Goal: Information Seeking & Learning: Learn about a topic

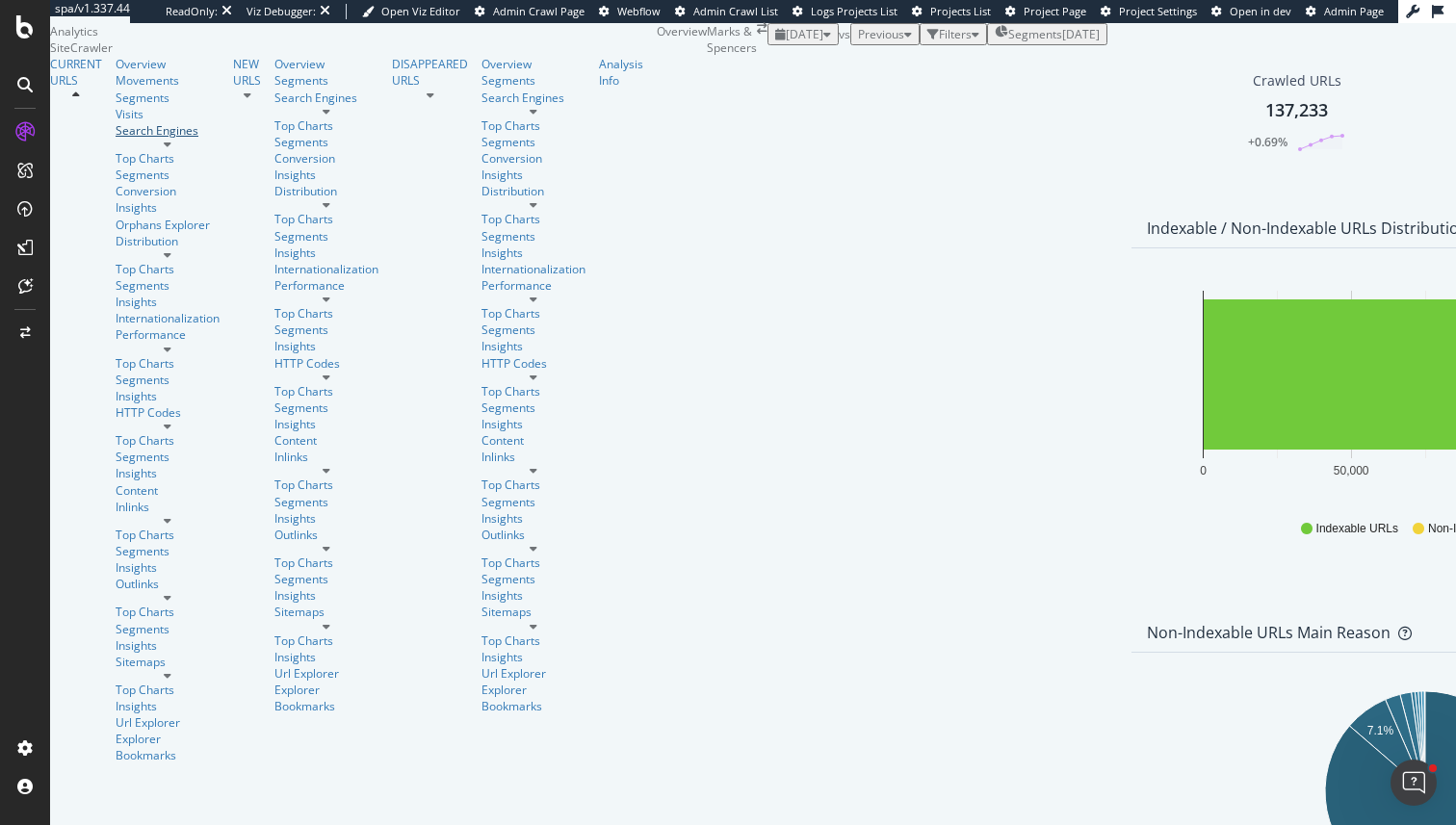
click at [164, 139] on div at bounding box center [168, 139] width 104 height 0
click at [181, 150] on div at bounding box center [168, 145] width 104 height 12
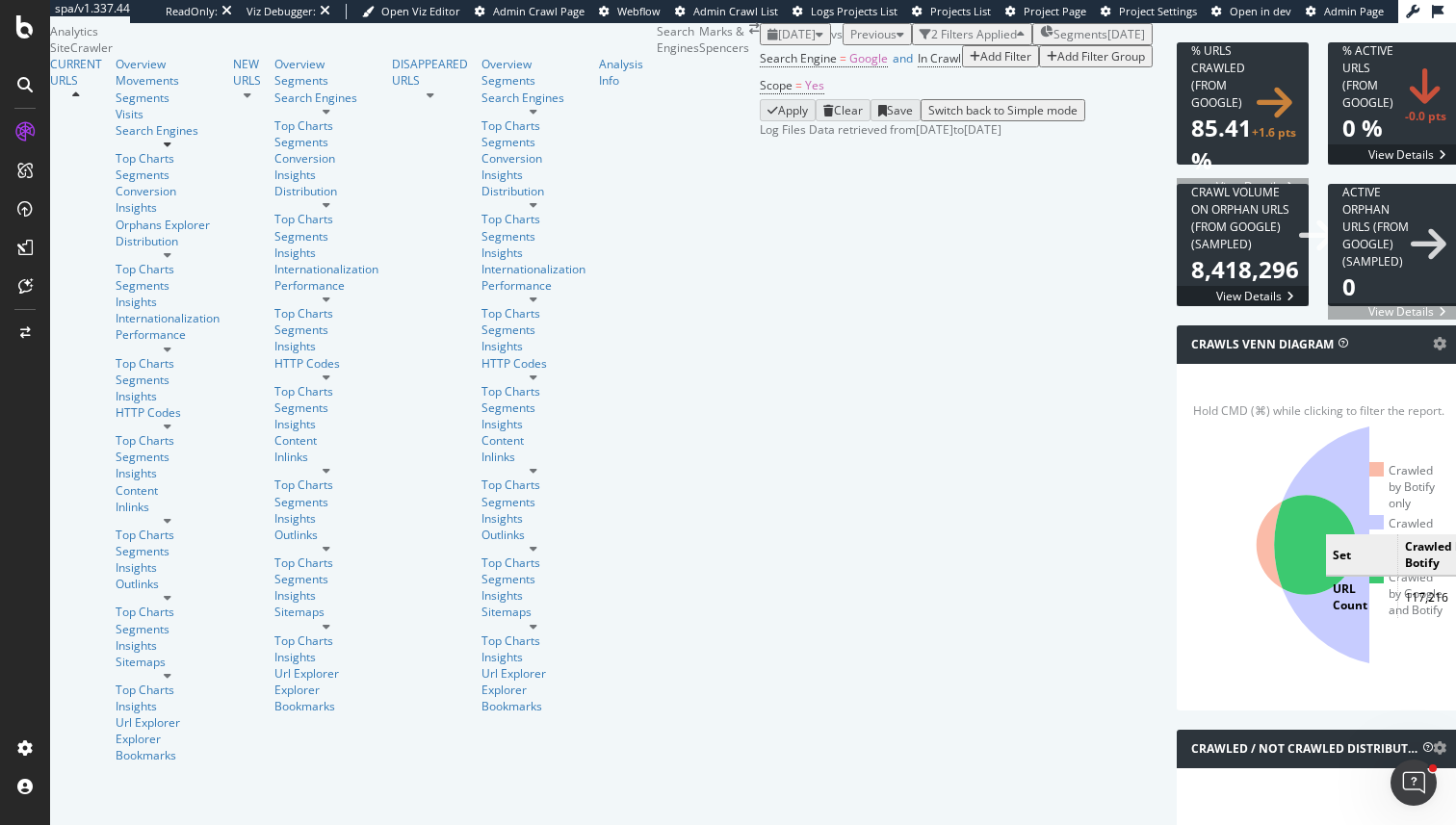
scroll to position [194, 0]
click at [1274, 556] on icon at bounding box center [1395, 544] width 243 height 243
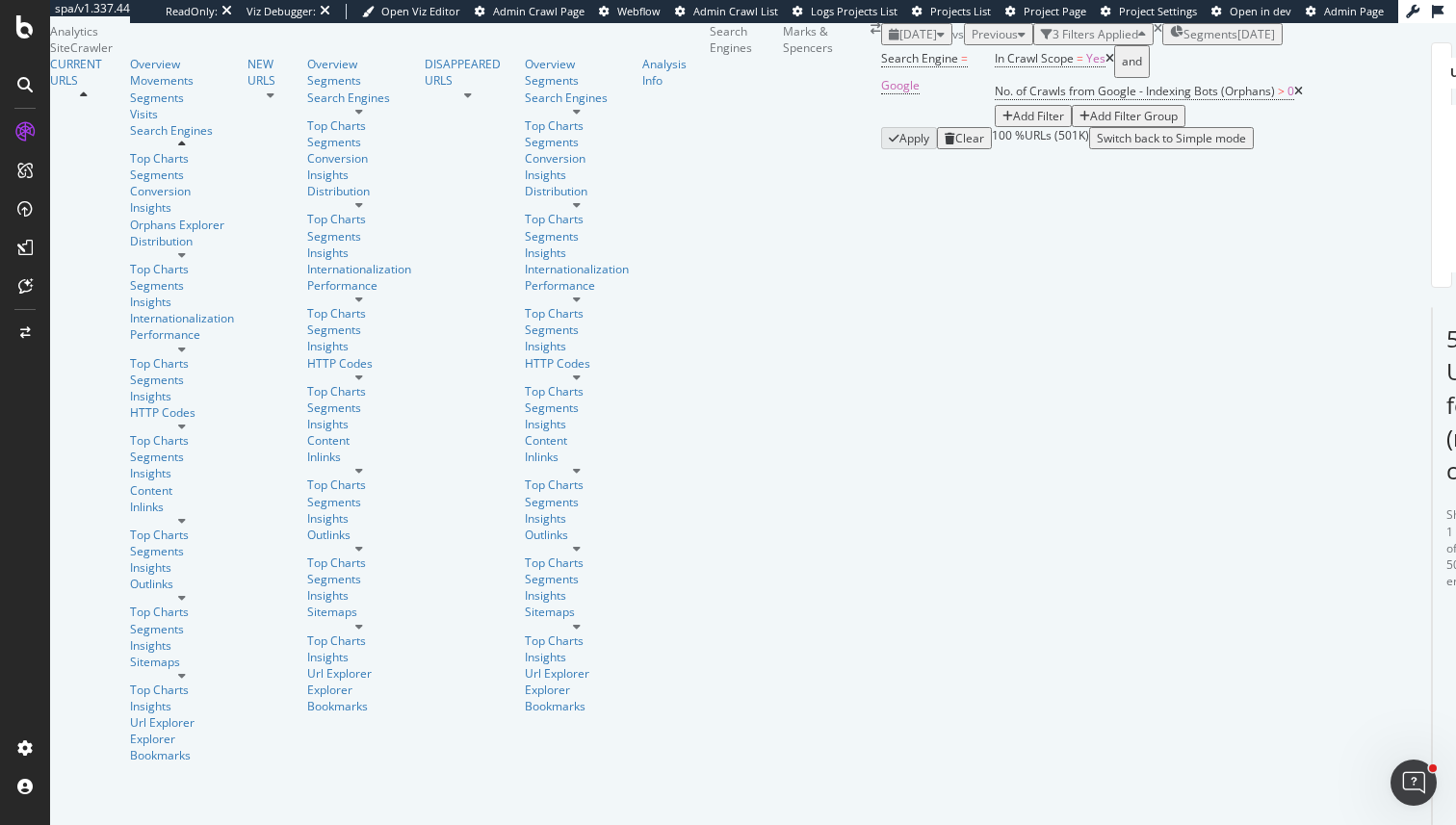
type input "key"
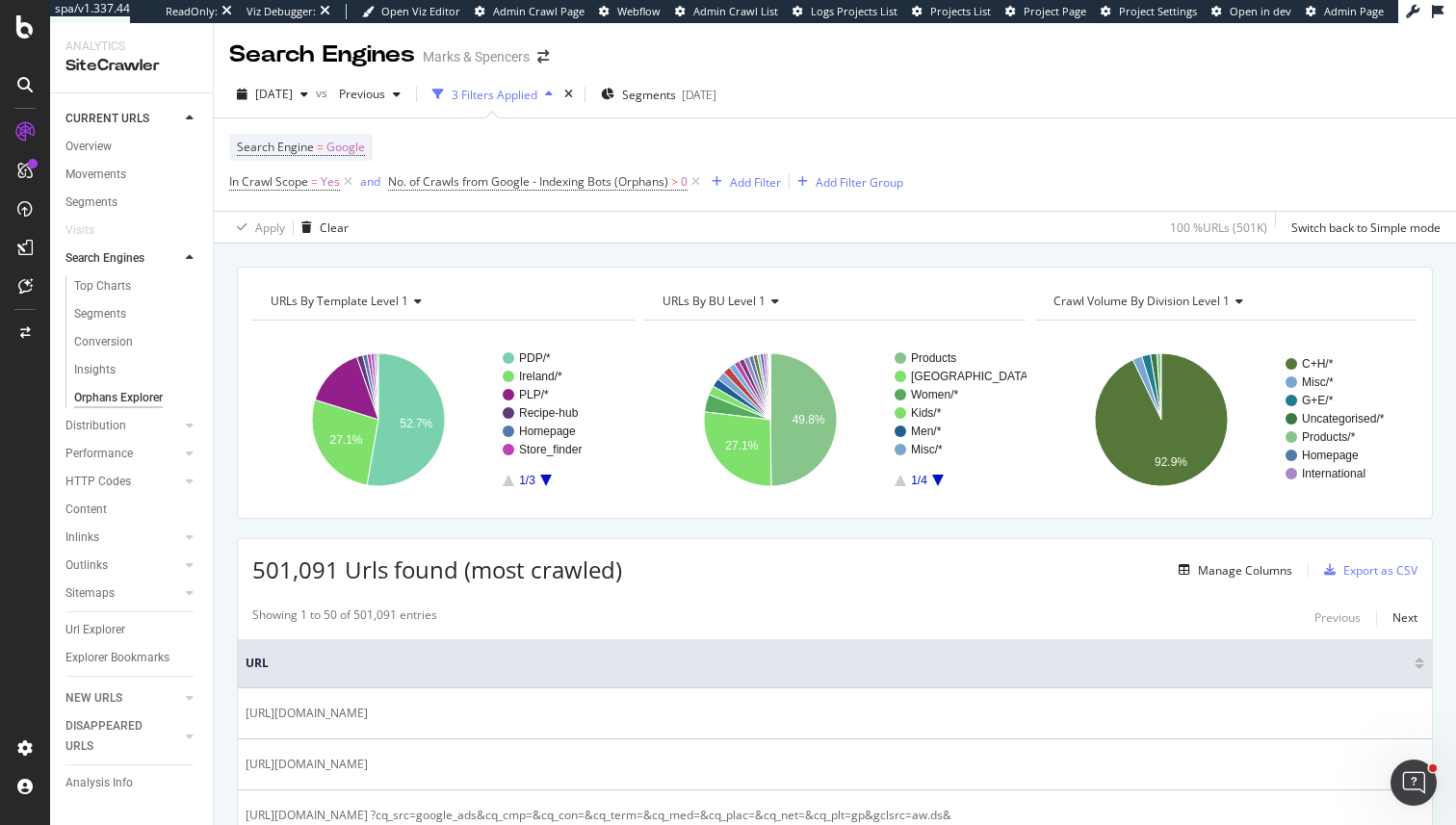
click at [1236, 302] on icon at bounding box center [1237, 301] width 14 height 12
type input "query"
click at [1250, 333] on div "URLs by query string keys" at bounding box center [1226, 328] width 349 height 23
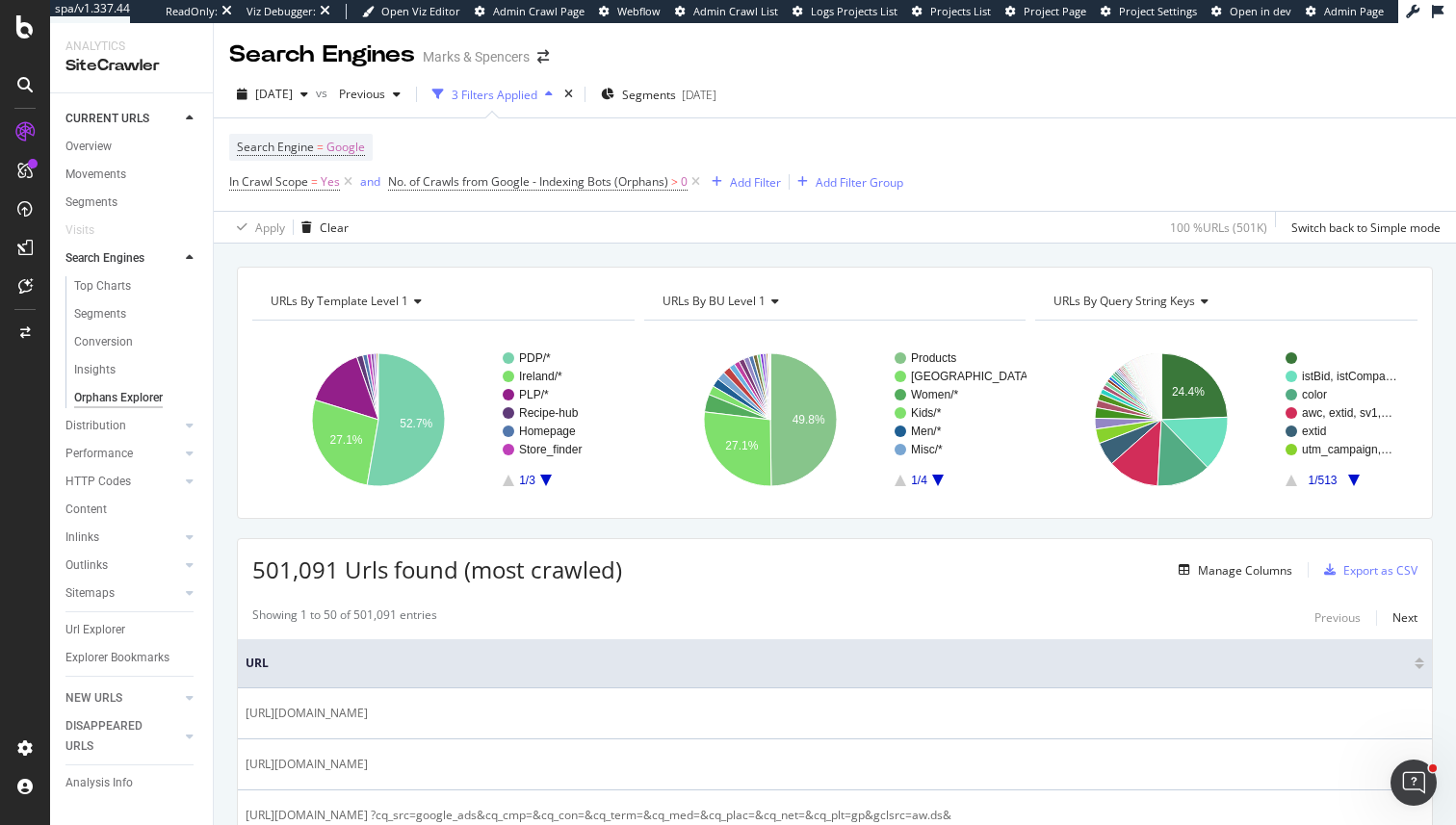
click at [1202, 303] on icon at bounding box center [1202, 301] width 14 height 12
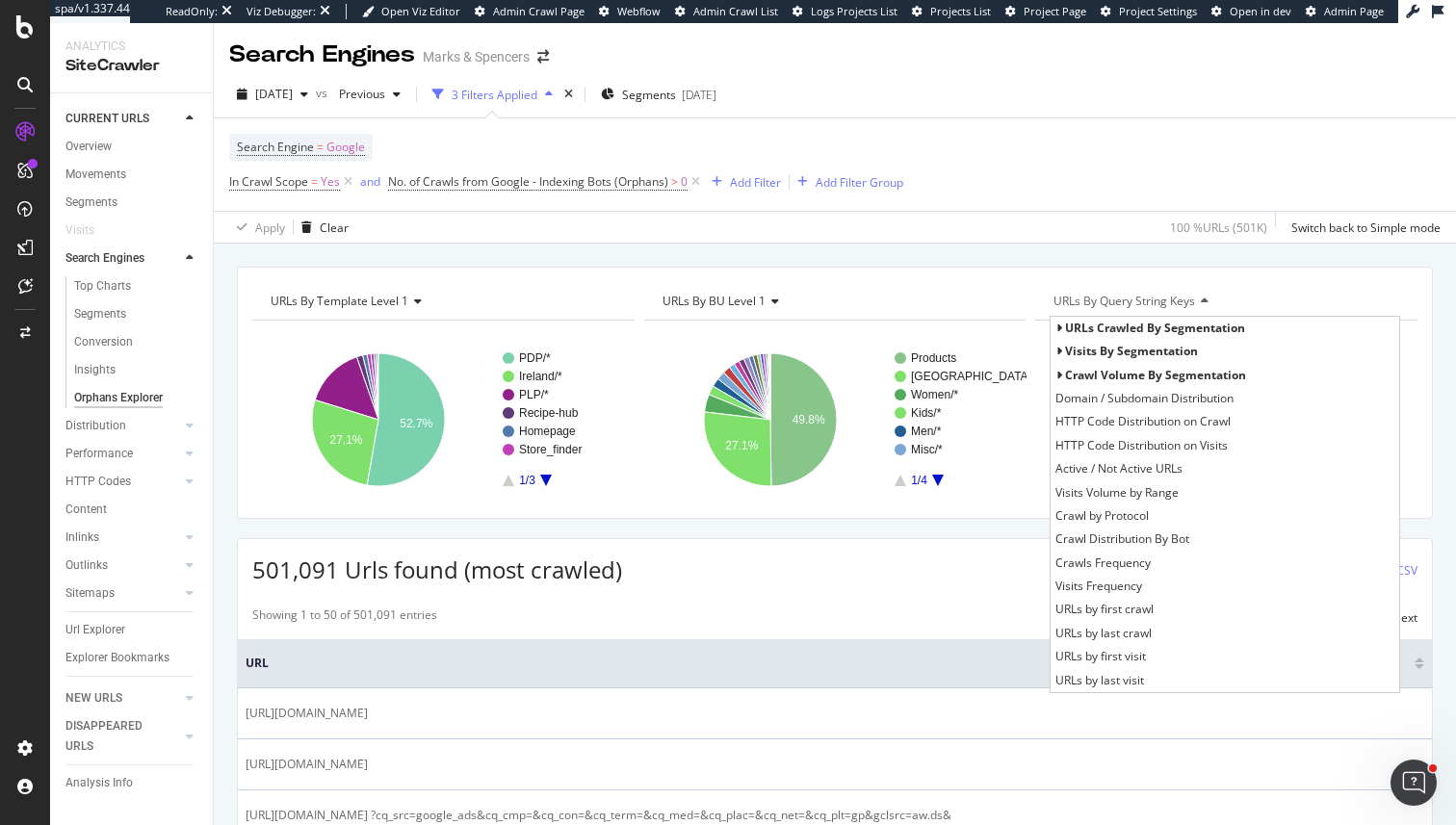
click at [1157, 354] on span "Visits by segmentation" at bounding box center [1132, 351] width 133 height 17
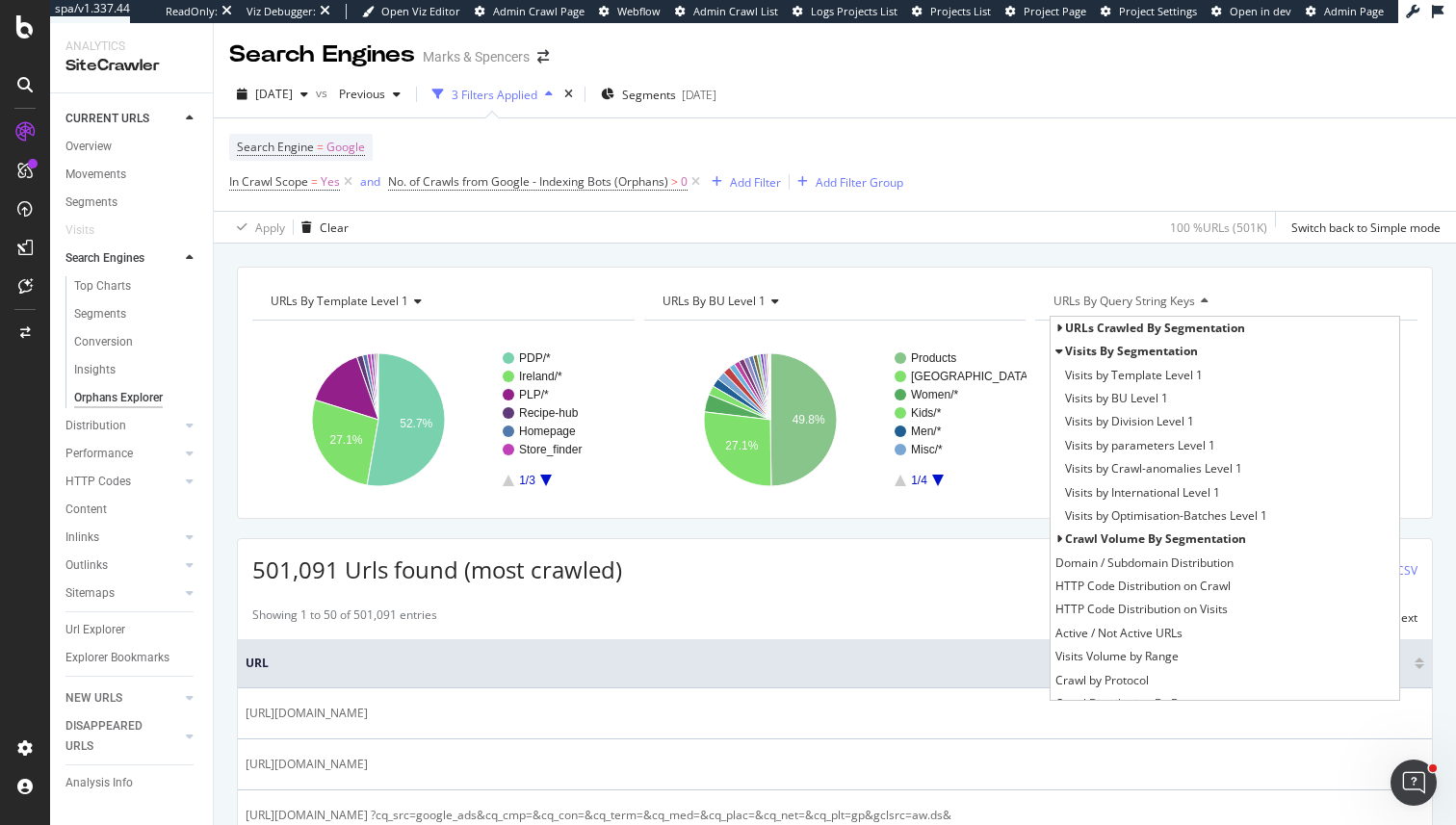
click at [1156, 326] on span "URLs crawled by segmentation" at bounding box center [1155, 327] width 181 height 17
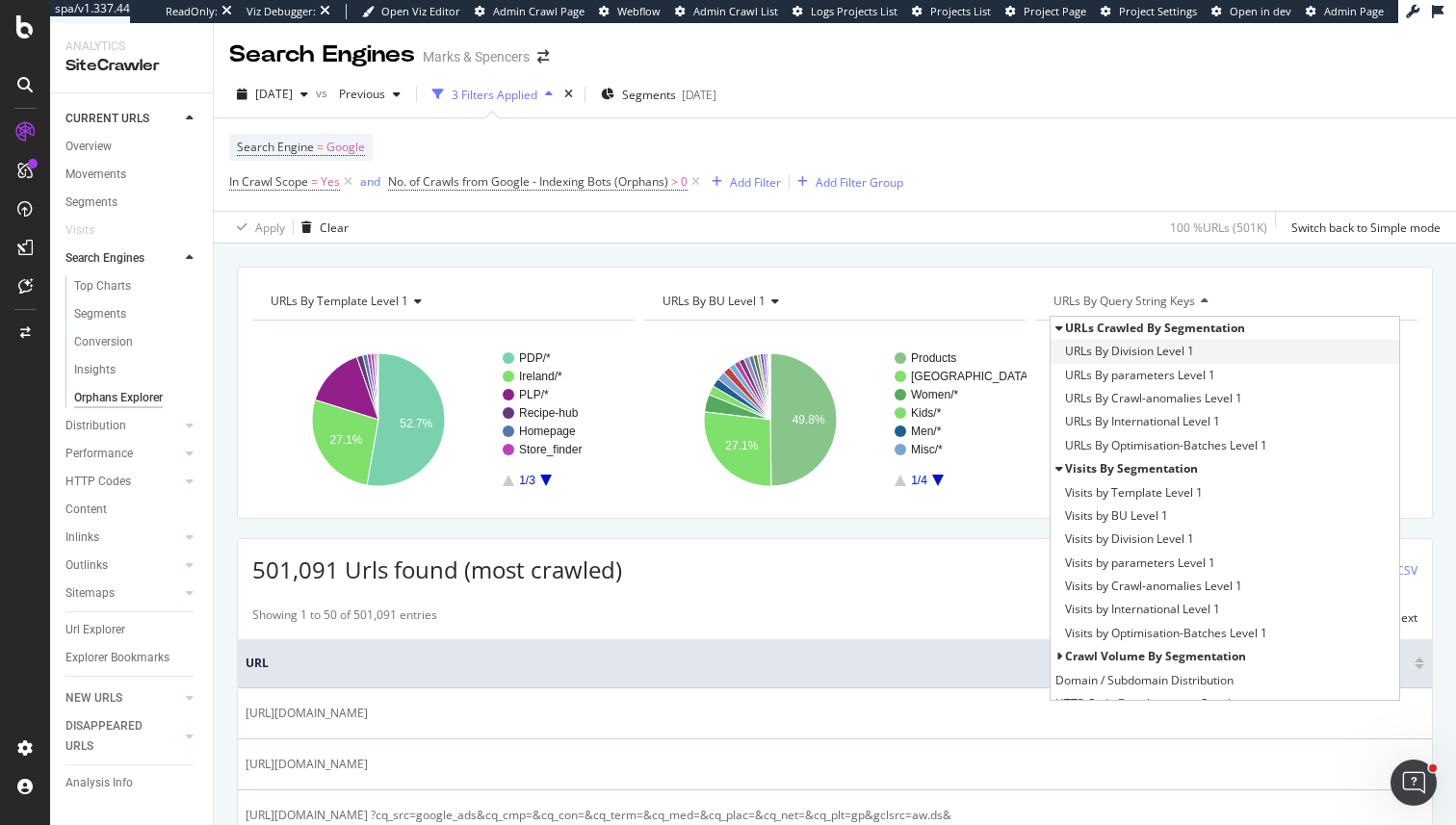
click at [1152, 350] on span "URLs By Division Level 1" at bounding box center [1130, 351] width 129 height 19
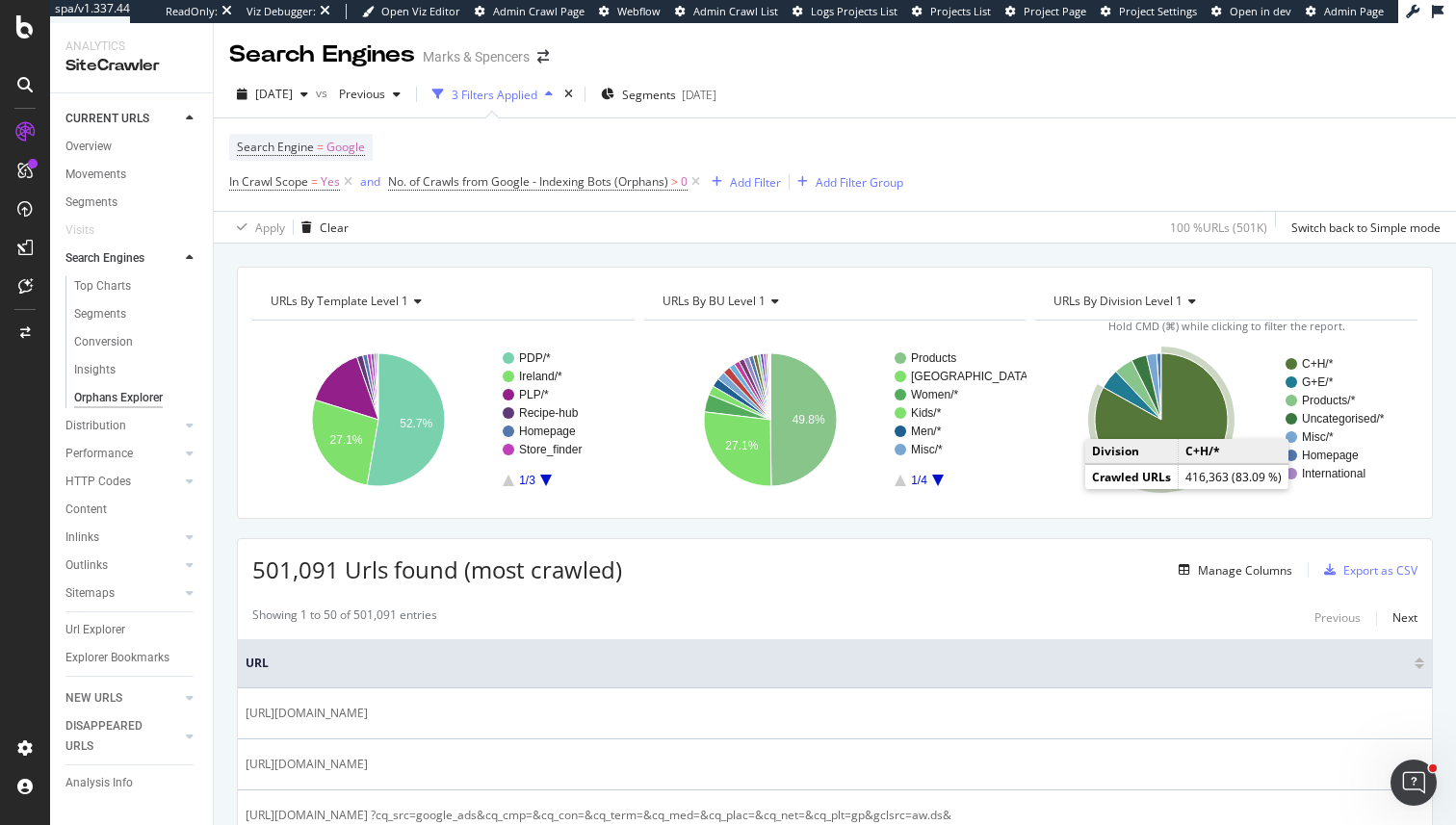
click at [1196, 430] on icon "A chart." at bounding box center [1161, 419] width 133 height 133
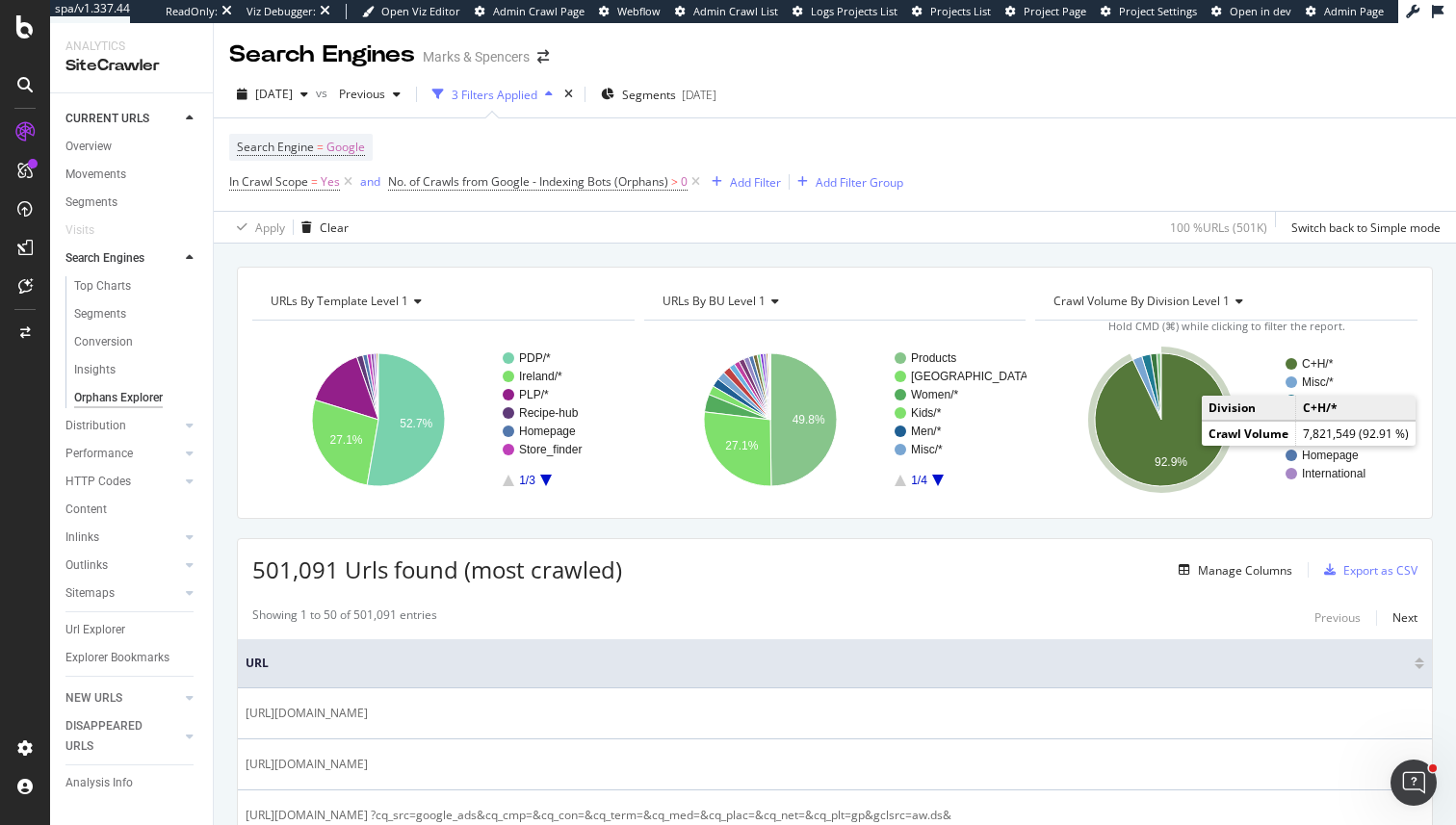
click at [1183, 444] on icon "A chart." at bounding box center [1161, 419] width 133 height 133
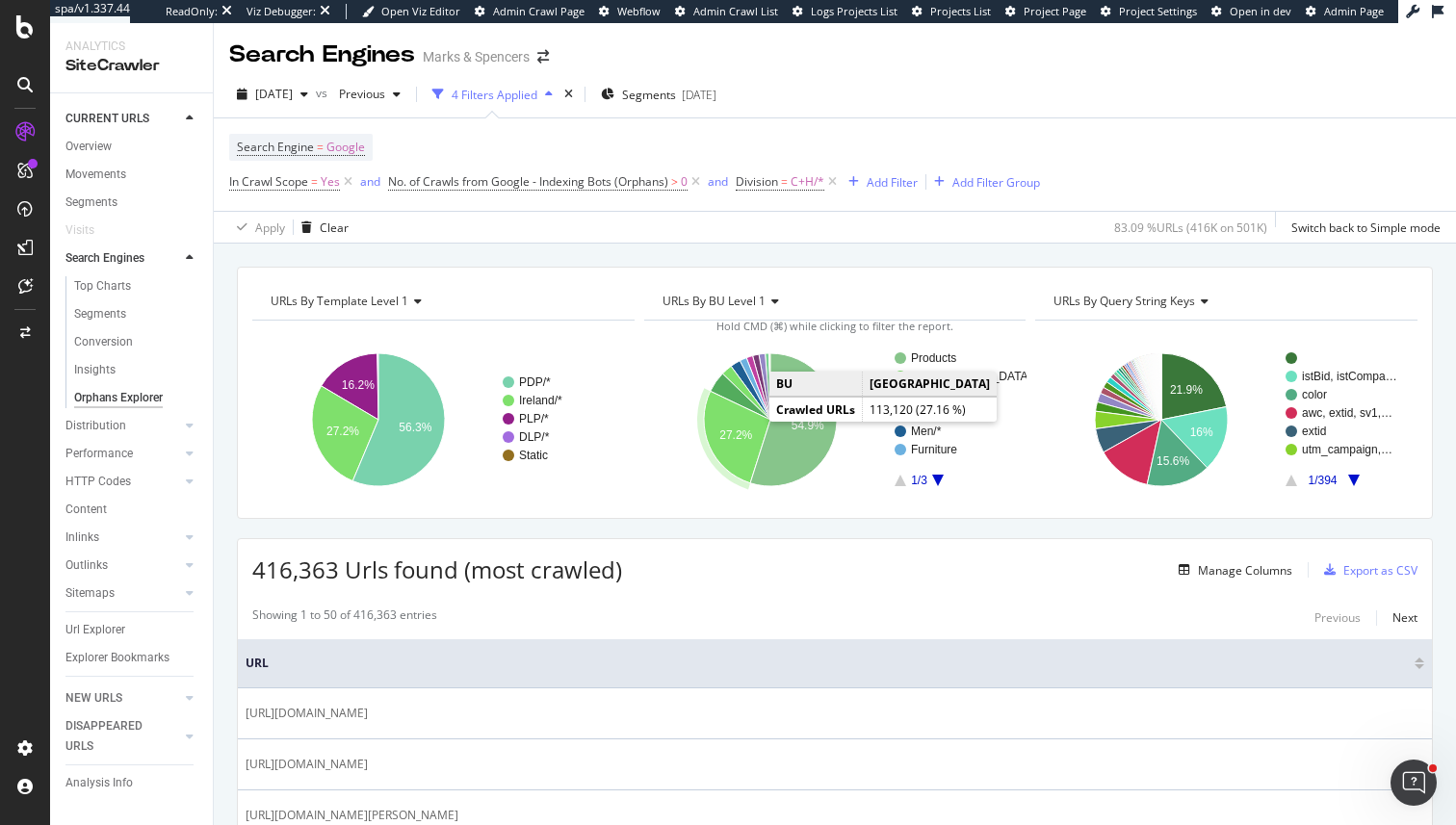
click at [736, 428] on text "27.2%" at bounding box center [735, 435] width 33 height 14
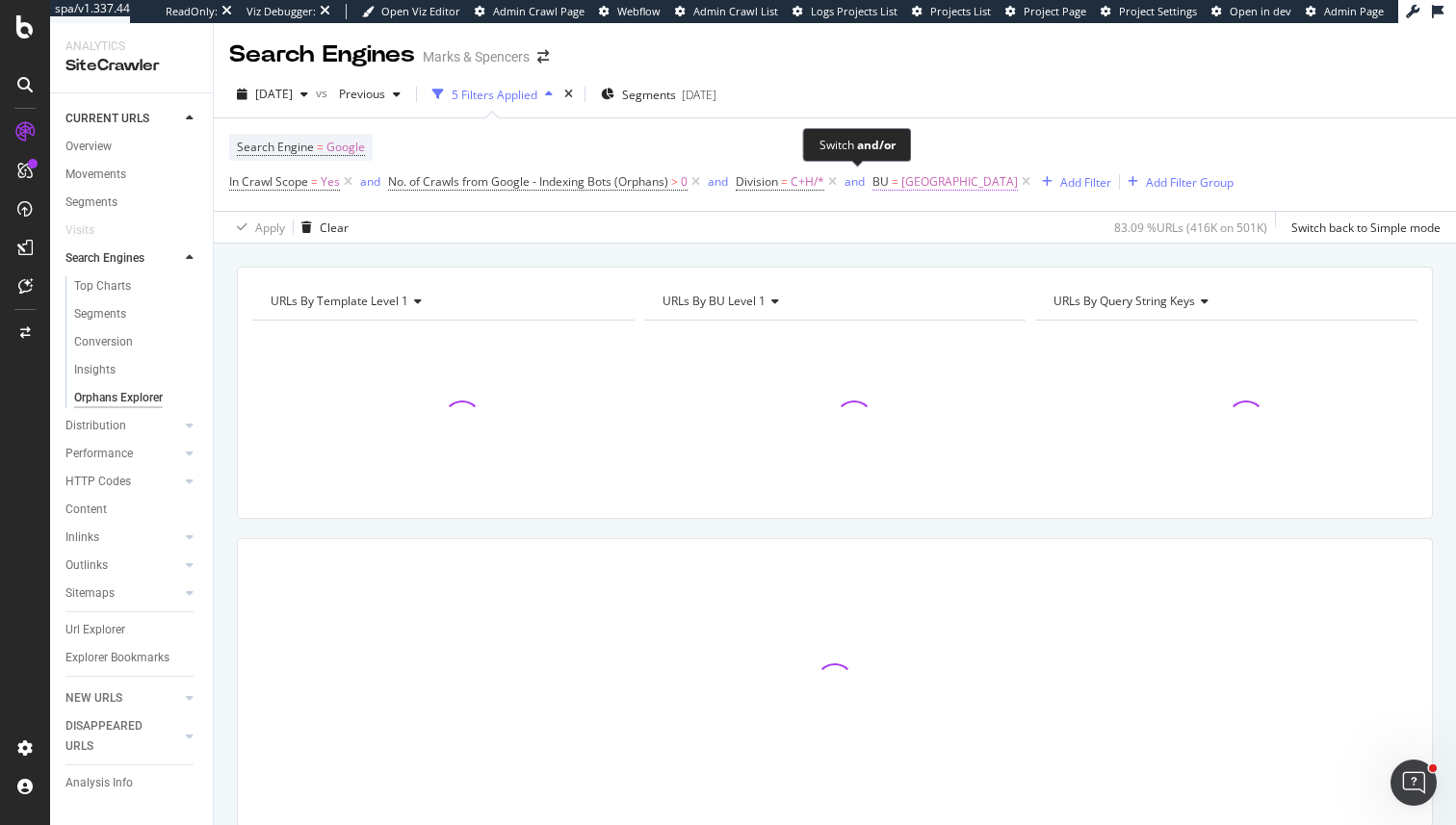
click at [877, 179] on span "BU" at bounding box center [881, 181] width 17 height 17
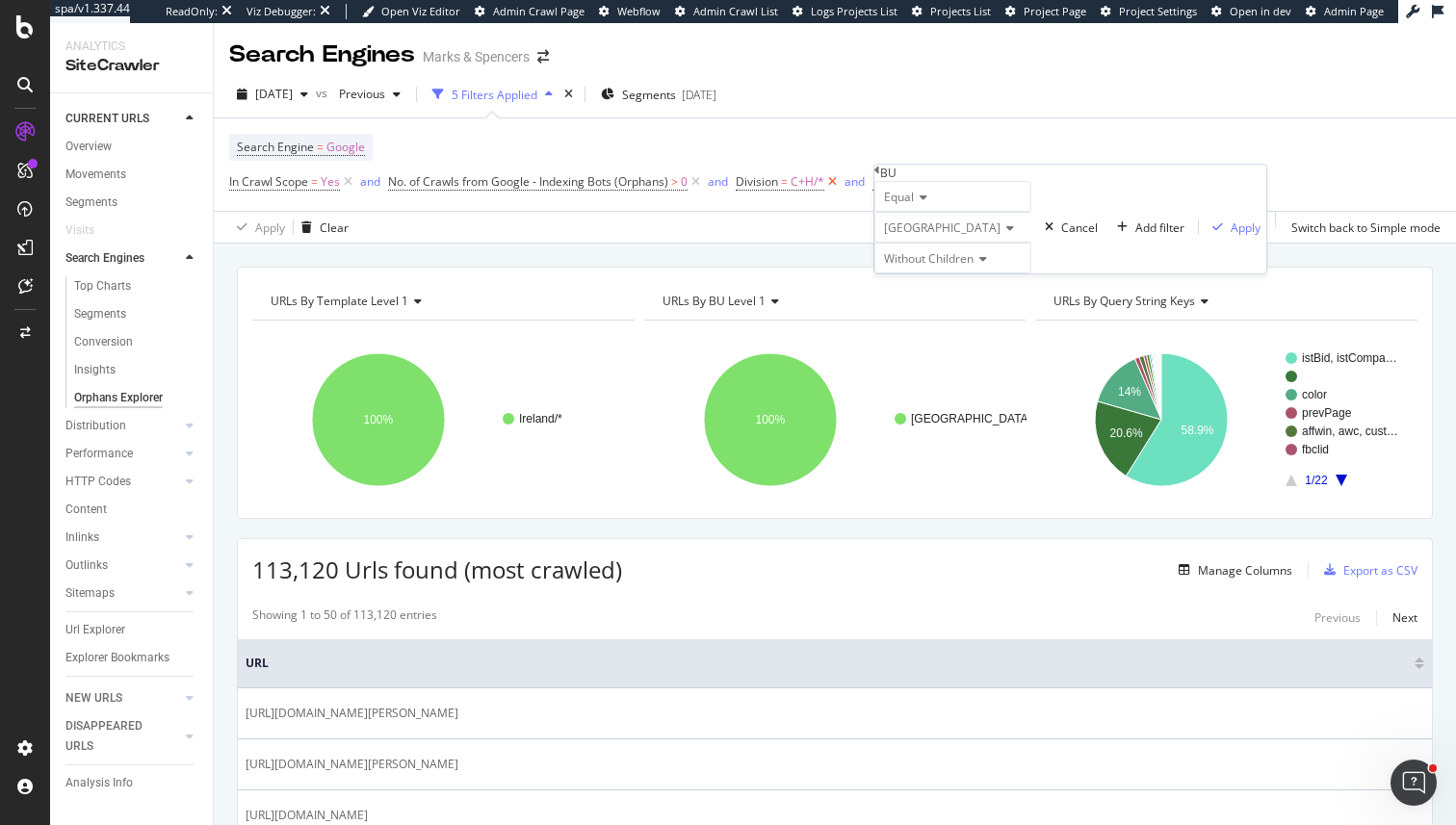
click at [832, 182] on icon at bounding box center [832, 181] width 17 height 19
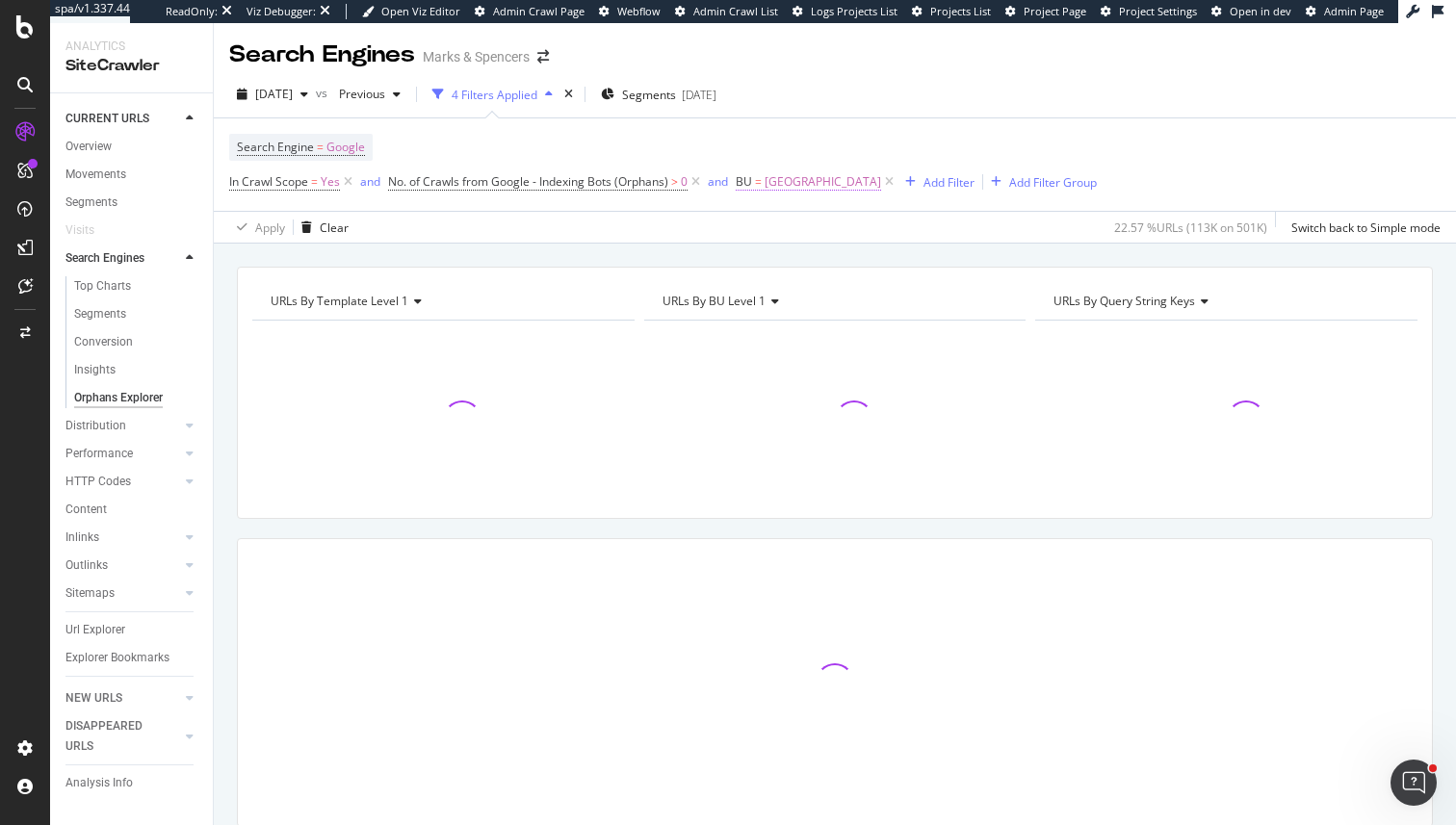
click at [785, 189] on span "[GEOGRAPHIC_DATA]" at bounding box center [823, 181] width 117 height 27
click at [780, 212] on div "Equal" at bounding box center [816, 196] width 157 height 31
click at [778, 205] on span "Equal" at bounding box center [763, 196] width 30 height 17
click at [783, 250] on span "Not Equal" at bounding box center [770, 242] width 52 height 17
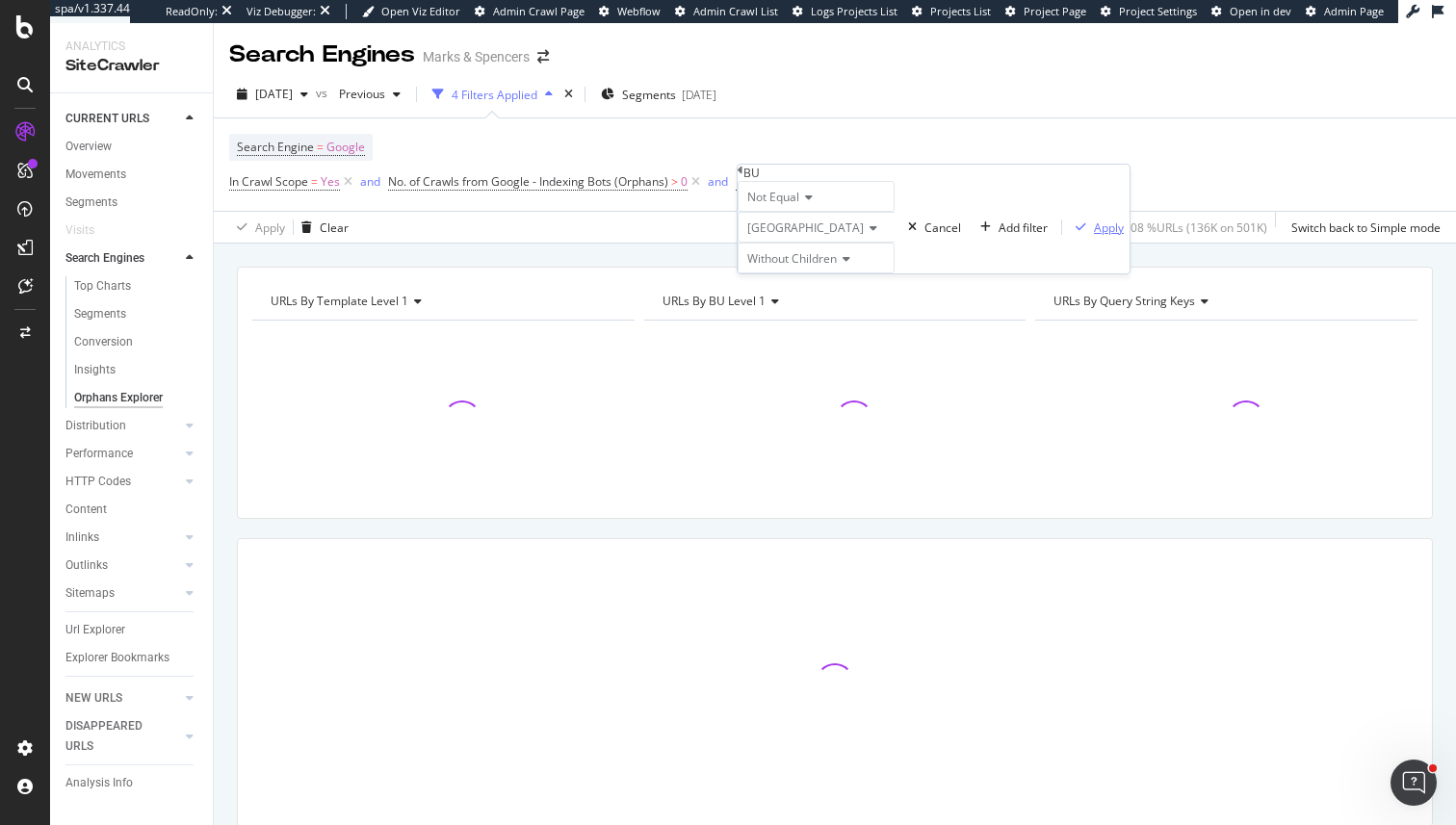
click at [1094, 236] on div "Apply" at bounding box center [1109, 227] width 30 height 17
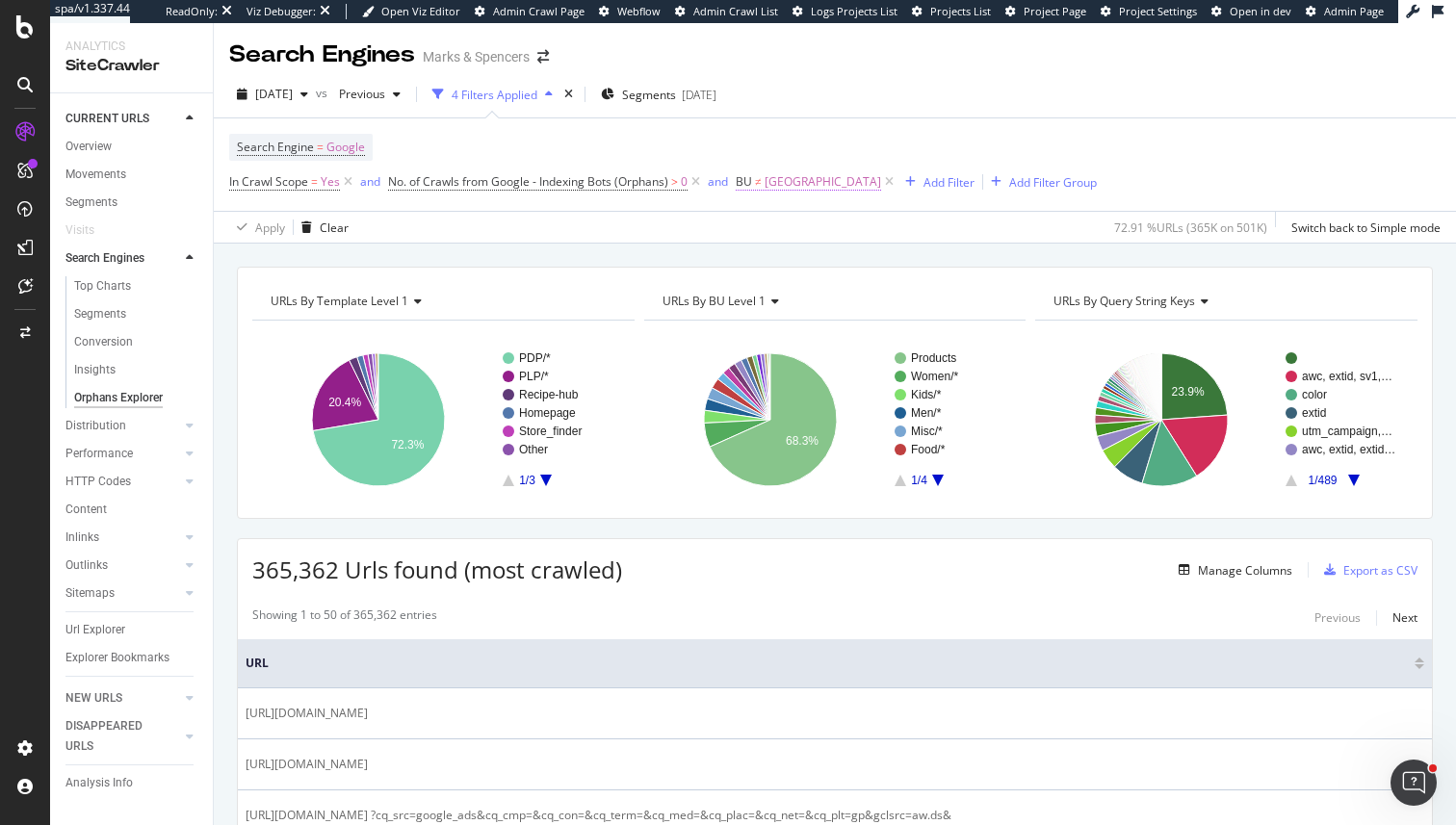
click at [773, 185] on span "[GEOGRAPHIC_DATA]" at bounding box center [823, 181] width 117 height 27
click at [790, 205] on span "Not Equal" at bounding box center [774, 196] width 52 height 17
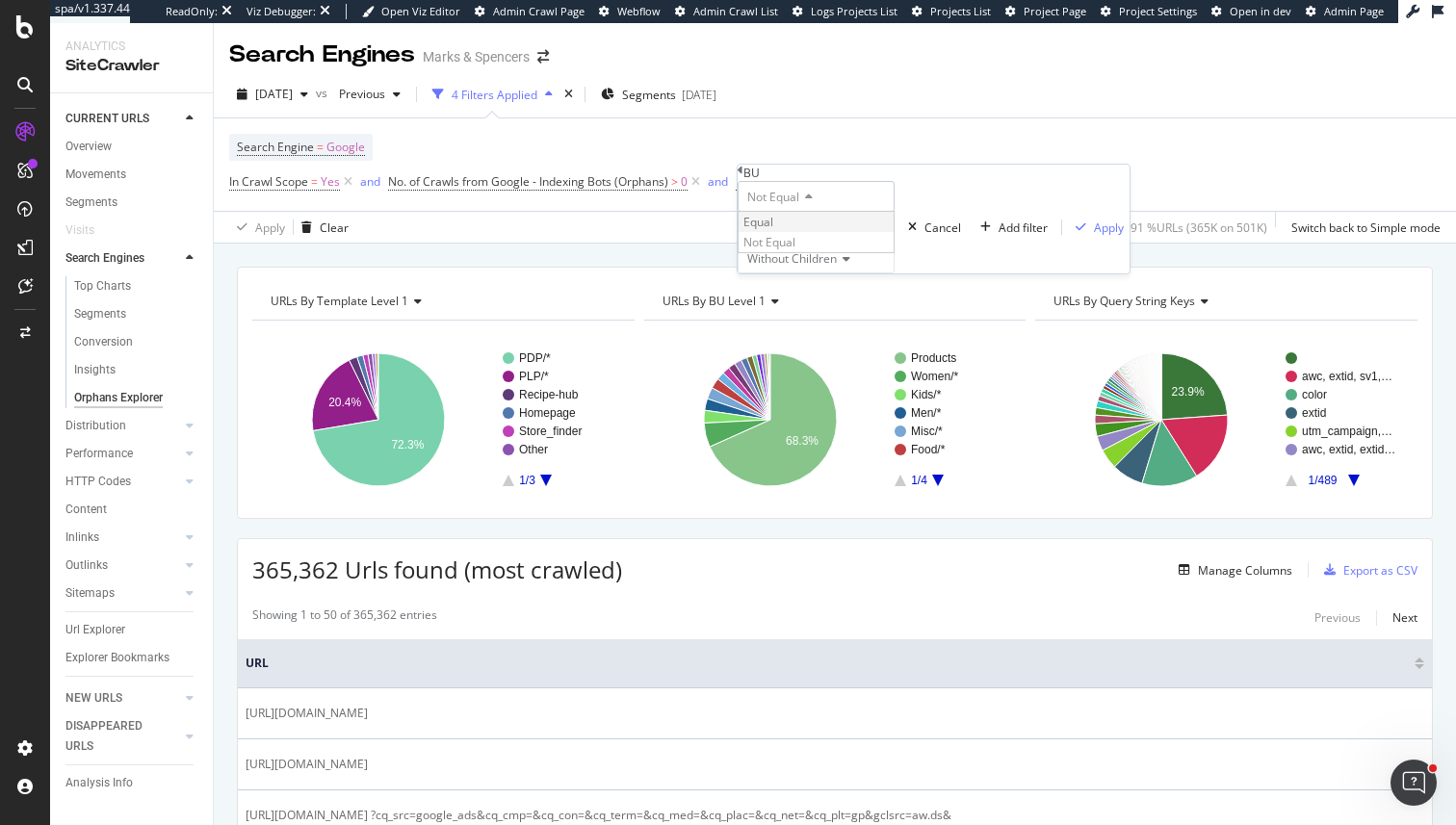
click at [802, 232] on div "Equal" at bounding box center [816, 222] width 155 height 20
click at [1062, 237] on button "Apply" at bounding box center [1096, 227] width 67 height 18
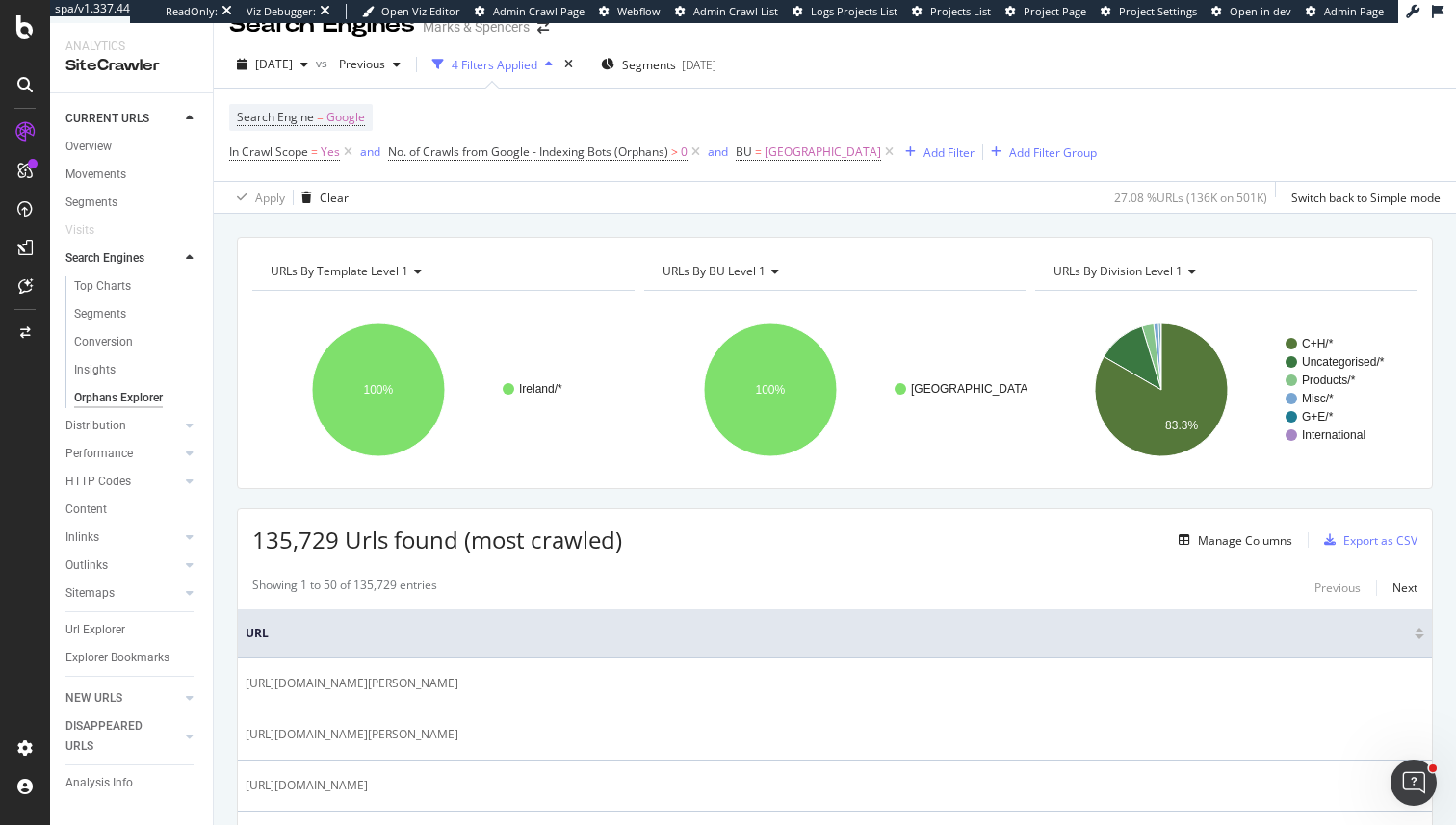
scroll to position [33, 0]
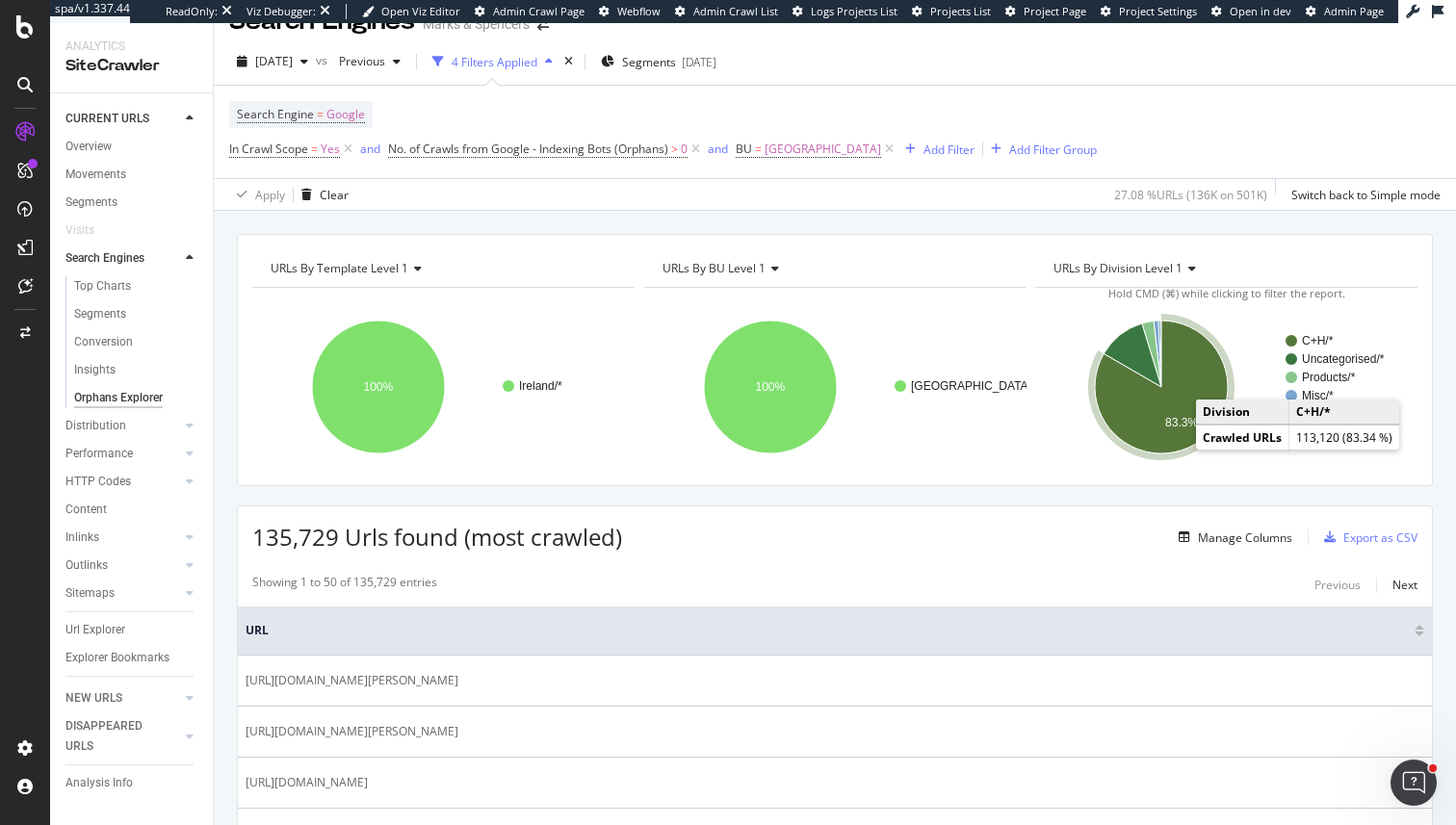
click at [1173, 437] on icon "A chart." at bounding box center [1161, 387] width 133 height 133
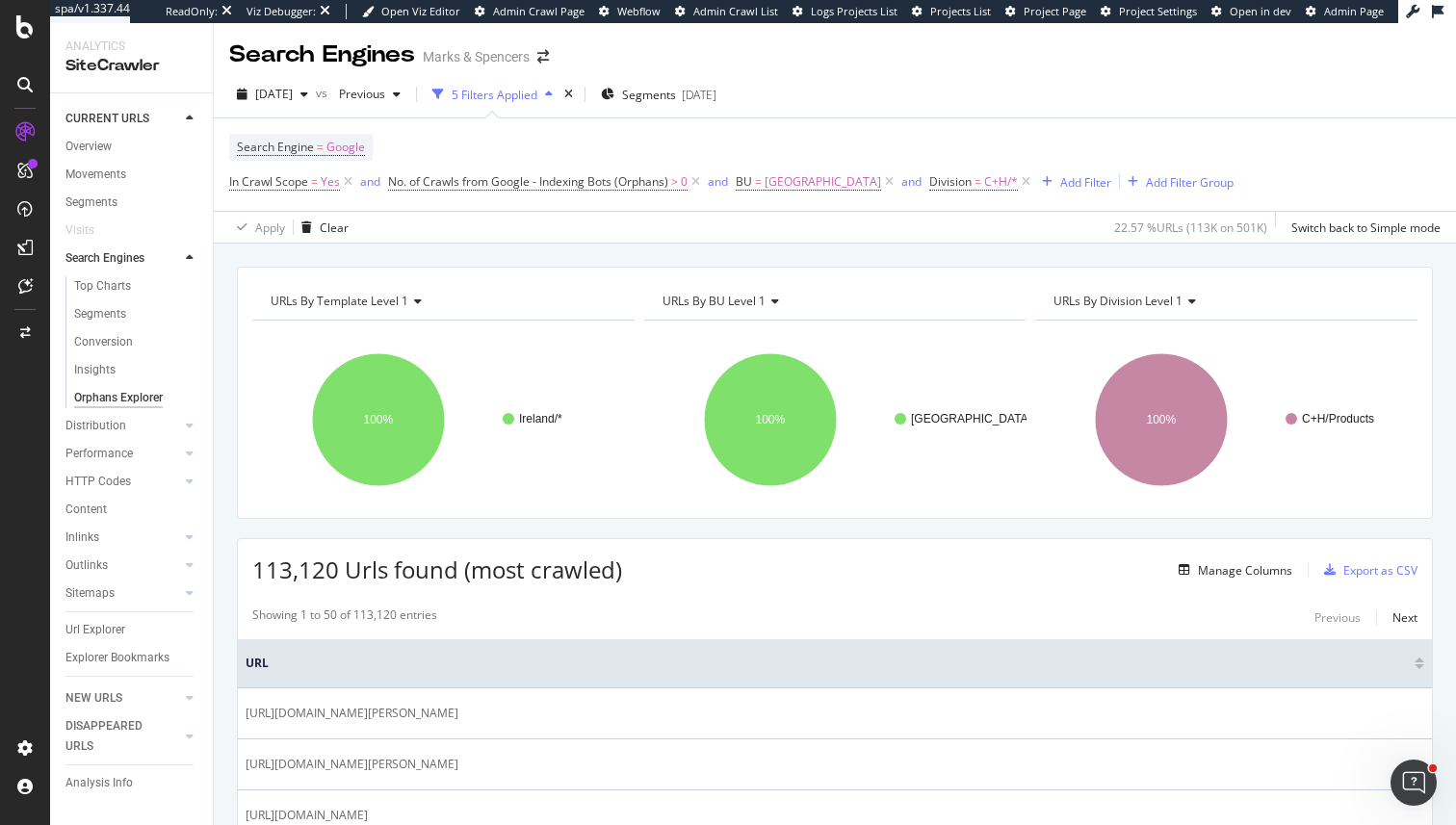
click at [779, 302] on div "URLs By BU Level 1" at bounding box center [833, 300] width 350 height 31
type input "key"
click at [806, 331] on div "URLs by query string keys" at bounding box center [834, 328] width 349 height 23
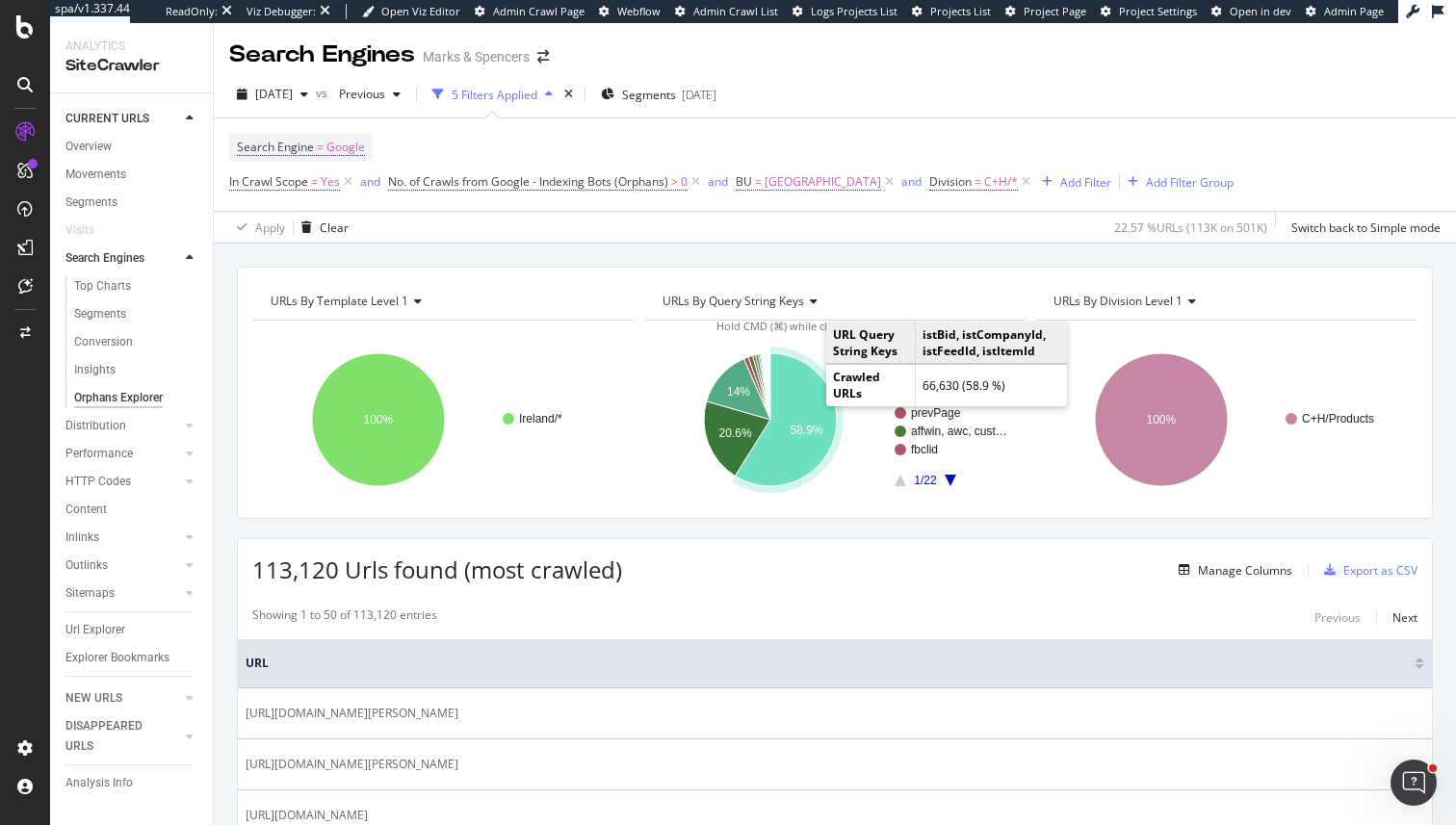
click at [804, 412] on icon "A chart." at bounding box center [786, 419] width 102 height 133
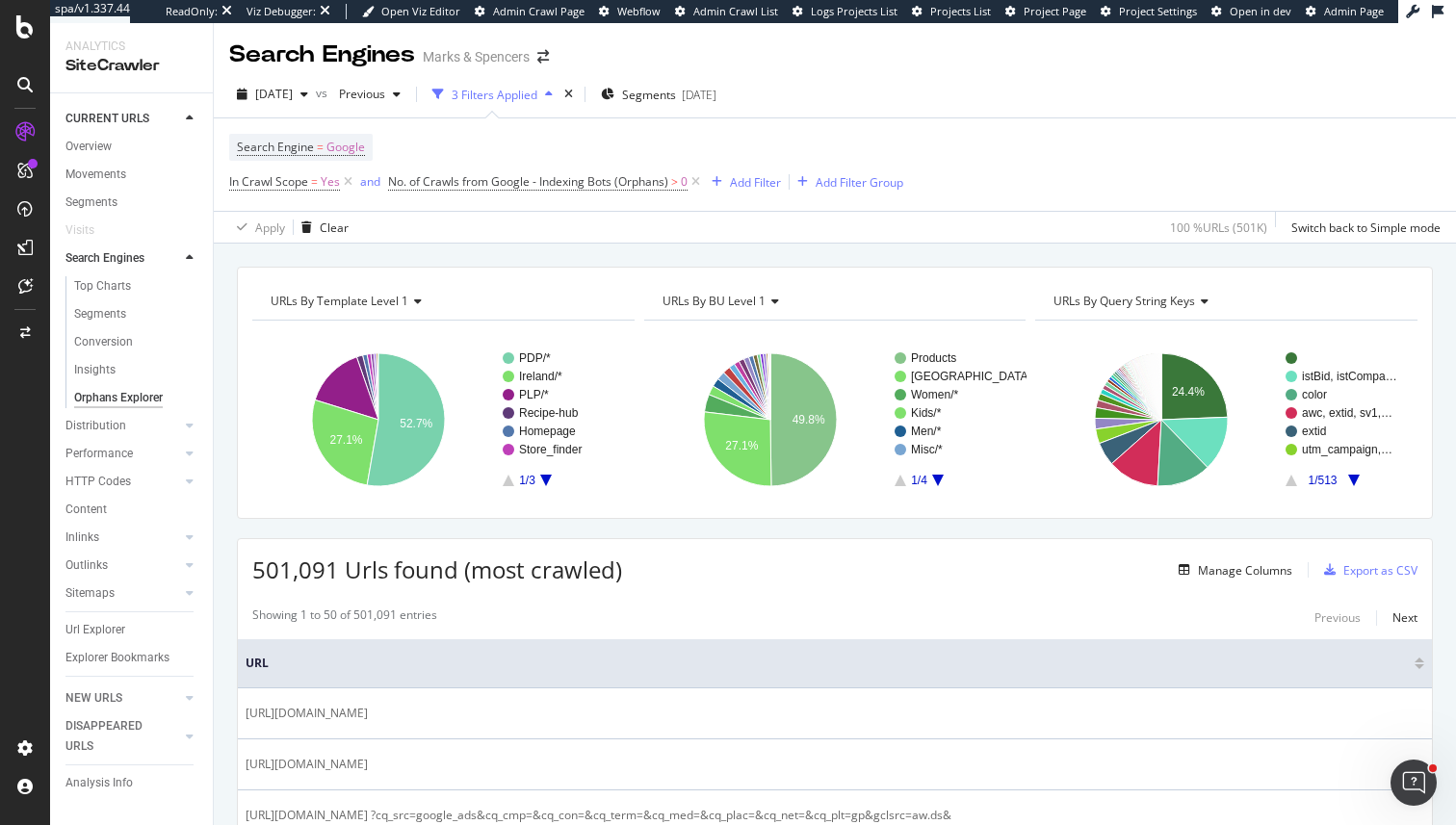
click at [774, 303] on icon at bounding box center [773, 301] width 14 height 12
type input "k"
type input "q"
type input "keys"
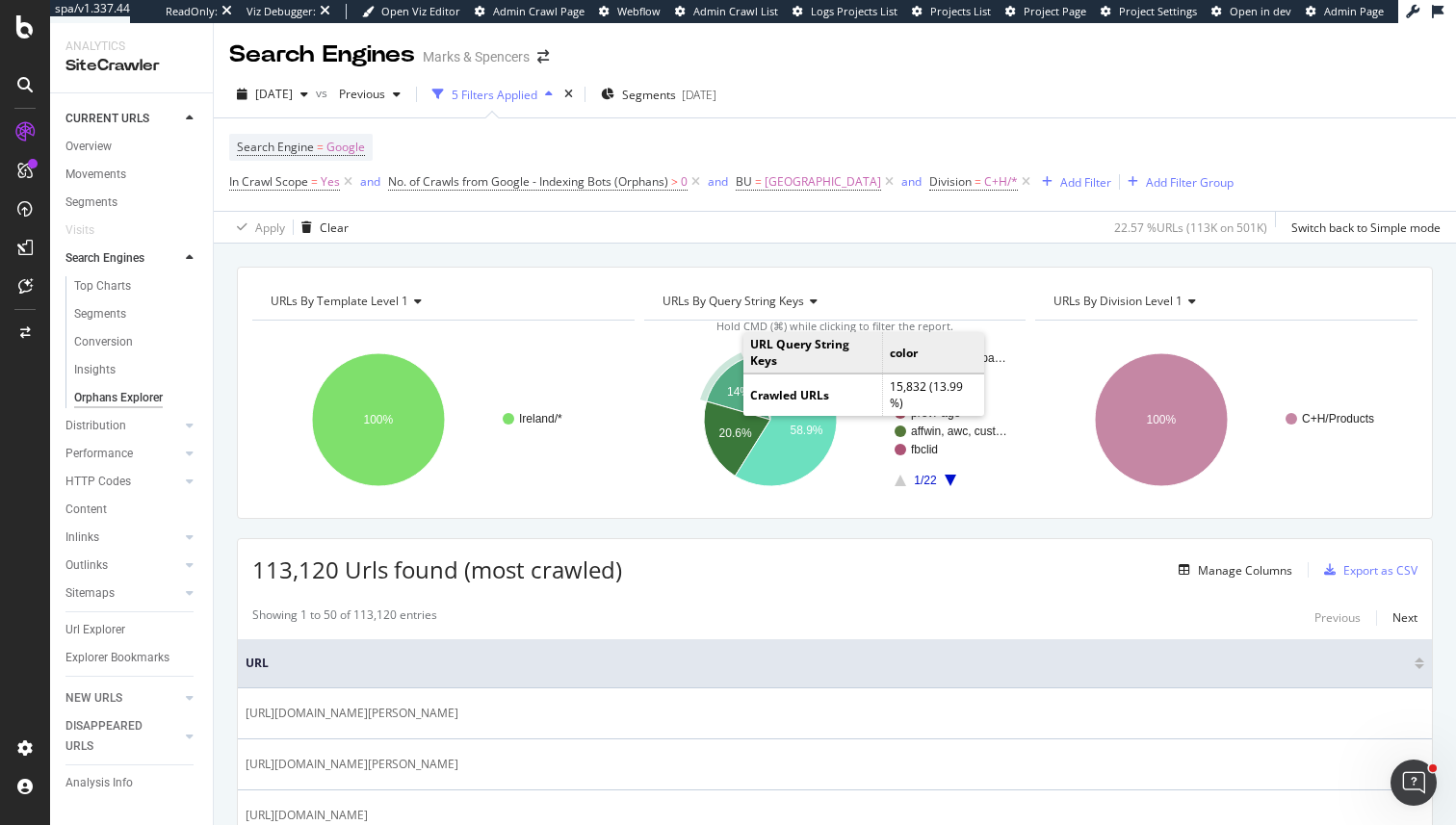
click at [732, 384] on icon "A chart." at bounding box center [738, 389] width 63 height 60
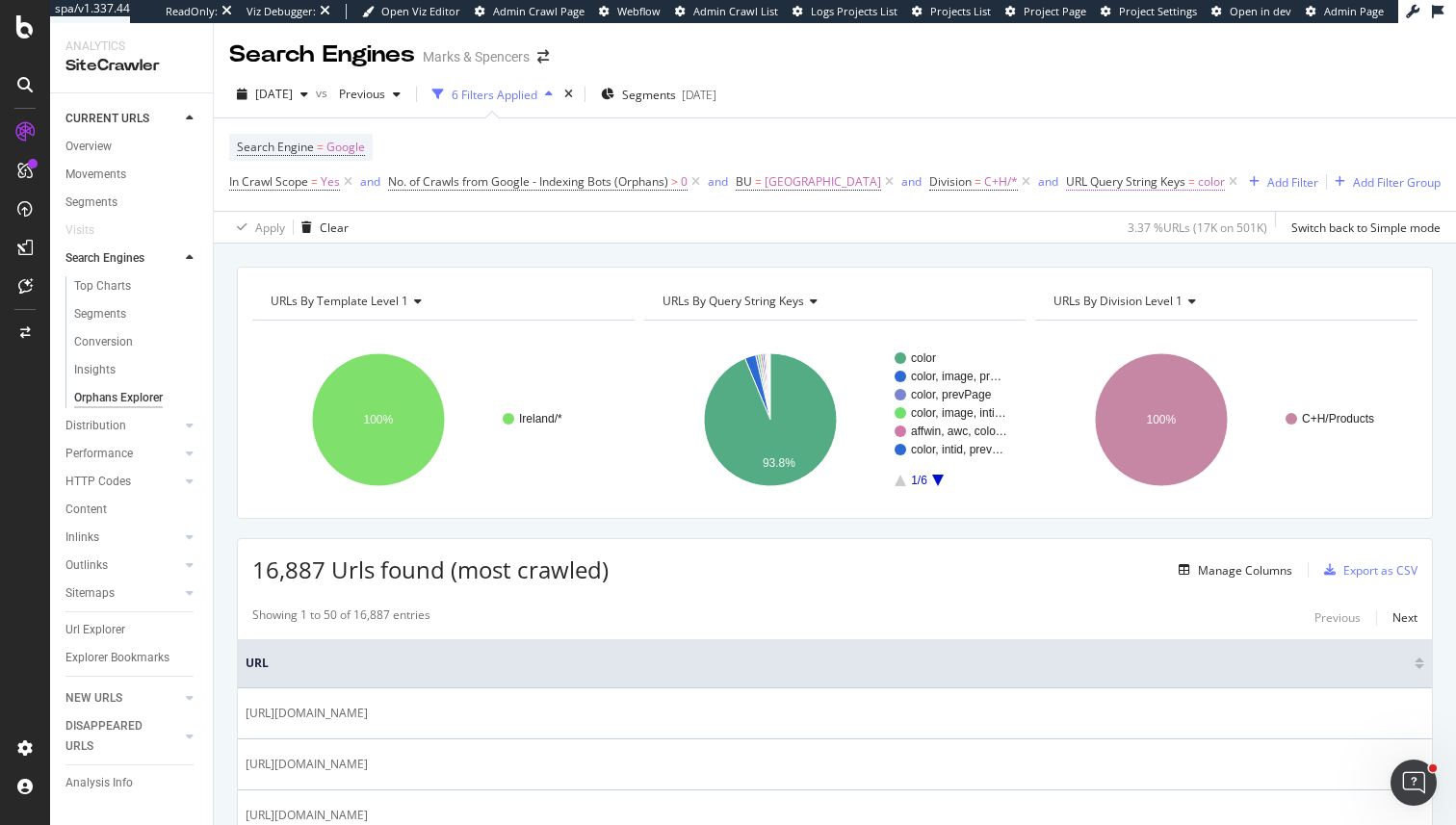
click at [1066, 179] on span "URL Query String Keys" at bounding box center [1126, 181] width 119 height 17
click at [940, 249] on div "URLs By Template Level 1 Chart (by Value) Table Expand Export as CSV Export as …" at bounding box center [835, 534] width 1243 height 582
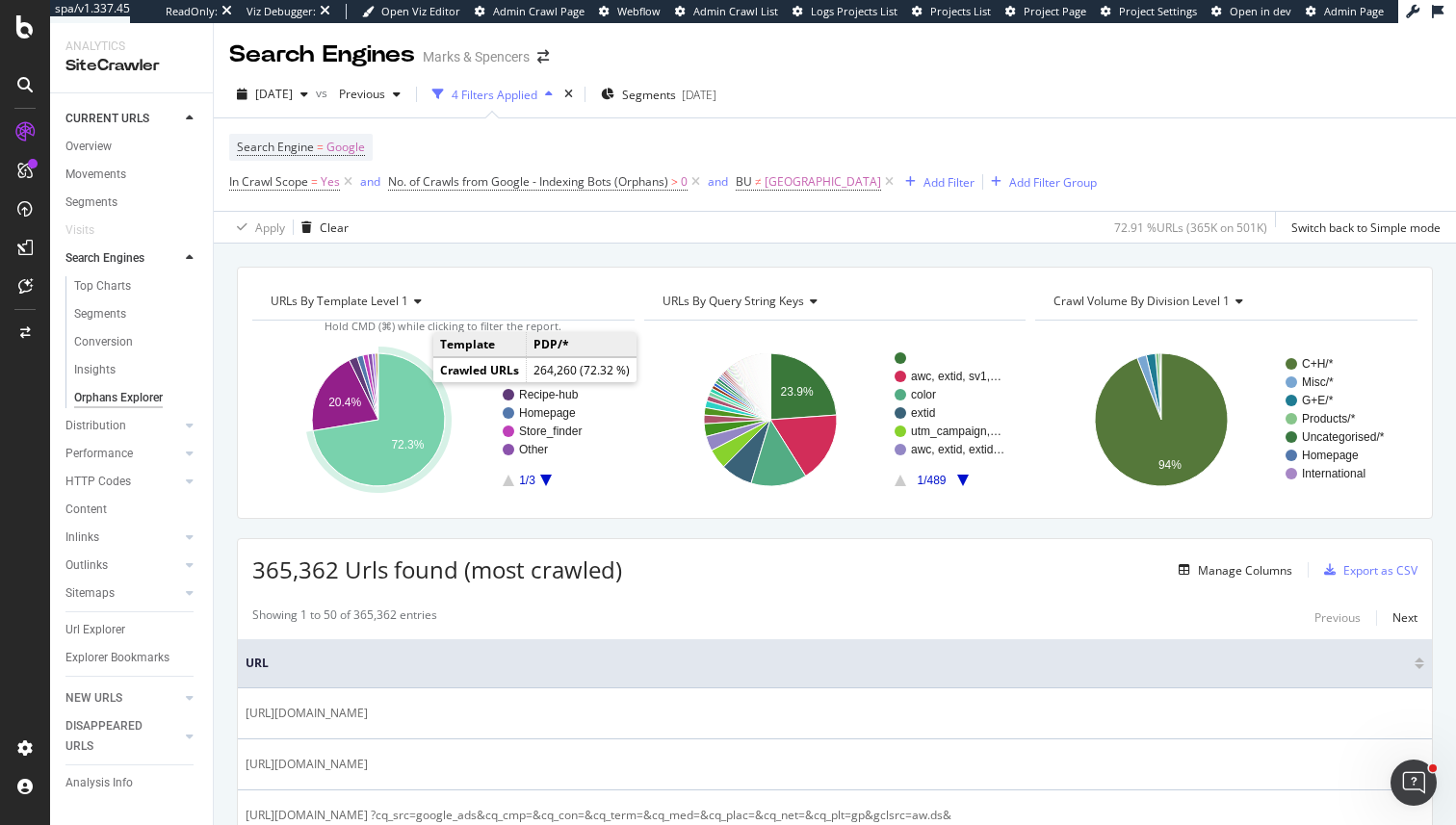
click at [412, 428] on icon "A chart." at bounding box center [379, 419] width 132 height 133
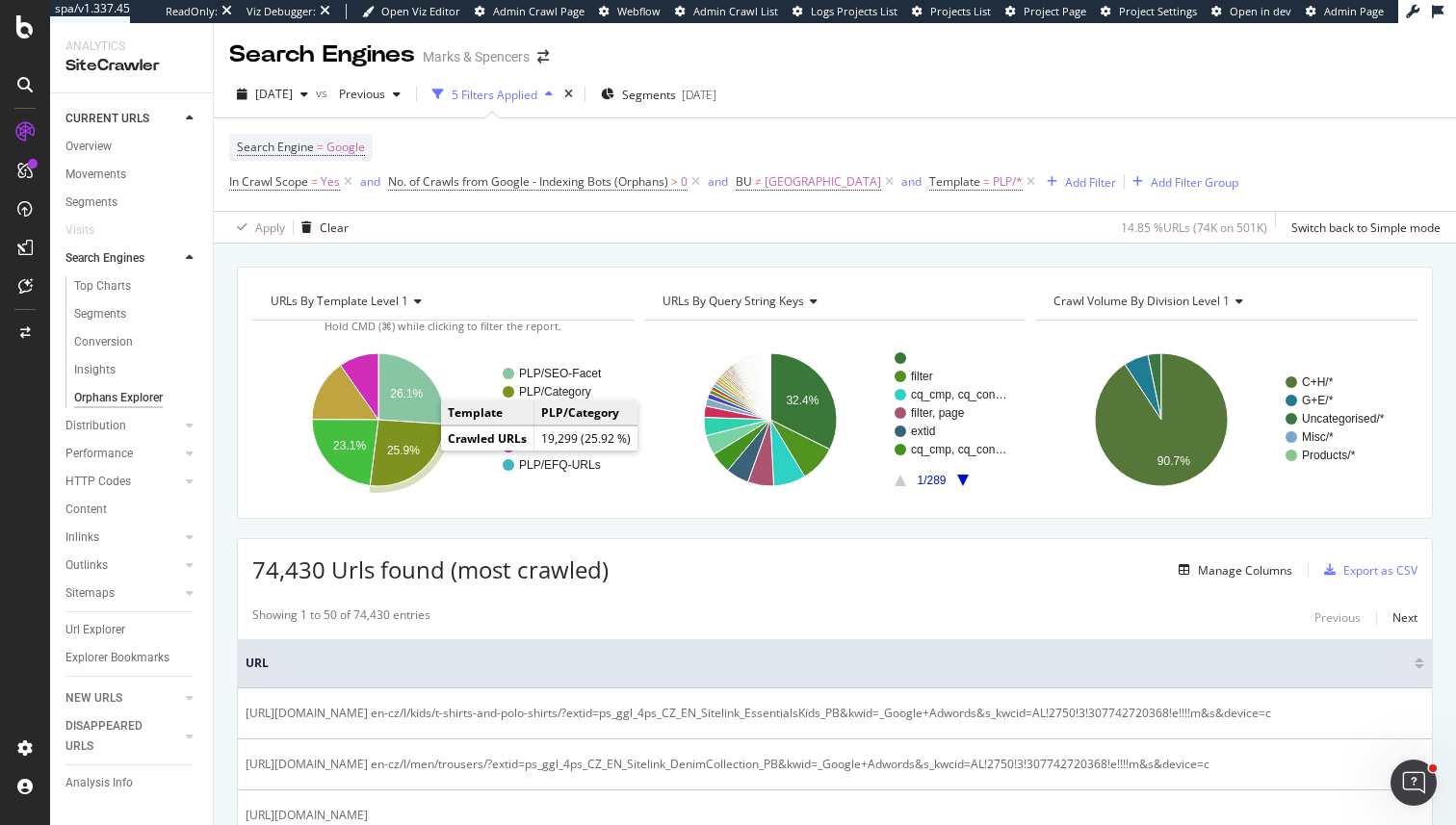
click at [406, 464] on icon "A chart." at bounding box center [407, 452] width 74 height 66
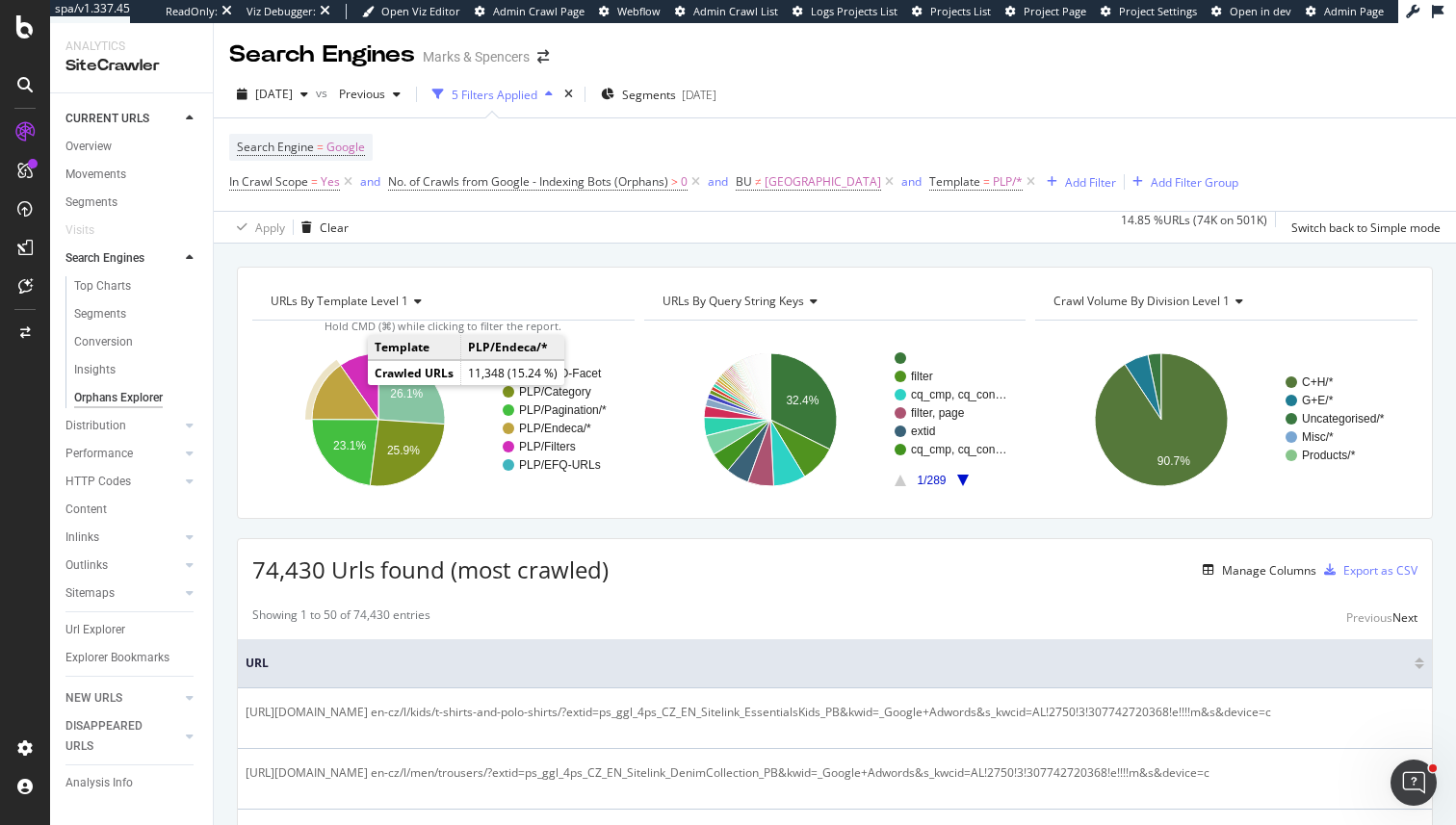
click at [345, 387] on icon "A chart." at bounding box center [345, 393] width 66 height 55
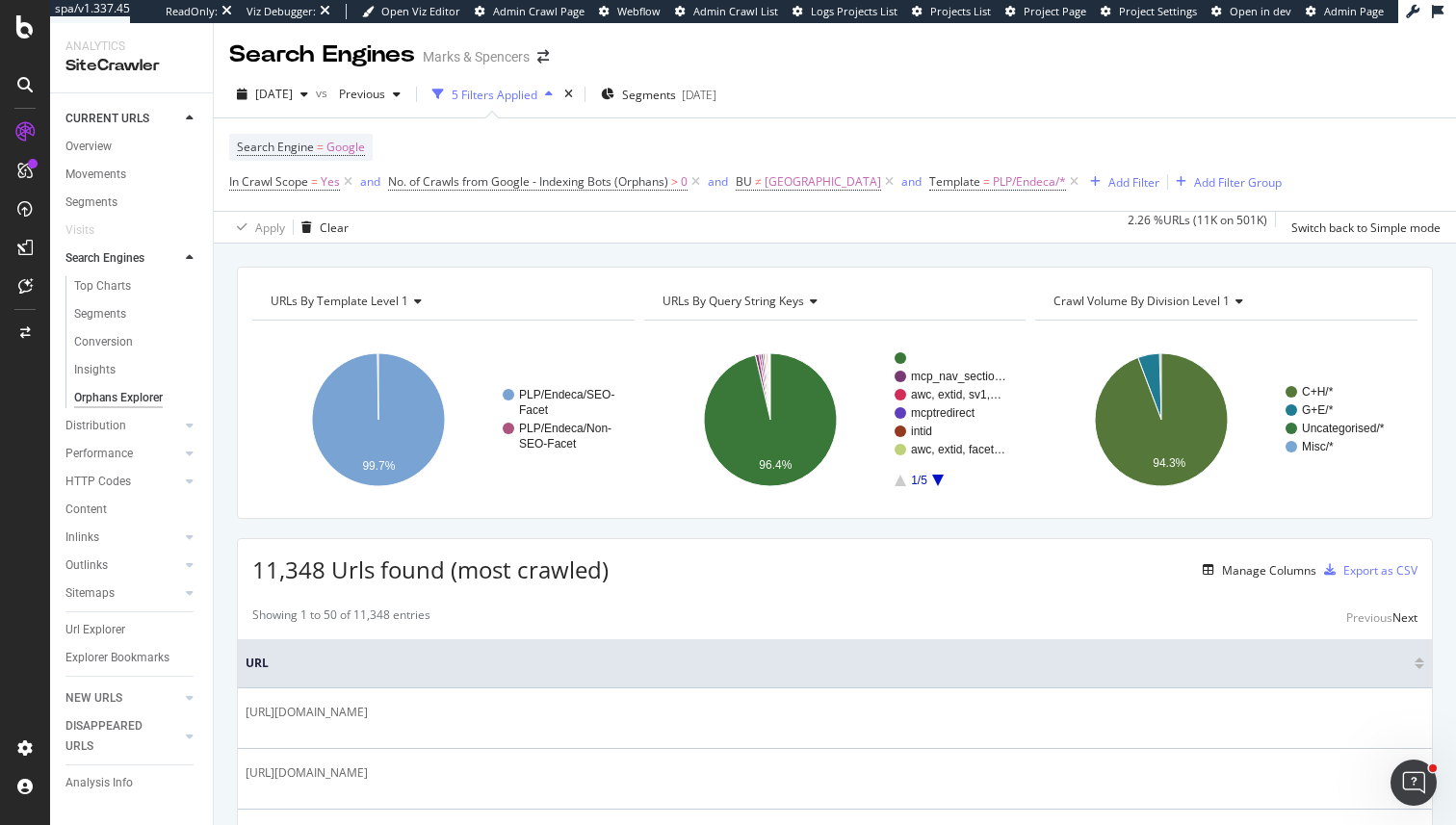
click at [1242, 300] on icon at bounding box center [1237, 301] width 14 height 12
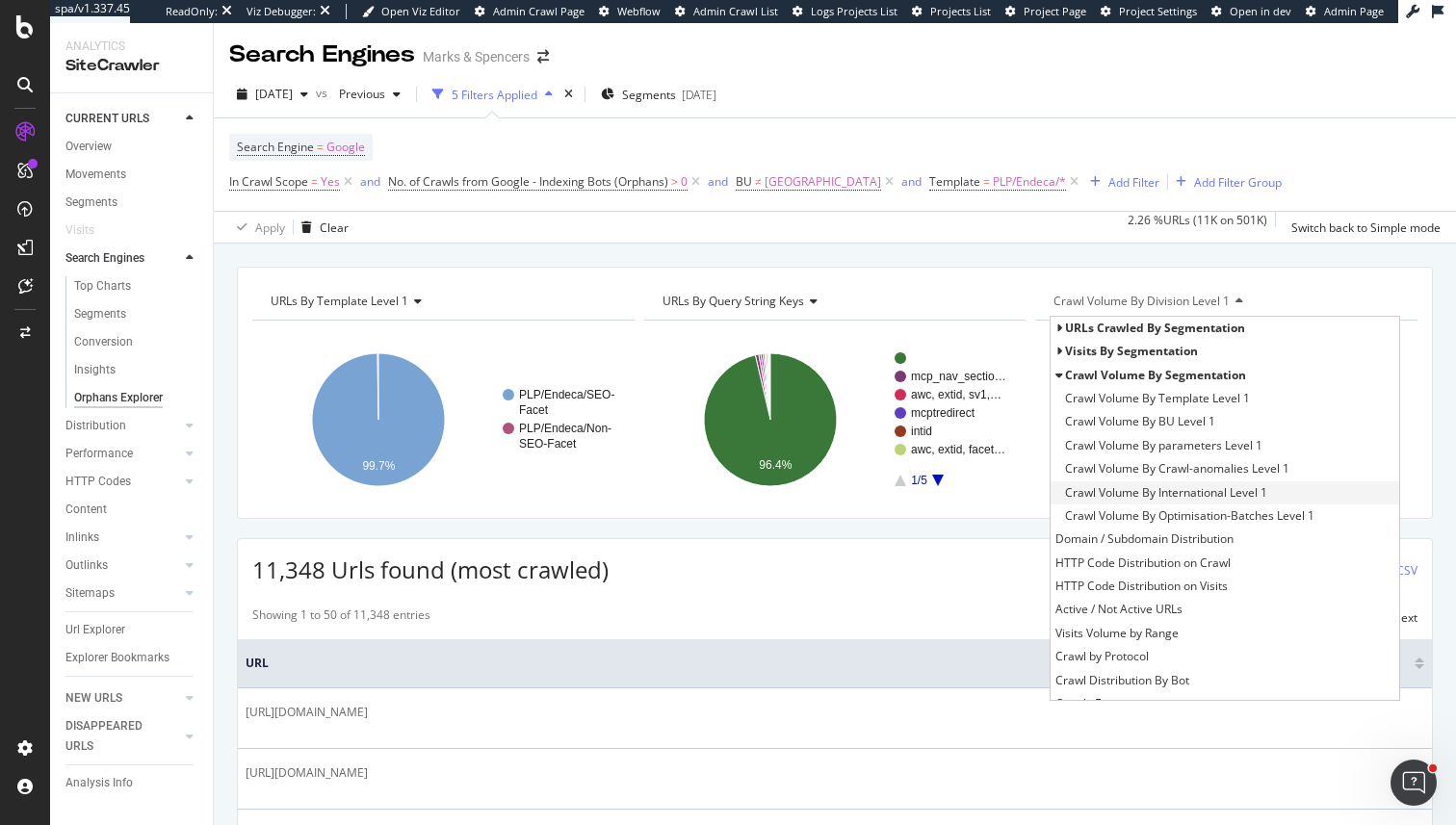
click at [1212, 495] on span "Crawl Volume By International Level 1" at bounding box center [1166, 493] width 202 height 19
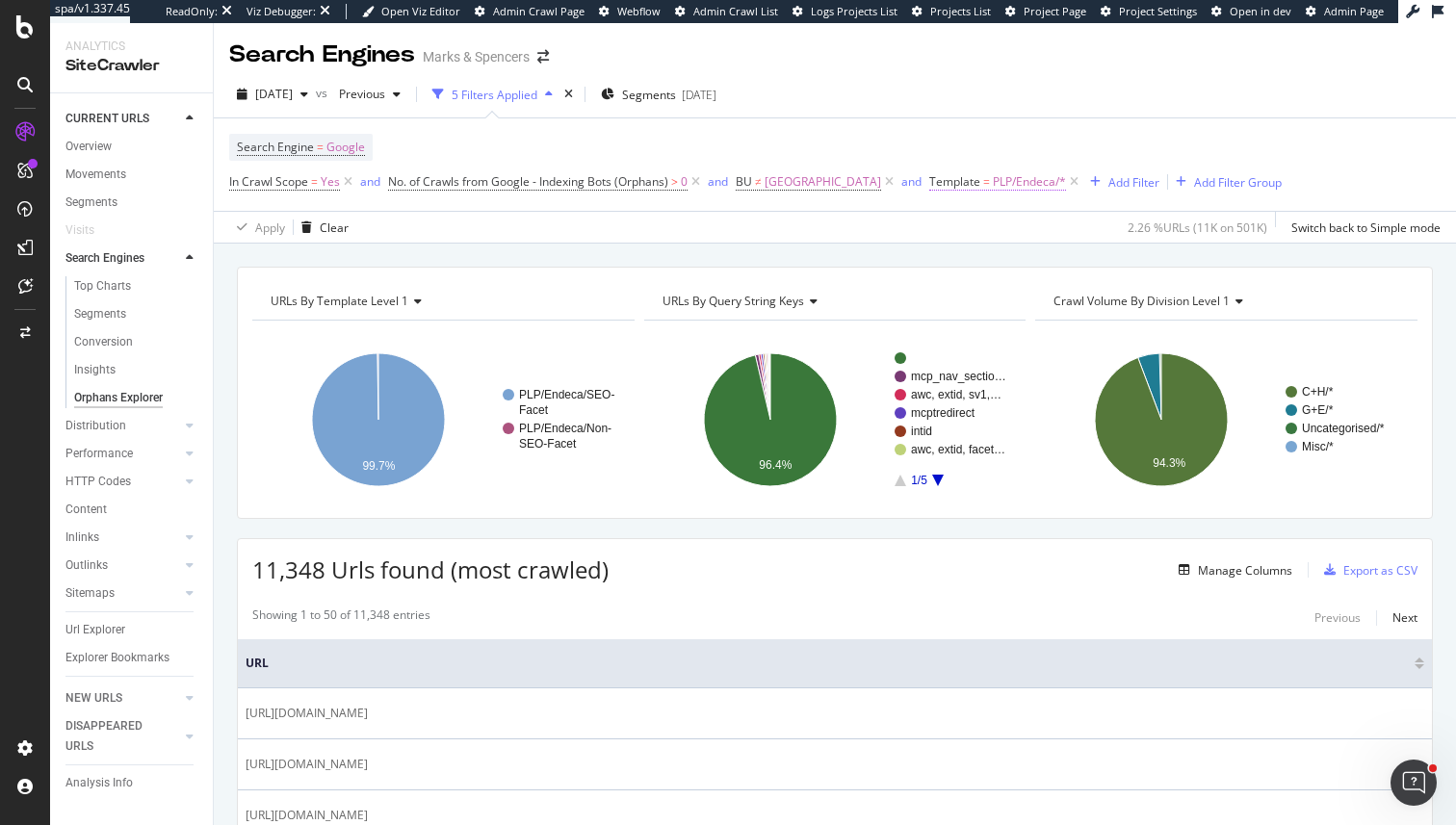
click at [993, 191] on span "PLP/Endeca/*" at bounding box center [1030, 181] width 73 height 27
click at [893, 254] on div at bounding box center [975, 264] width 210 height 31
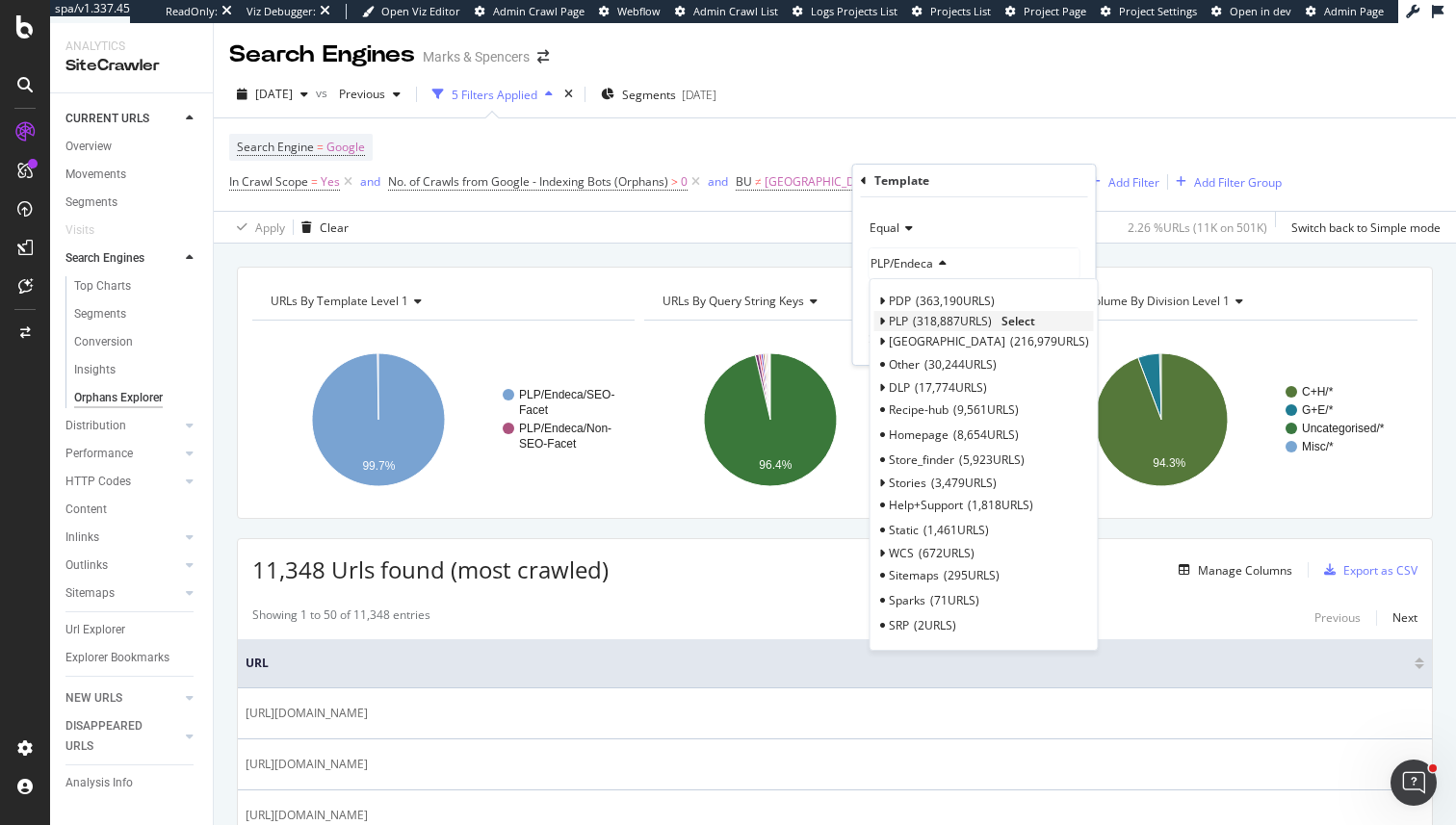
click at [880, 317] on icon at bounding box center [883, 322] width 7 height 12
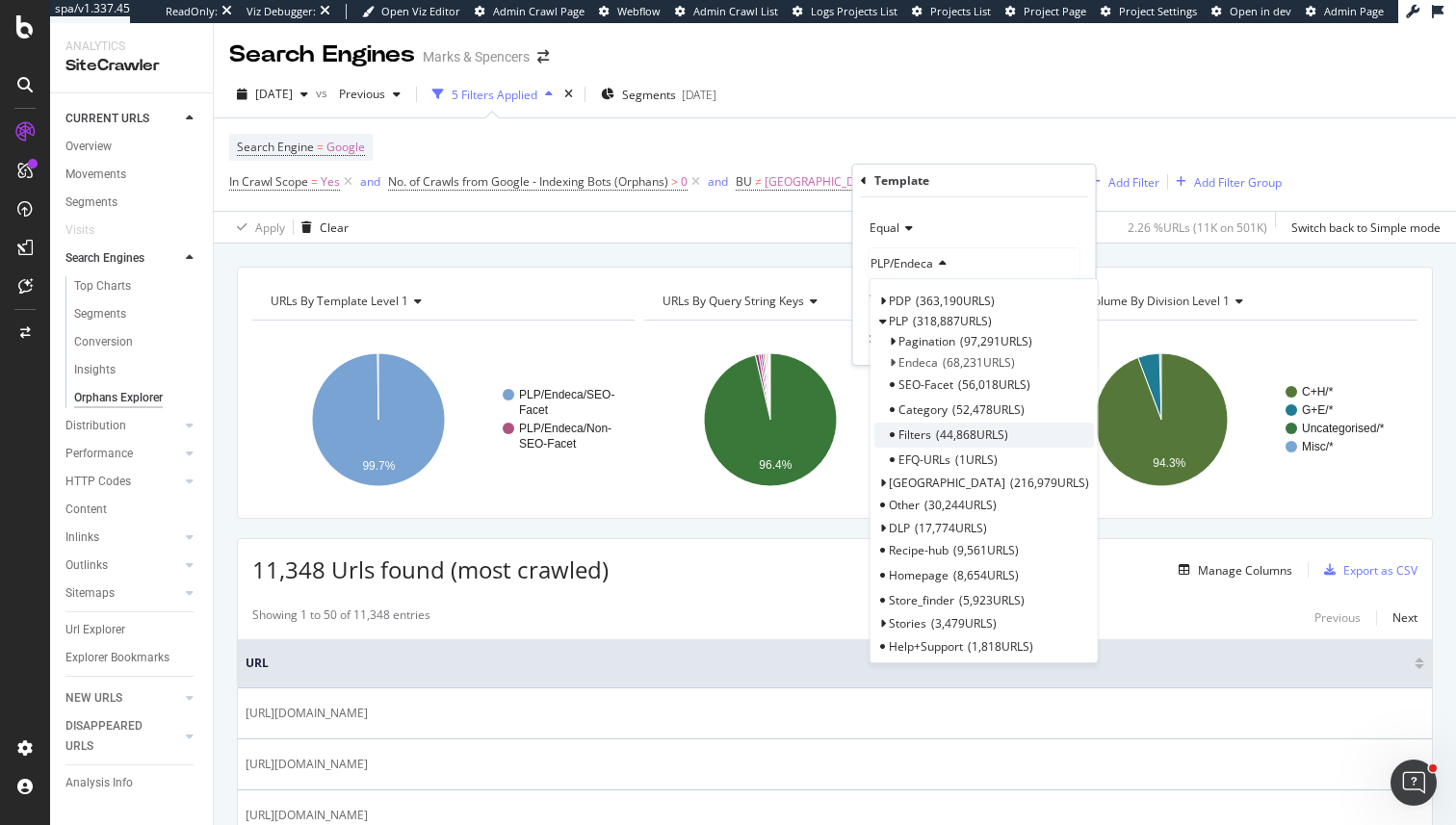
click at [964, 431] on span "44,868 URLS" at bounding box center [972, 434] width 72 height 17
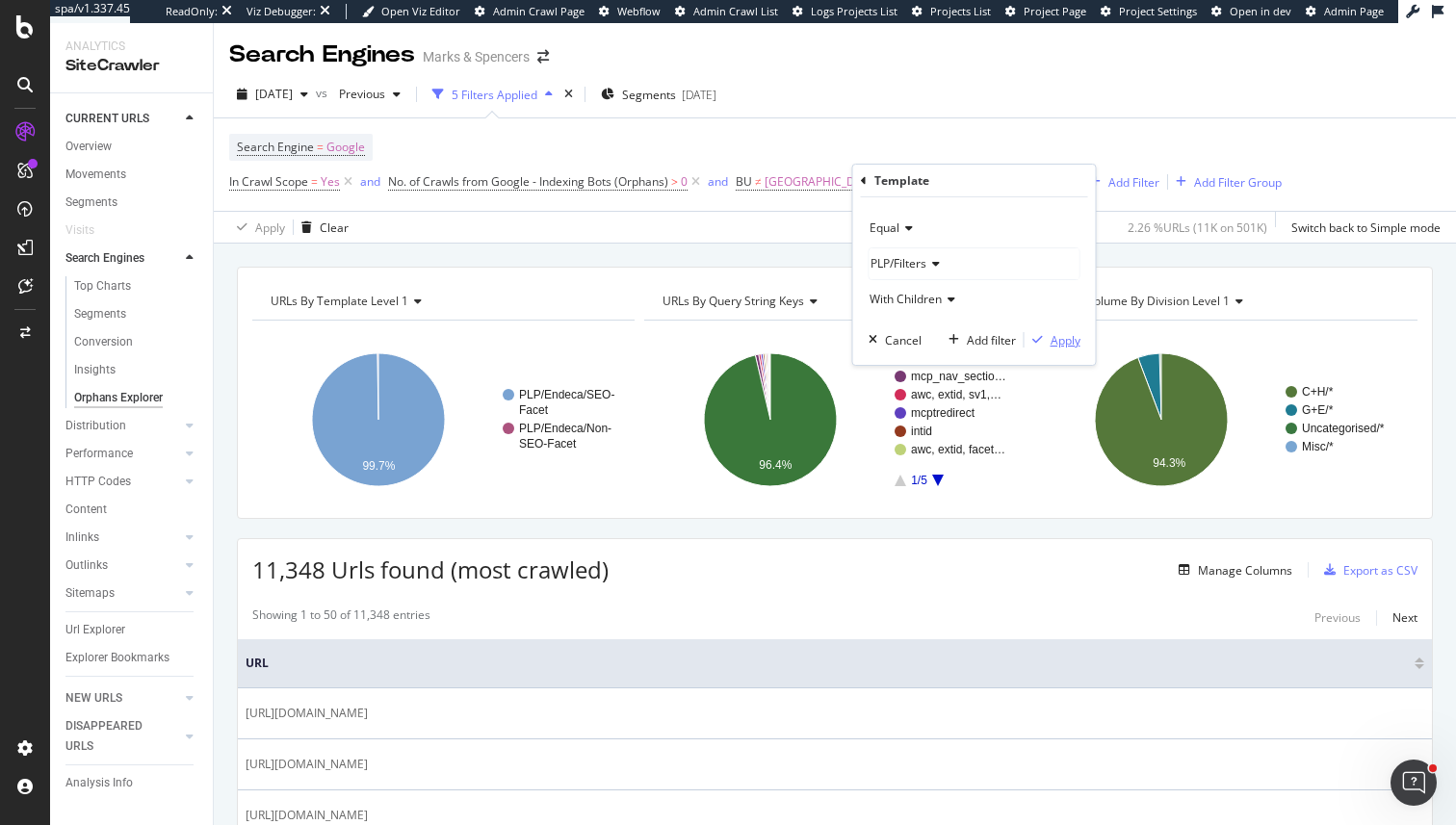
click at [1042, 331] on div "Apply" at bounding box center [1052, 339] width 56 height 17
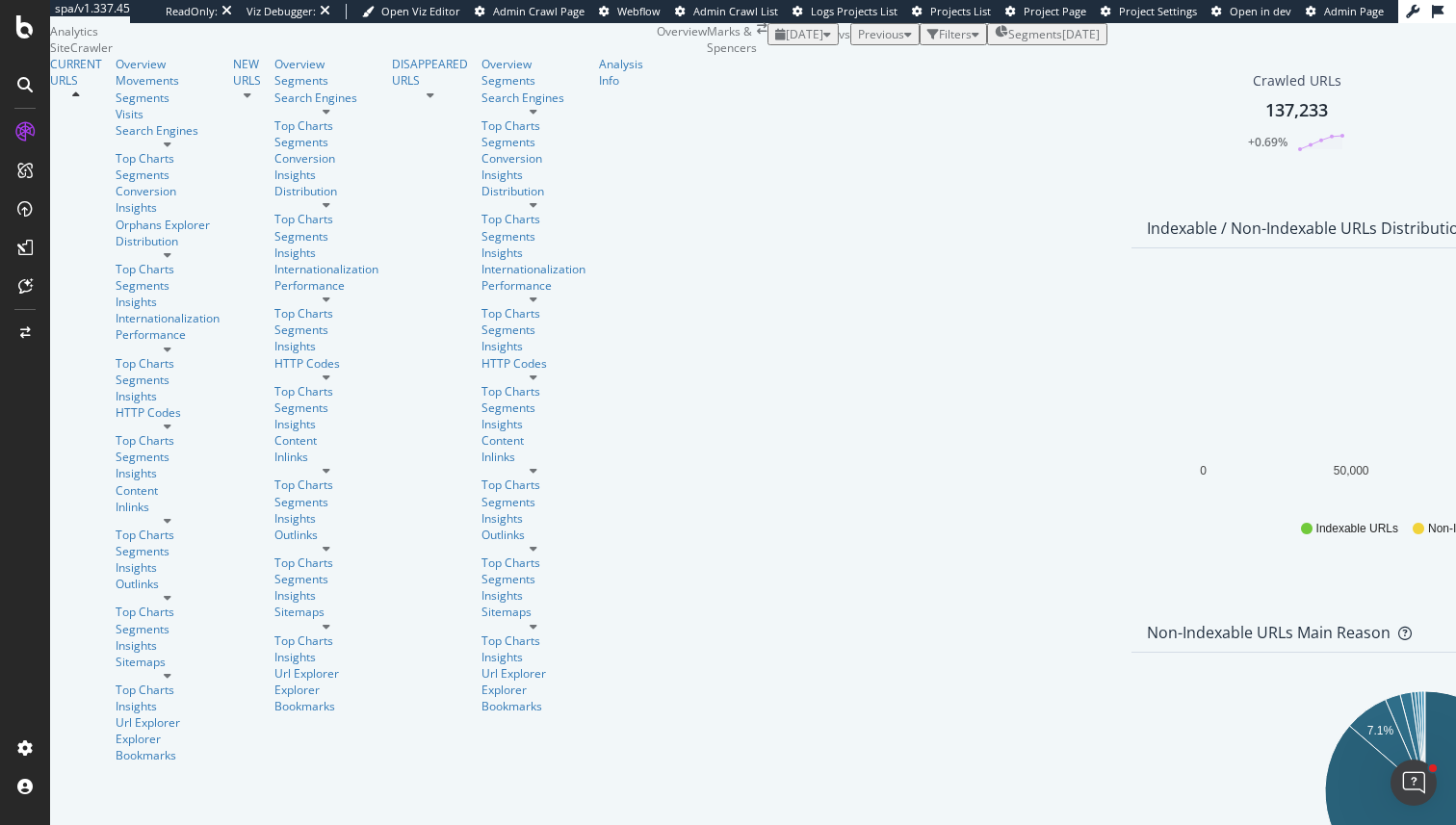
scroll to position [457, 0]
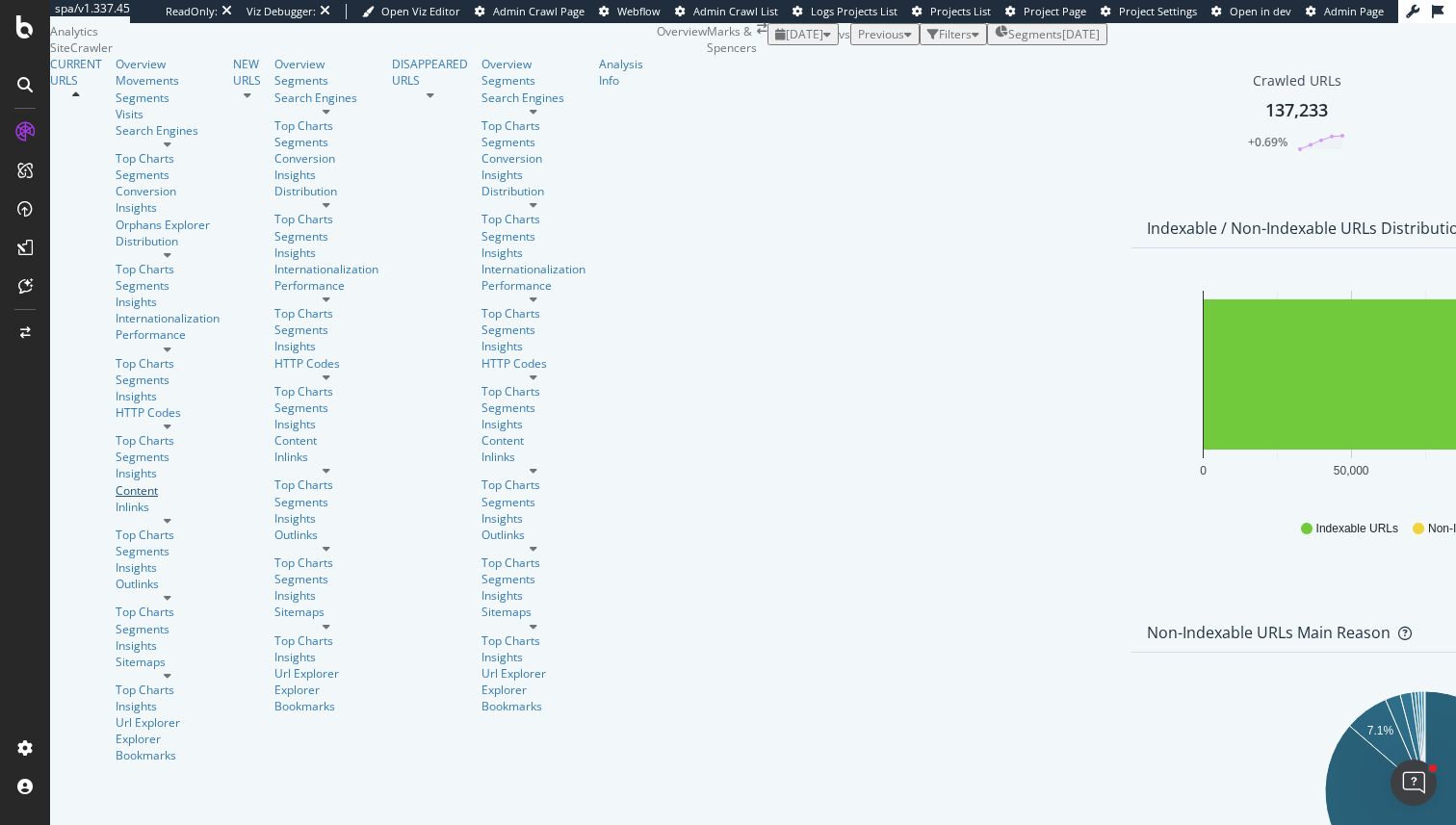
click at [116, 483] on div "Content" at bounding box center [168, 491] width 104 height 17
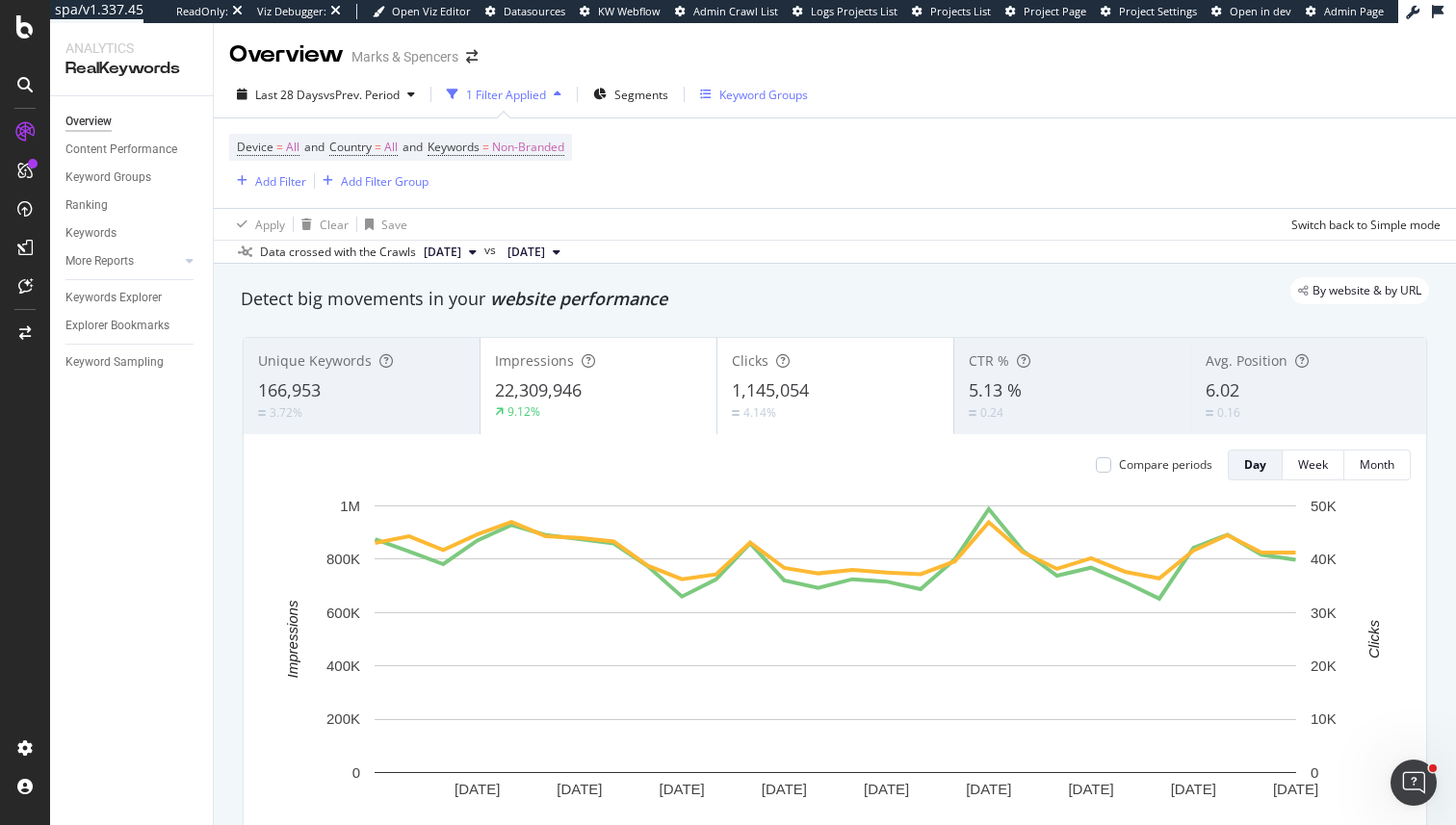
click at [788, 99] on div "Keyword Groups" at bounding box center [763, 94] width 88 height 17
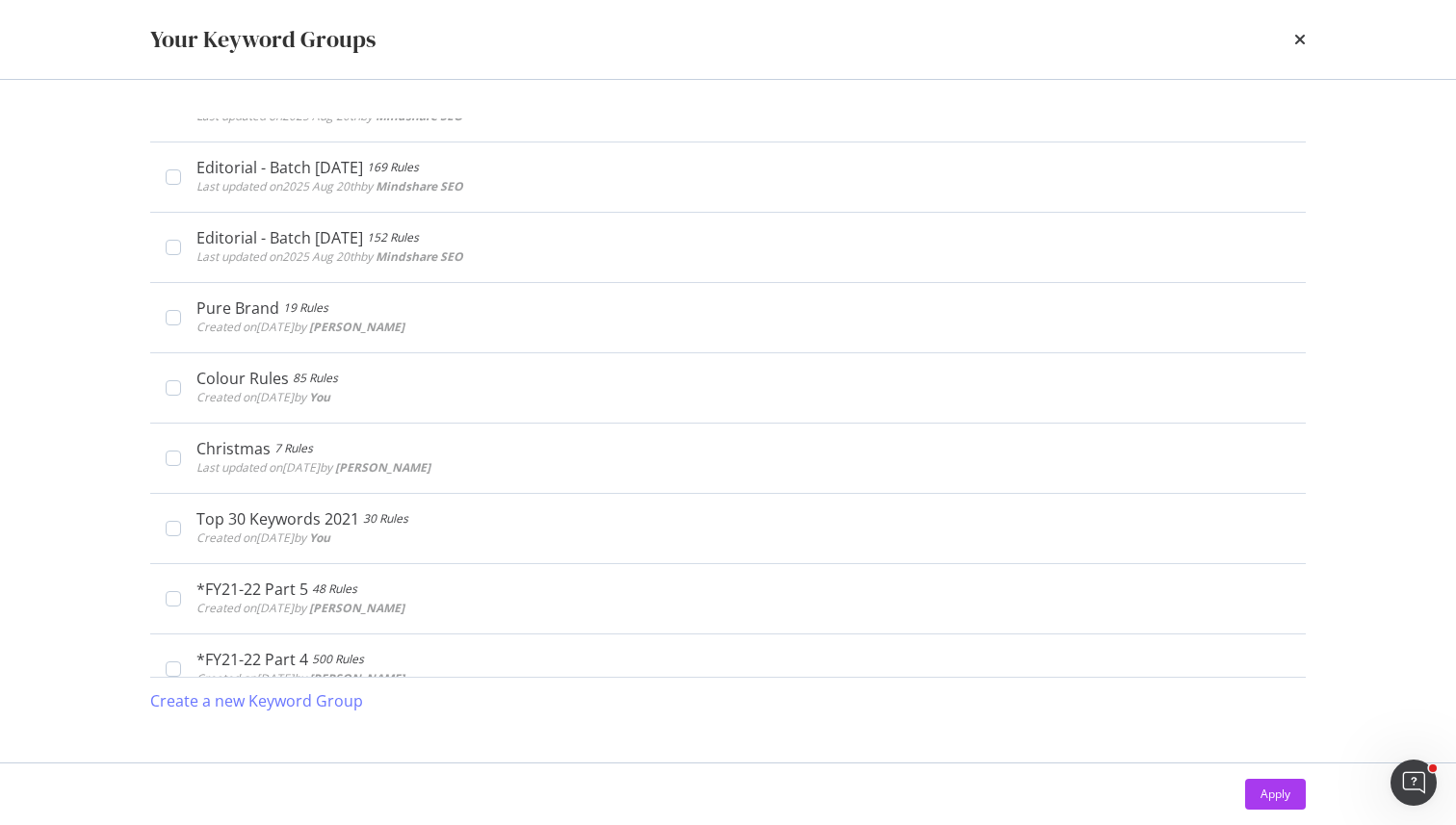
scroll to position [1023, 0]
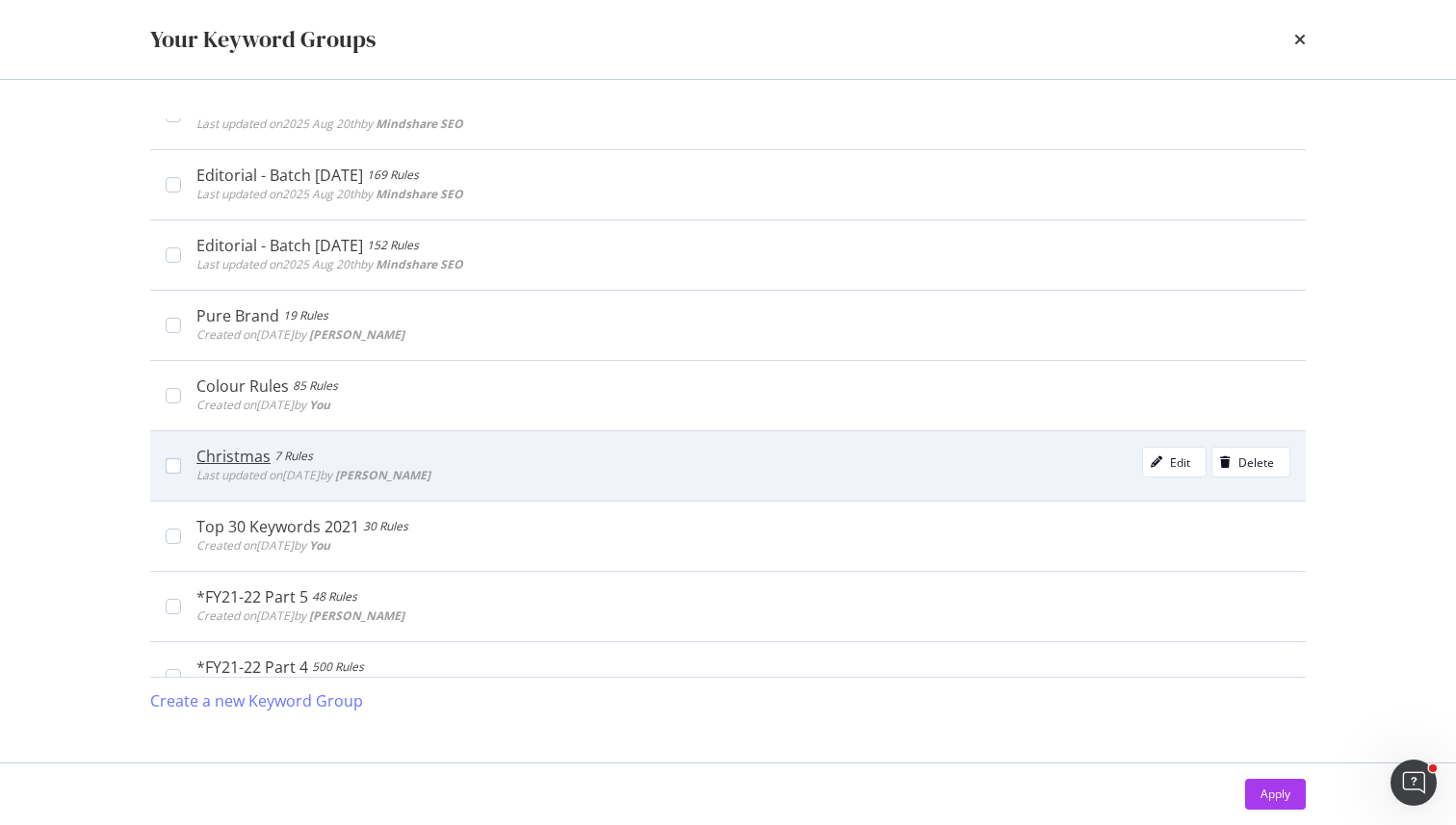
click at [480, 488] on div "Christmas 7 Rules Last updated on 2022 Oct 27th by Michael Bass Edit Delete" at bounding box center [727, 465] width 1155 height 70
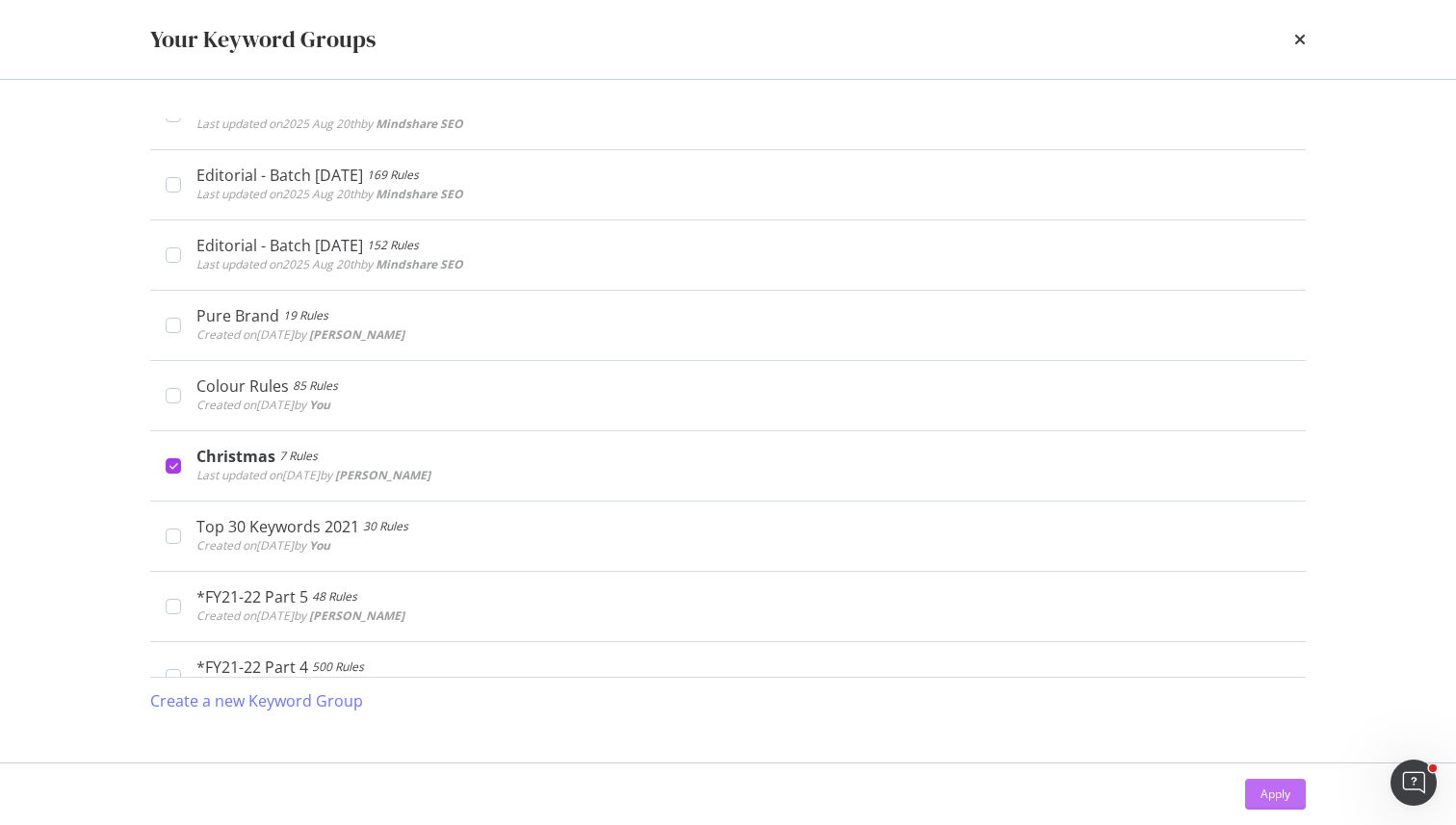
click at [1282, 781] on div "Apply" at bounding box center [1275, 794] width 30 height 29
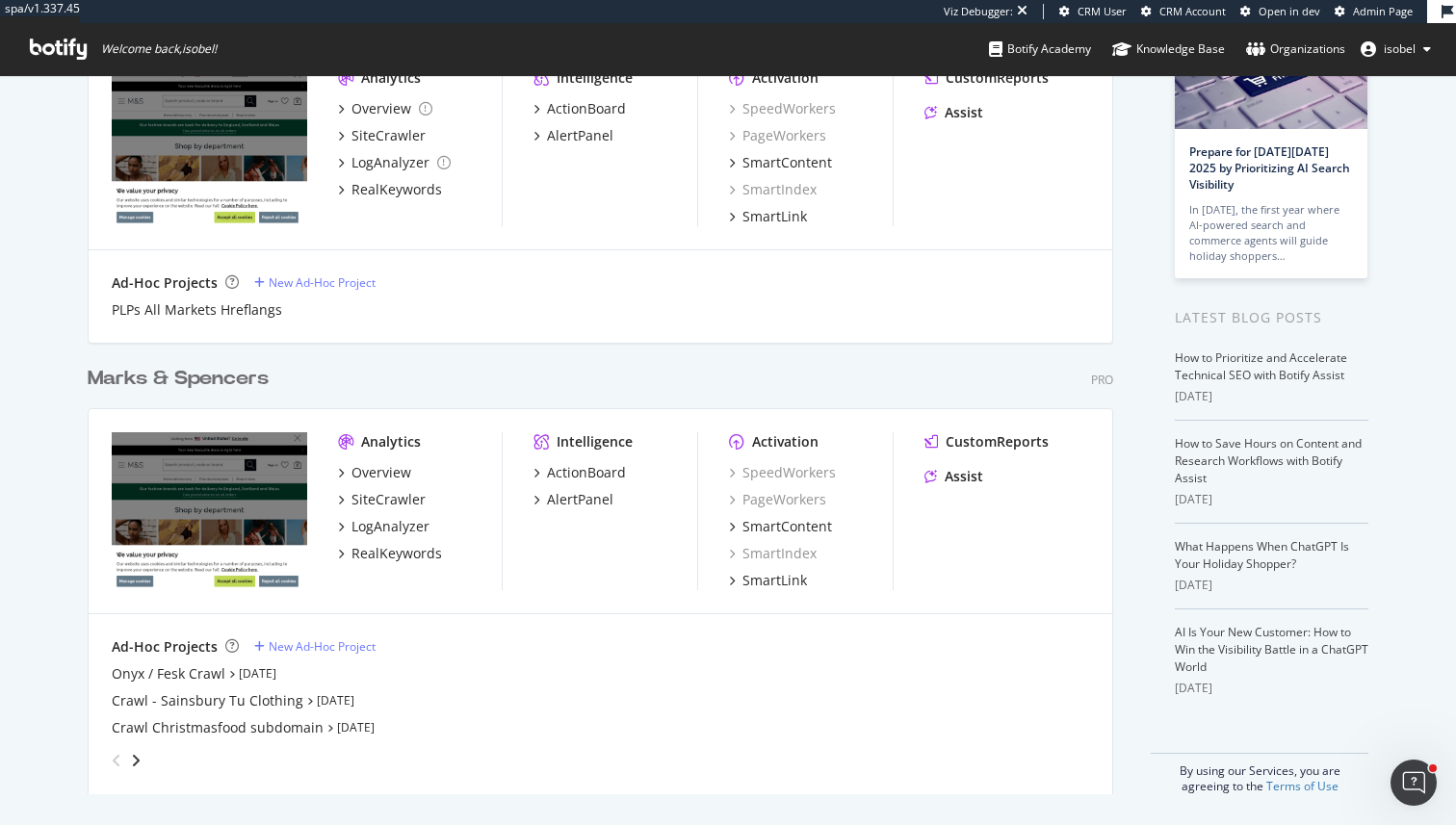
click at [130, 755] on div "angle-right" at bounding box center [136, 760] width 14 height 19
click at [124, 671] on div "CFTO" at bounding box center [129, 673] width 34 height 19
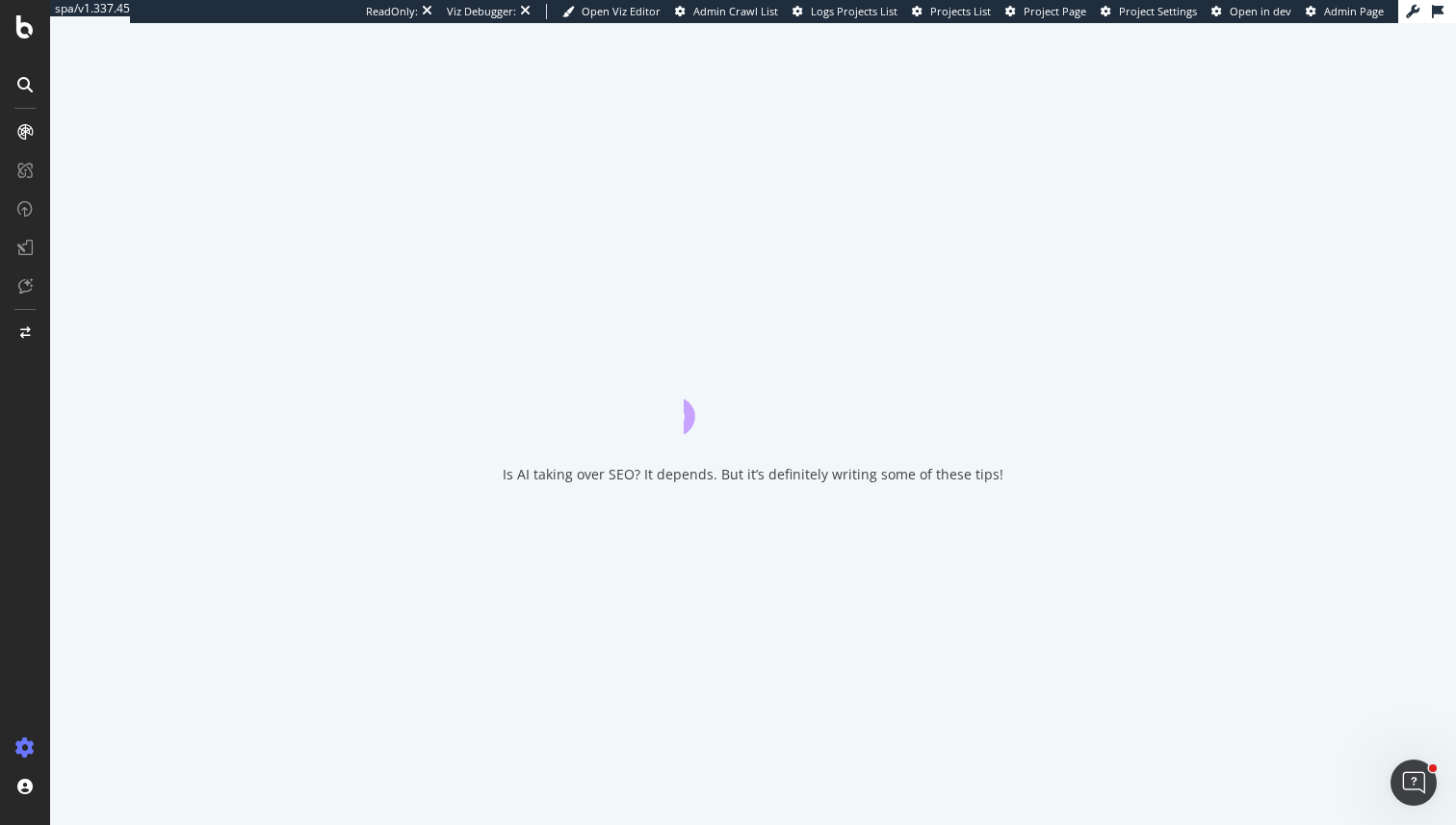
click at [133, 675] on div "Is AI taking over SEO? It depends. But it’s definitely writing some of these ti…" at bounding box center [753, 423] width 1406 height 802
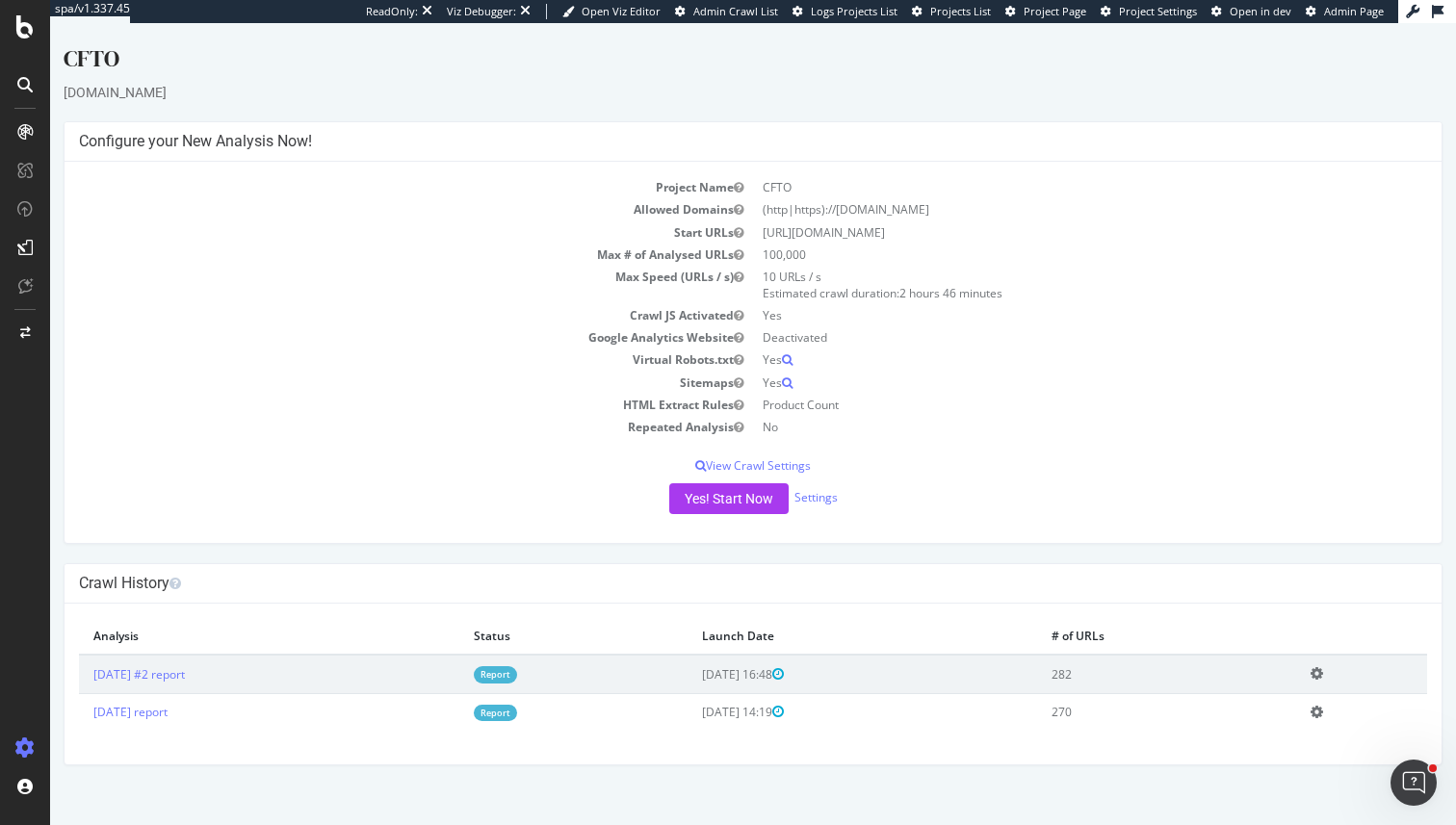
click at [462, 104] on div "CFTO [DOMAIN_NAME] × × Configure your New Analysis Now! Project Name CFTO Allow…" at bounding box center [753, 404] width 1406 height 723
click at [823, 506] on div "Yes! Start Now Settings" at bounding box center [754, 499] width 1349 height 31
click at [820, 500] on link "Settings" at bounding box center [816, 497] width 44 height 17
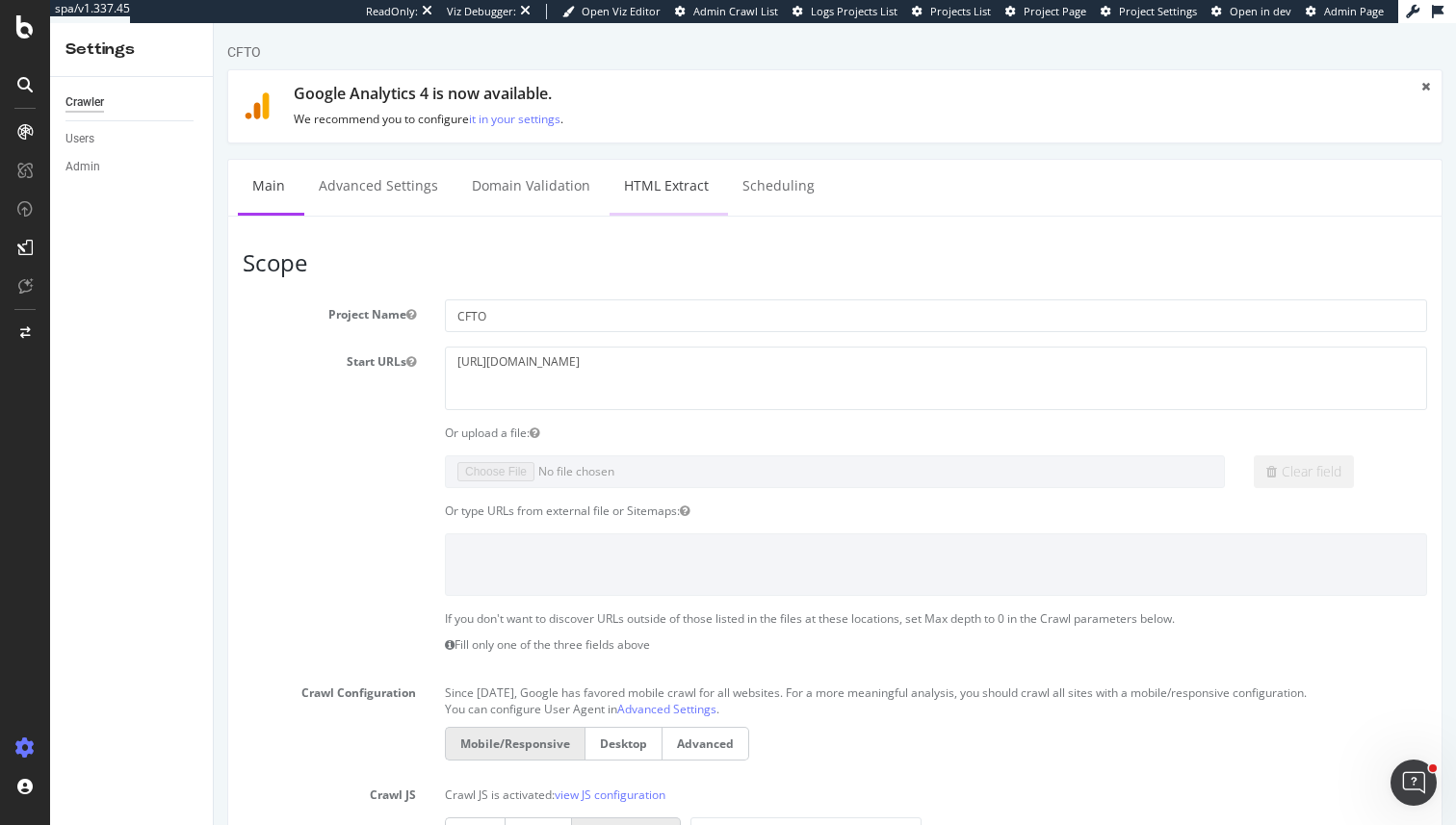
click at [661, 198] on link "HTML Extract" at bounding box center [667, 185] width 114 height 53
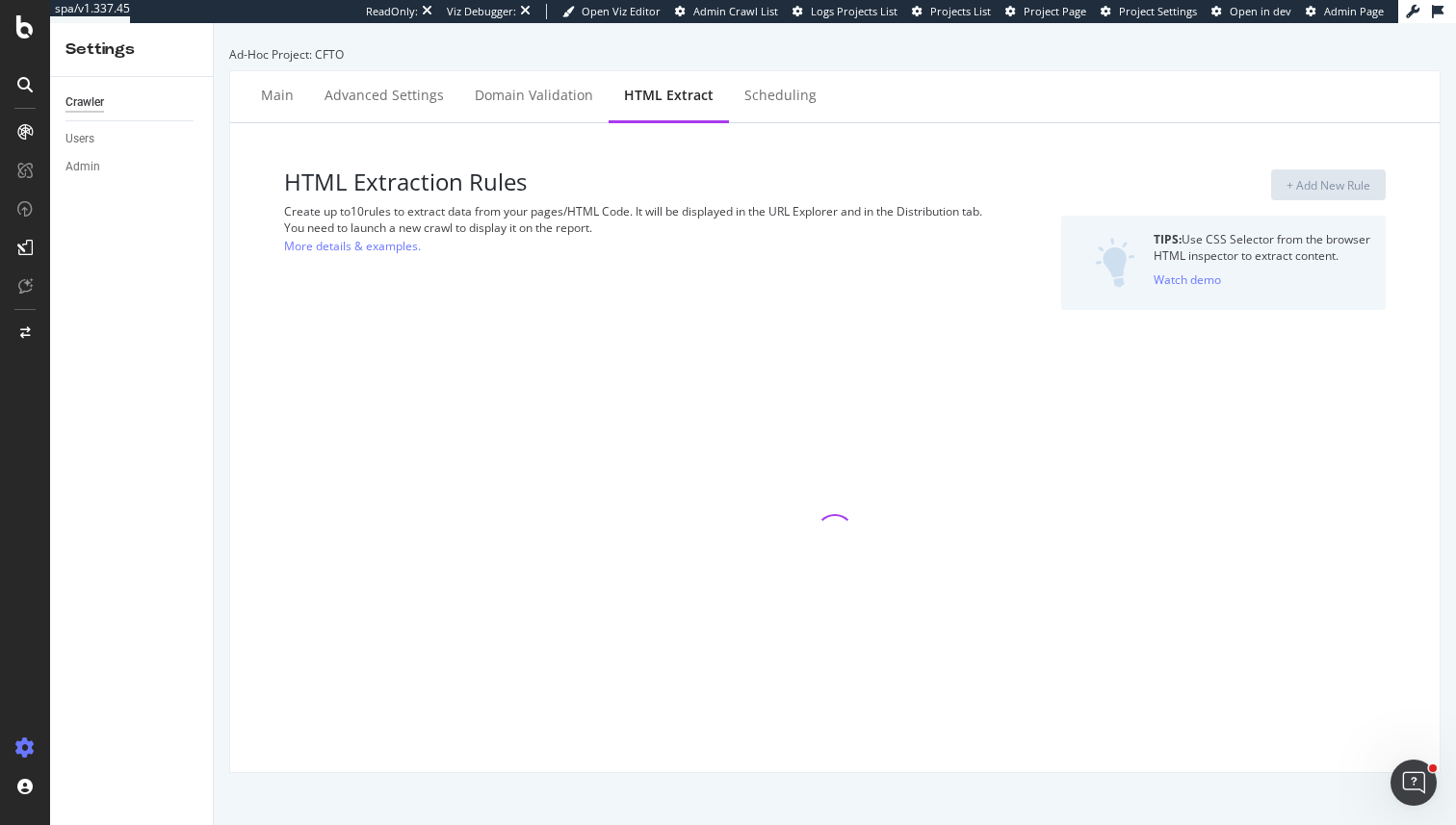
select select "i"
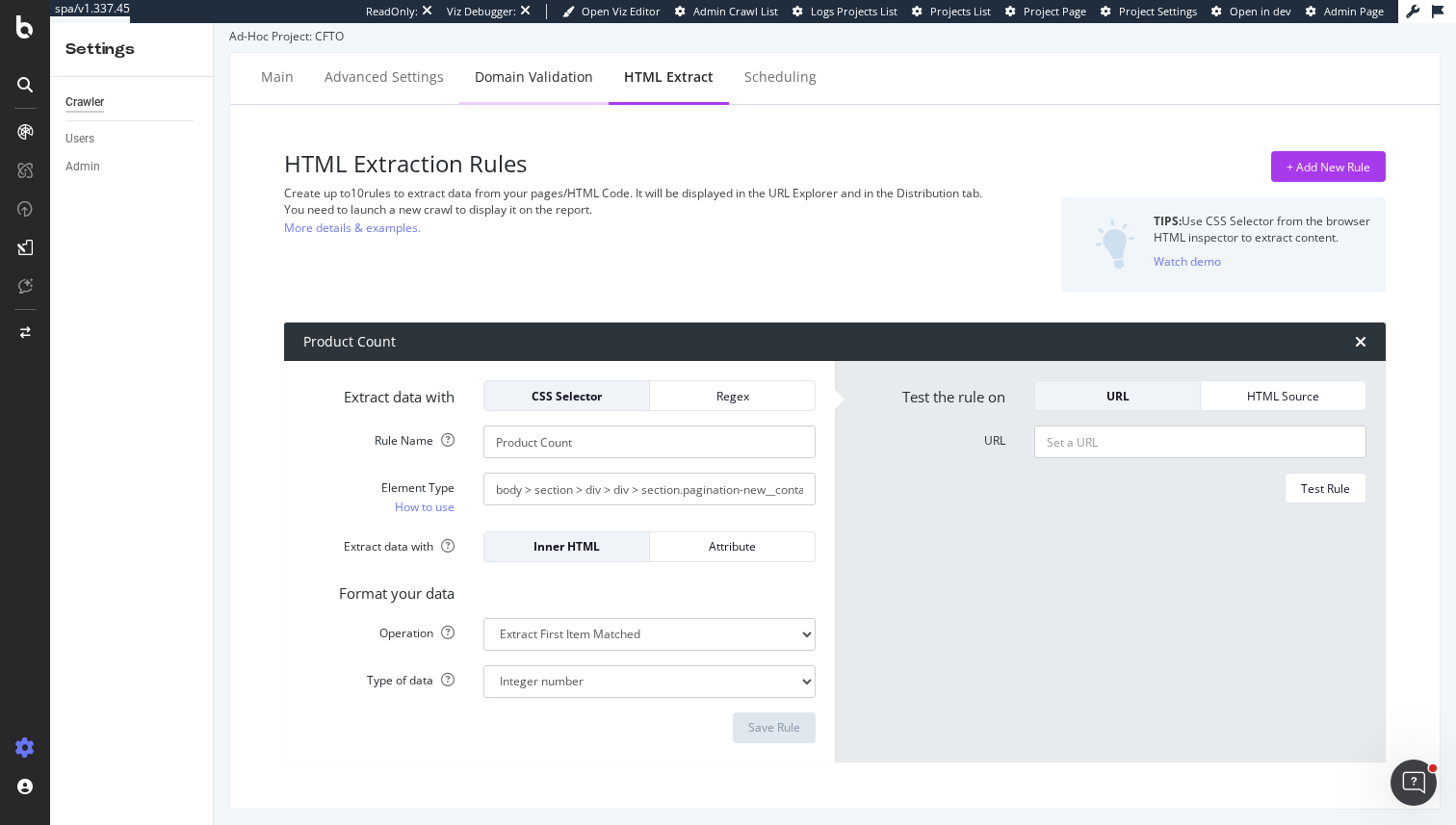
scroll to position [23, 0]
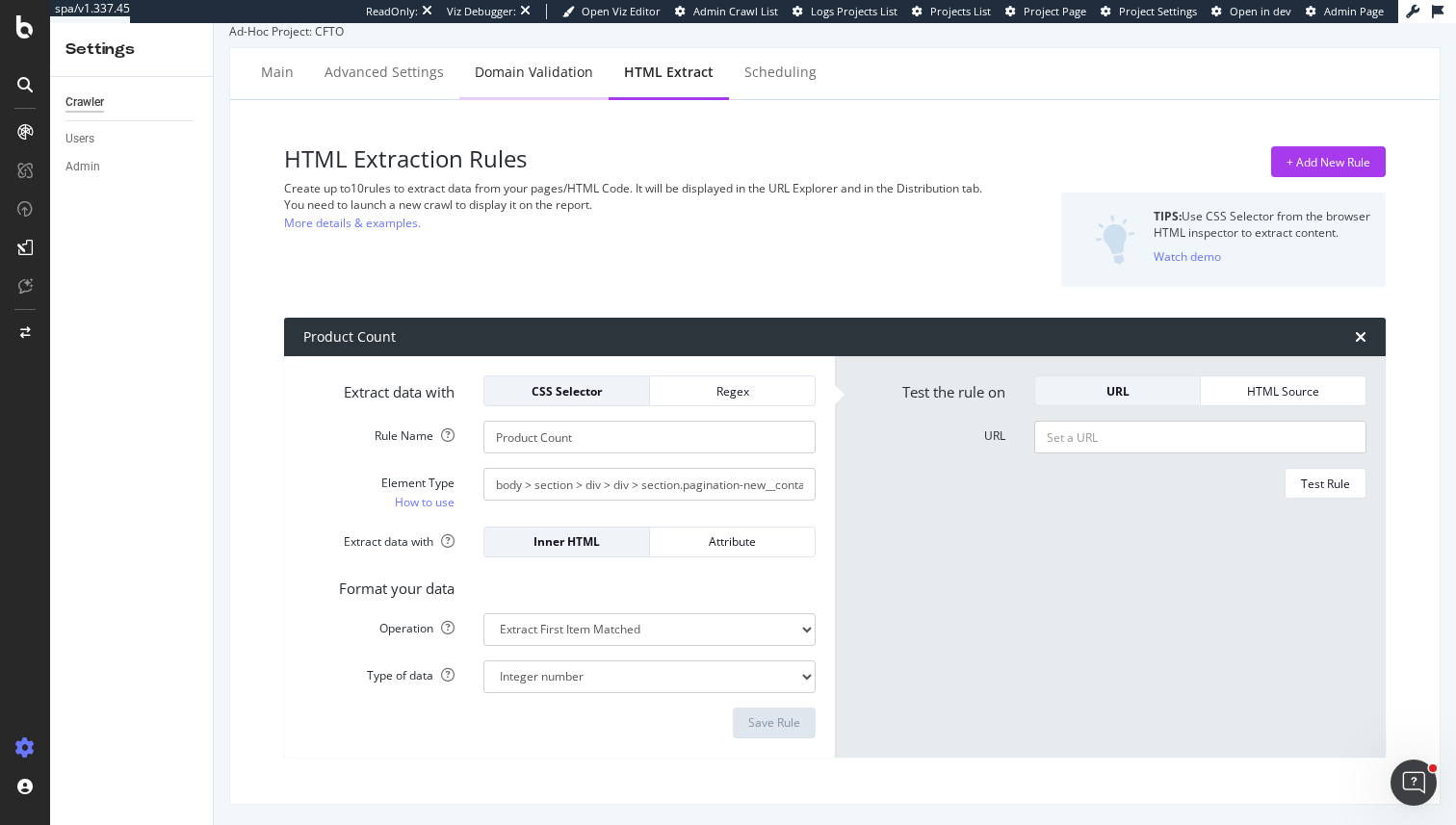
click at [520, 76] on div "Domain Validation" at bounding box center [534, 71] width 118 height 19
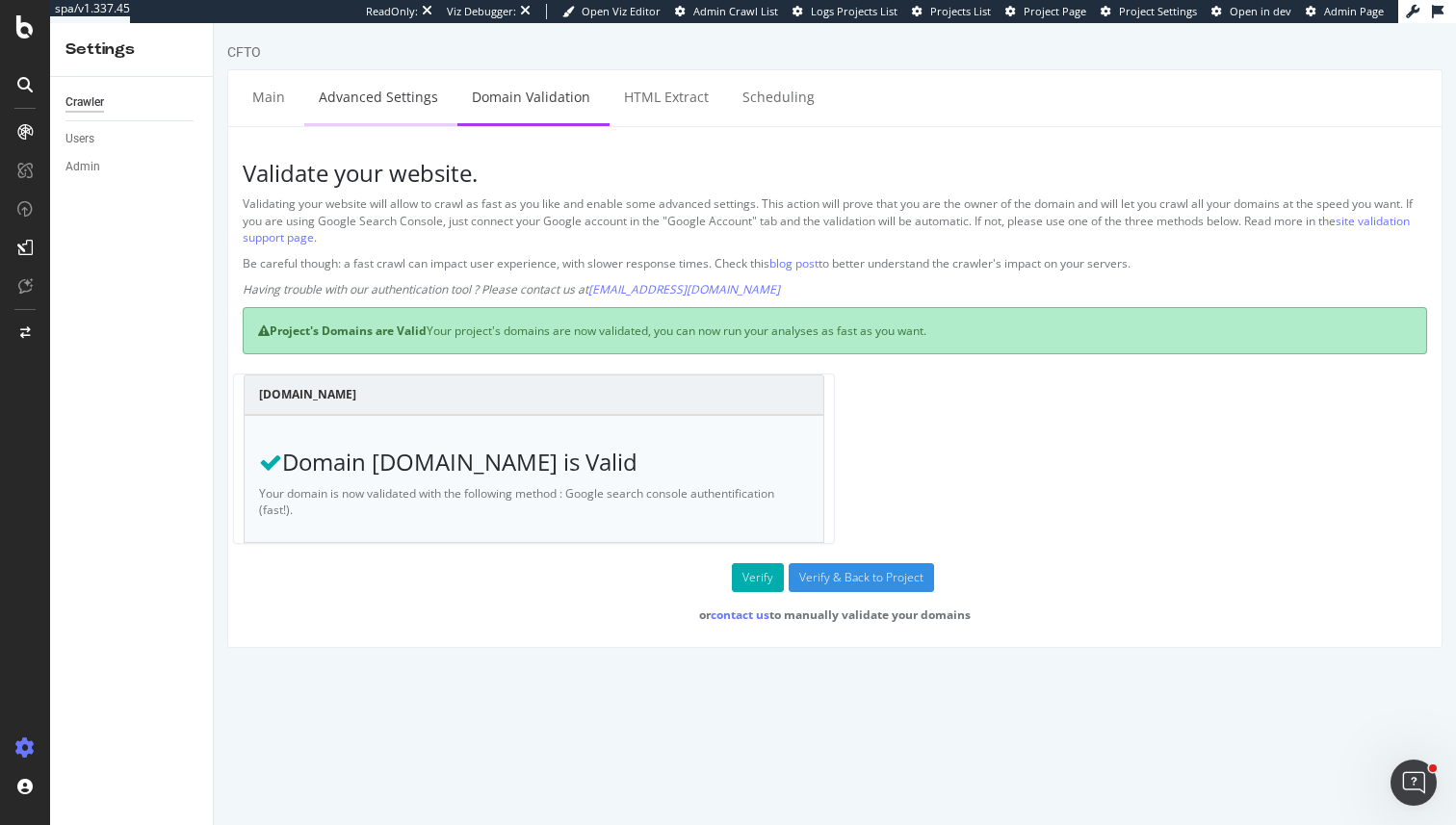
click at [374, 91] on link "Advanced Settings" at bounding box center [379, 96] width 149 height 53
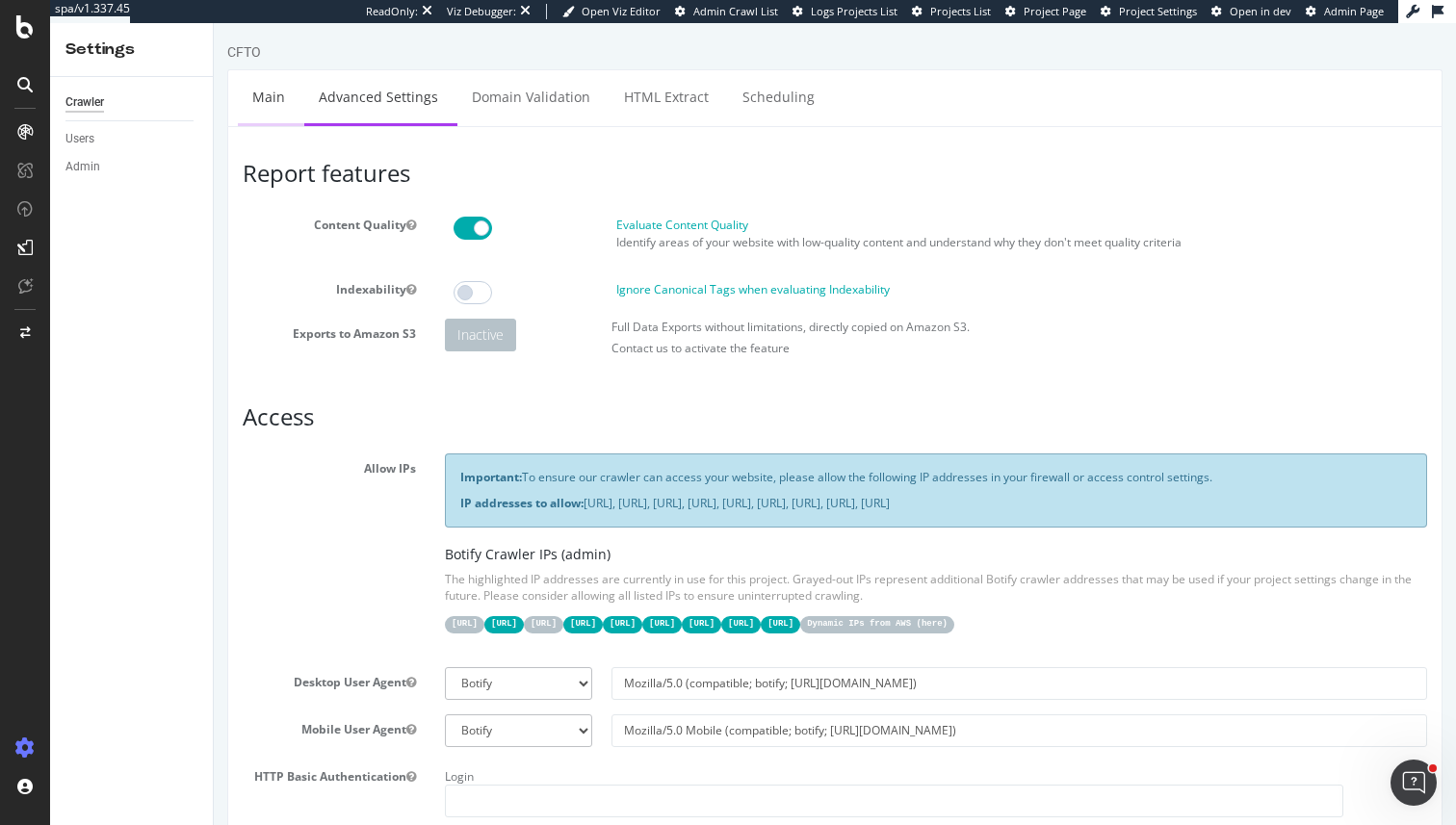
click at [254, 104] on link "Main" at bounding box center [269, 96] width 61 height 53
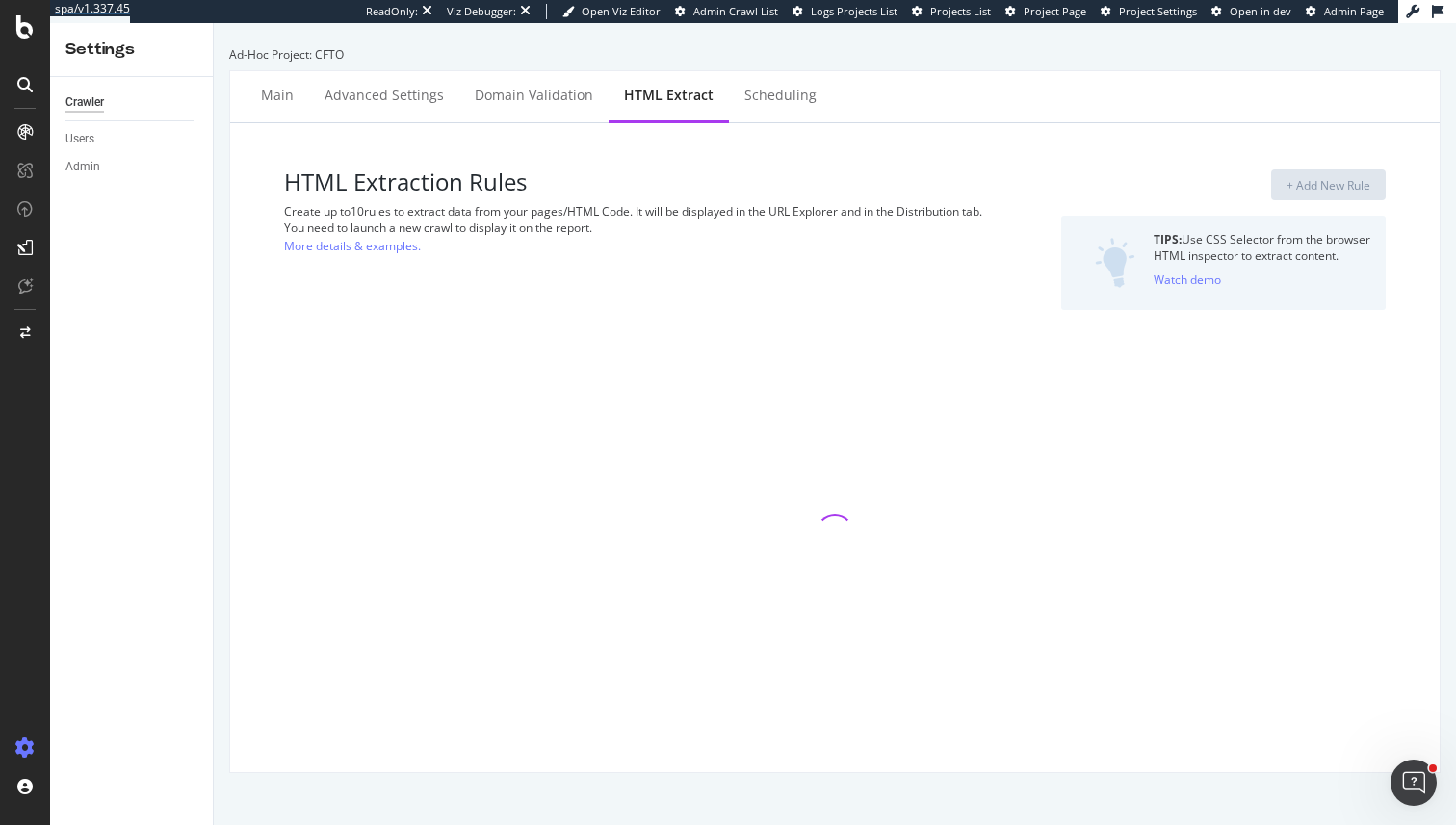
select select "i"
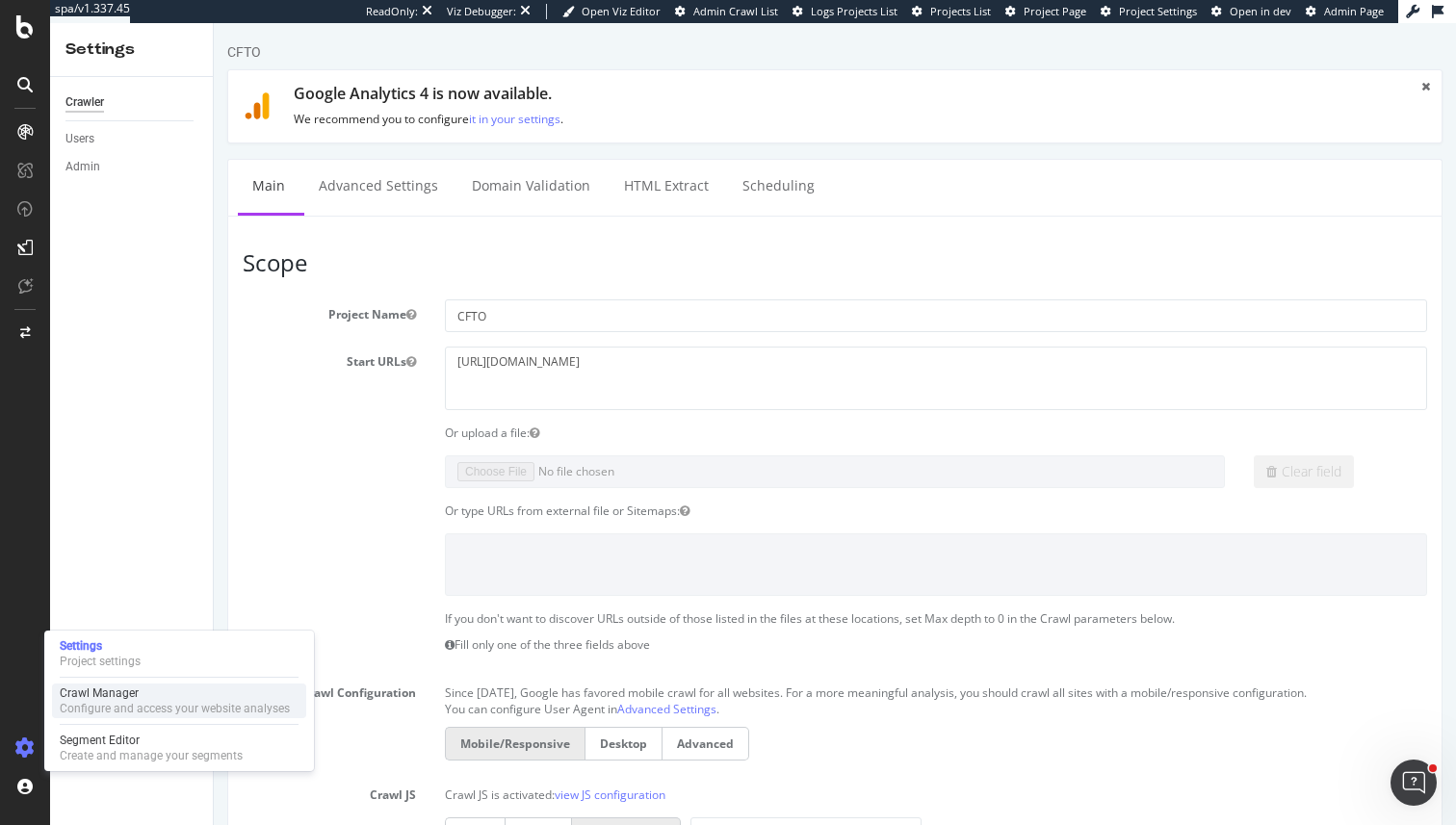
click at [117, 708] on div "Configure and access your website analyses" at bounding box center [175, 709] width 230 height 16
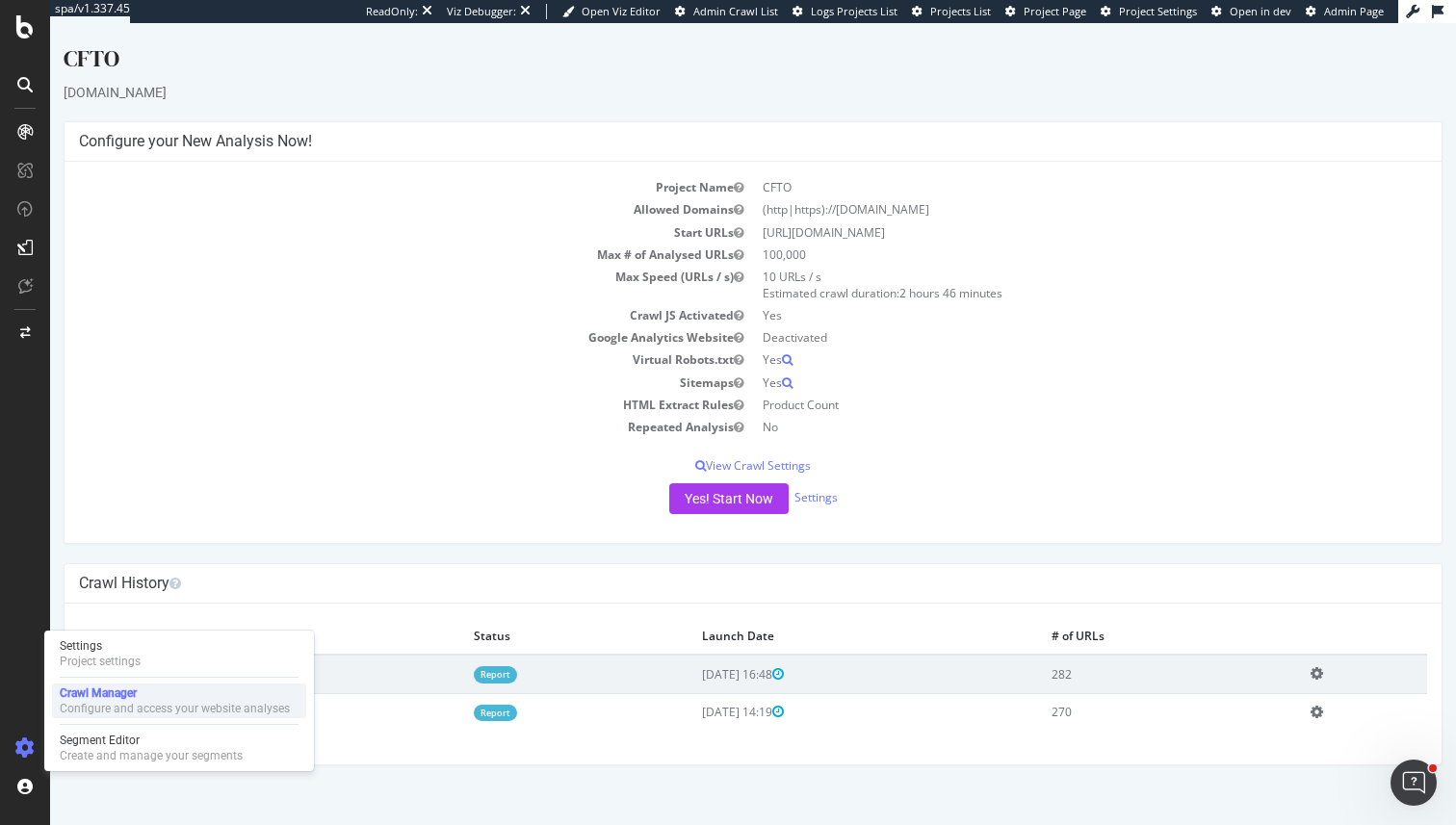
click at [87, 702] on div "Configure and access your website analyses" at bounding box center [175, 709] width 230 height 16
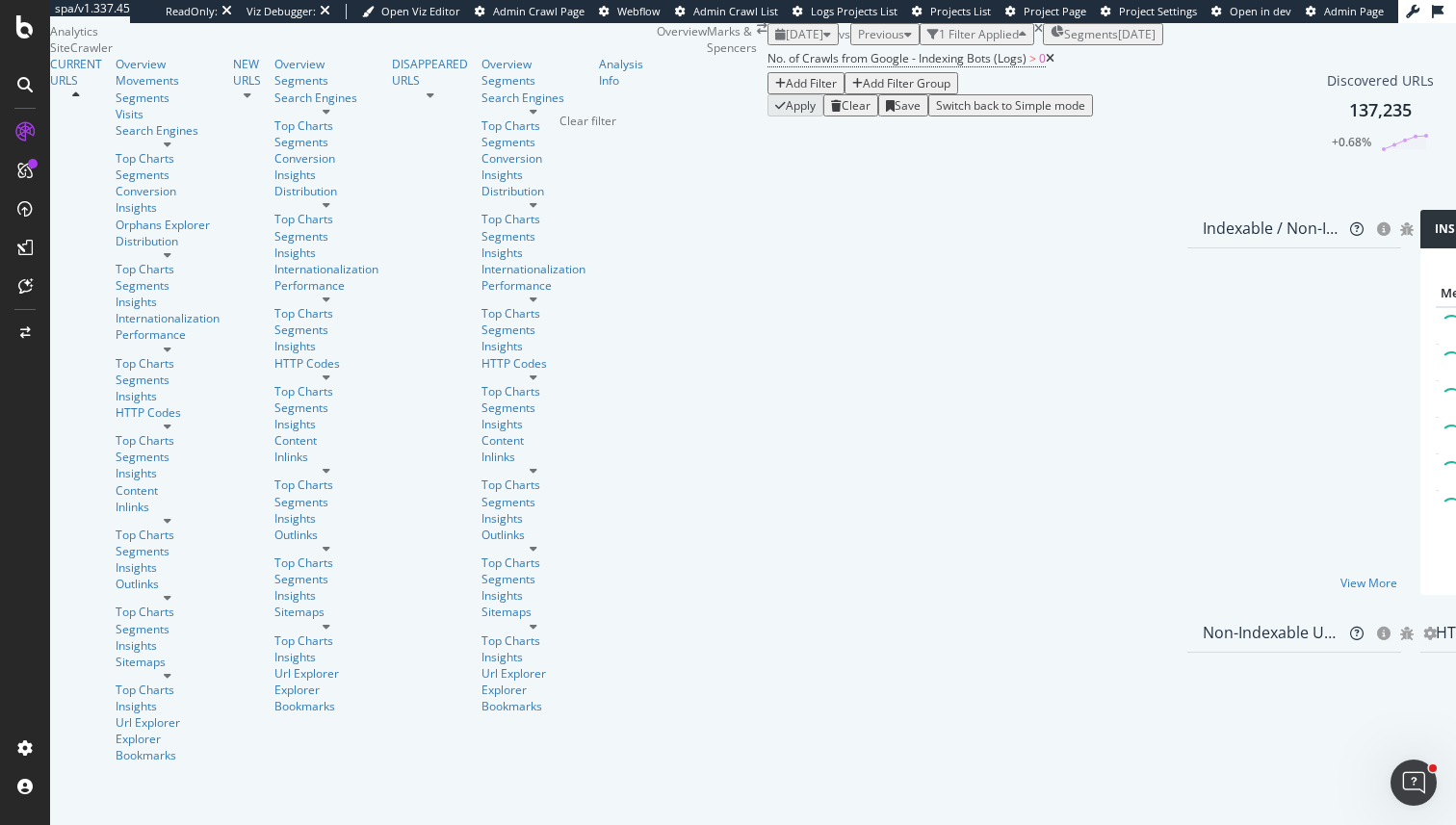
click at [1034, 35] on div "times" at bounding box center [1038, 29] width 9 height 12
click at [1064, 43] on span "Segments" at bounding box center [1091, 34] width 54 height 17
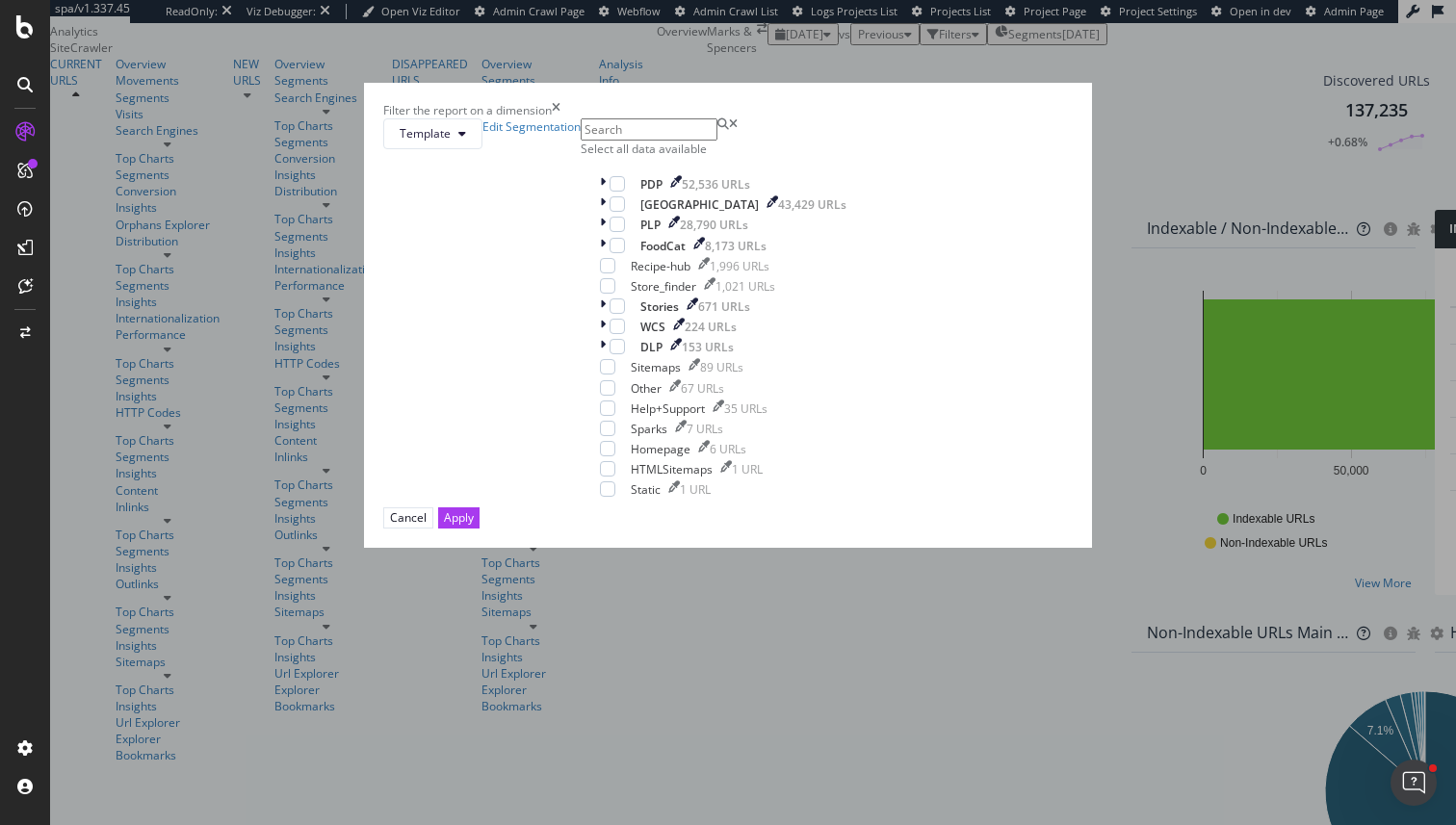
click at [903, 118] on div "Filter the report on a dimension" at bounding box center [728, 110] width 689 height 17
click at [560, 118] on icon "times" at bounding box center [555, 110] width 9 height 17
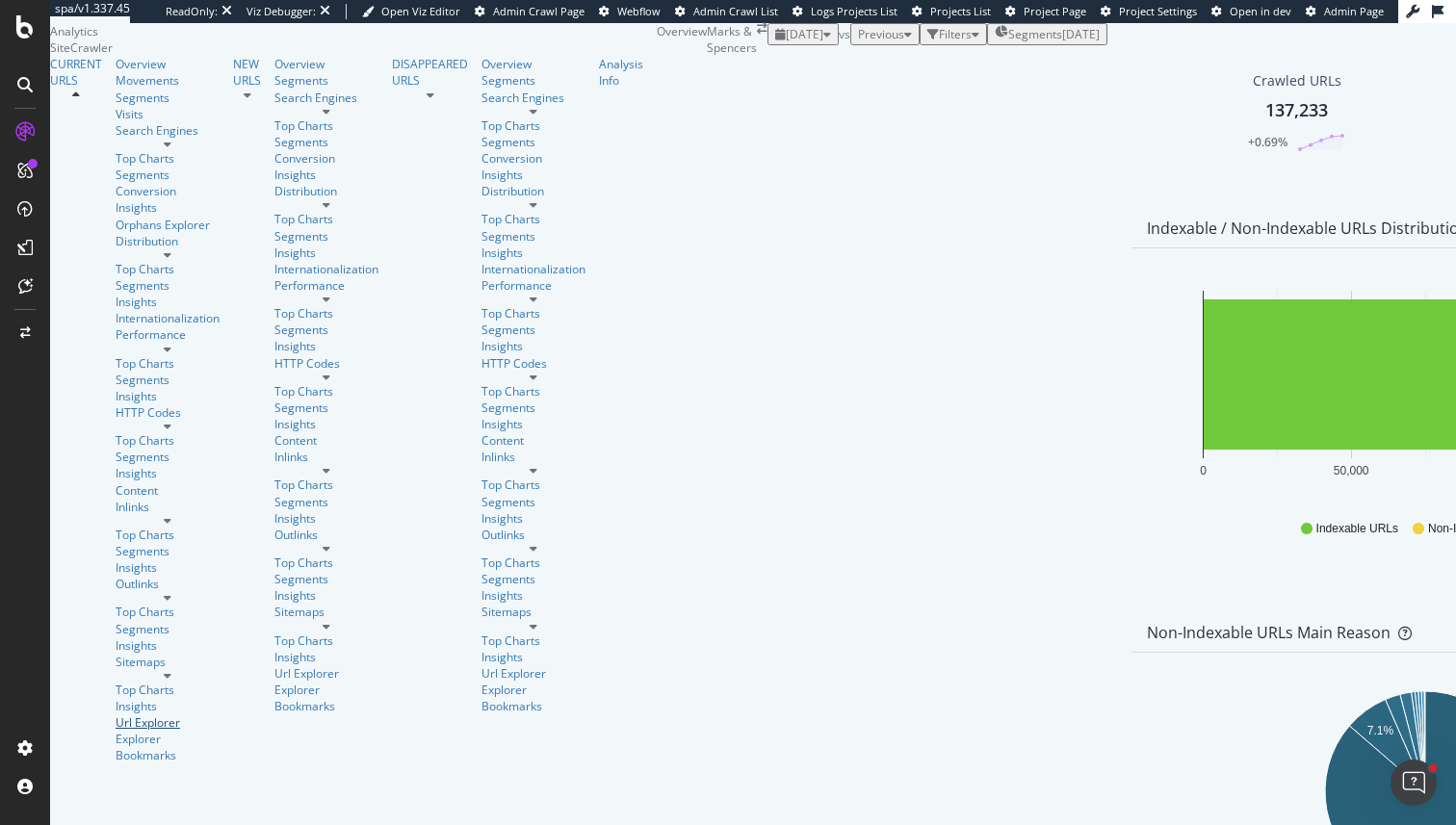
click at [116, 715] on div "Url Explorer" at bounding box center [168, 723] width 104 height 17
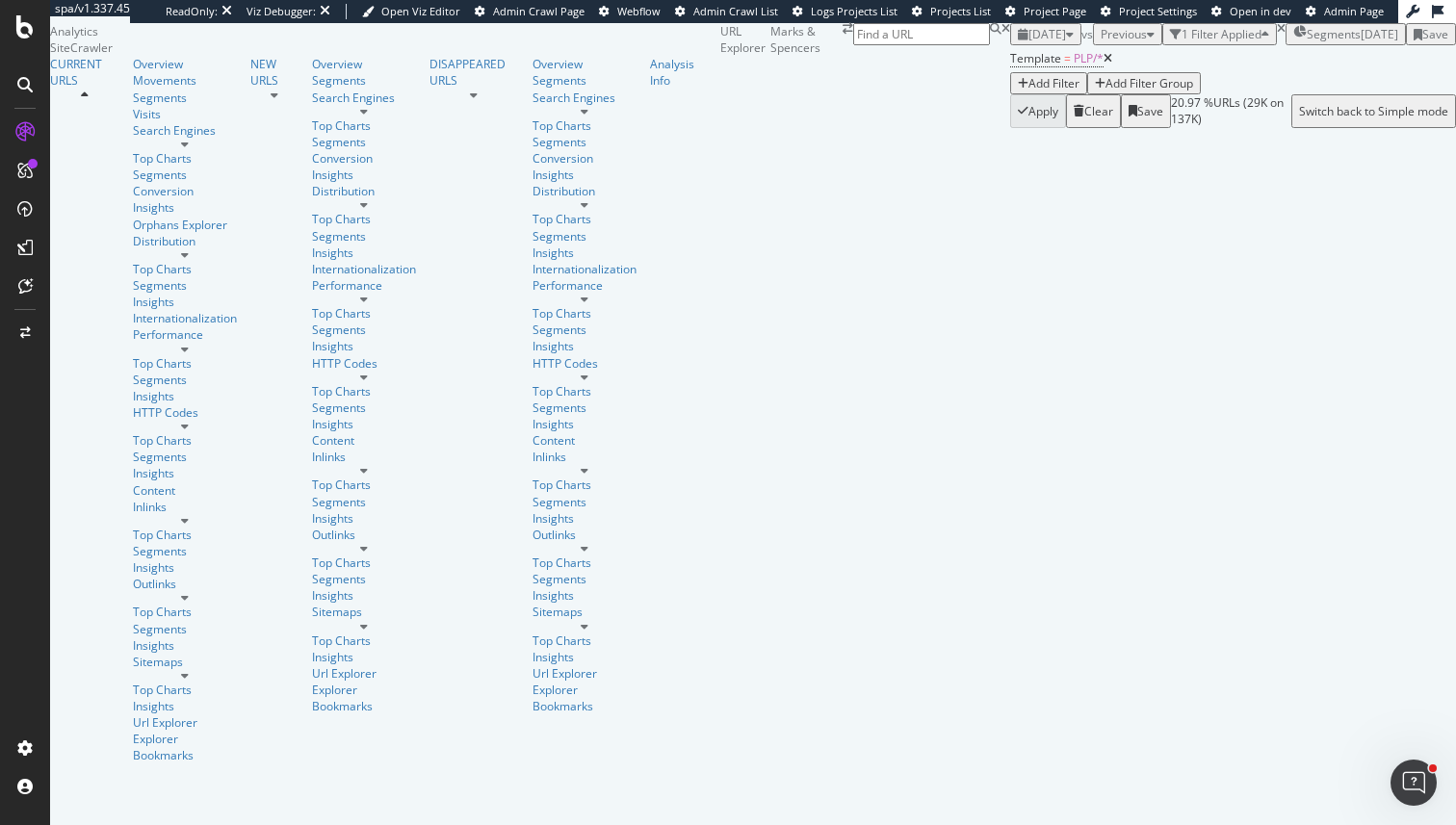
scroll to position [345, 0]
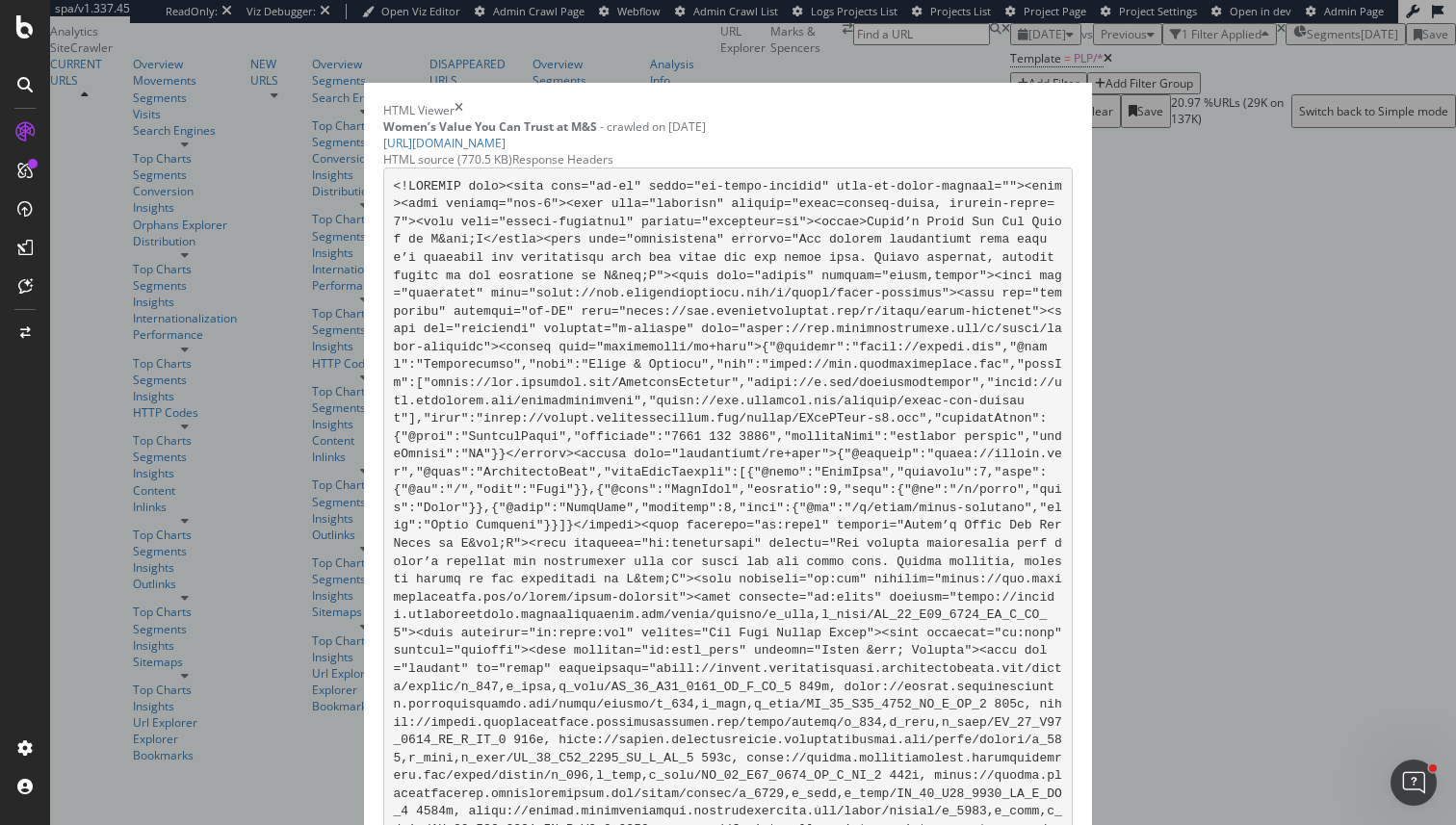
click at [463, 102] on icon "times" at bounding box center [458, 110] width 9 height 17
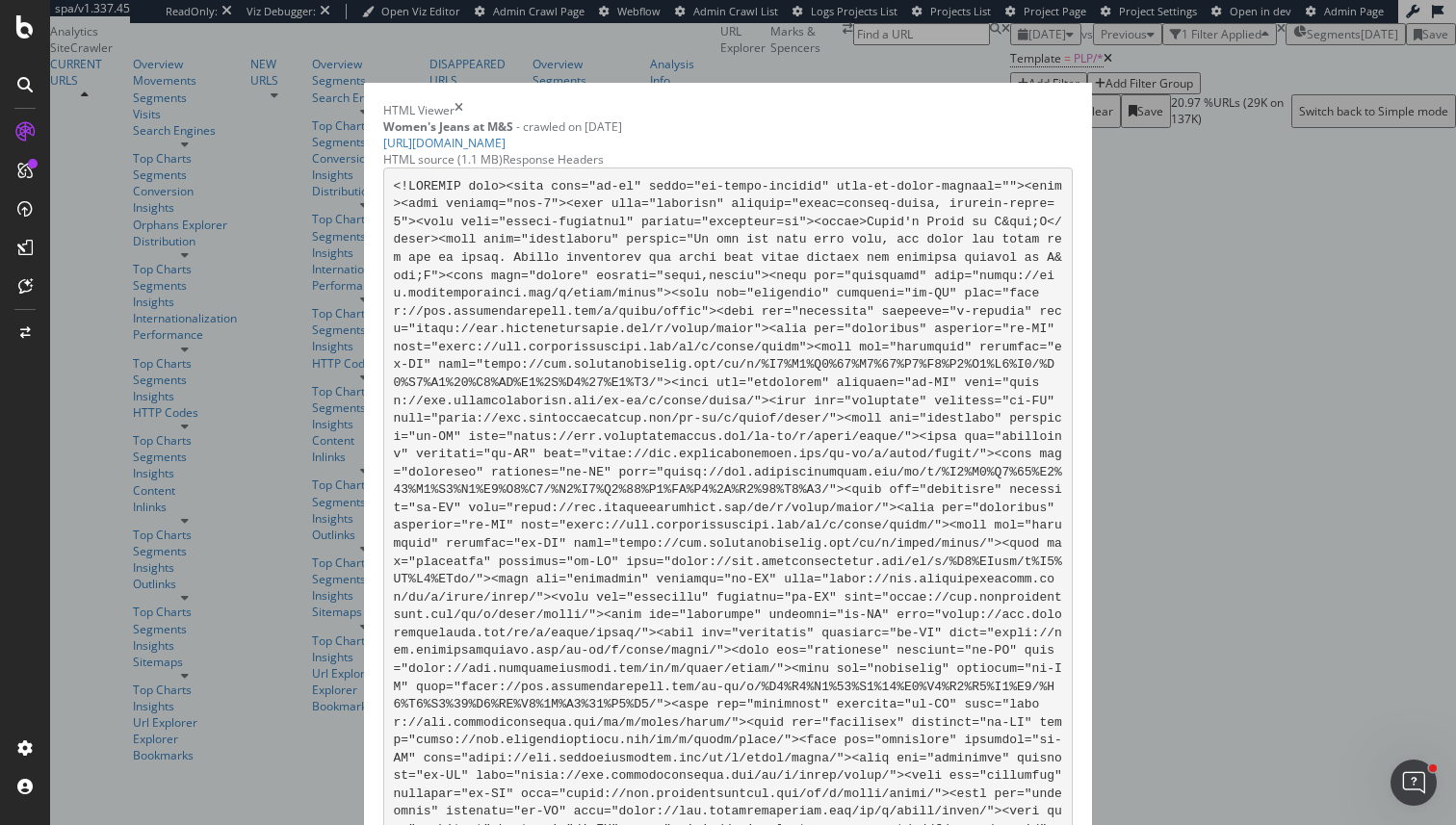
drag, startPoint x: 460, startPoint y: 531, endPoint x: 404, endPoint y: 531, distance: 56.0
click at [463, 102] on icon "times" at bounding box center [458, 110] width 9 height 17
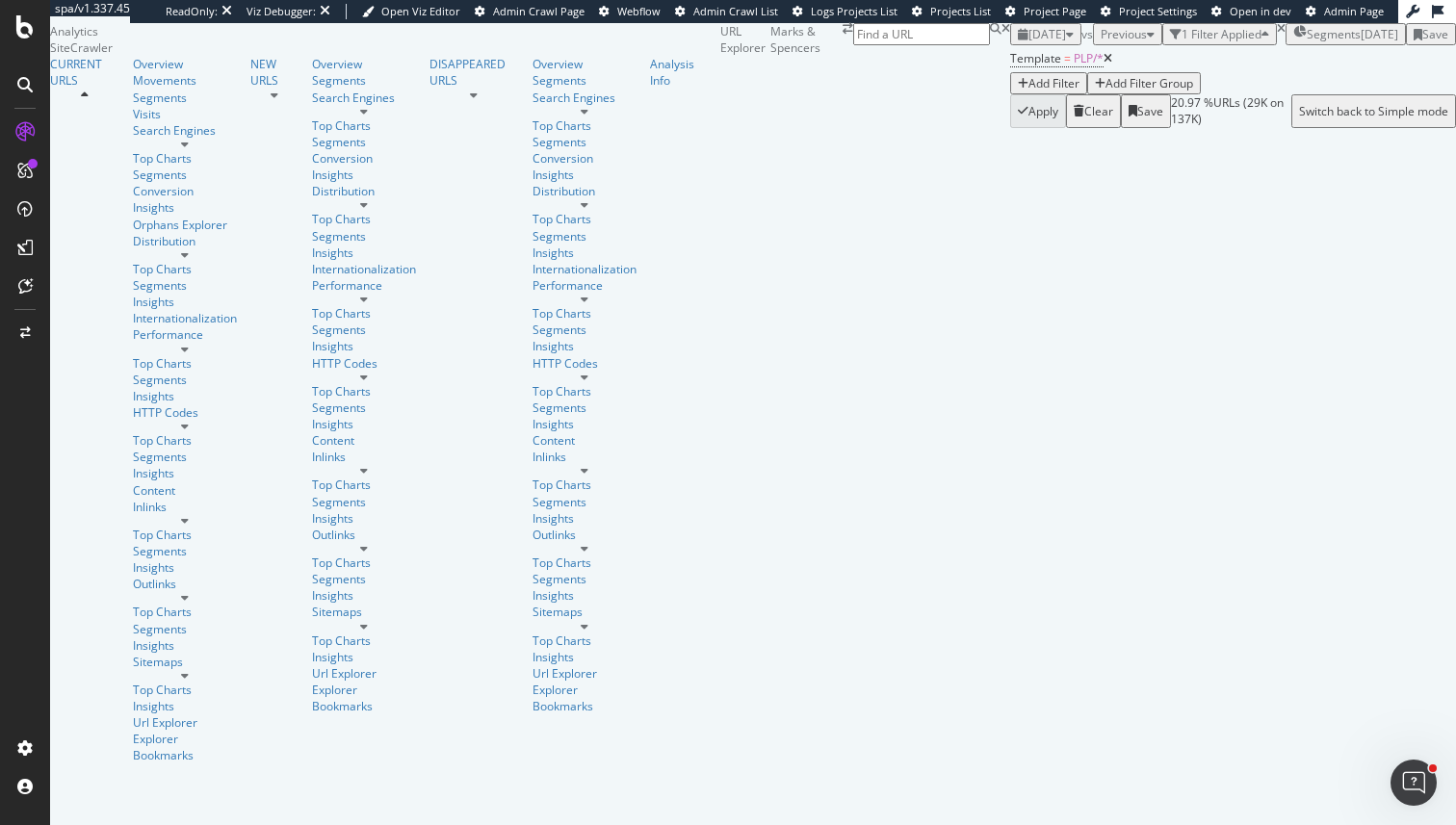
scroll to position [0, 0]
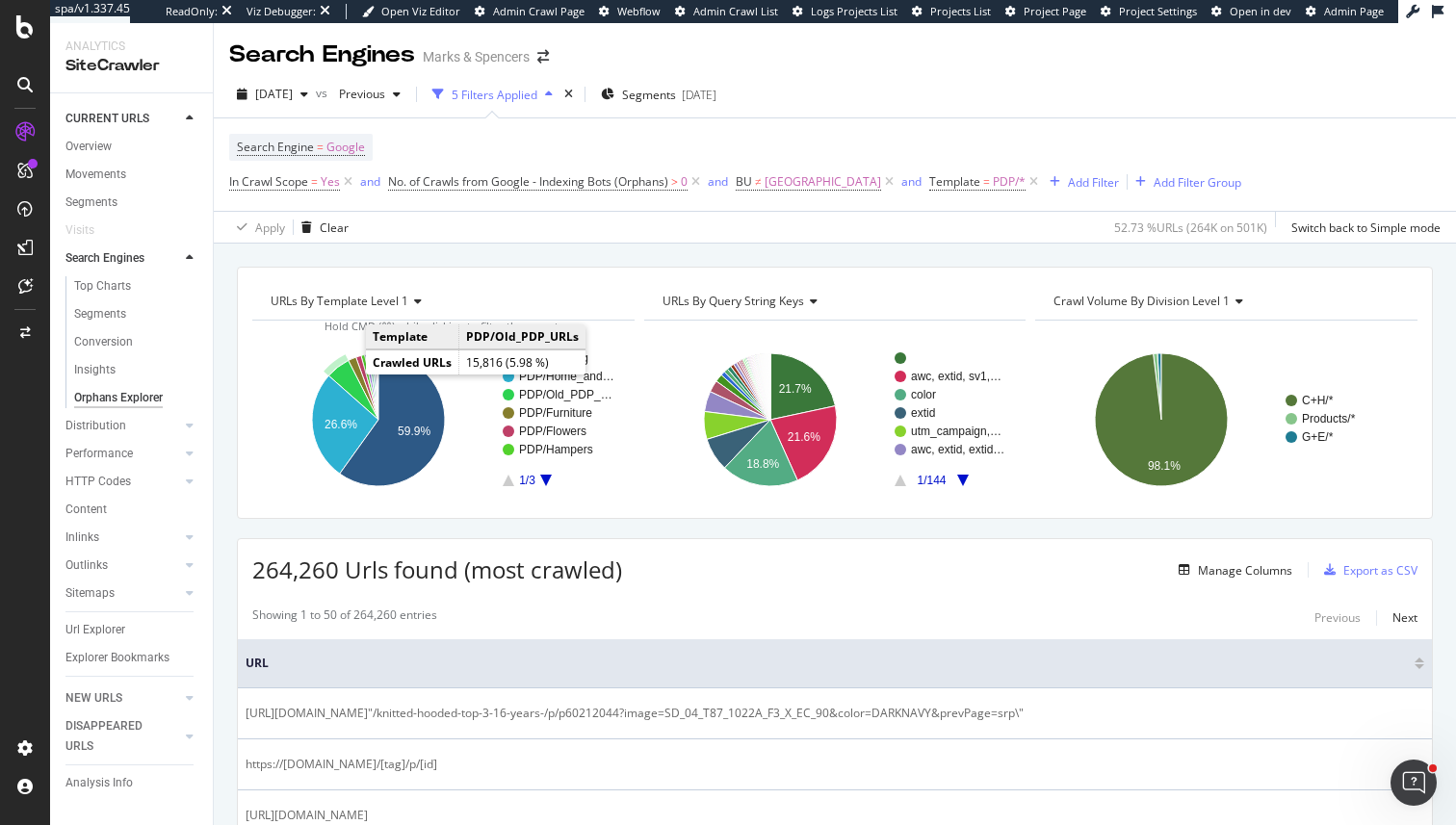
click at [352, 391] on icon "A chart." at bounding box center [353, 391] width 50 height 59
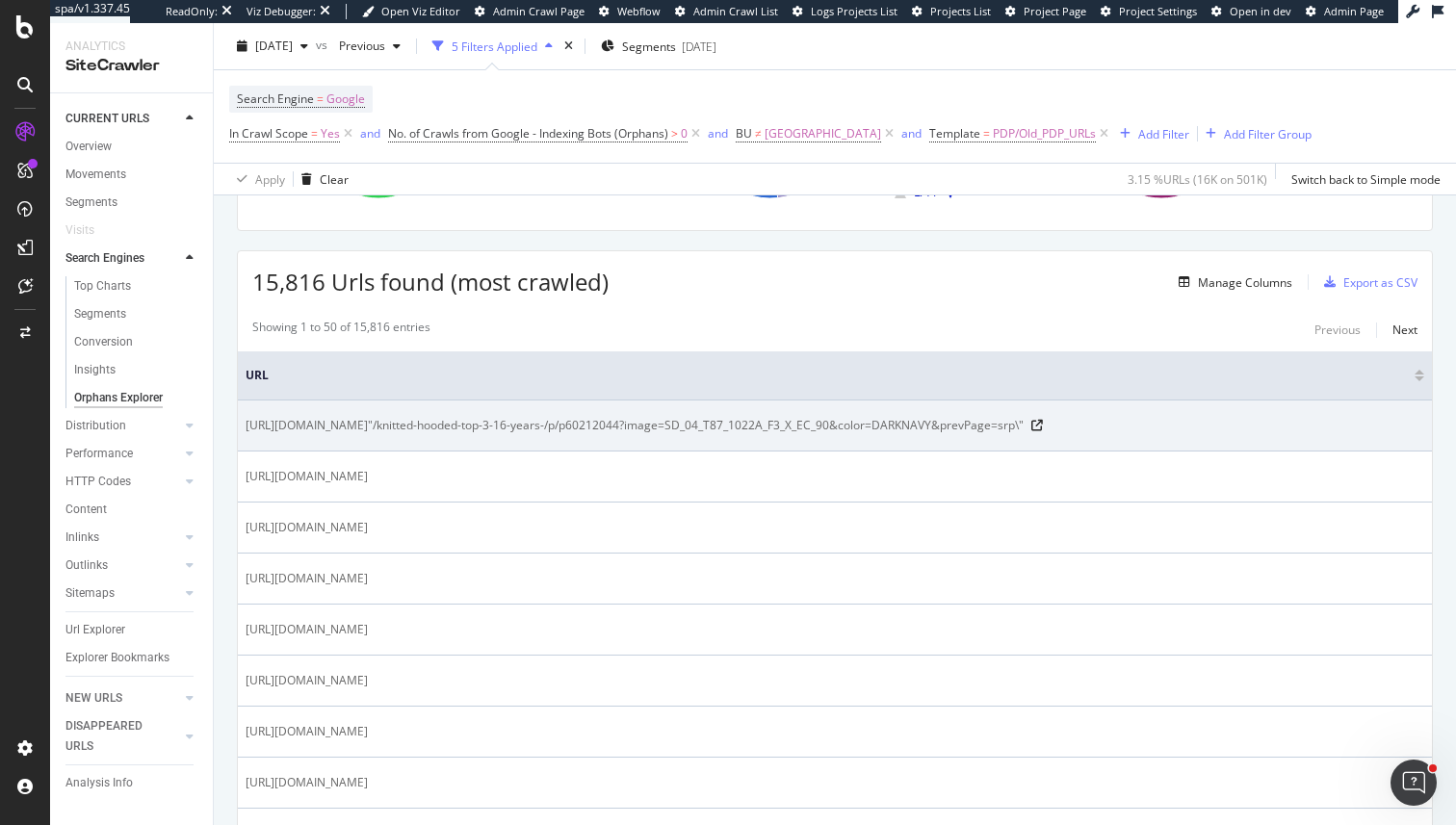
scroll to position [286, 0]
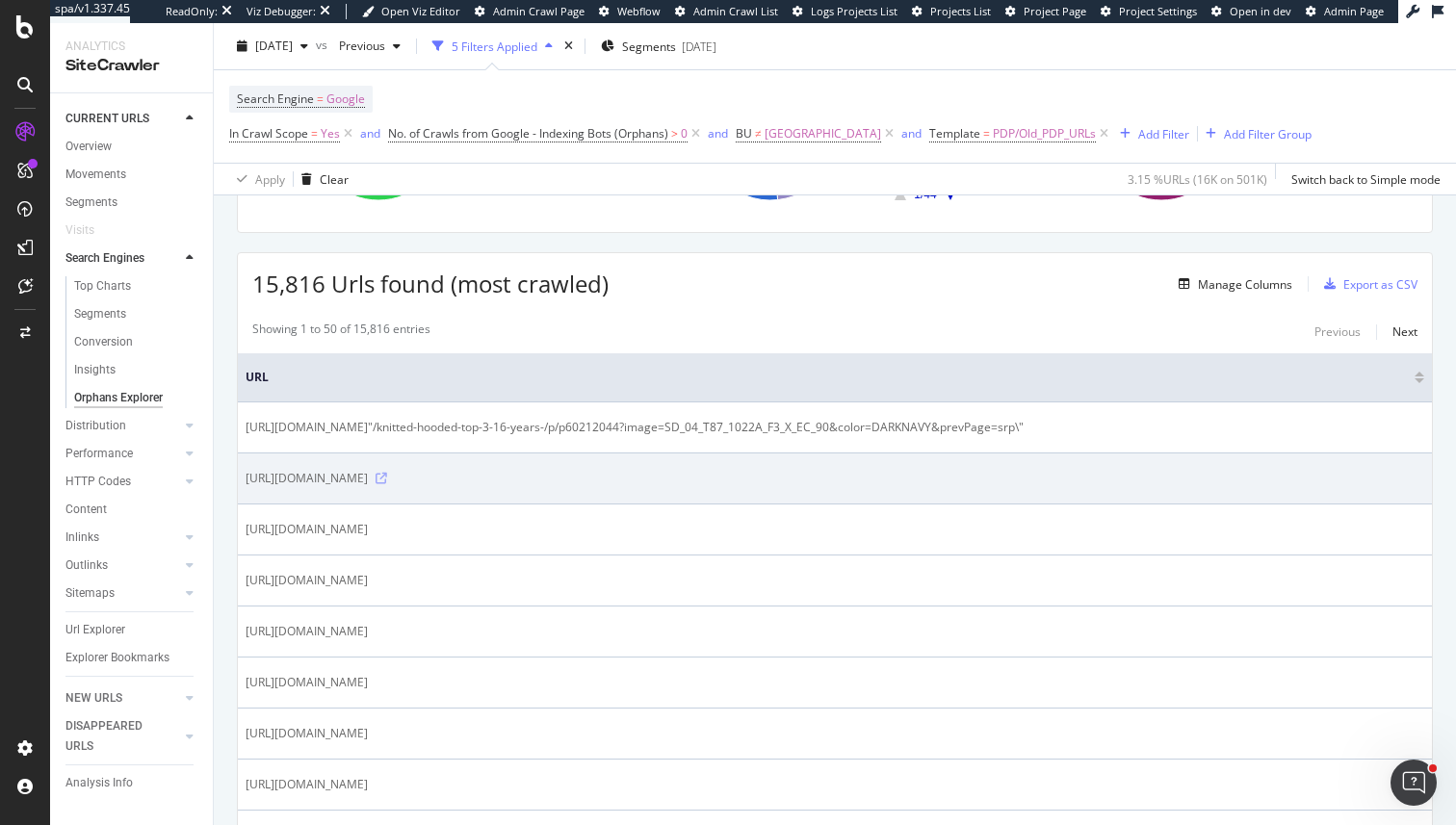
click at [387, 476] on icon at bounding box center [382, 479] width 12 height 12
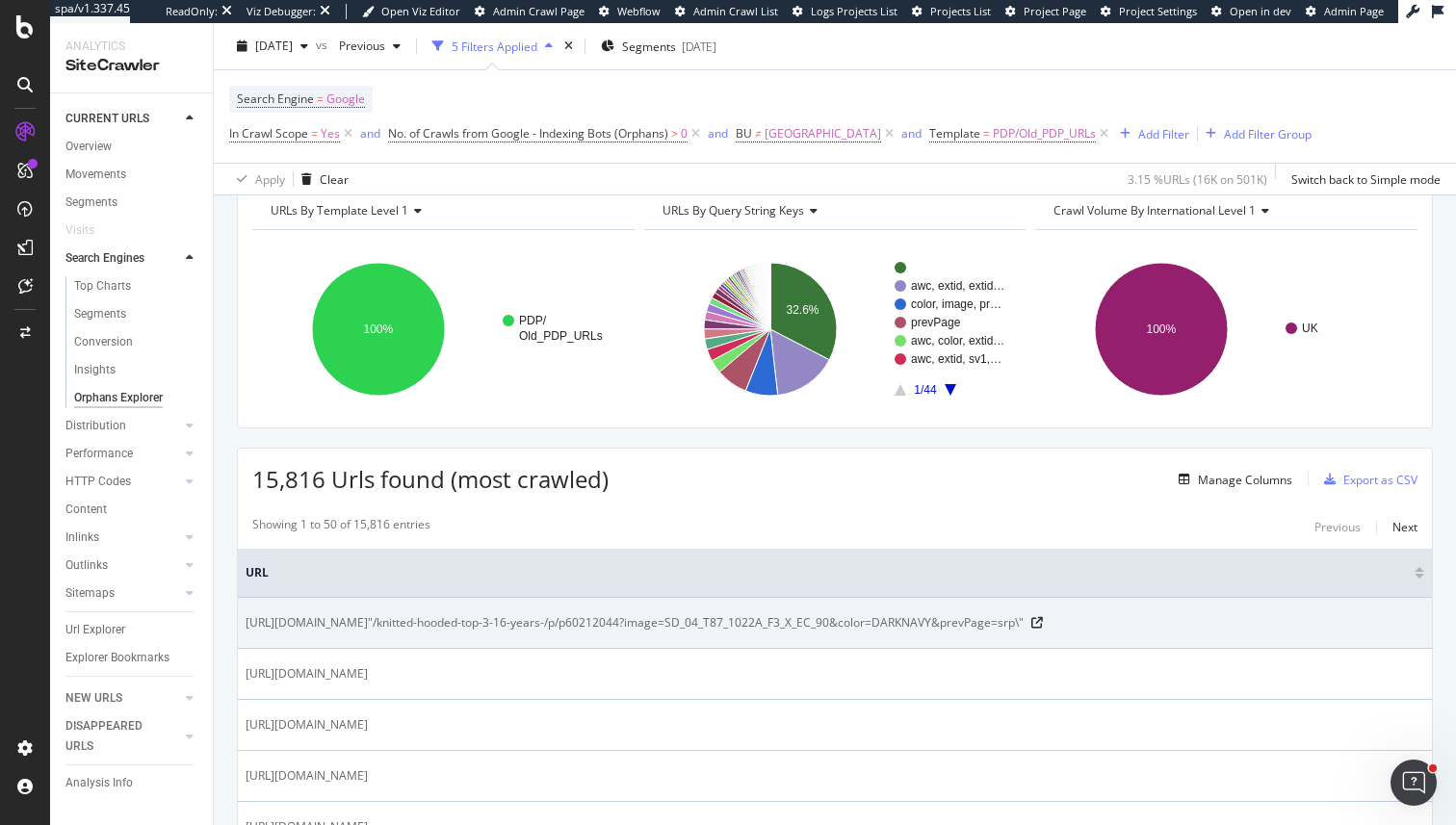
scroll to position [0, 0]
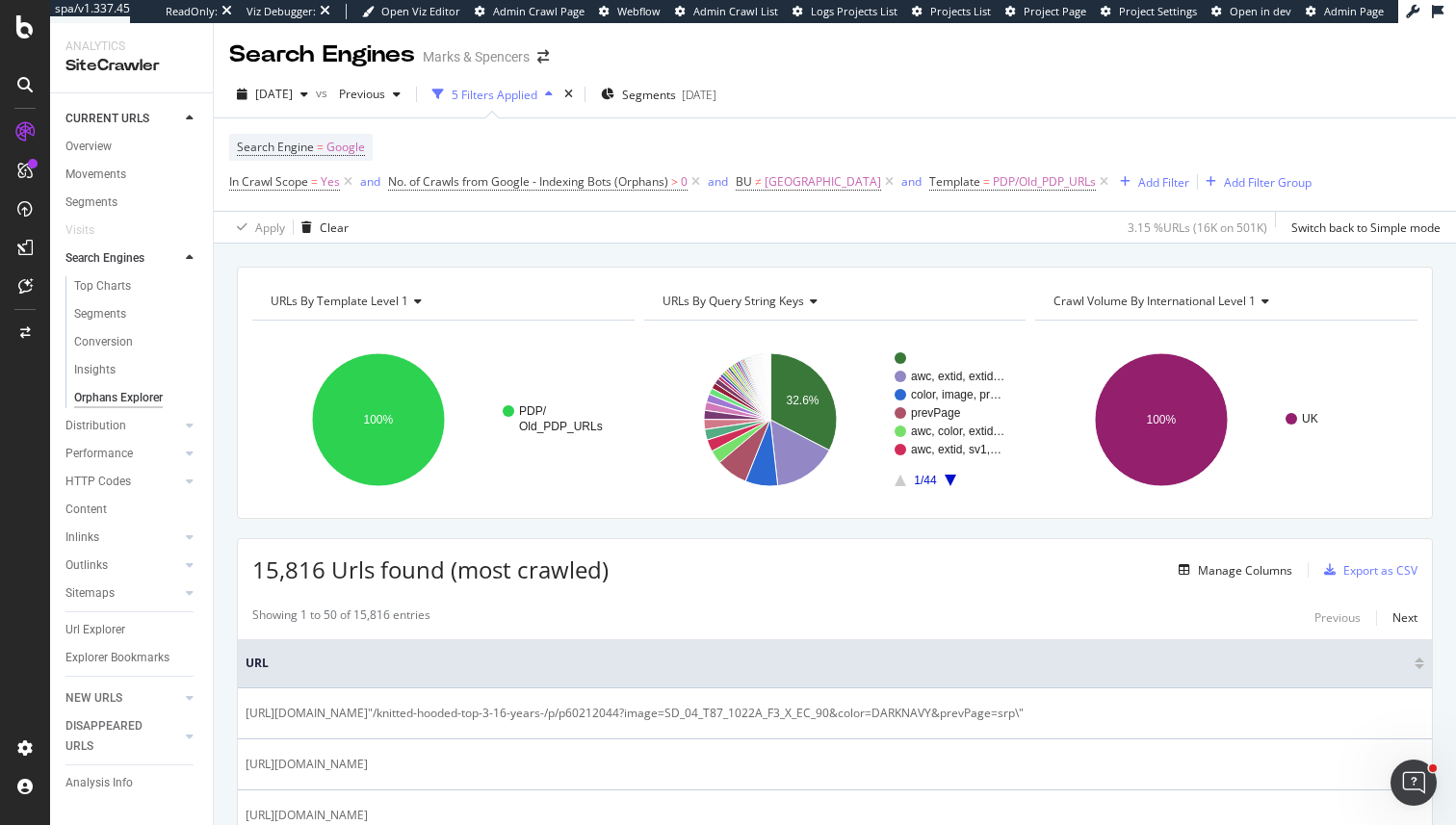
click at [1265, 298] on icon at bounding box center [1263, 301] width 14 height 12
type input "http"
click at [1244, 331] on div "HTTP Code Distribution on Crawl" at bounding box center [1226, 328] width 349 height 23
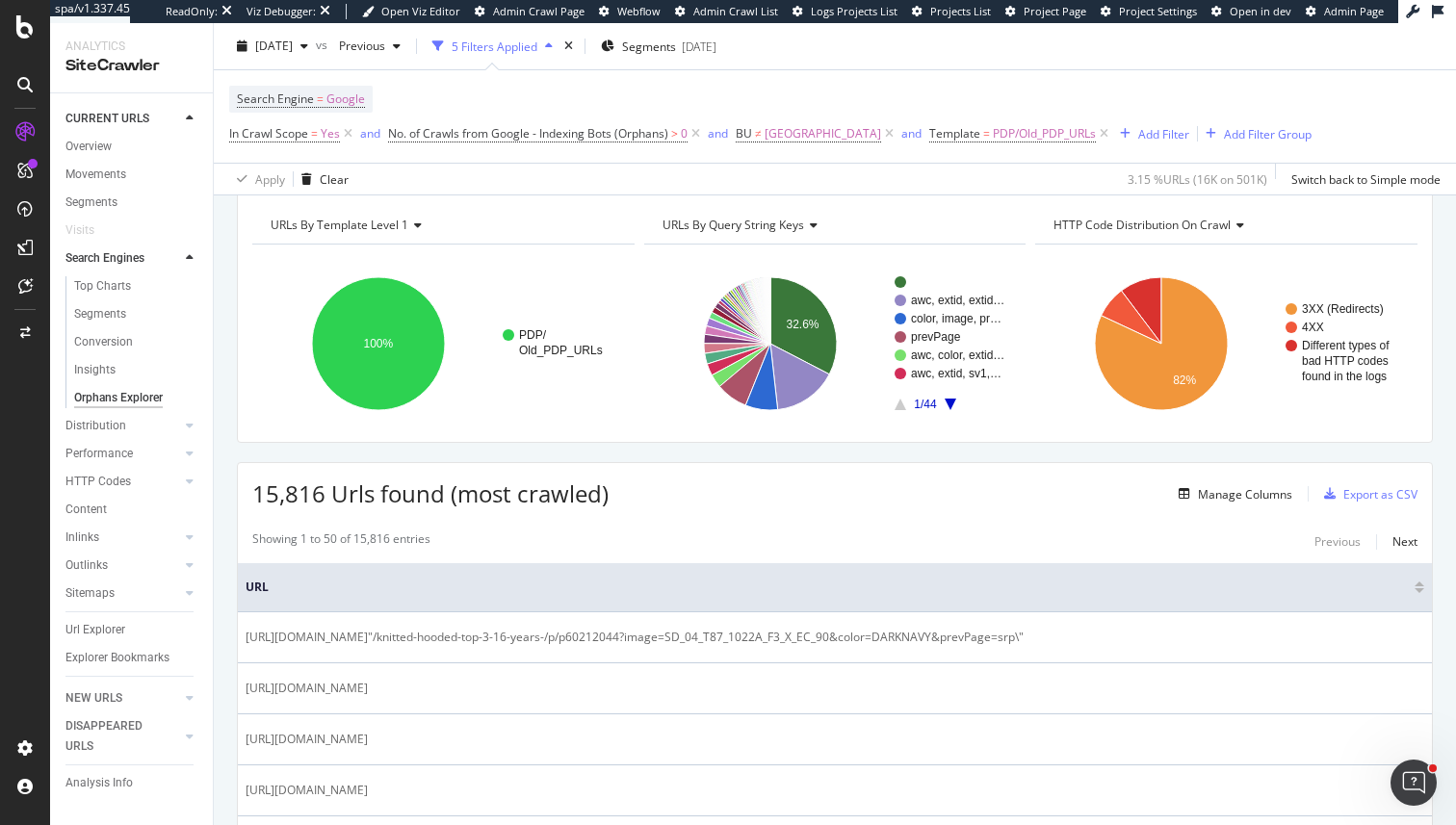
scroll to position [77, 0]
click at [1237, 483] on button "Manage Columns" at bounding box center [1232, 493] width 121 height 23
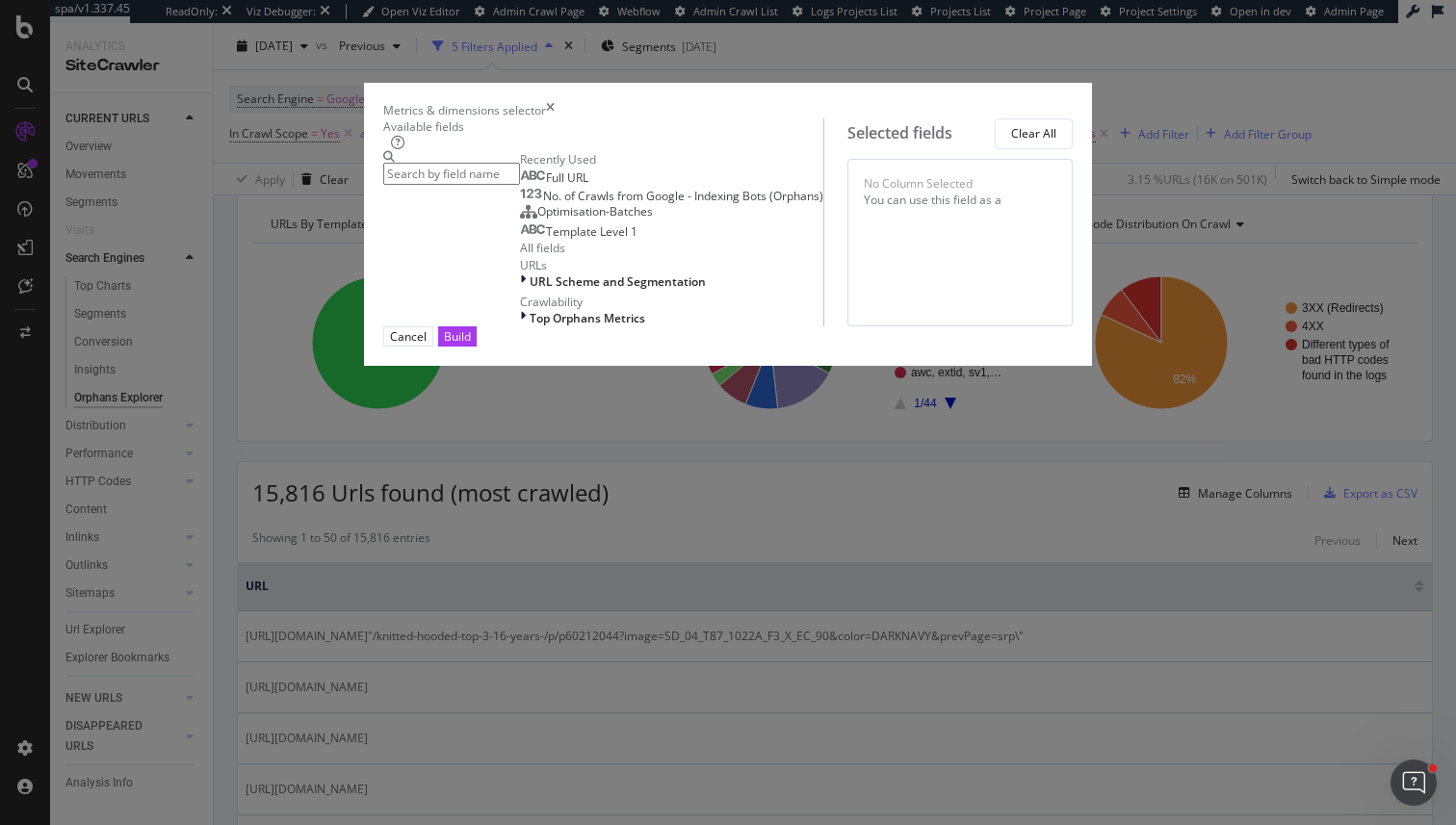
click at [544, 204] on span "No. of Crawls from Google - Indexing Bots (Orphans)" at bounding box center [683, 195] width 281 height 17
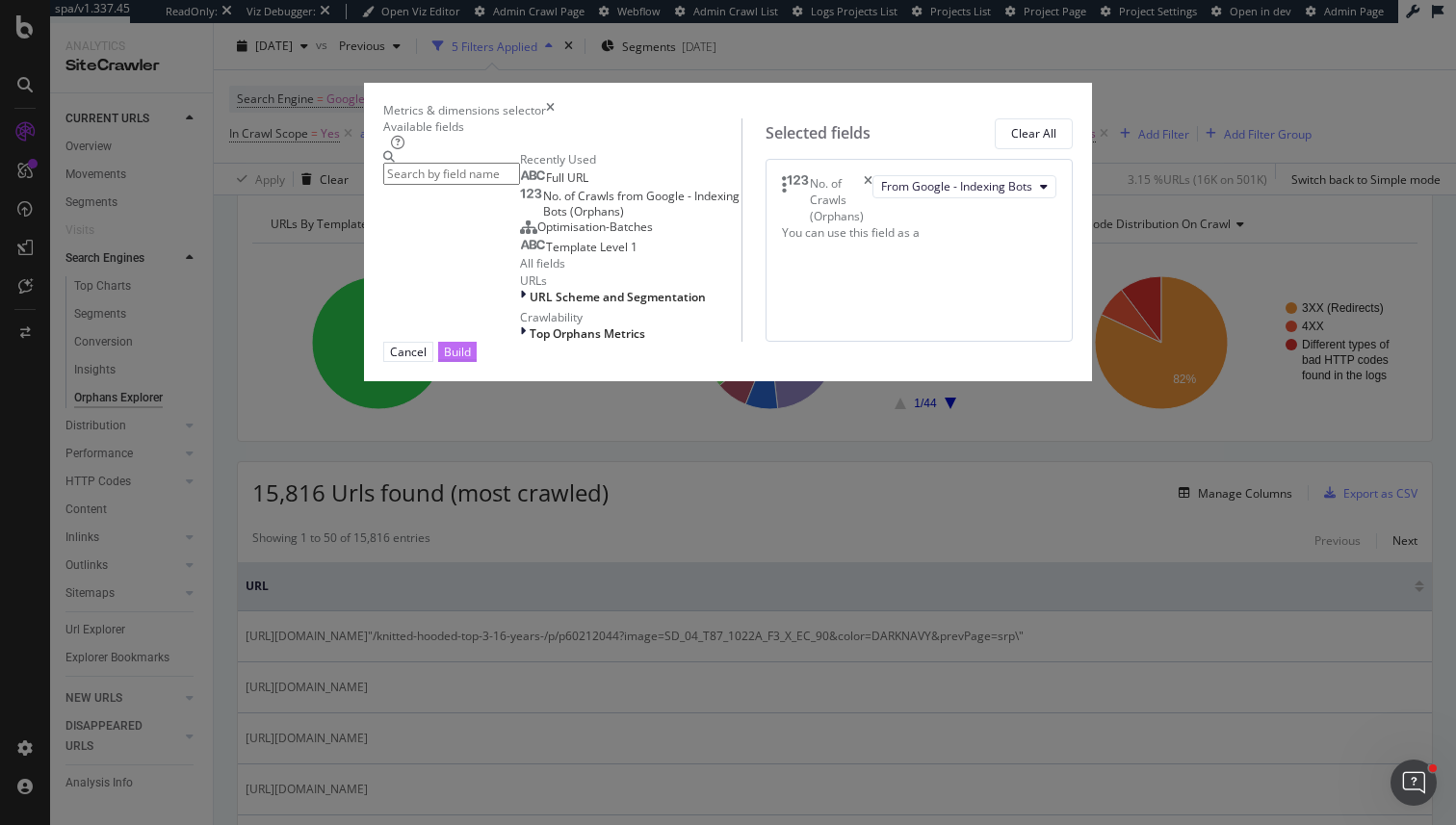
click at [471, 361] on div "Build" at bounding box center [457, 352] width 27 height 18
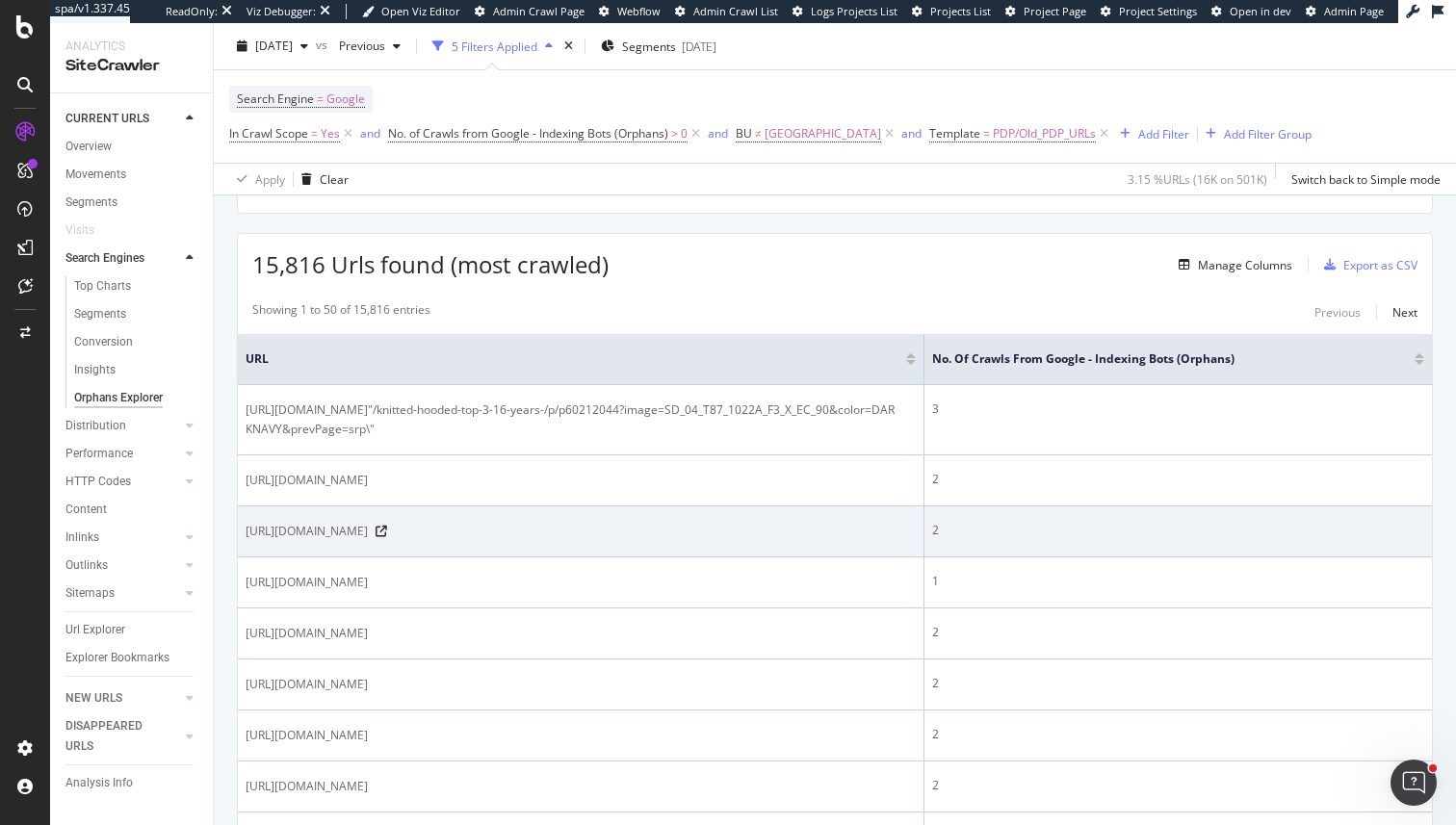
scroll to position [253, 0]
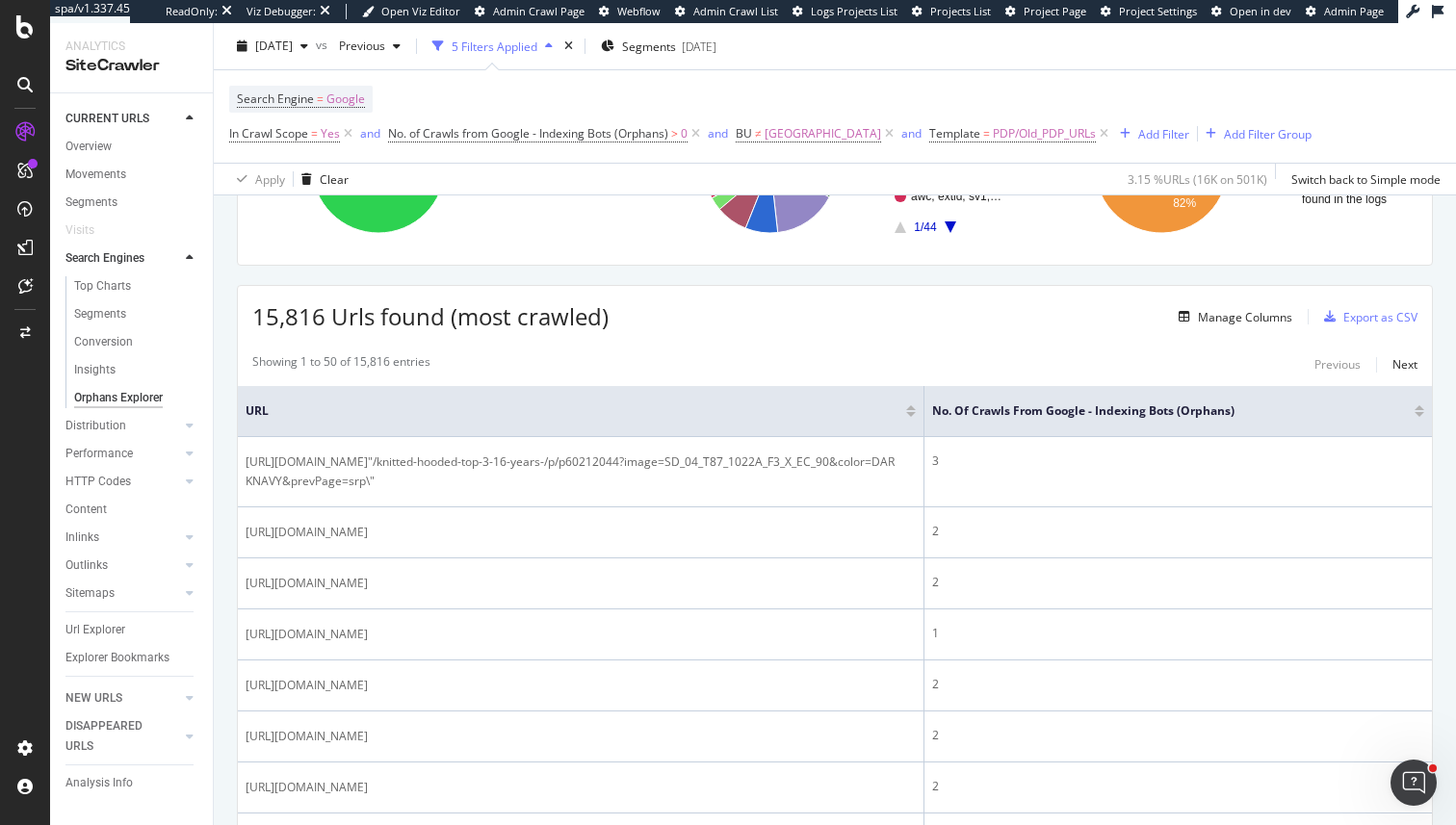
click at [1421, 416] on div at bounding box center [1420, 414] width 10 height 5
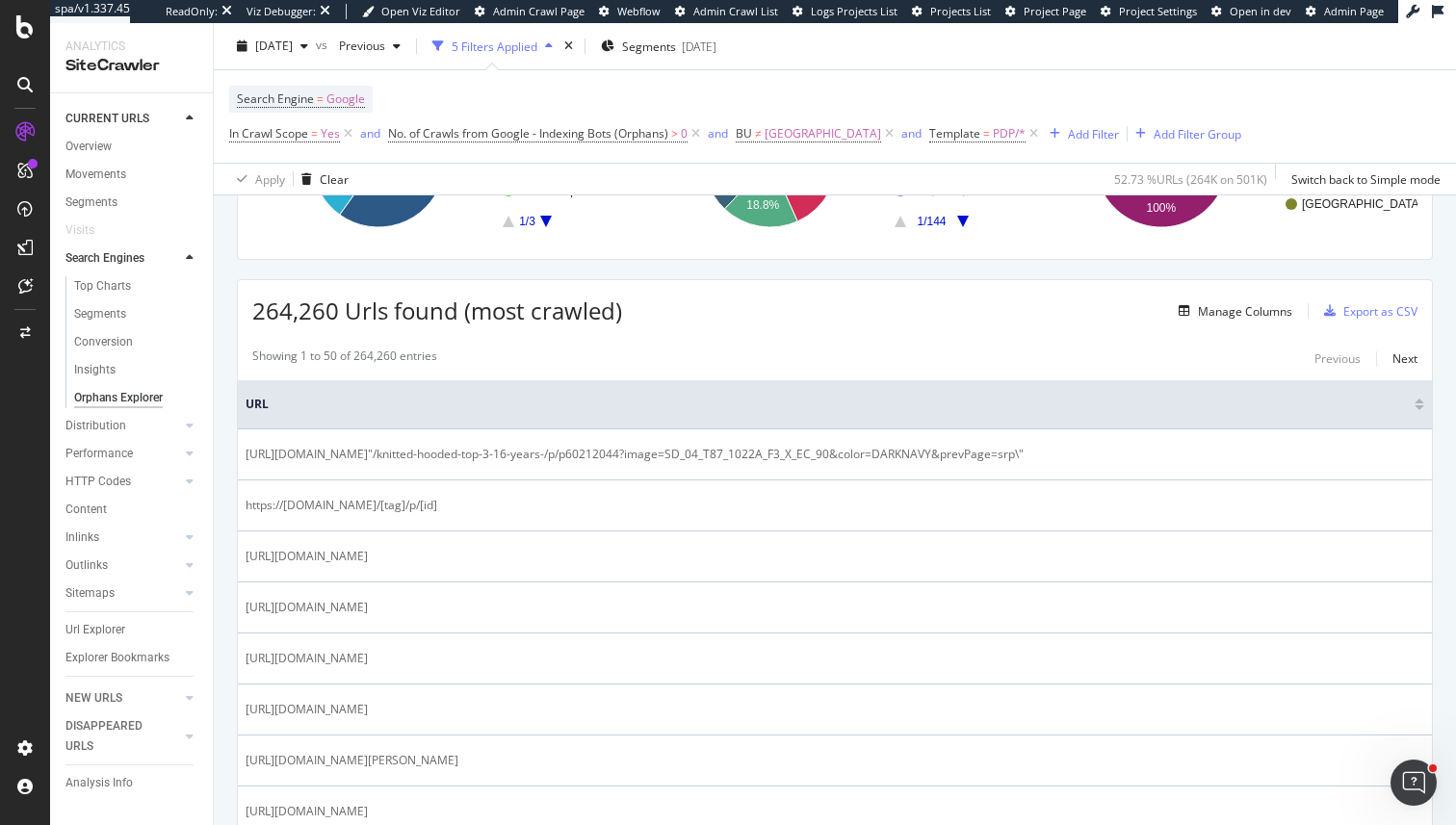
scroll to position [261, 0]
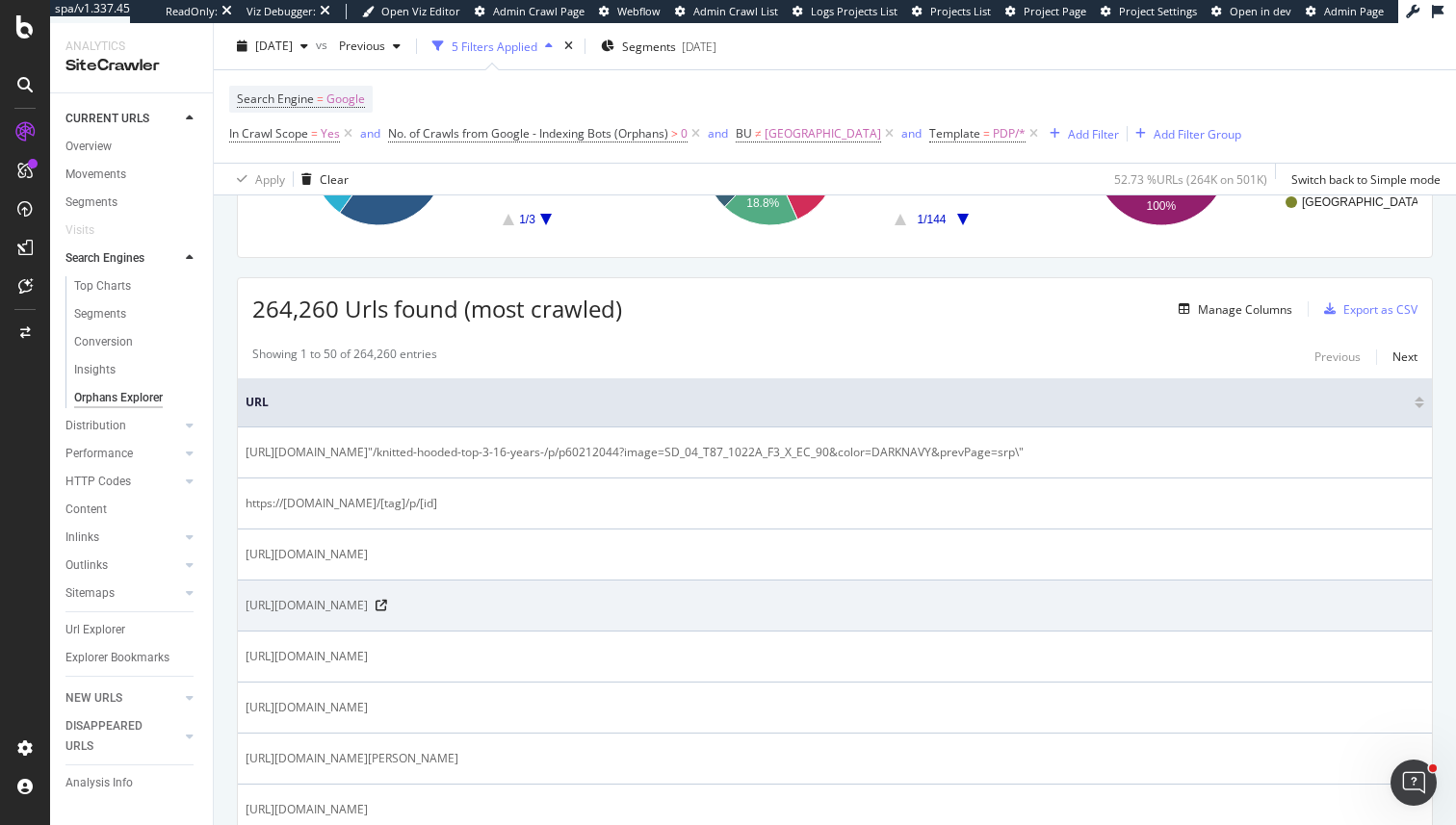
drag, startPoint x: 779, startPoint y: 608, endPoint x: 757, endPoint y: 614, distance: 22.8
click at [368, 614] on span "https://www.marksandspencer.com/úzká-tkaná-kravata-sandnbsp%3Bgeometrickým-poti…" at bounding box center [306, 605] width 122 height 19
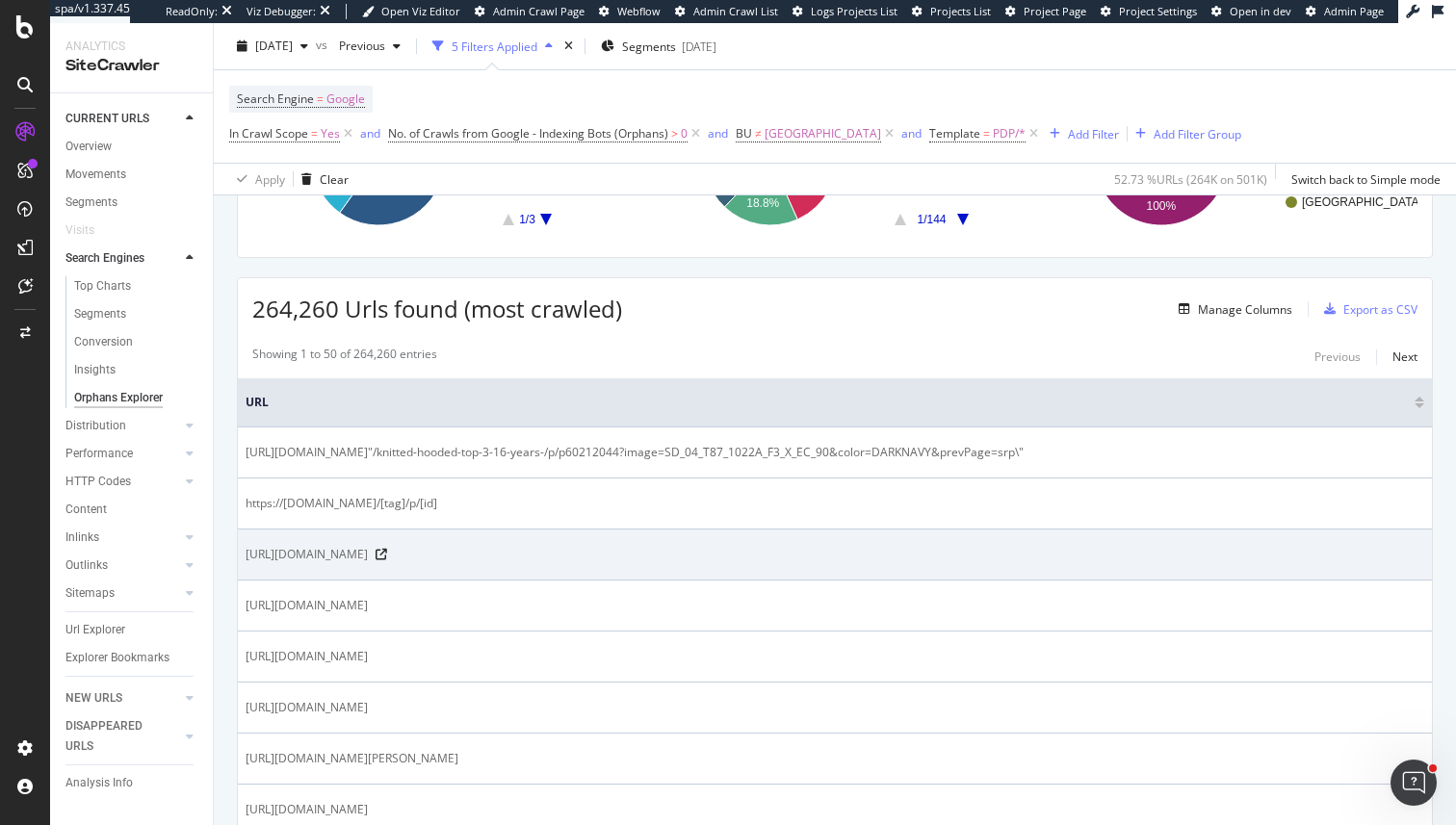
click at [368, 562] on span "https://www.marksandspencer.com/úzká-šála-zandnbsp%3Bčistého-hedvábí-sandnbsp%3…" at bounding box center [306, 554] width 122 height 19
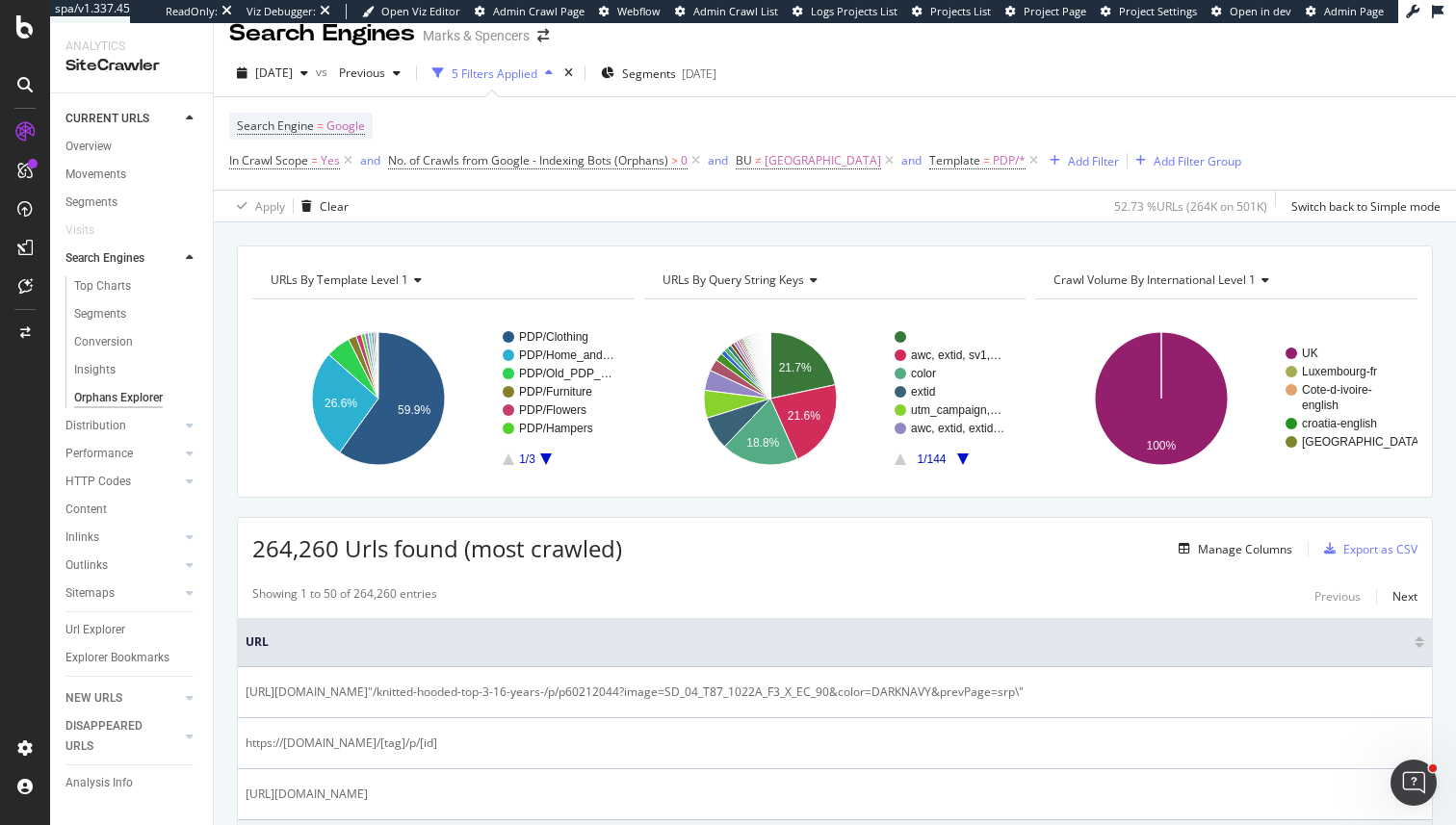
scroll to position [0, 0]
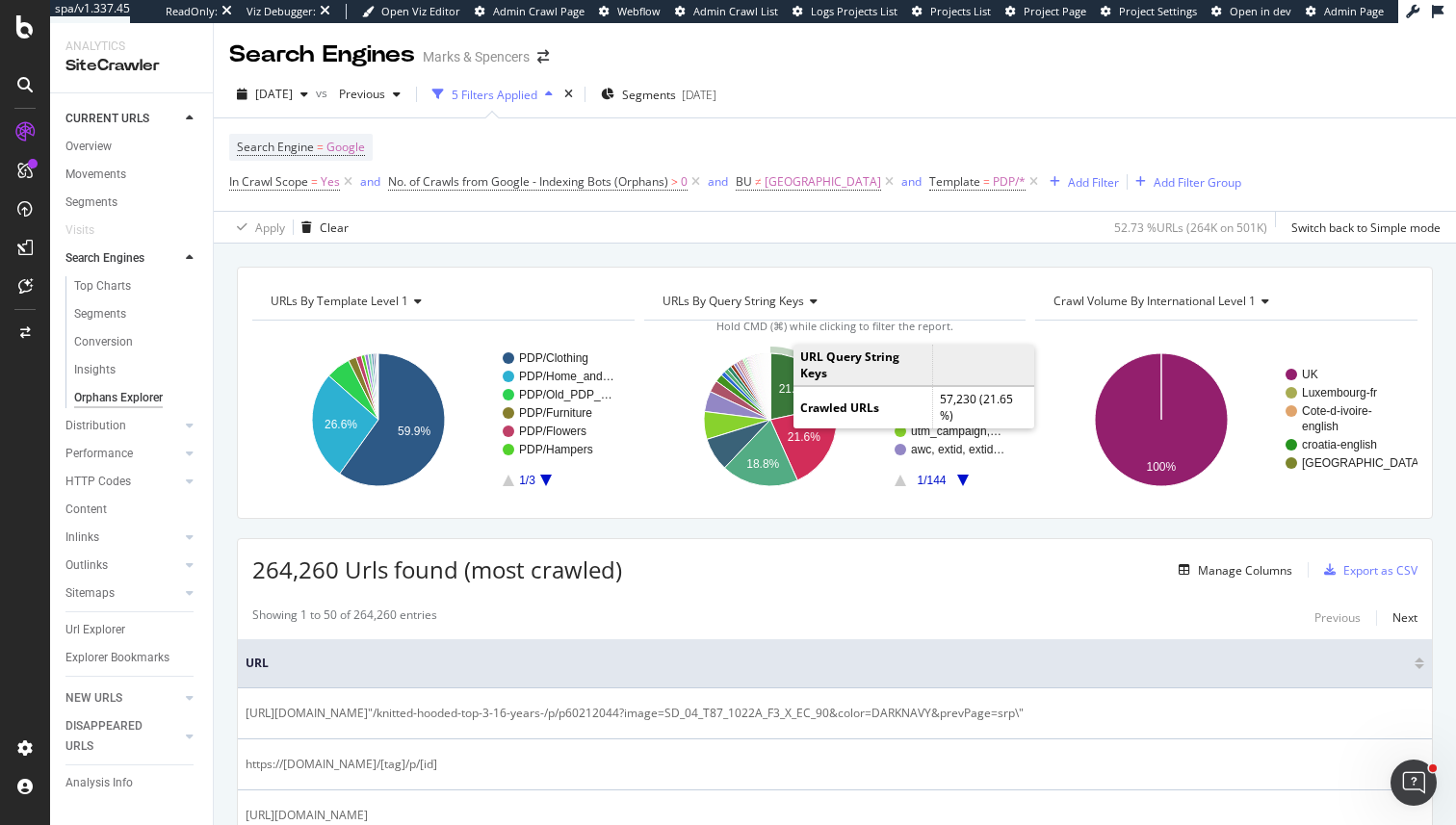
click at [784, 392] on text "21.7%" at bounding box center [794, 391] width 33 height 14
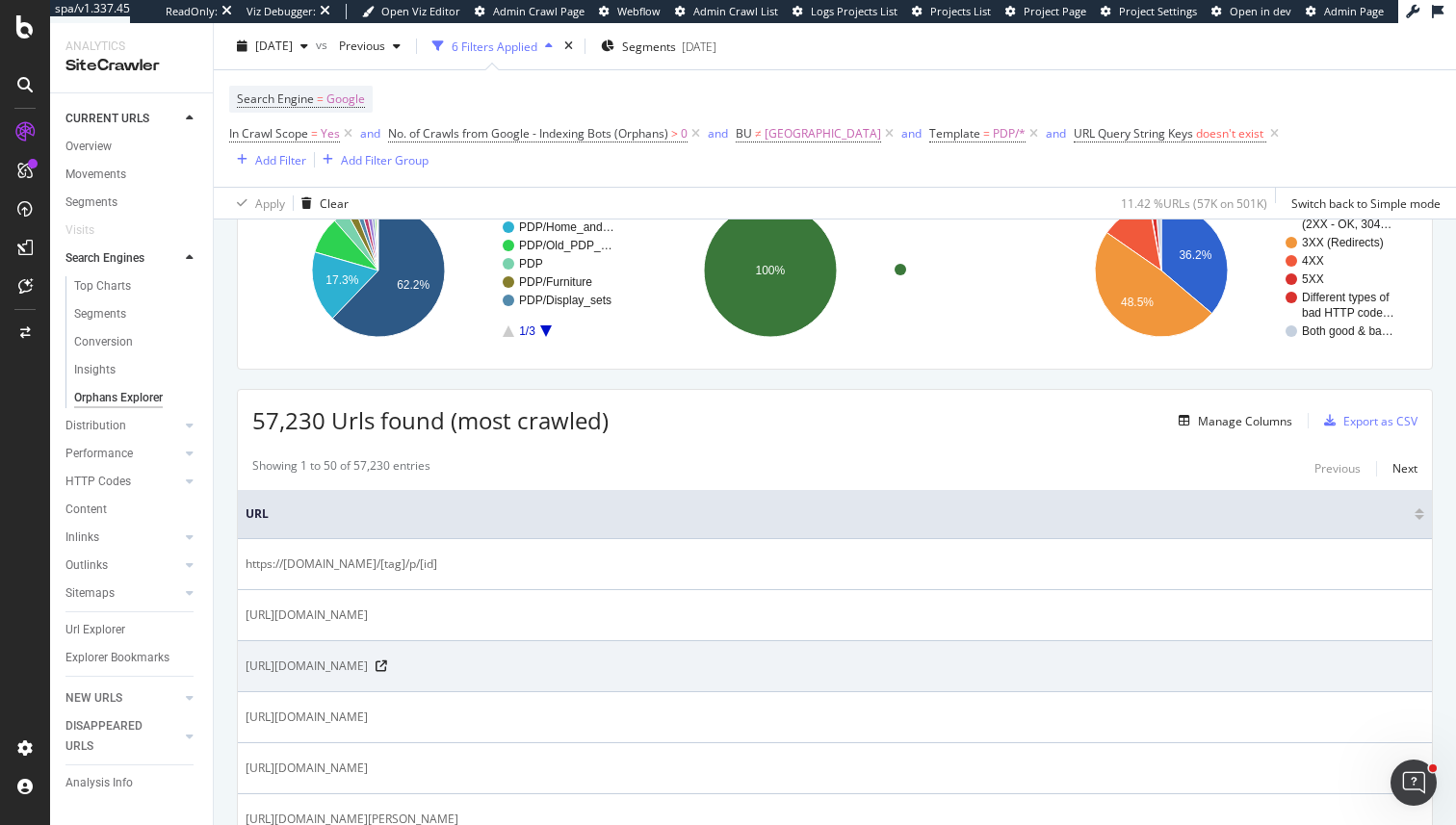
scroll to position [200, 0]
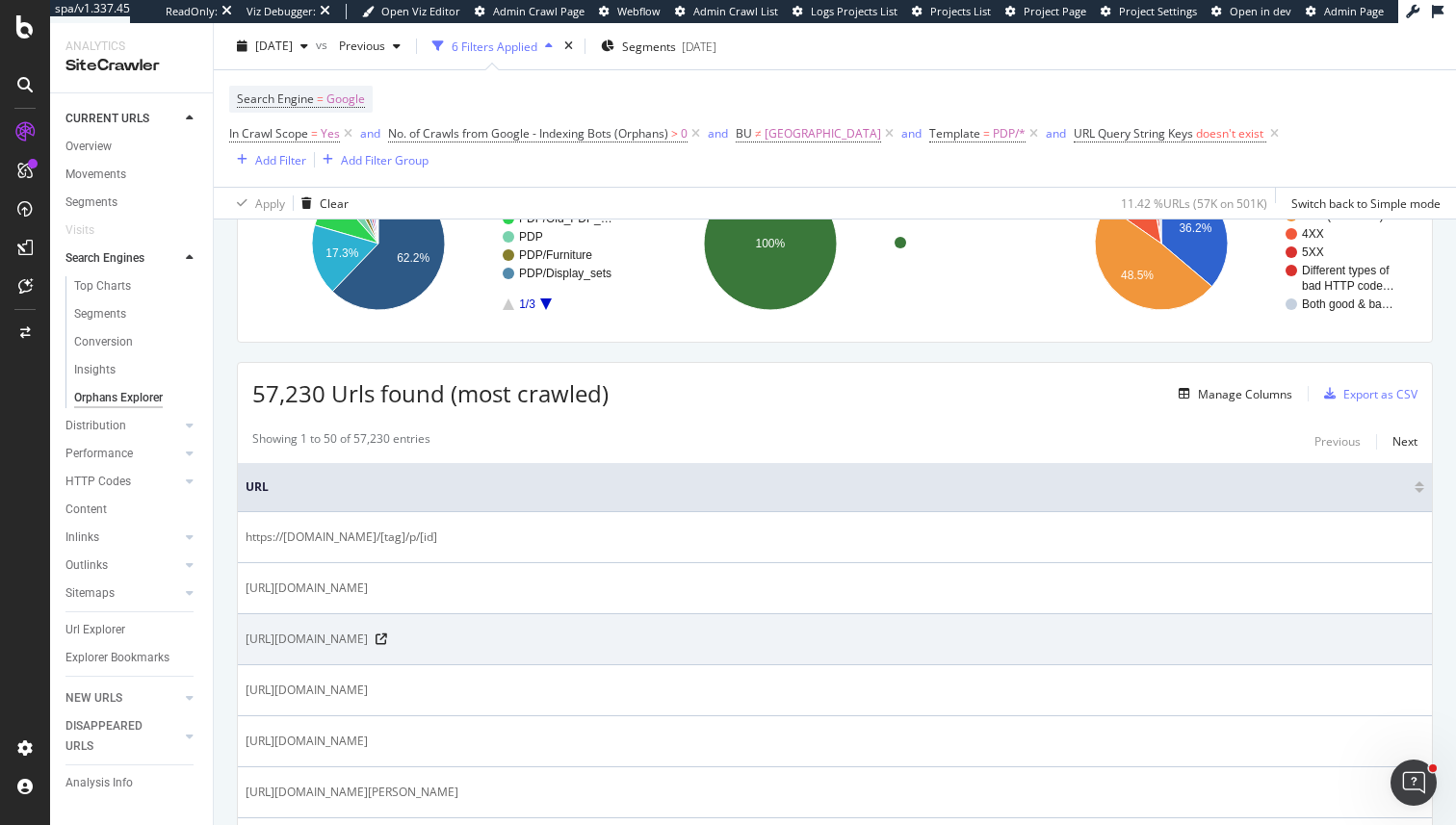
click at [368, 630] on span "https://www.marksandspencer.com/úzká-tkaná-kravata-sandnbsp%3Bgeometrickým-poti…" at bounding box center [306, 639] width 122 height 19
drag, startPoint x: 454, startPoint y: 610, endPoint x: 746, endPoint y: 619, distance: 292.1
click at [368, 630] on span "https://www.marksandspencer.com/úzká-tkaná-kravata-sandnbsp%3Bgeometrickým-poti…" at bounding box center [306, 639] width 122 height 19
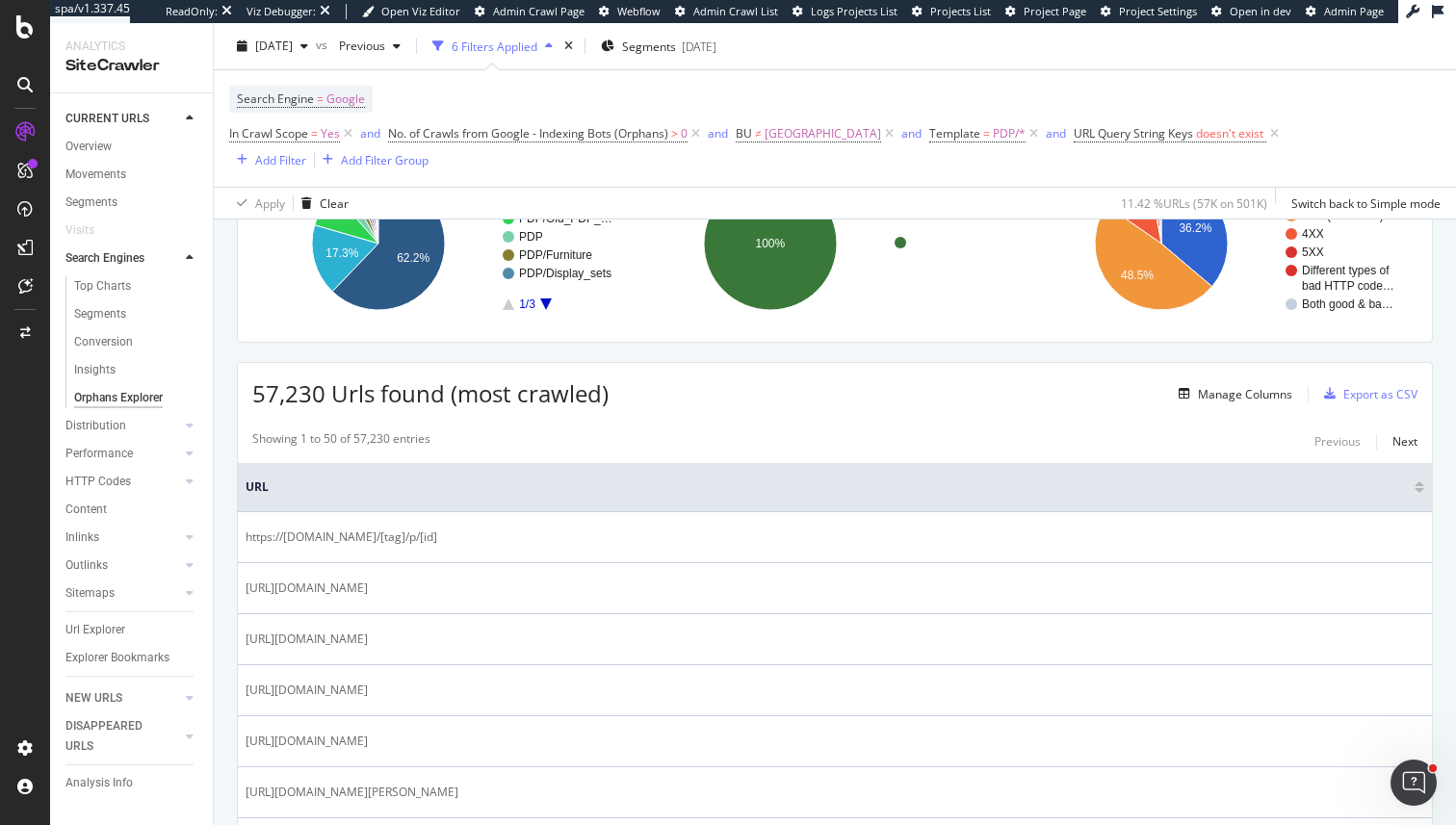
click at [734, 625] on div at bounding box center [734, 625] width 0 height 0
click at [795, 824] on div "Close" at bounding box center [728, 825] width 1456 height 0
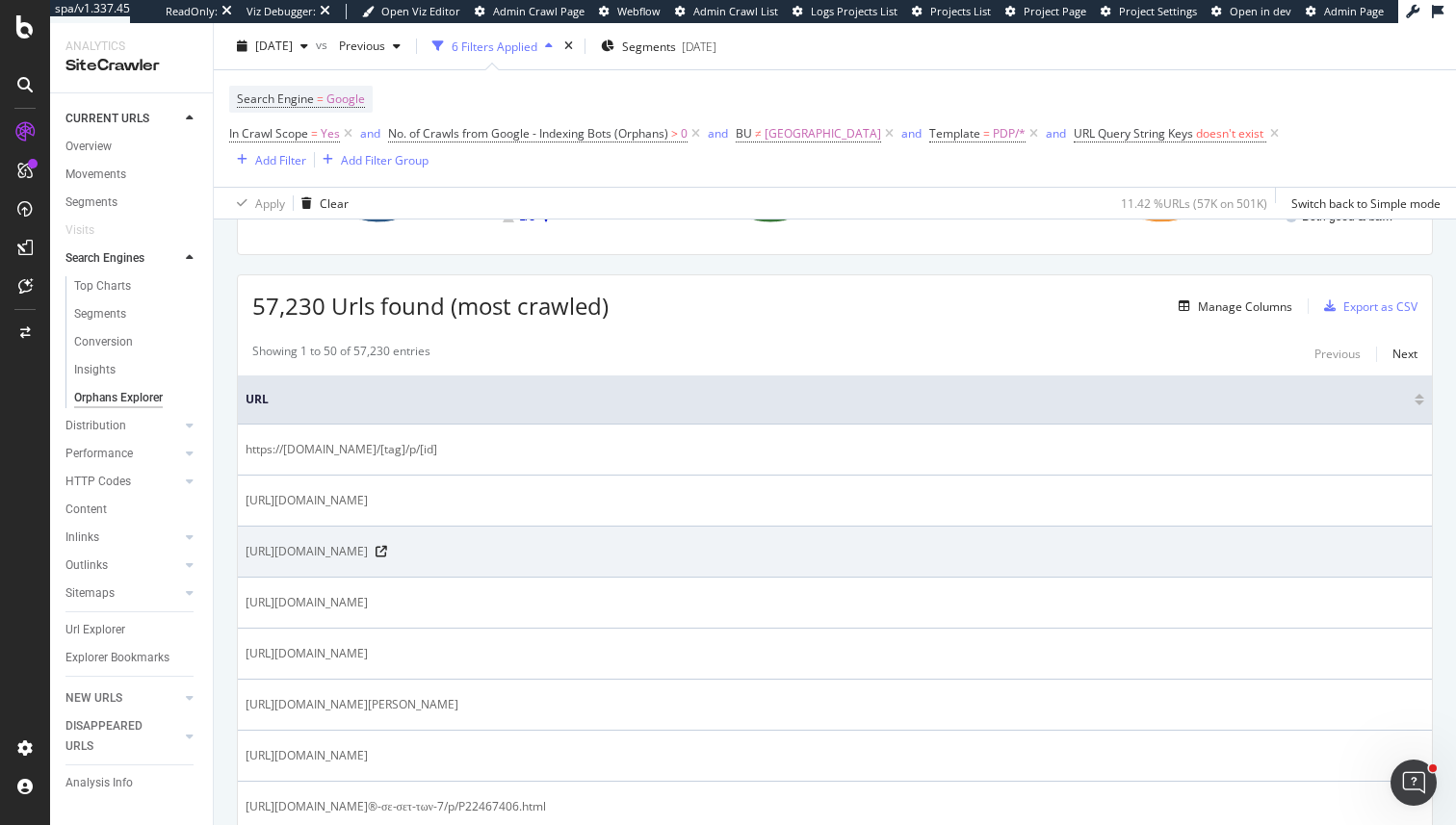
scroll to position [305, 0]
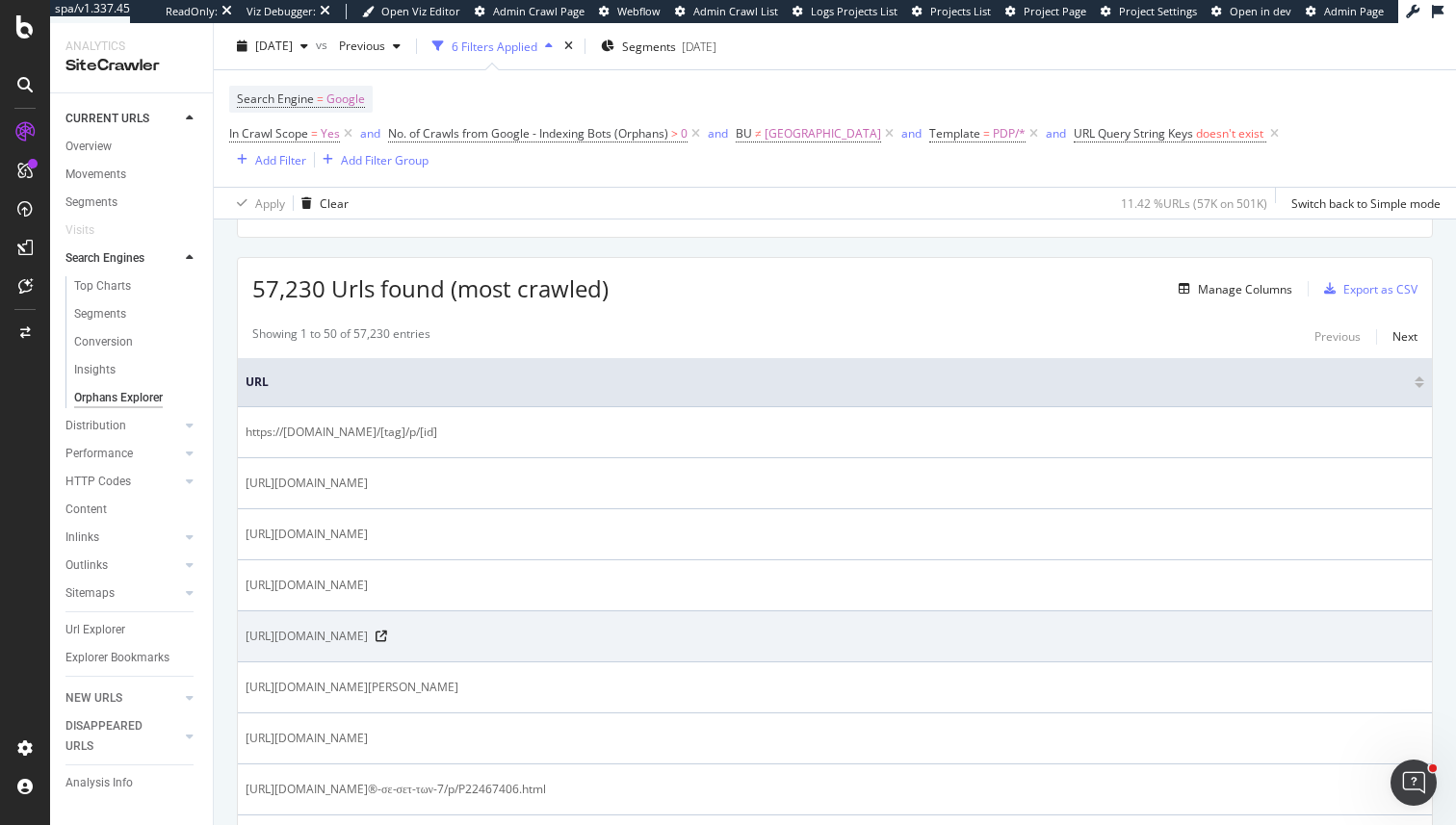
click at [368, 627] on span "https://www.marksandspencer.com/žerzejové-puntíkované-šaty-ke-kolenům-sandnbsp%…" at bounding box center [306, 636] width 122 height 19
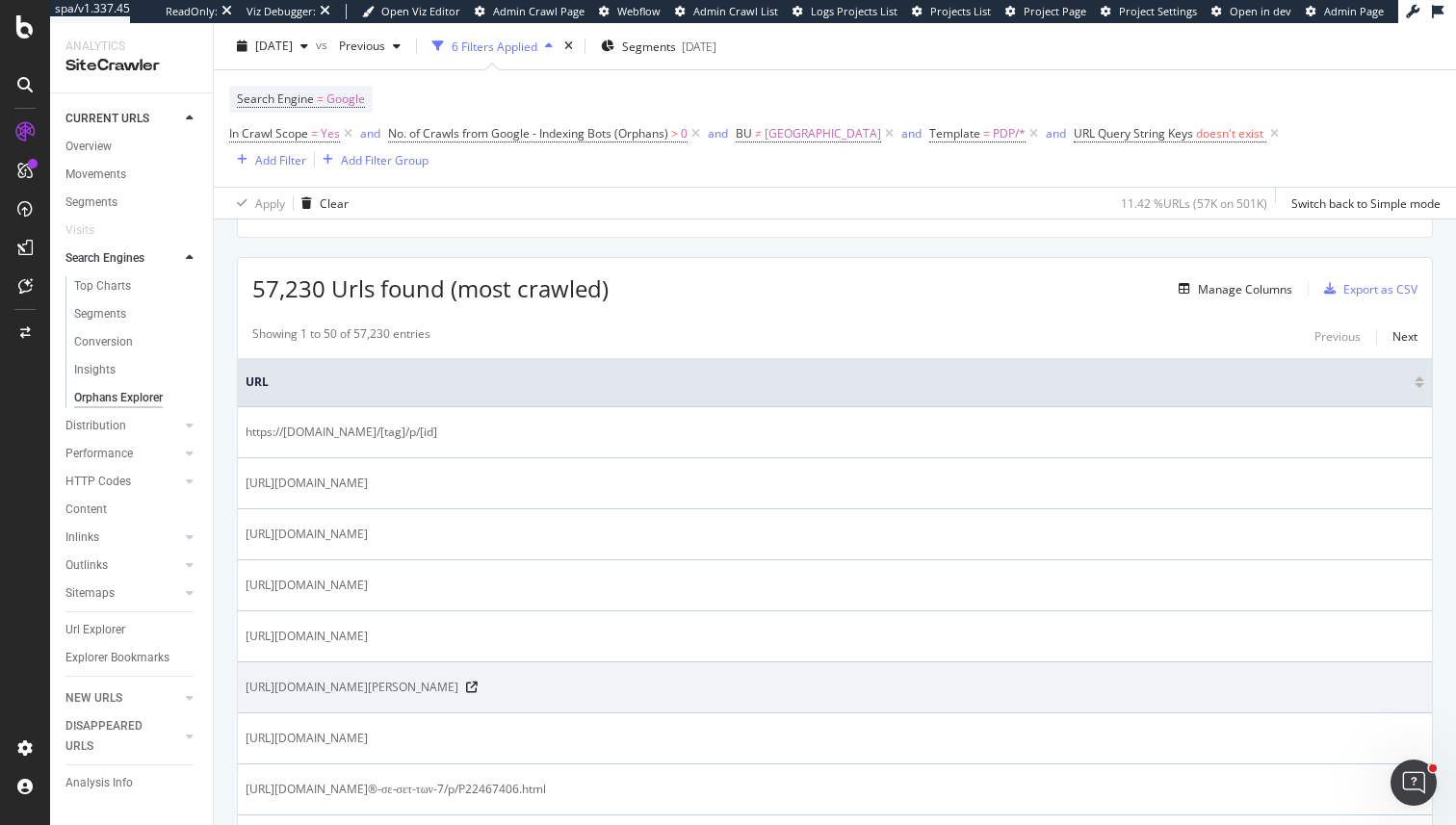
click at [1207, 684] on td "https://www.marksandspencer.com/žerzejové-pyžamové-kalhoty-zandnbsp%3Bčisté-bav…" at bounding box center [835, 687] width 1194 height 51
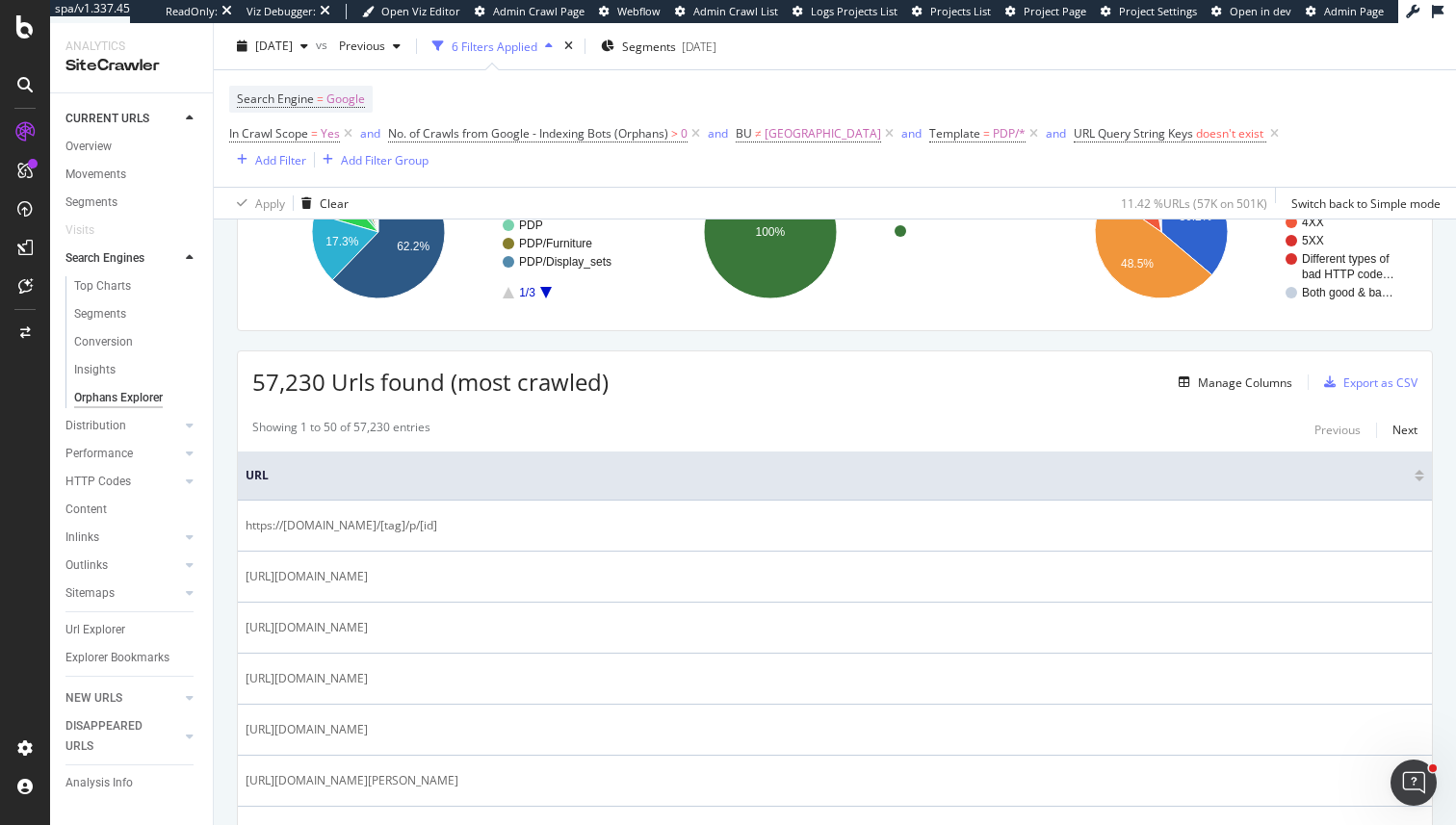
scroll to position [0, 0]
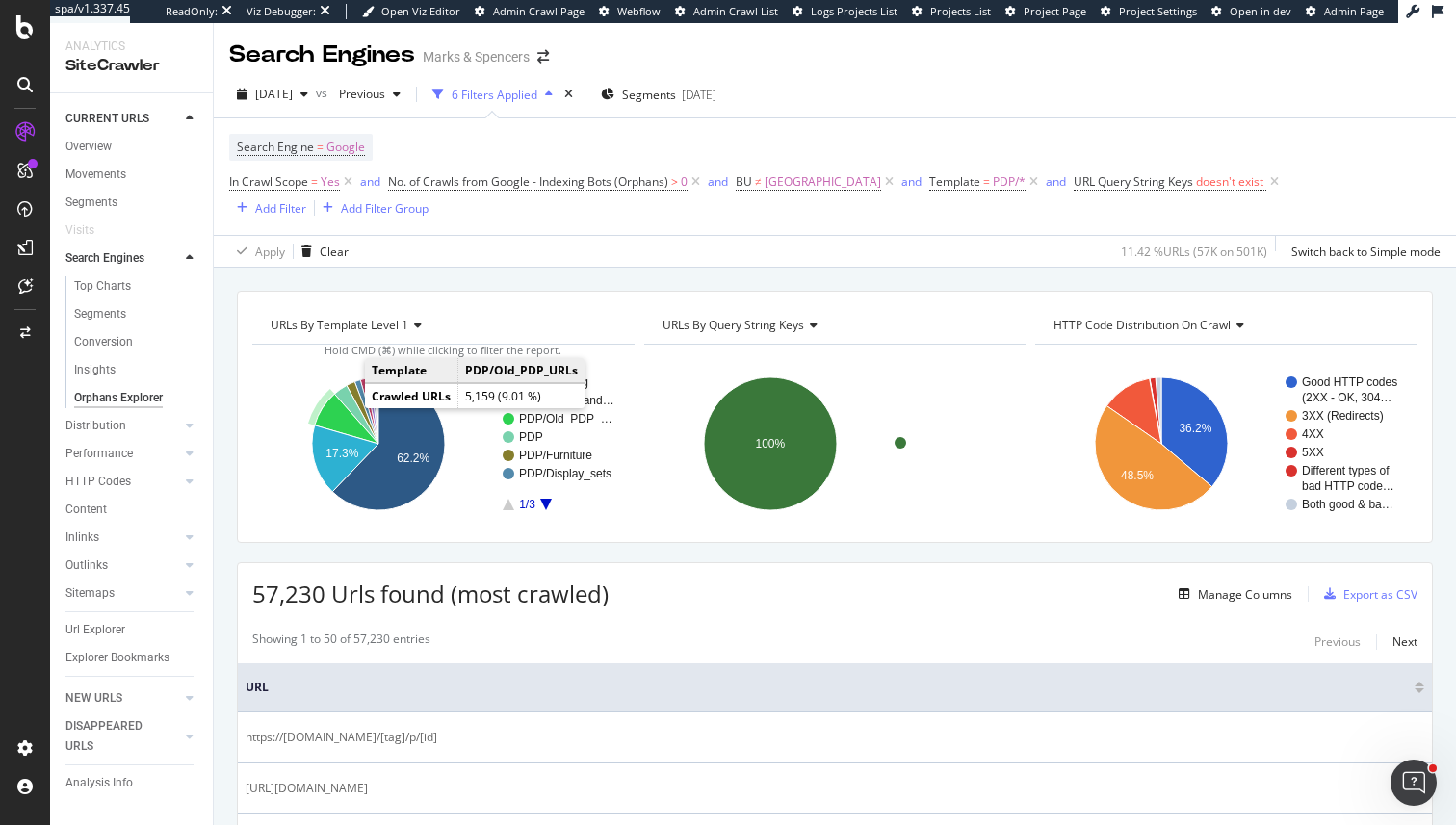
click at [336, 395] on icon "A chart." at bounding box center [347, 419] width 63 height 50
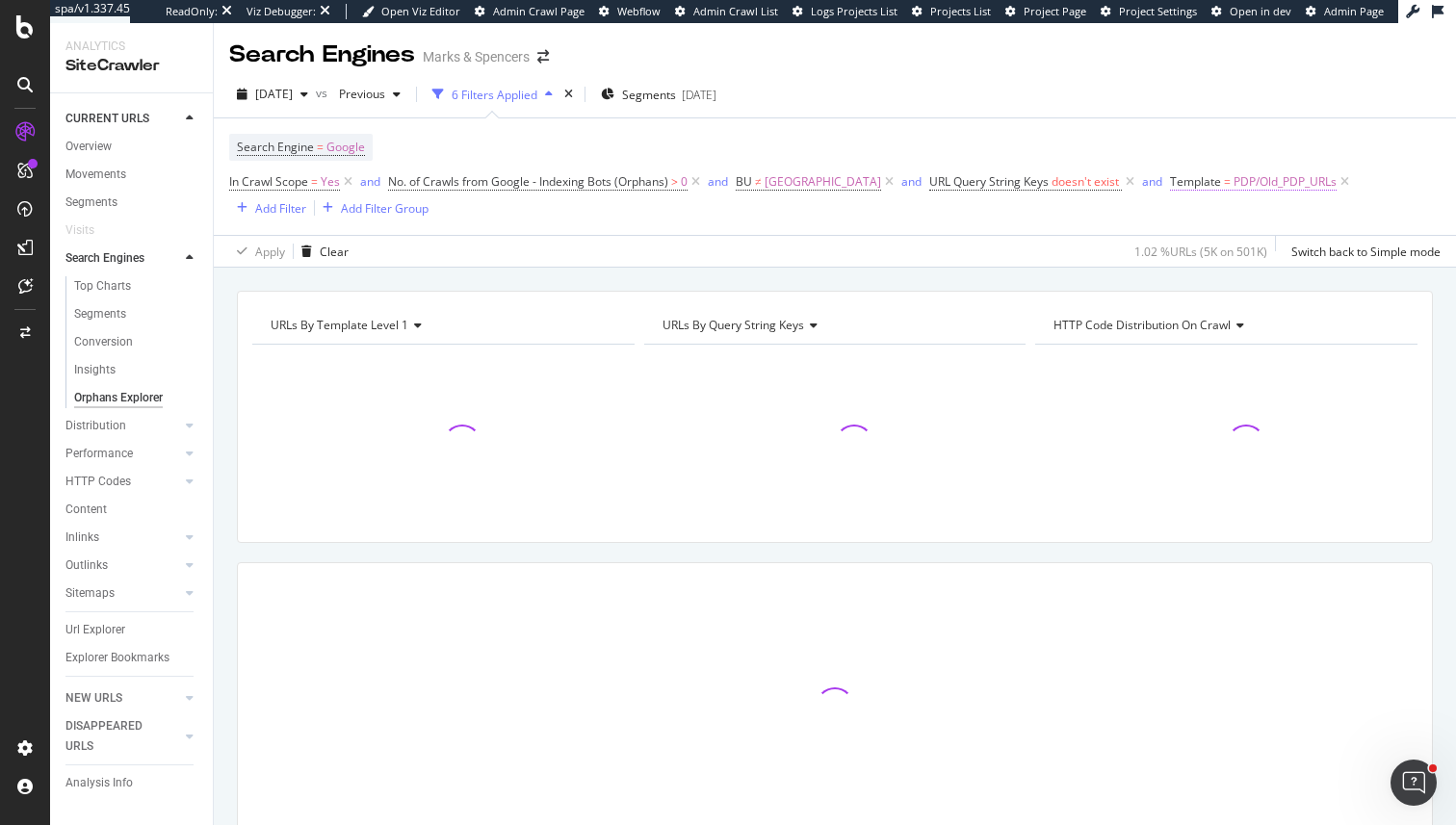
click at [1224, 187] on span "=" at bounding box center [1227, 181] width 7 height 17
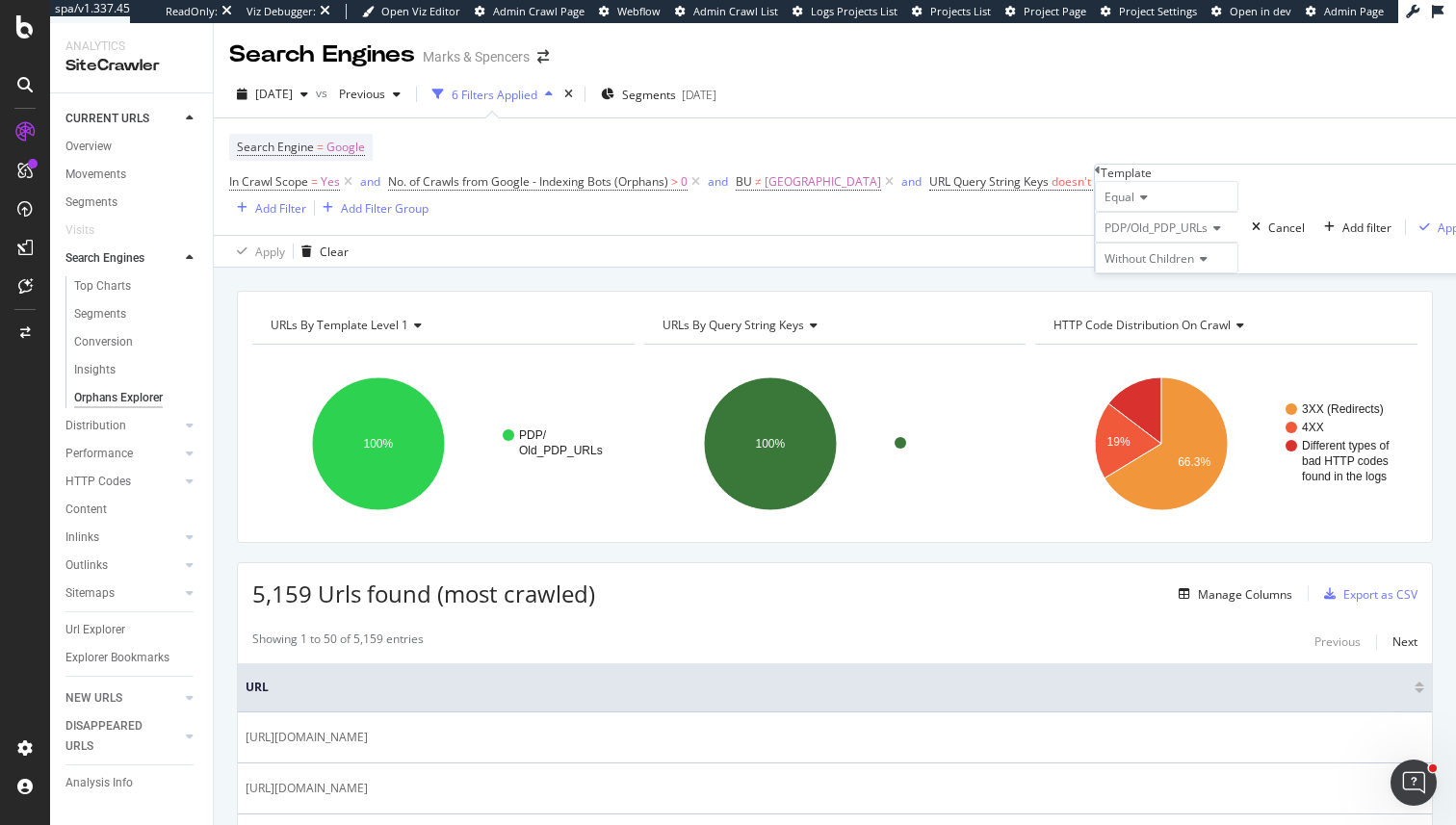
click at [1125, 243] on div "PDP/Old_PDP_URLs" at bounding box center [1166, 227] width 144 height 31
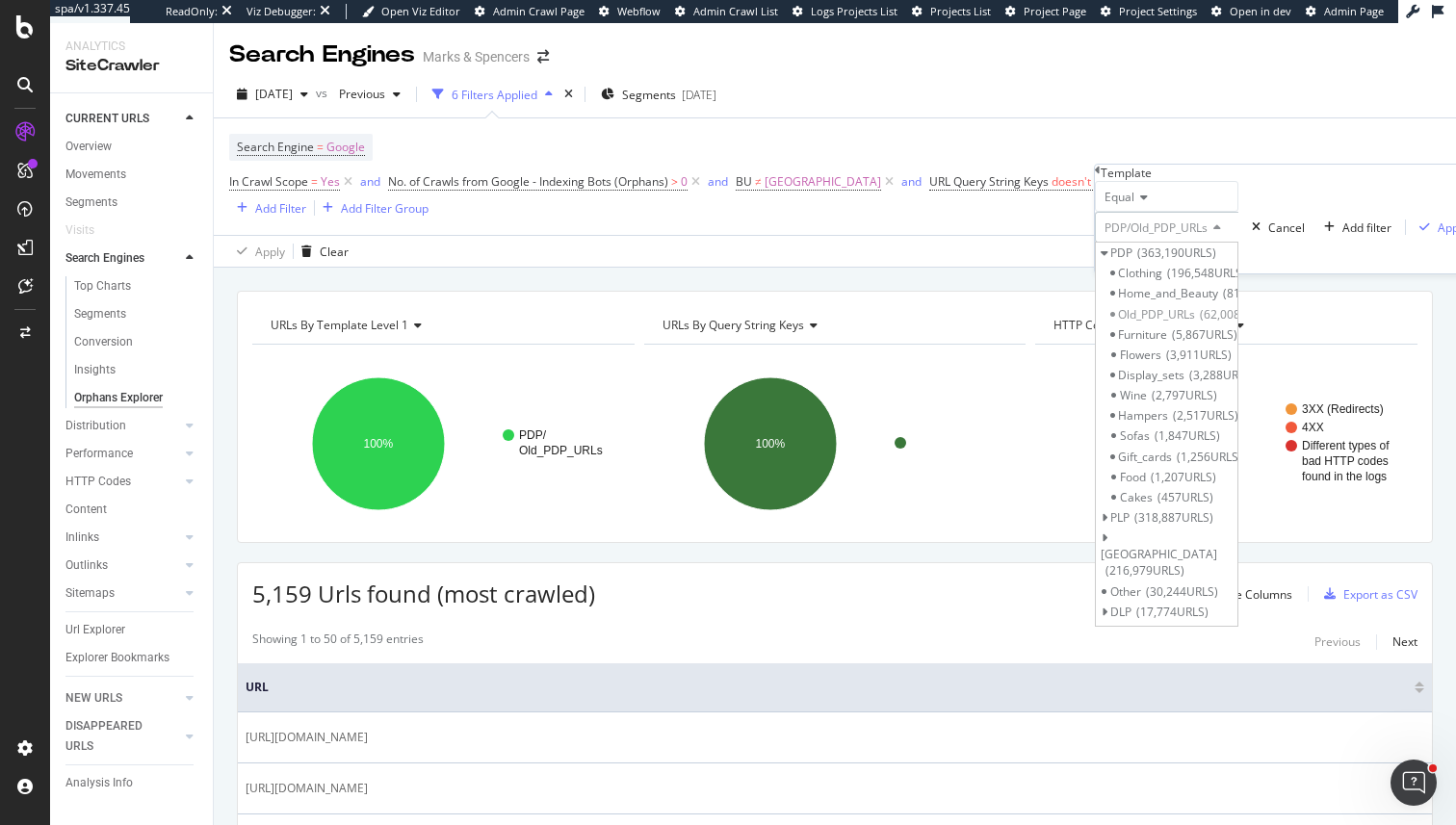
click at [1125, 205] on span "Equal" at bounding box center [1120, 196] width 30 height 17
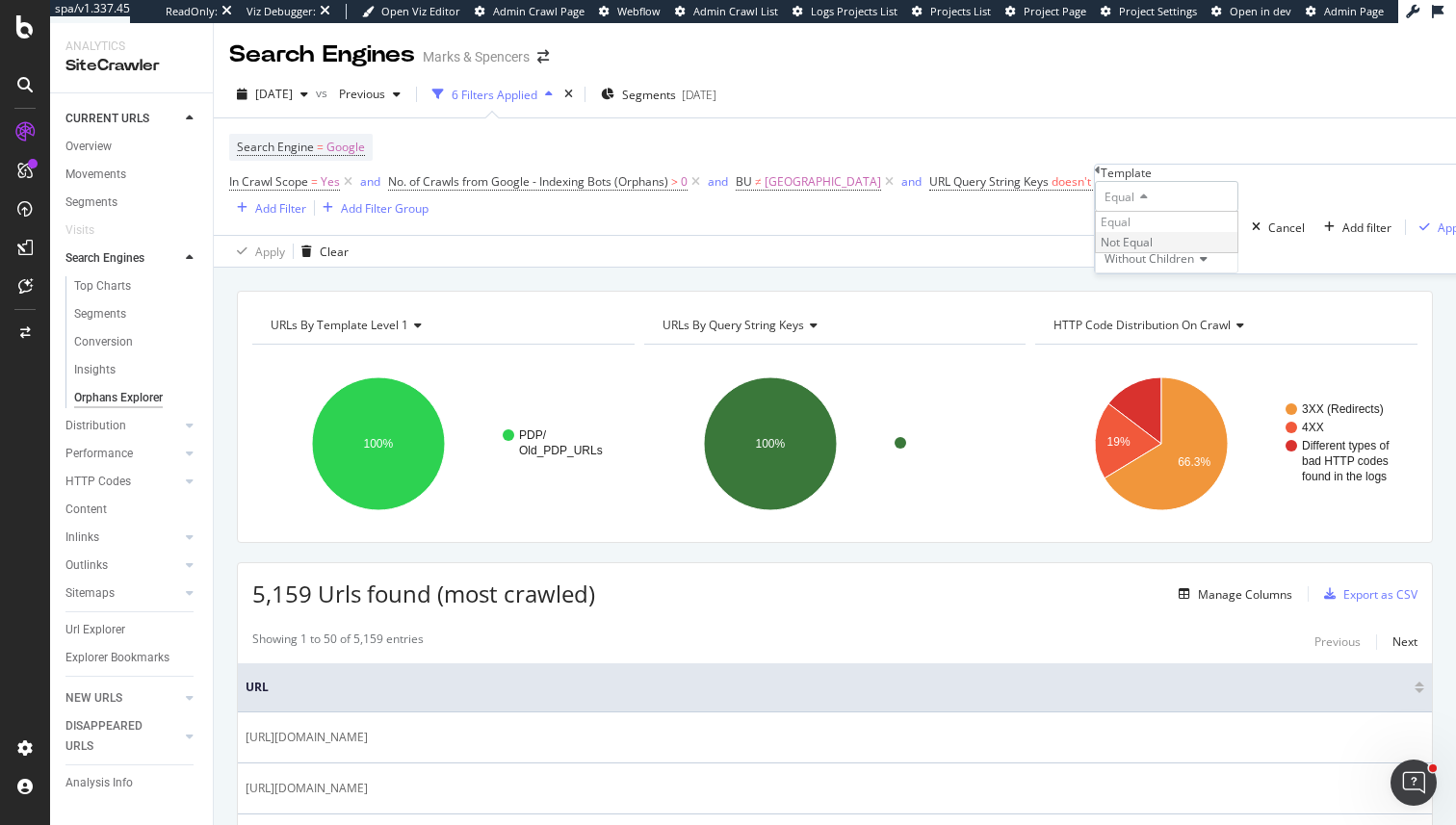
click at [1125, 250] on span "Not Equal" at bounding box center [1127, 242] width 52 height 17
click at [1412, 233] on div "button" at bounding box center [1425, 227] width 26 height 12
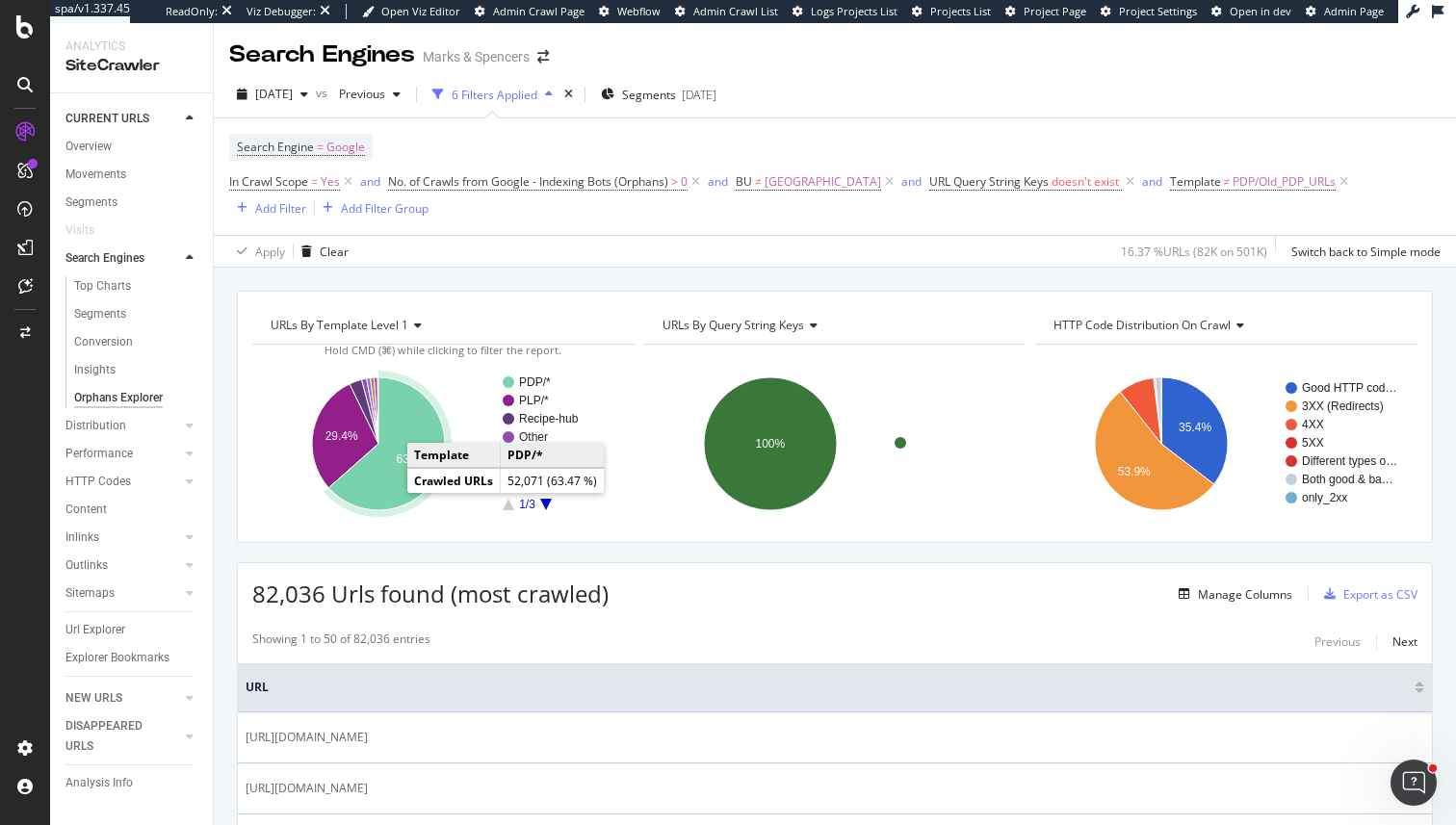
click at [386, 458] on icon "A chart." at bounding box center [387, 444] width 117 height 133
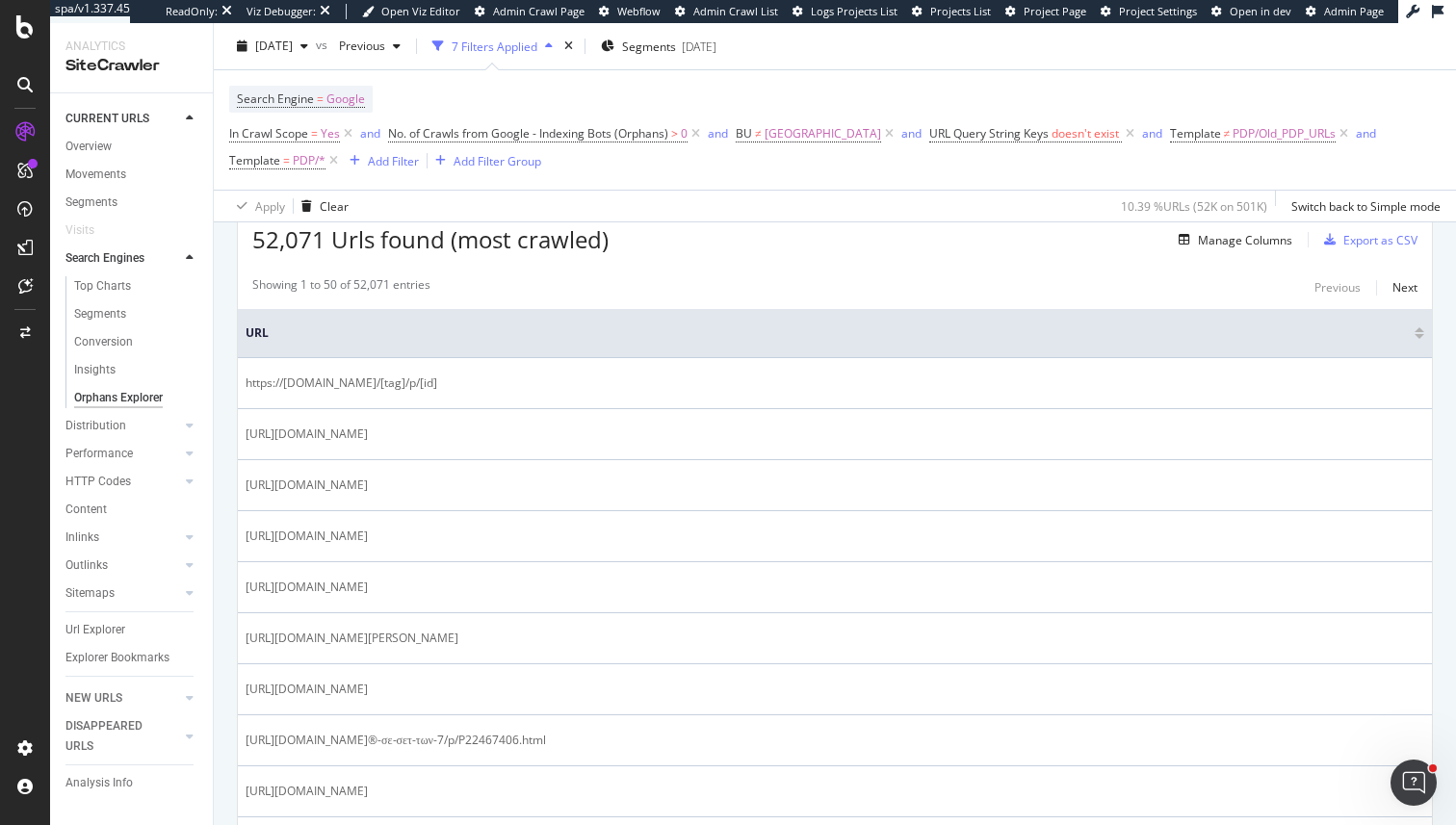
scroll to position [360, 0]
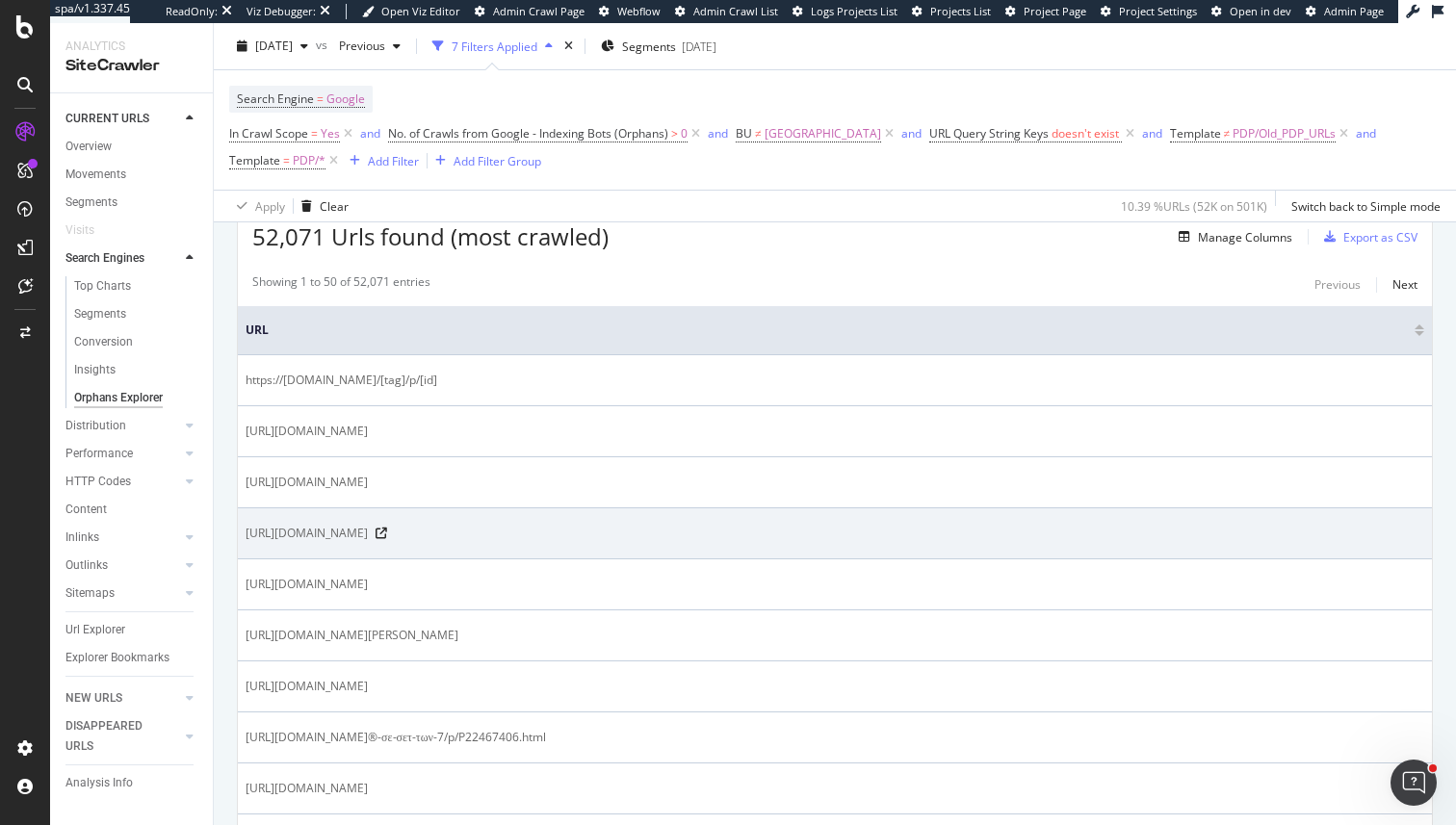
drag, startPoint x: 998, startPoint y: 530, endPoint x: 975, endPoint y: 534, distance: 23.3
click at [368, 534] on span "https://www.marksandspencer.com/šortky-zandnbsp%3Bbavlny-se-strečem-7andnbsp%3B…" at bounding box center [306, 532] width 122 height 19
click at [368, 536] on span "https://www.marksandspencer.com/šortky-zandnbsp%3Bbavlny-se-strečem-7andnbsp%3B…" at bounding box center [306, 532] width 122 height 19
click at [368, 533] on span "https://www.marksandspencer.com/šortky-zandnbsp%3Bbavlny-se-strečem-7andnbsp%3B…" at bounding box center [306, 532] width 122 height 19
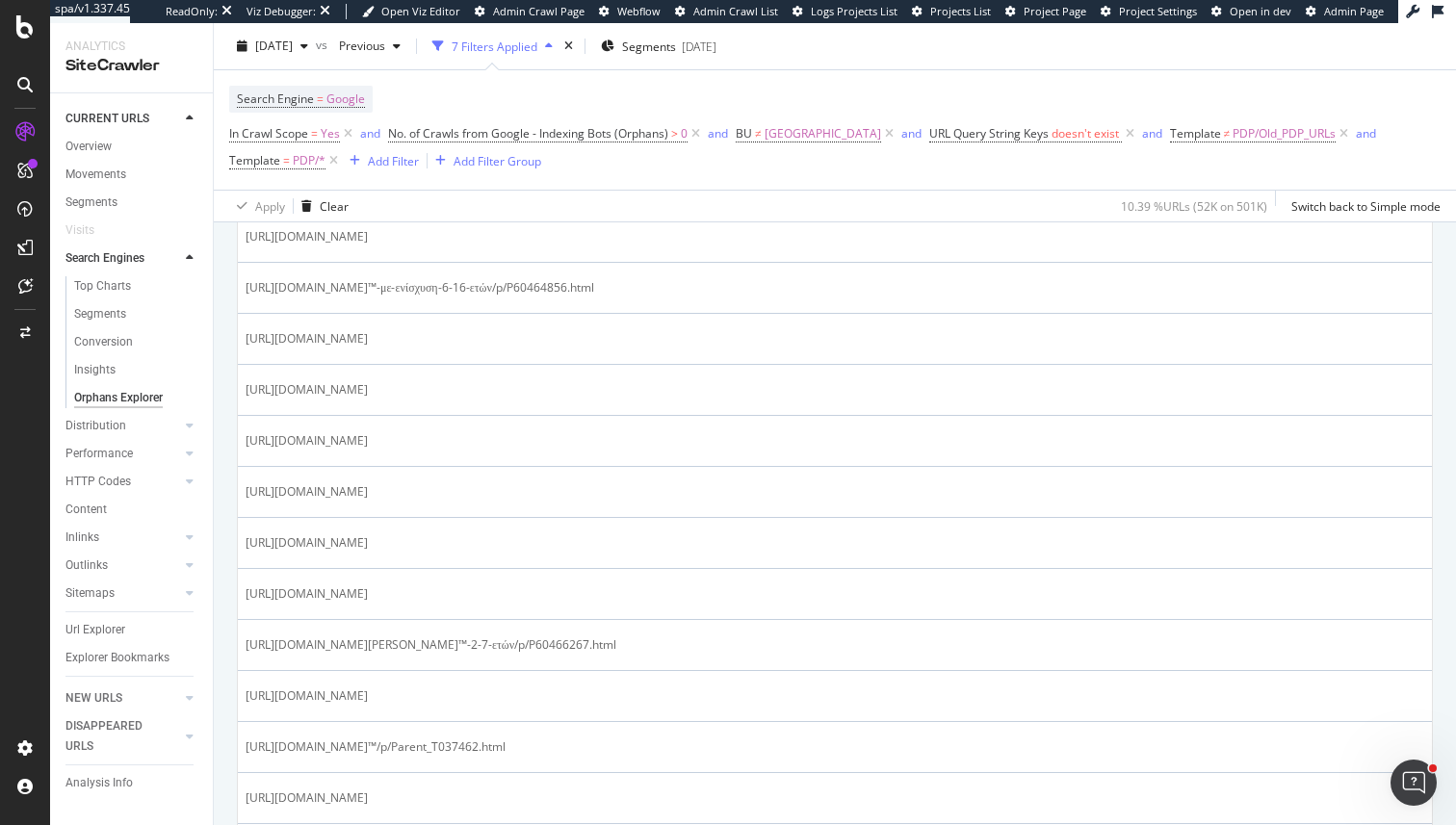
scroll to position [1219, 0]
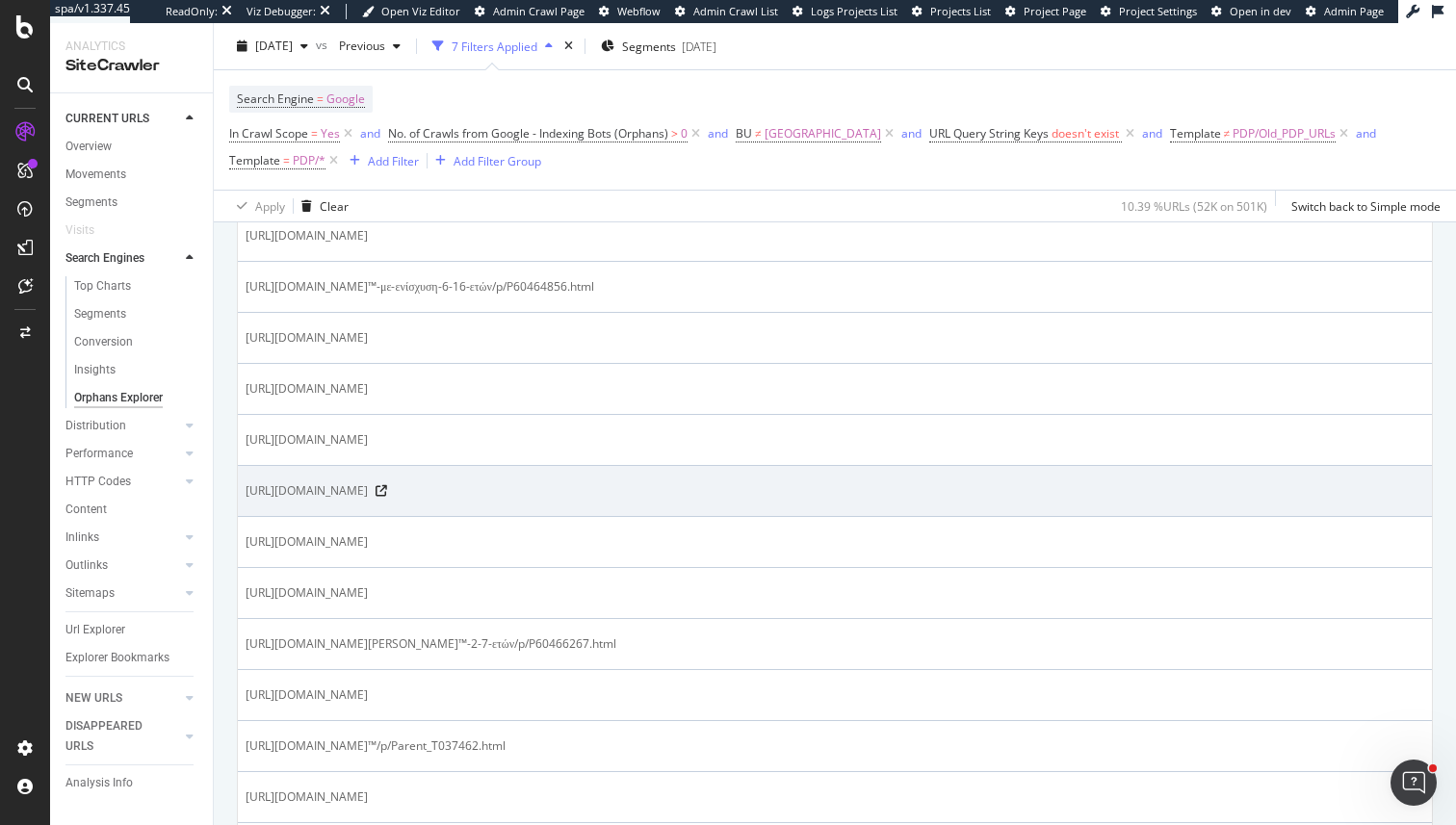
click at [859, 485] on div "https://www.marksandspencer.com/βαμβακερό-φανελάκι-με-βαθιά-στρογγυλή-λαιμόκοψη…" at bounding box center [835, 491] width 1179 height 19
click at [387, 489] on icon at bounding box center [382, 491] width 12 height 12
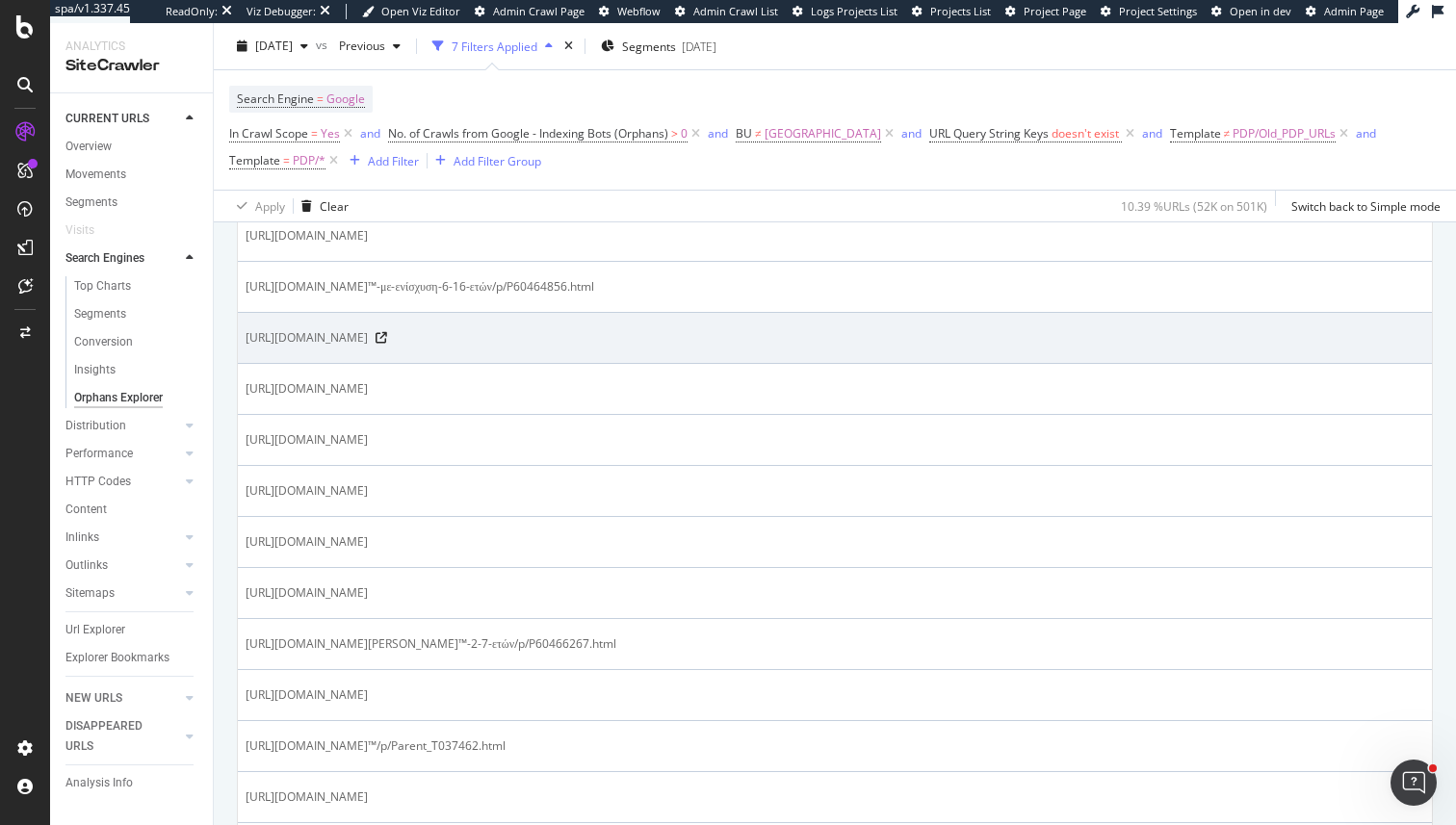
click at [368, 336] on span "https://www.marksandspencer.com/βαμβακερό-μακρυμάνικο-φανελάκι-από-εξαιρετικής-…" at bounding box center [306, 337] width 122 height 19
copy tbody "https://www.marksandspencer.com/βαμβακερό-μακρυμάνικο-φανελάκι-από-εξαιρετικής-…"
click at [368, 340] on span "https://www.marksandspencer.com/βαμβακερό-μακρυμάνικο-φανελάκι-από-εξαιρετικής-…" at bounding box center [306, 337] width 122 height 19
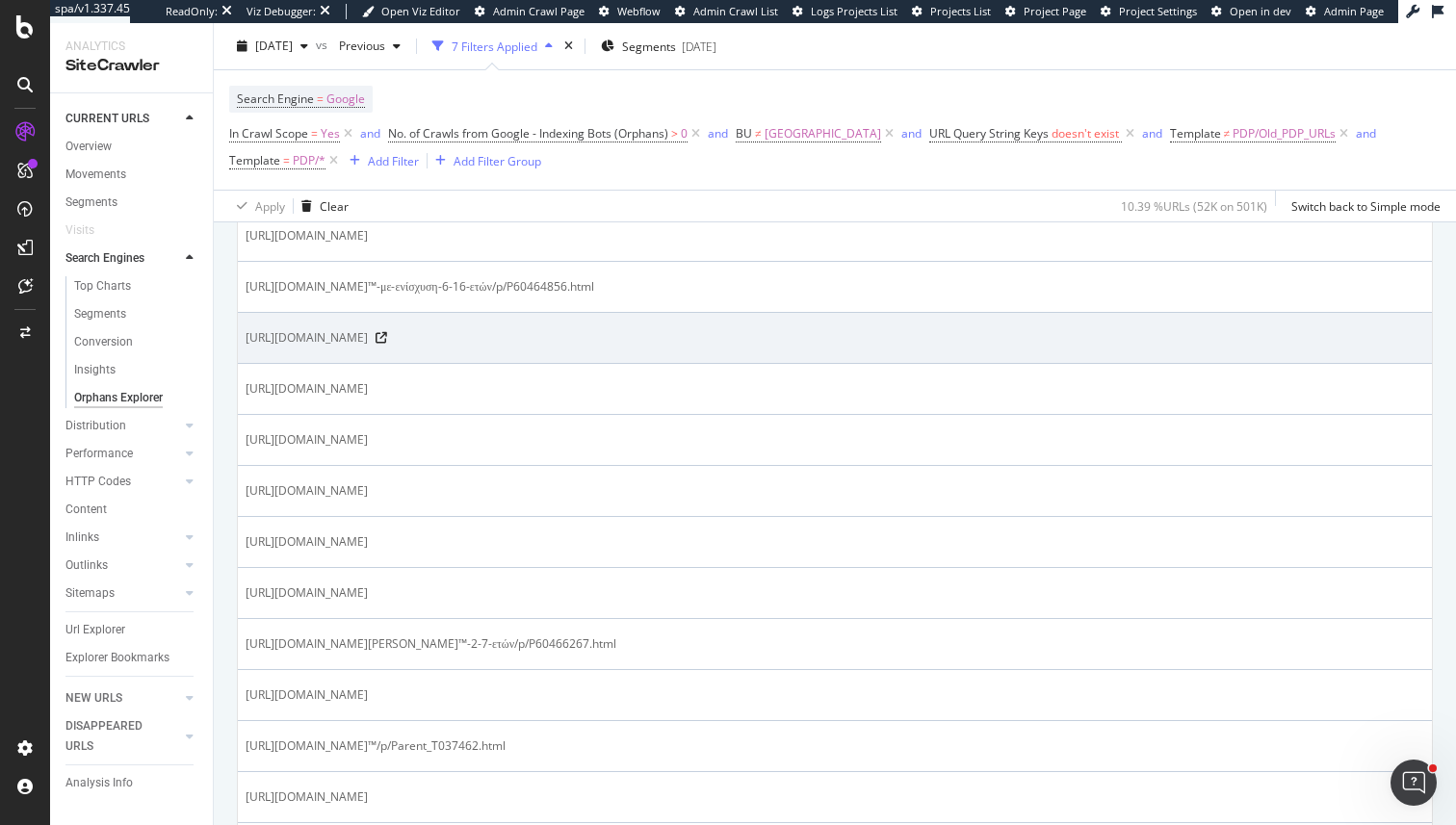
click at [368, 328] on span "https://www.marksandspencer.com/βαμβακερό-μακρυμάνικο-φανελάκι-από-εξαιρετικής-…" at bounding box center [306, 337] width 122 height 19
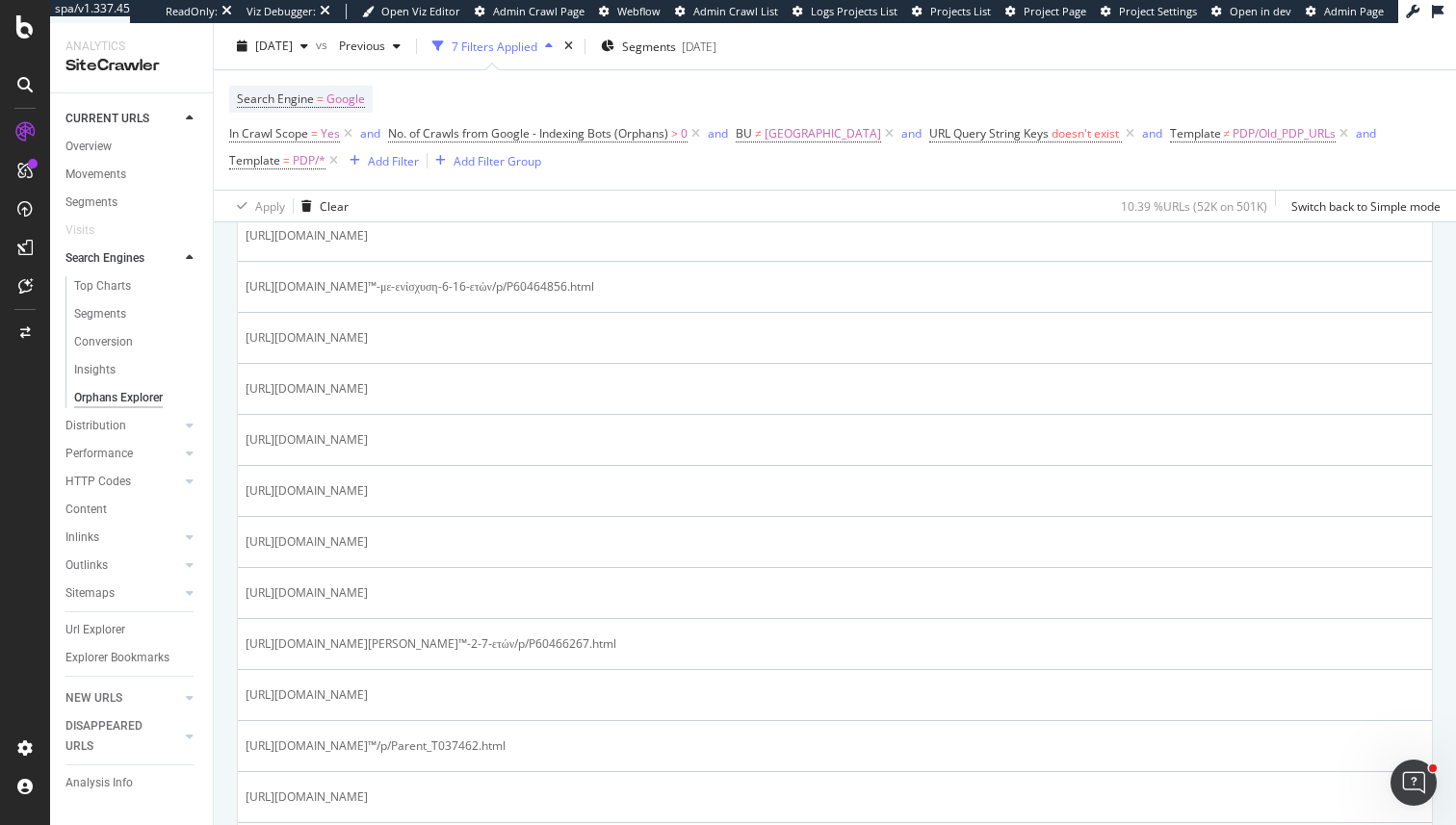
click at [464, 300] on div at bounding box center [464, 300] width 0 height 0
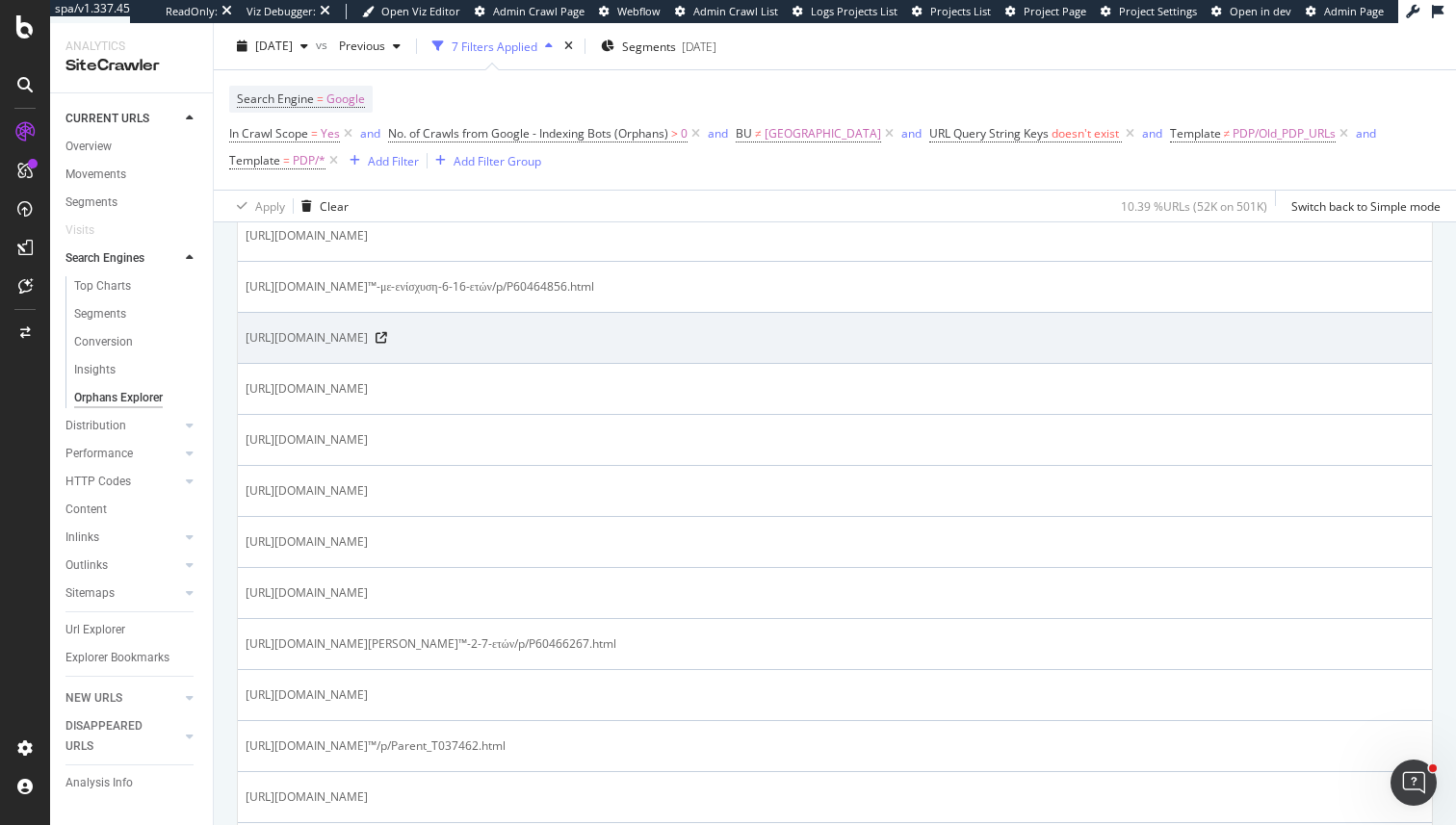
click at [368, 328] on span "https://www.marksandspencer.com/βαμβακερό-μακρυμάνικο-φανελάκι-από-εξαιρετικής-…" at bounding box center [306, 337] width 122 height 19
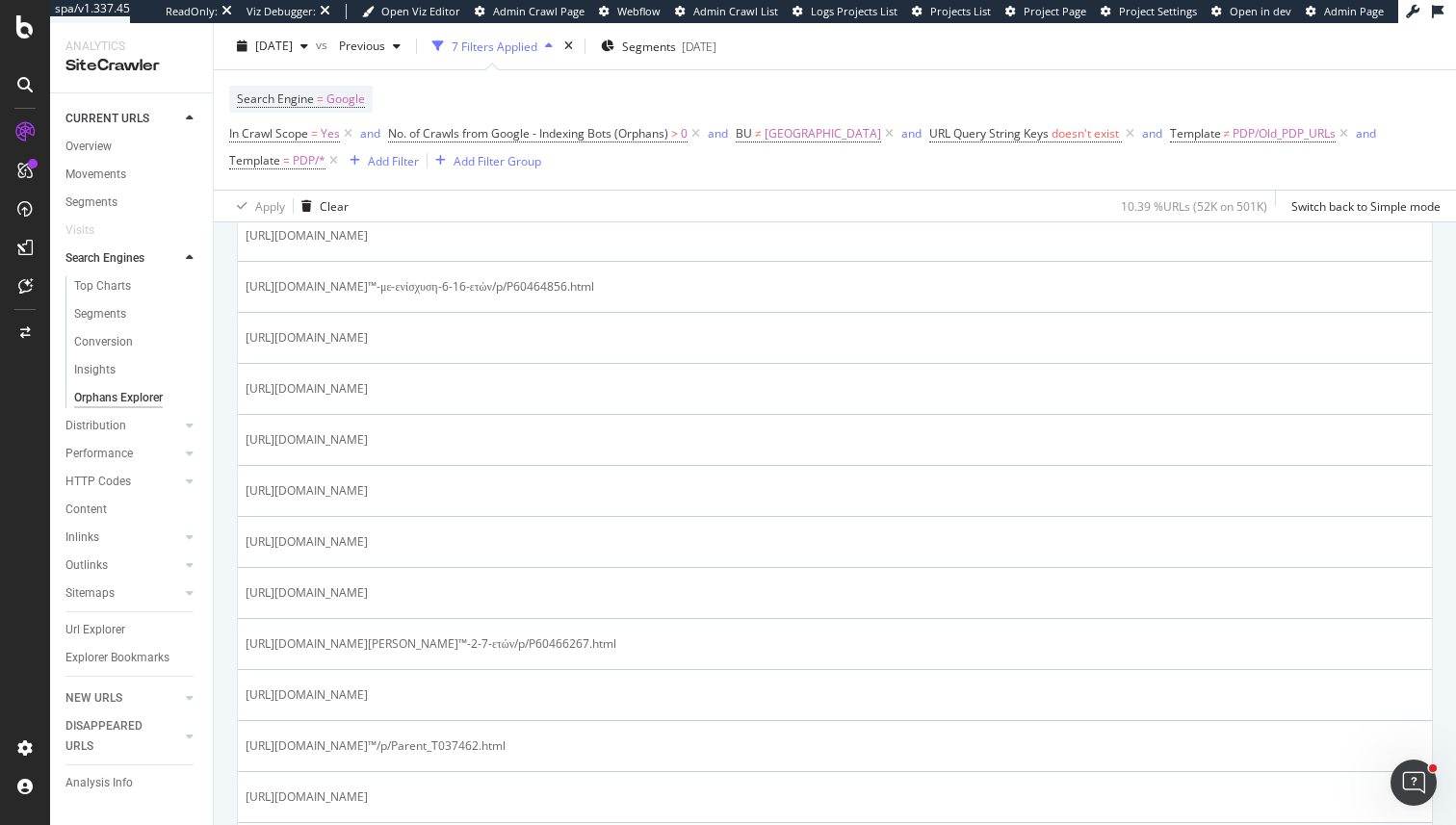
click at [522, 300] on div at bounding box center [522, 300] width 0 height 0
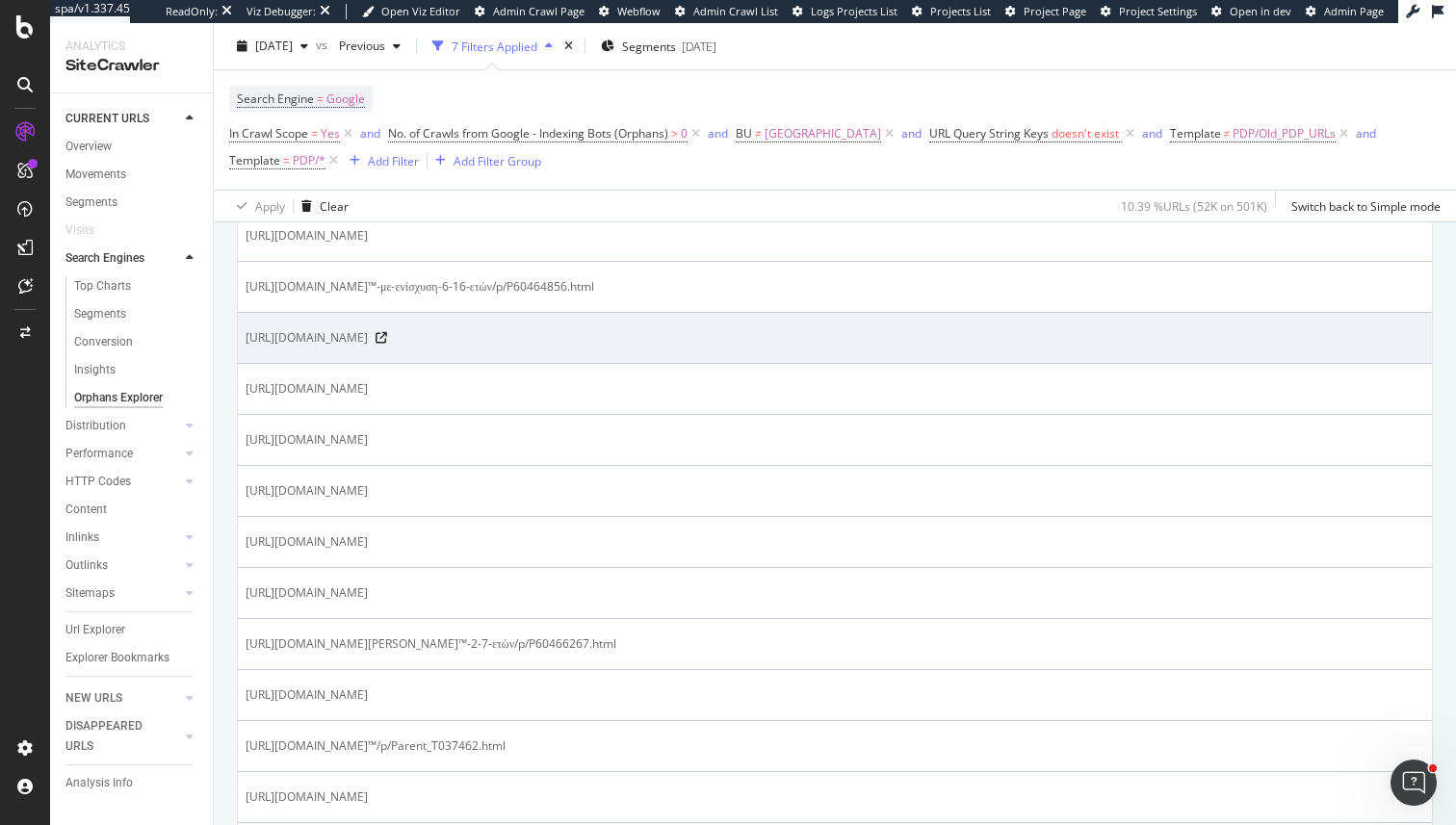
click at [604, 346] on td "https://www.marksandspencer.com/βαμβακερό-μακρυμάνικο-φανελάκι-από-εξαιρετικής-…" at bounding box center [835, 338] width 1194 height 51
click at [368, 340] on span "https://www.marksandspencer.com/βαμβακερό-μακρυμάνικο-φανελάκι-από-εξαιρετικής-…" at bounding box center [306, 337] width 122 height 19
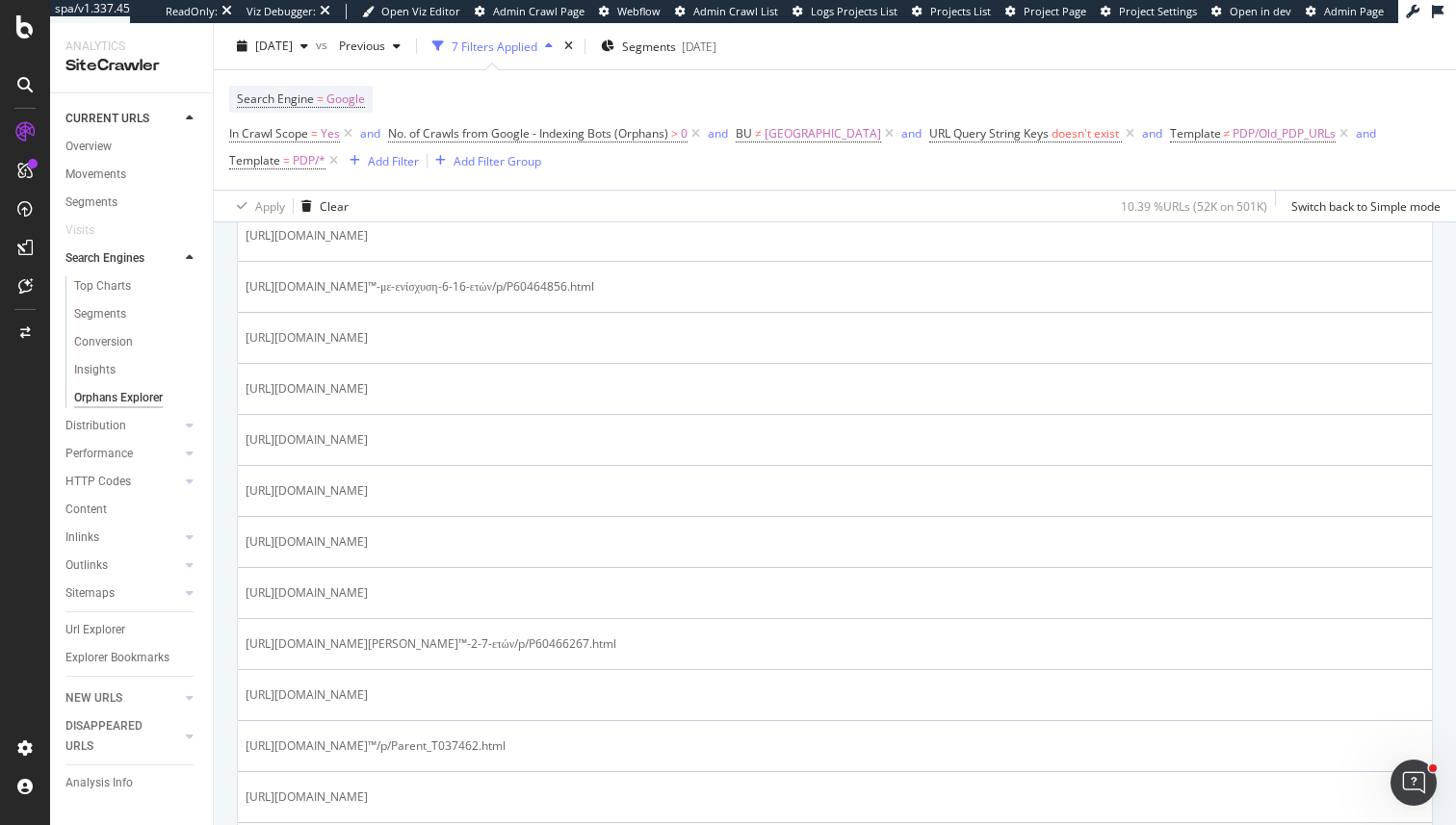
click at [591, 344] on div at bounding box center [591, 344] width 0 height 0
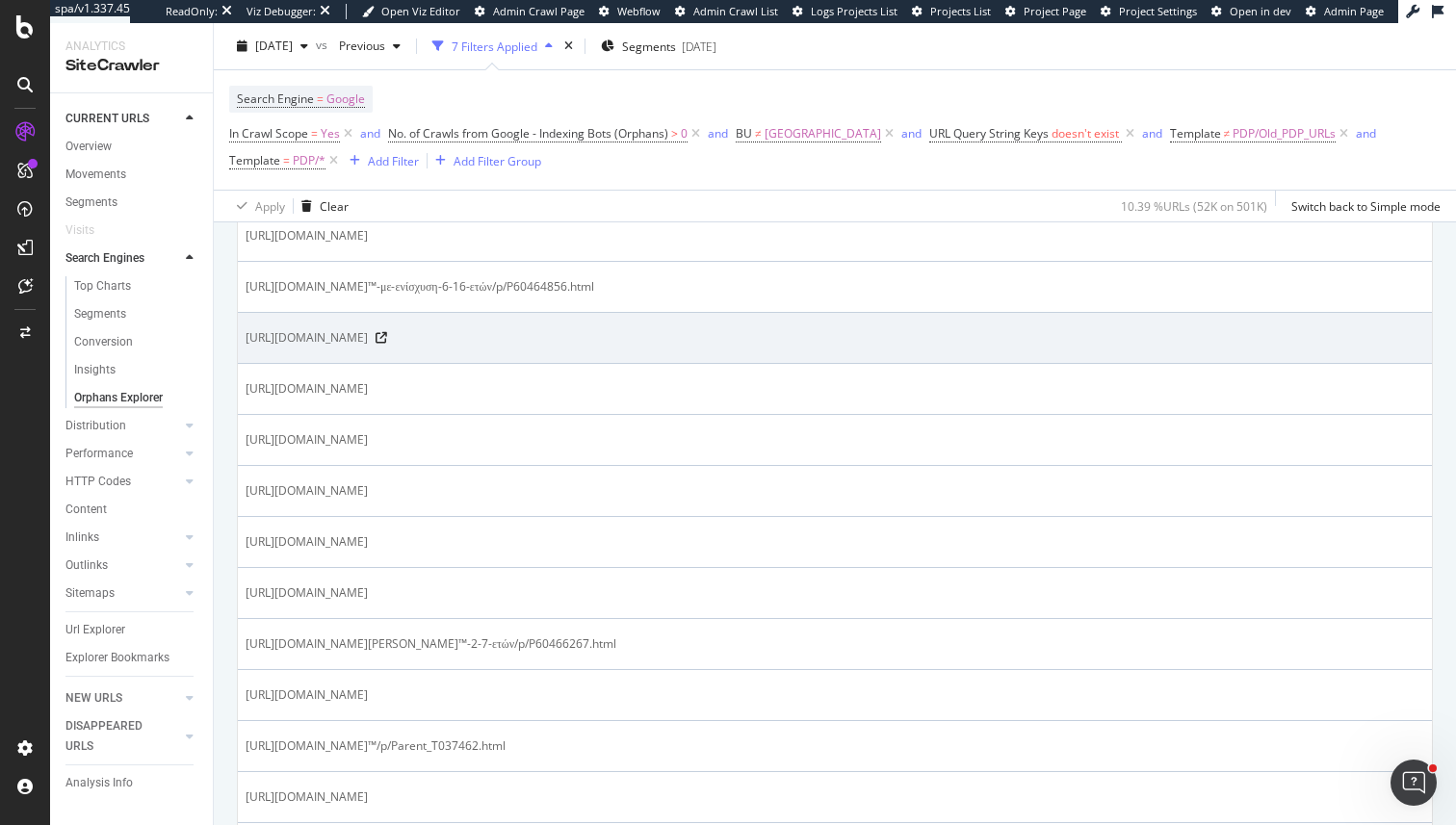
click at [368, 337] on span "https://www.marksandspencer.com/βαμβακερό-μακρυμάνικο-φανελάκι-από-εξαιρετικής-…" at bounding box center [306, 337] width 122 height 19
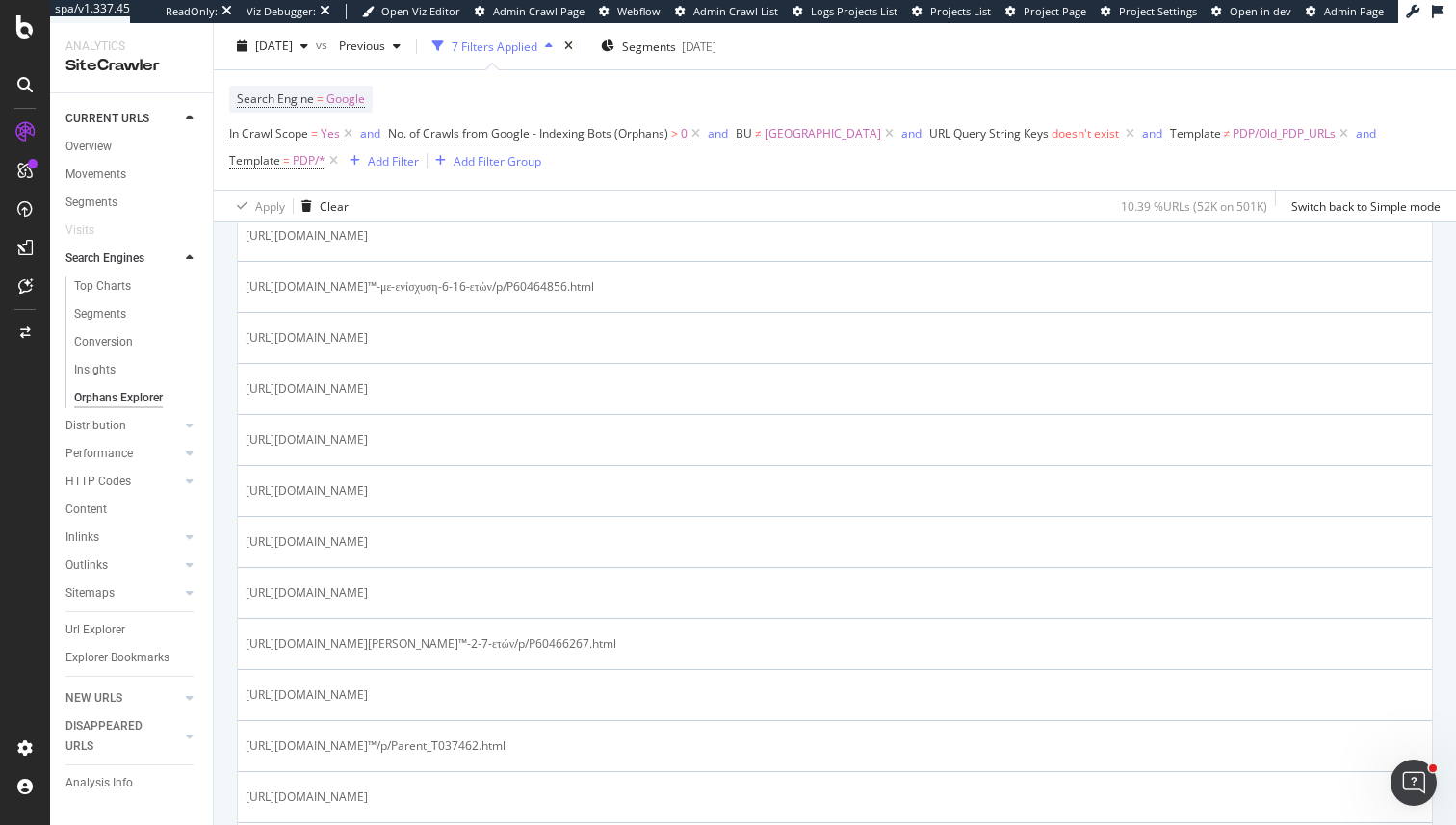
click at [656, 344] on div at bounding box center [656, 344] width 0 height 0
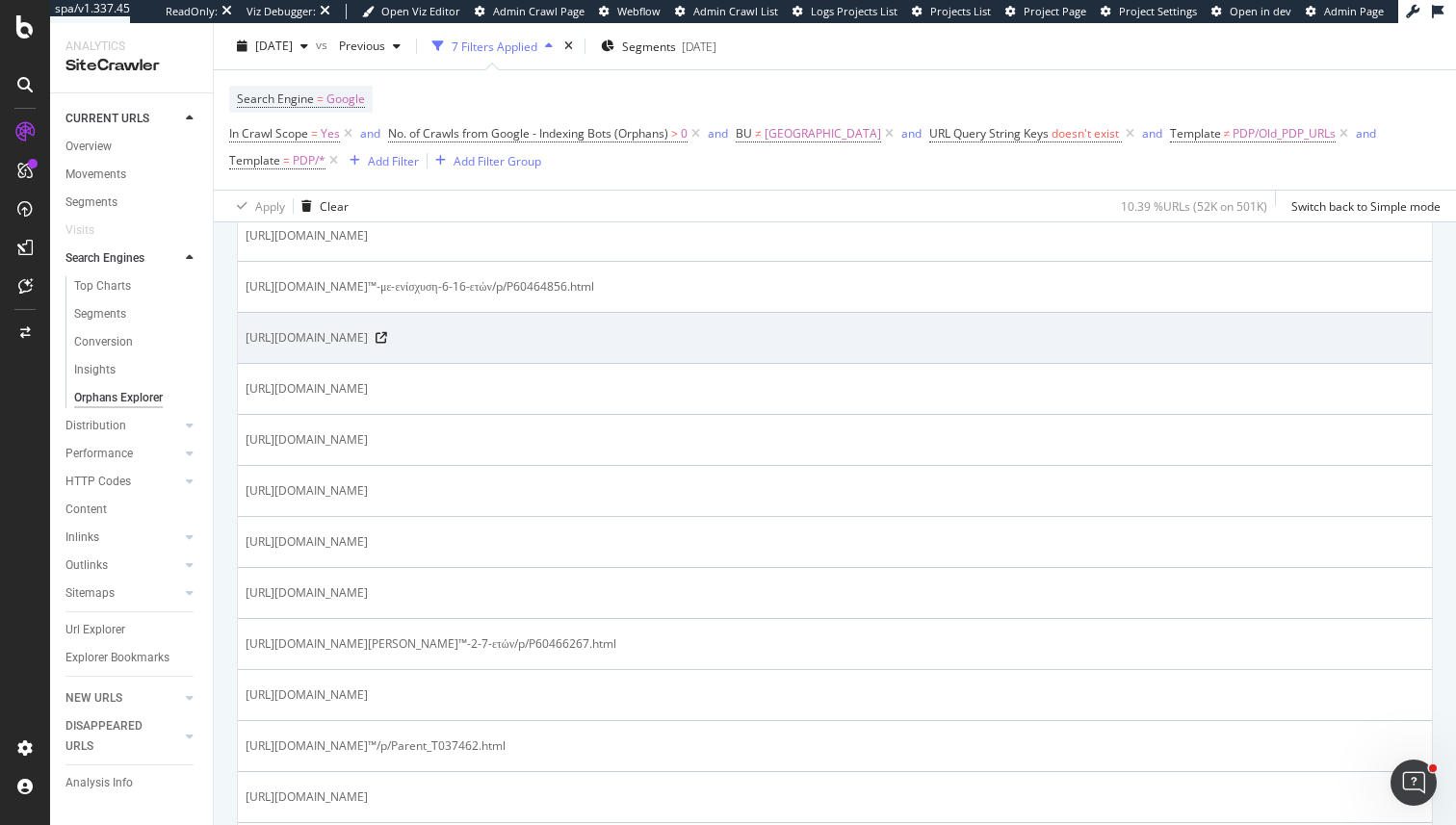
click at [368, 343] on span "https://www.marksandspencer.com/βαμβακερό-μακρυμάνικο-φανελάκι-από-εξαιρετικής-…" at bounding box center [306, 337] width 122 height 19
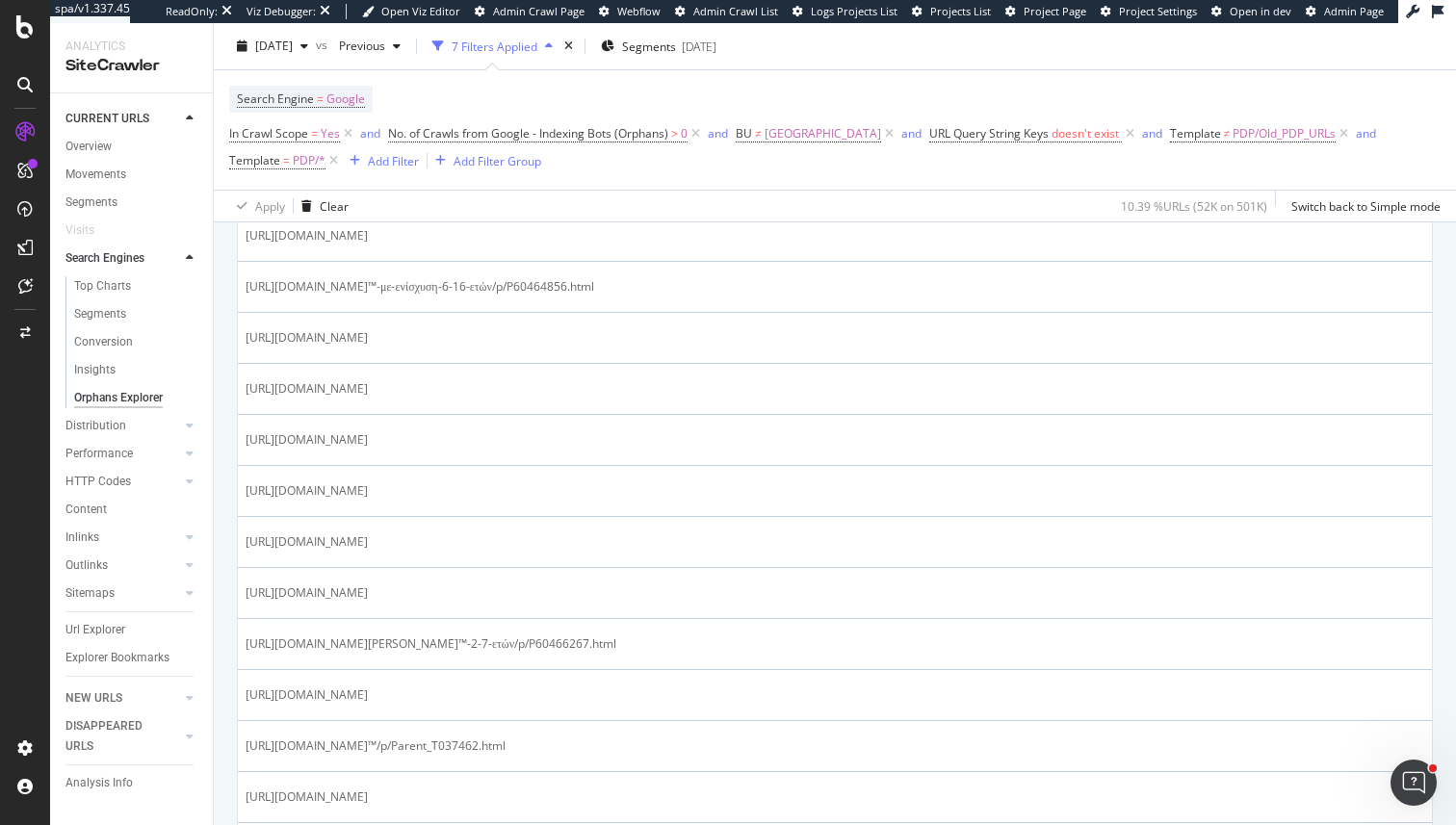
click at [638, 344] on div at bounding box center [638, 344] width 0 height 0
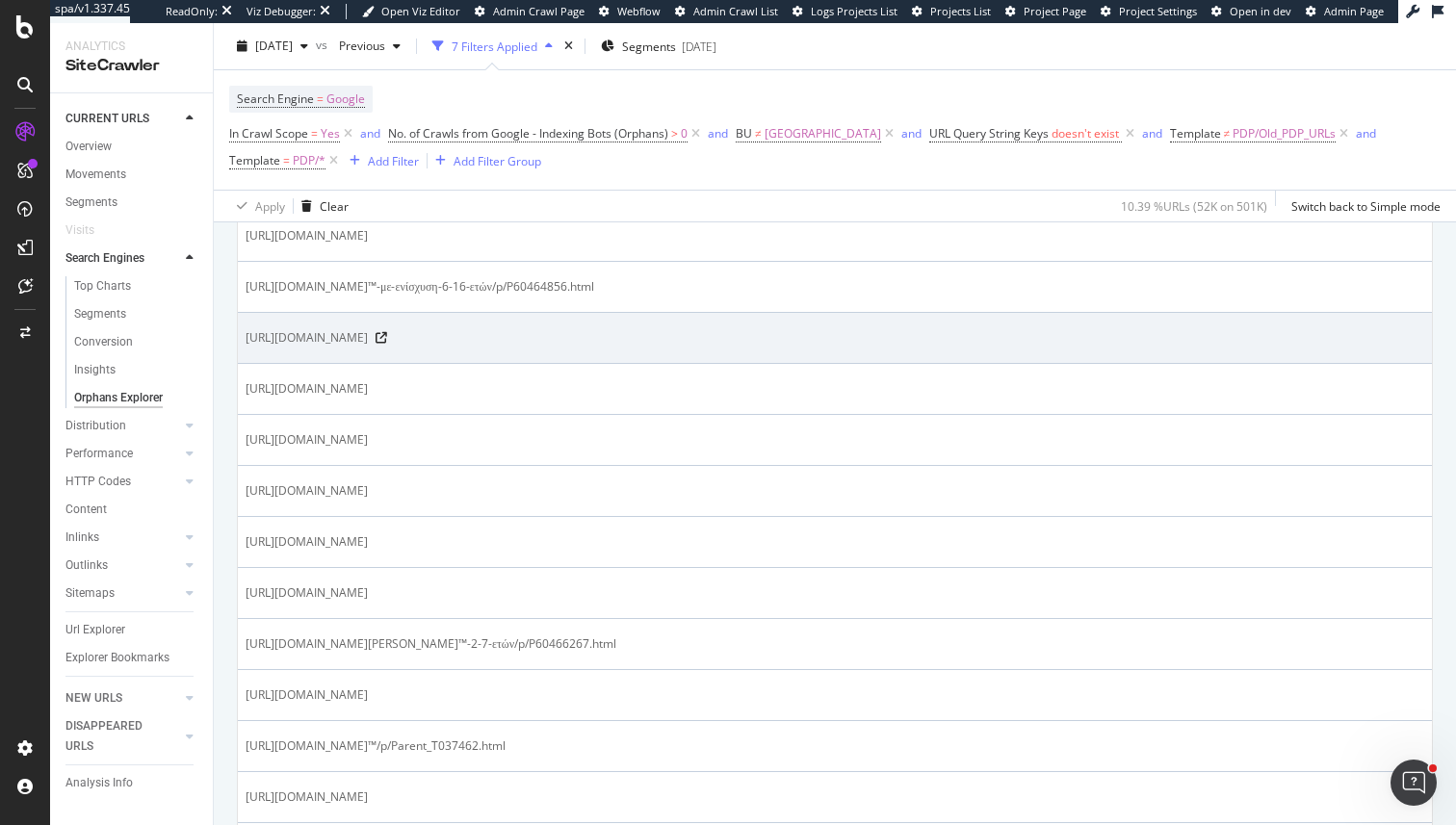
click at [368, 336] on span "https://www.marksandspencer.com/βαμβακερό-μακρυμάνικο-φανελάκι-από-εξαιρετικής-…" at bounding box center [306, 337] width 122 height 19
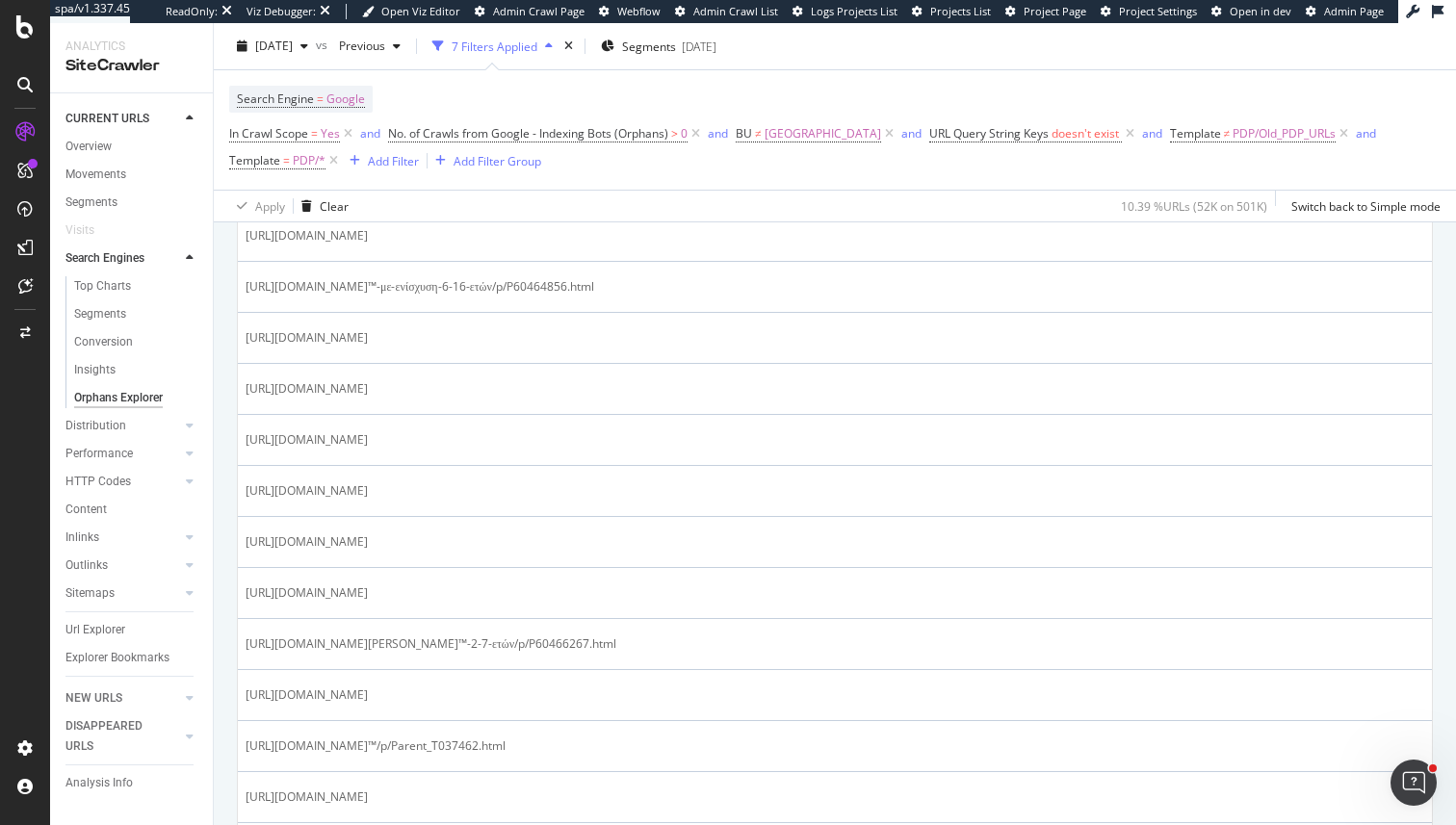
click at [682, 344] on div at bounding box center [682, 344] width 0 height 0
click at [790, 824] on div "Close" at bounding box center [728, 825] width 1456 height 0
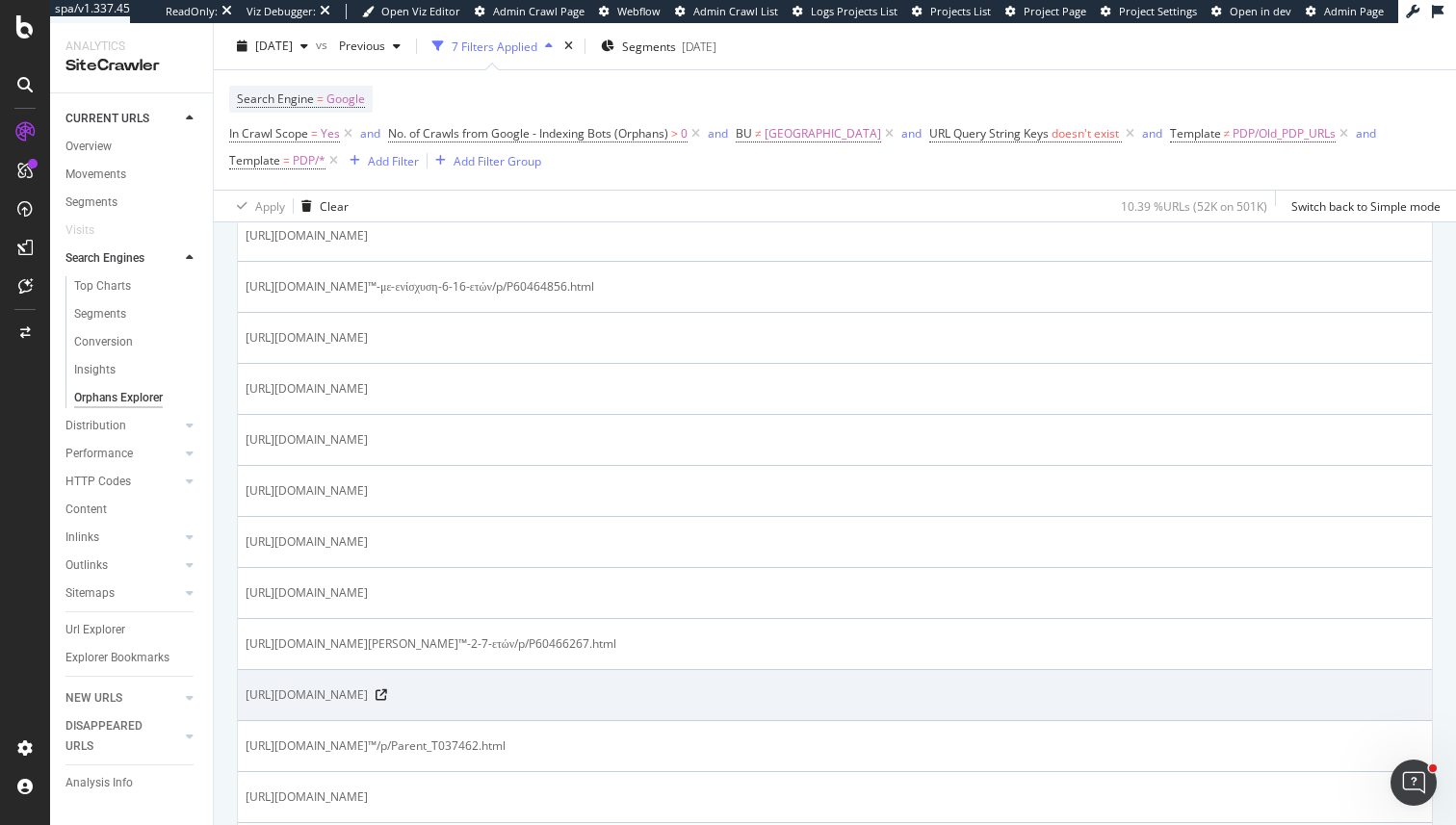
scroll to position [1196, 0]
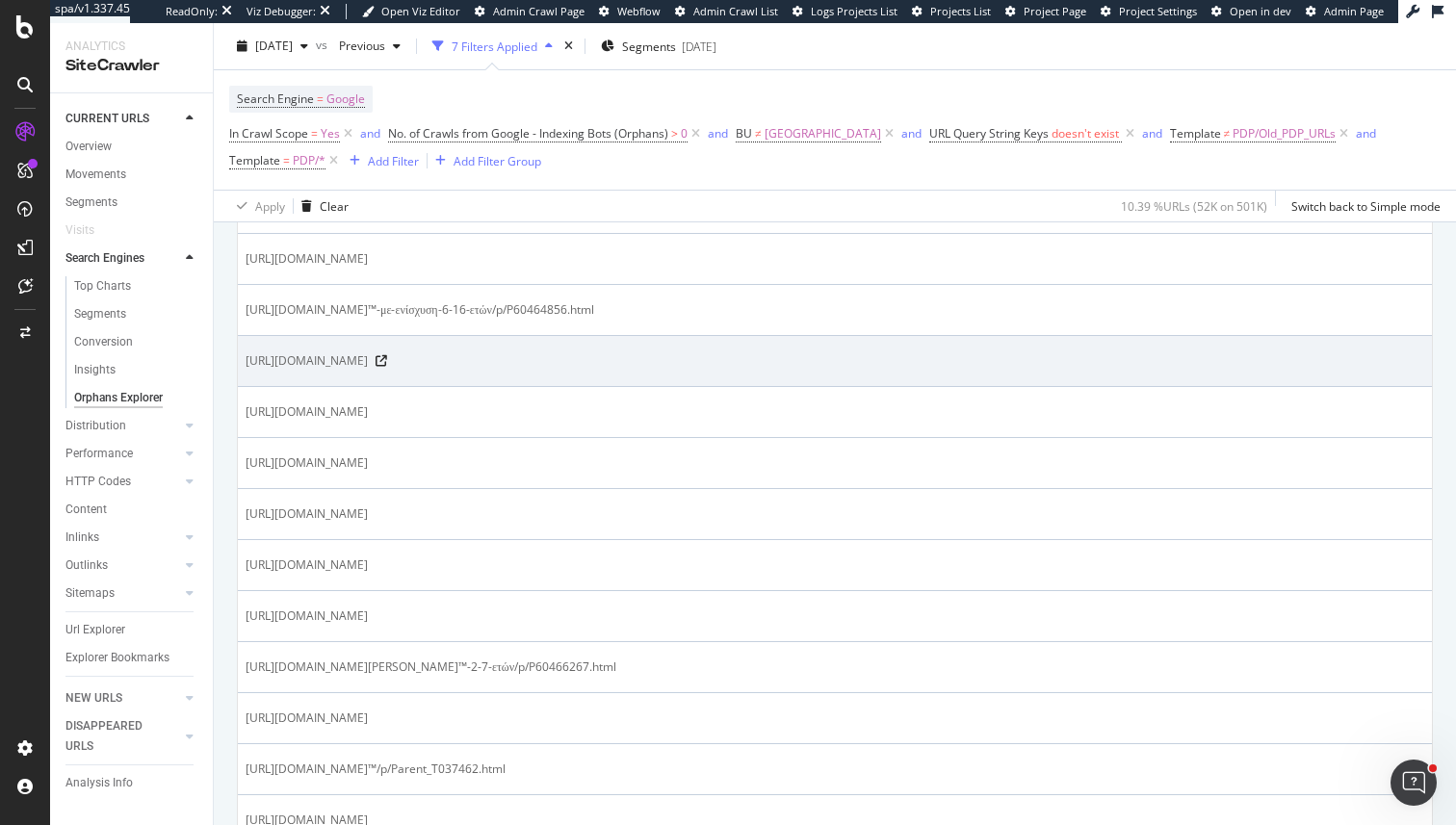
click at [763, 380] on td "https://www.marksandspencer.com/βαμβακερό-μακρυμάνικο-φανελάκι-από-εξαιρετικής-…" at bounding box center [835, 361] width 1194 height 51
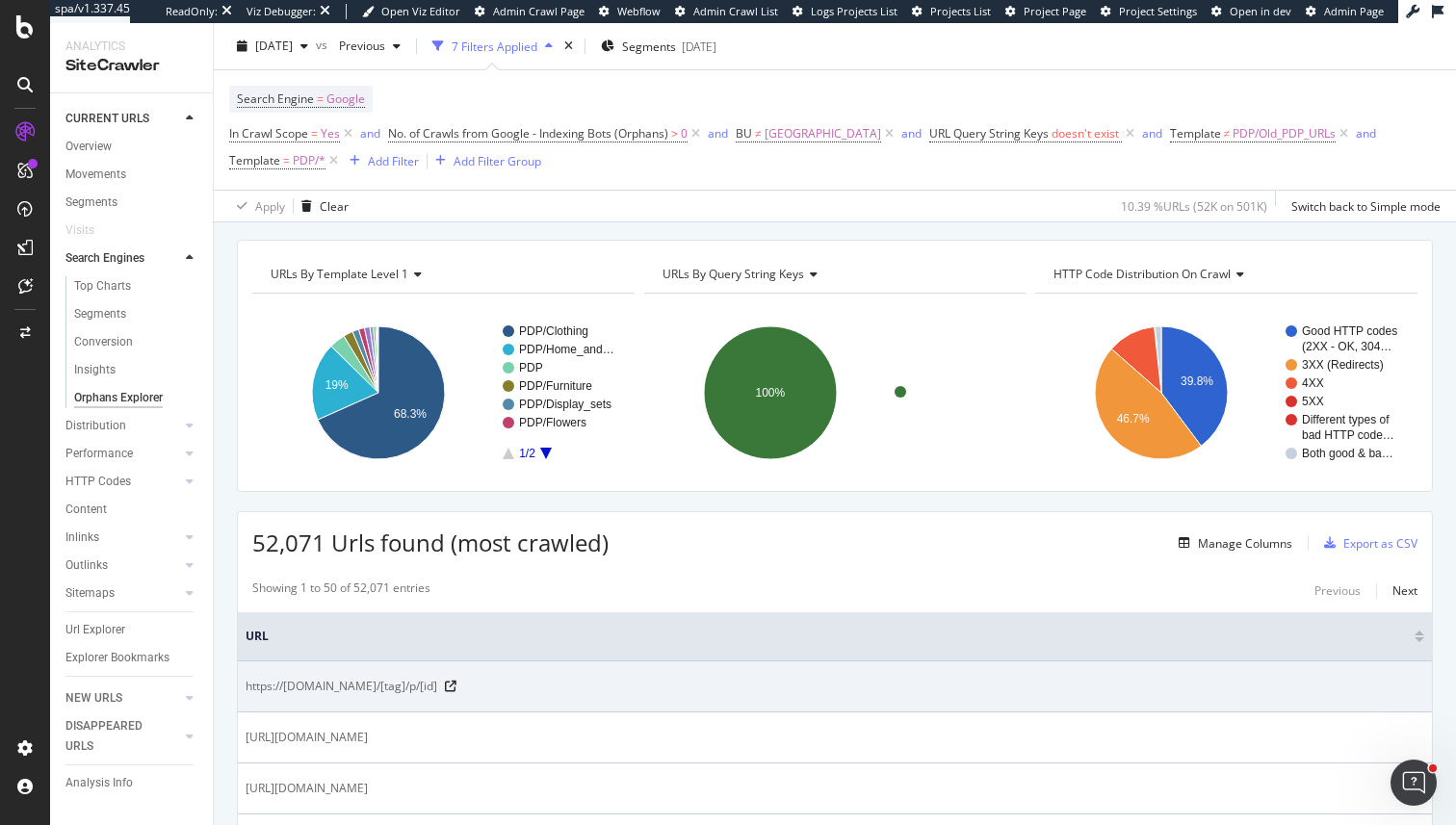
scroll to position [0, 0]
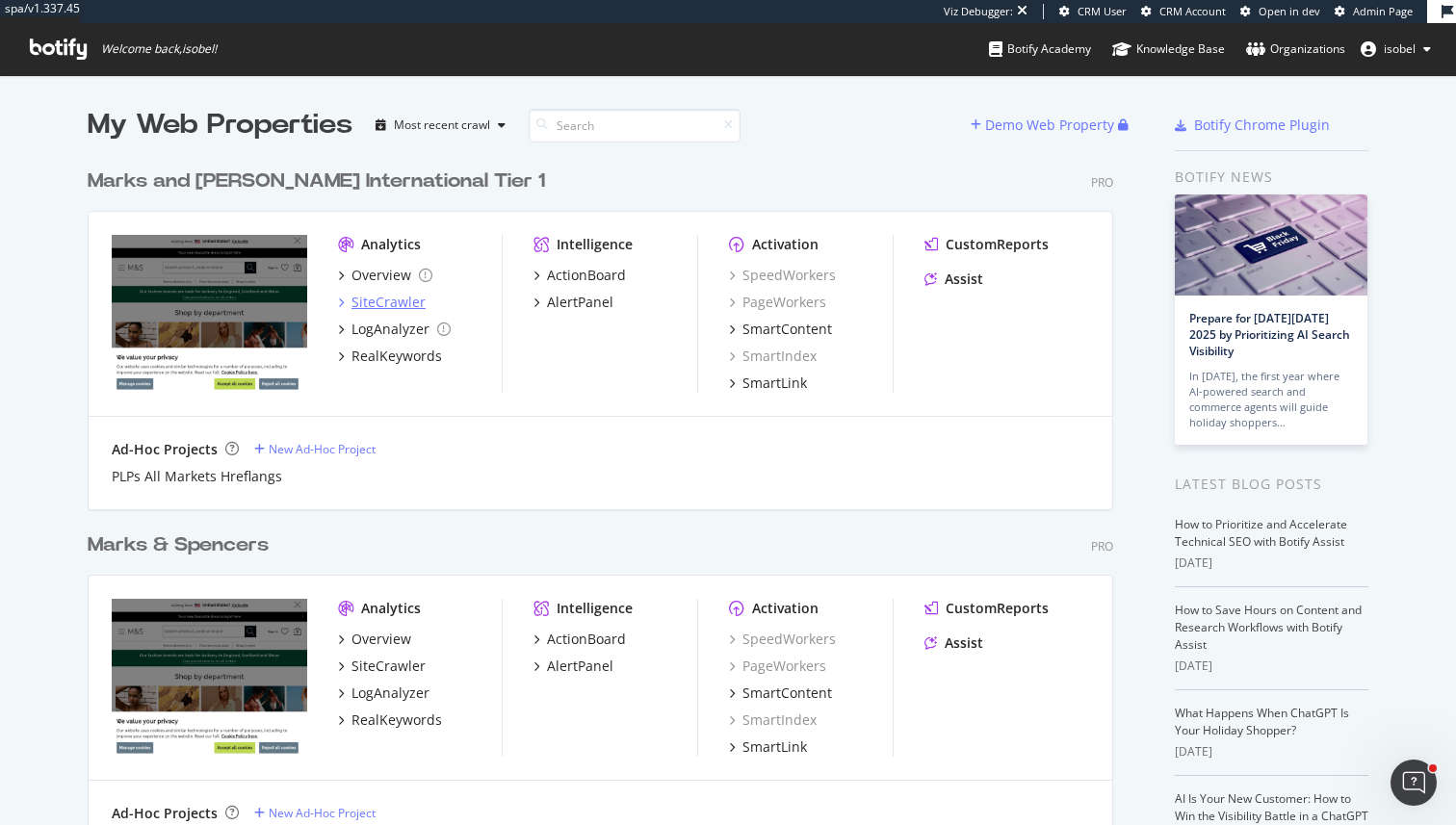
click at [404, 307] on div "SiteCrawler" at bounding box center [388, 301] width 74 height 19
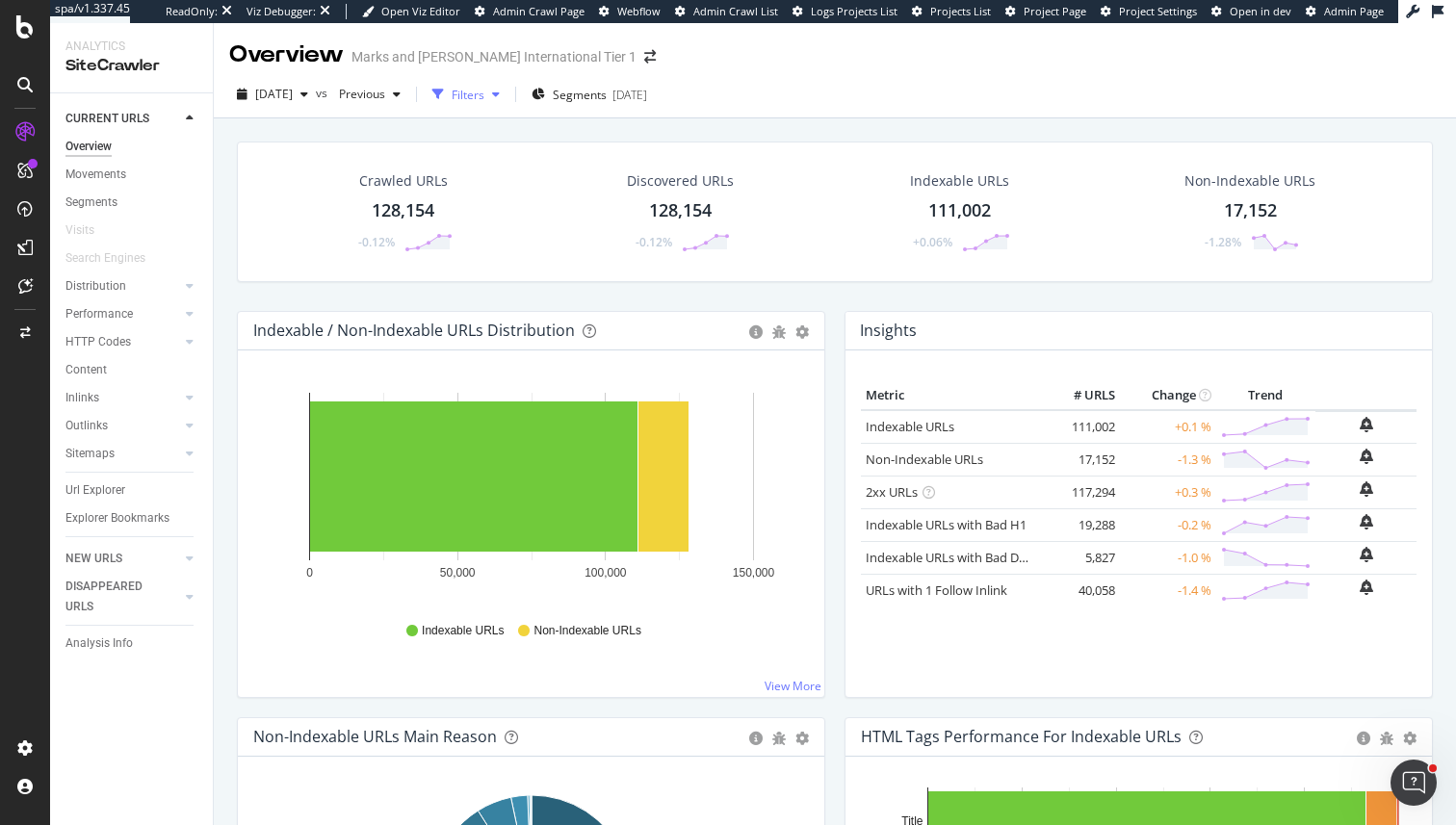
click at [484, 97] on div "Filters" at bounding box center [467, 94] width 33 height 17
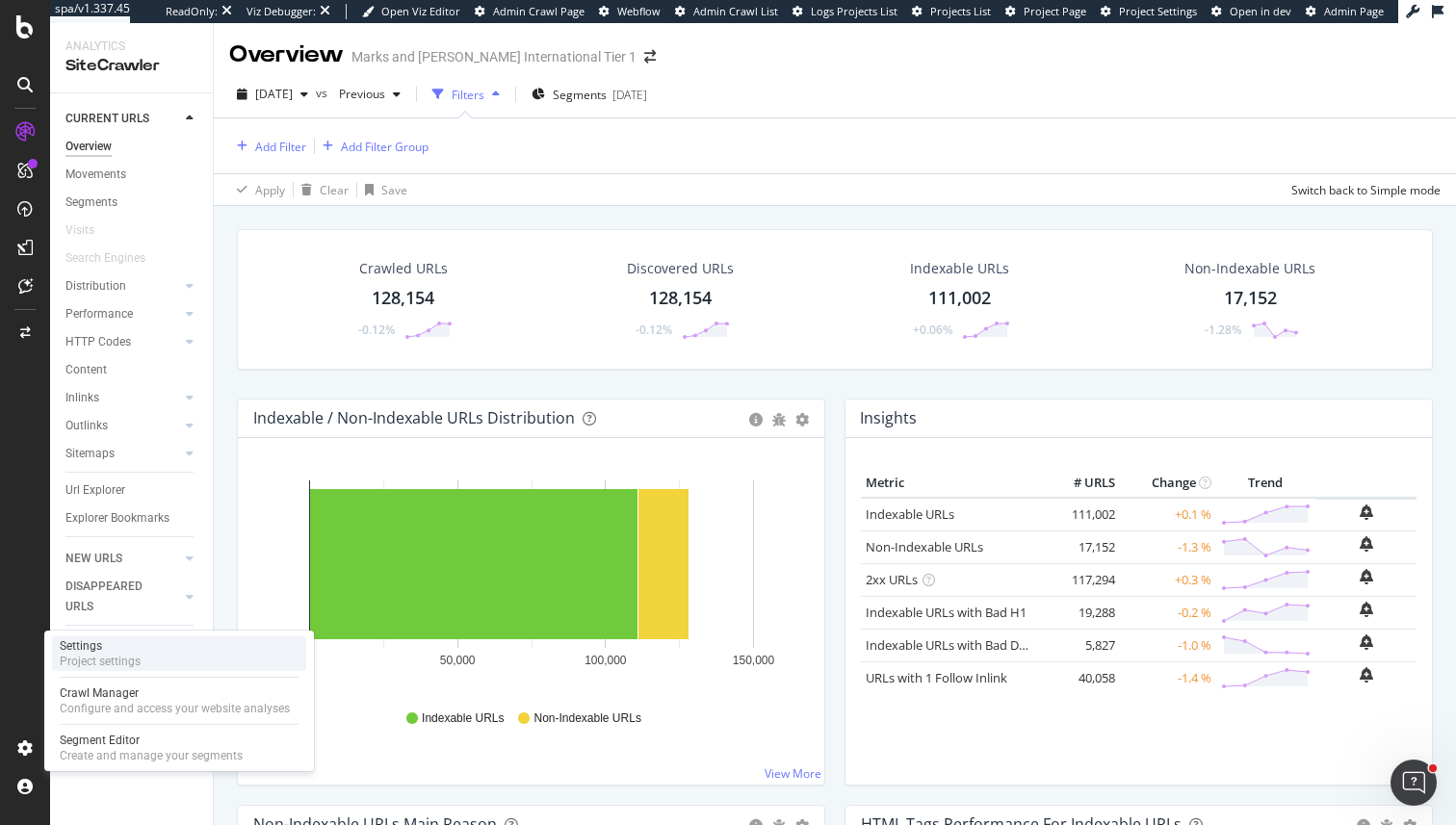
click at [166, 657] on div "Settings Project settings" at bounding box center [179, 653] width 254 height 35
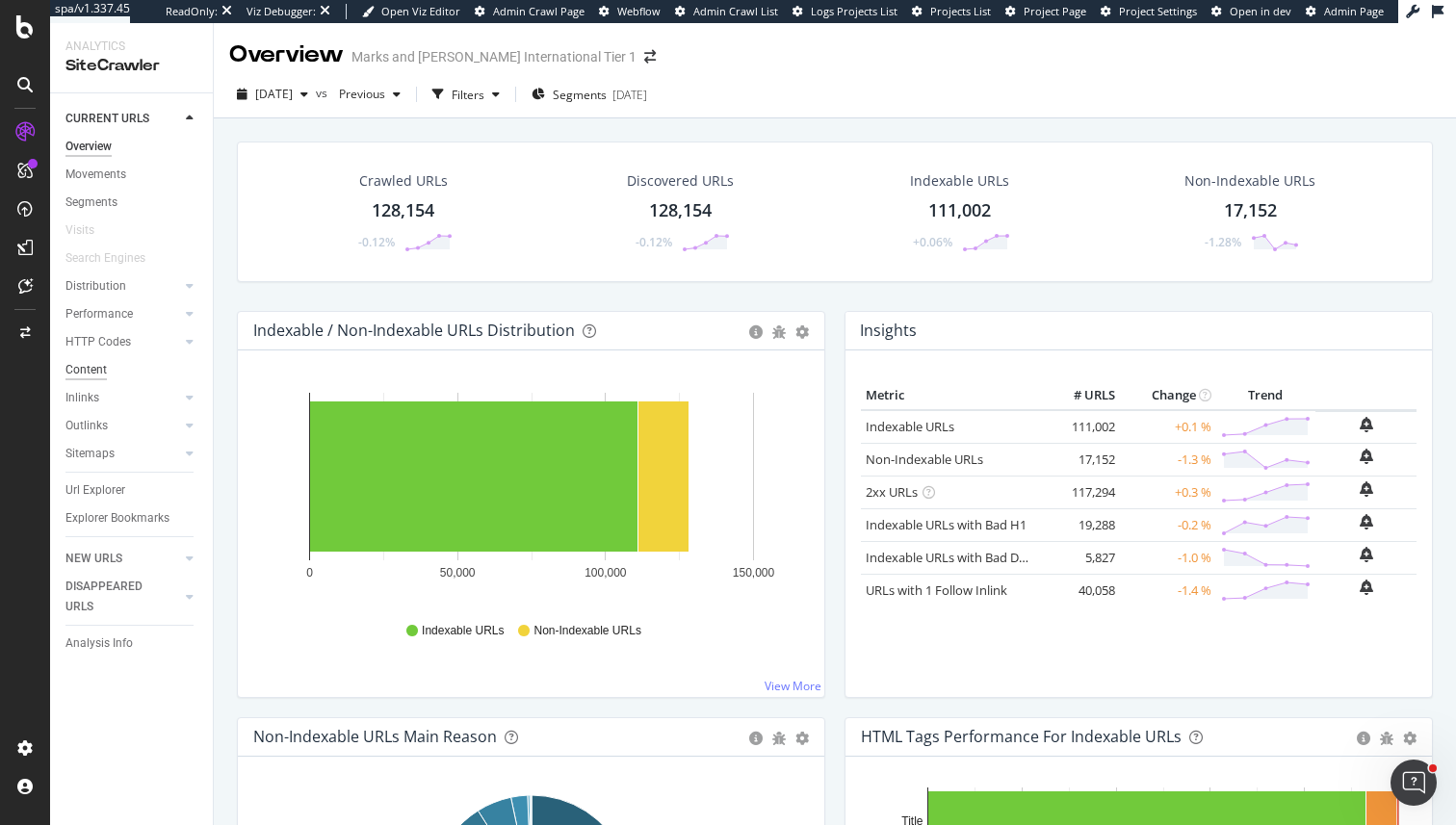
click at [95, 371] on div "Content" at bounding box center [86, 370] width 42 height 20
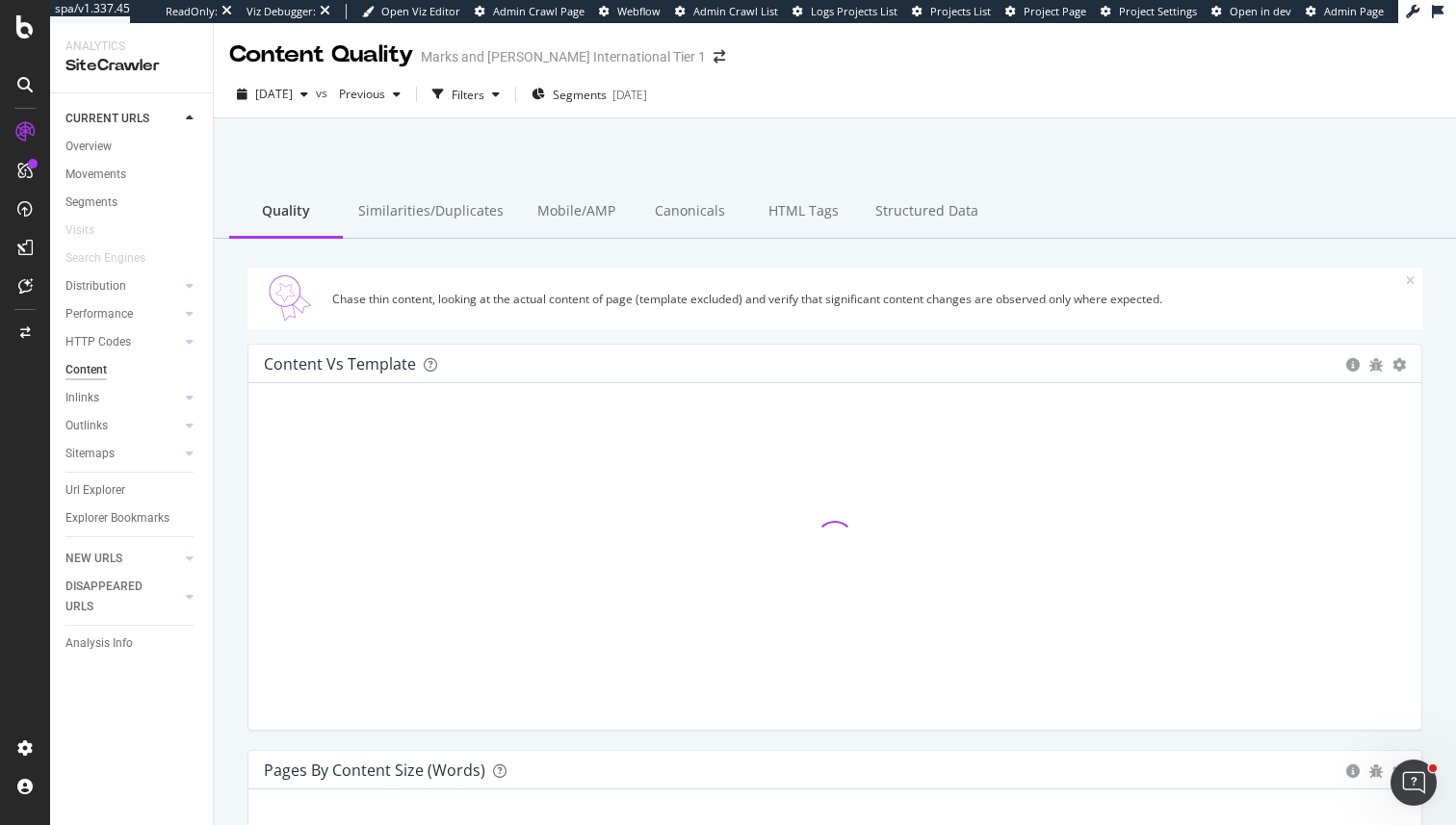
click at [198, 295] on div "Distribution" at bounding box center [139, 287] width 148 height 28
click at [190, 287] on icon at bounding box center [189, 287] width 8 height 12
click at [131, 404] on div "Internationalization" at bounding box center [125, 398] width 102 height 20
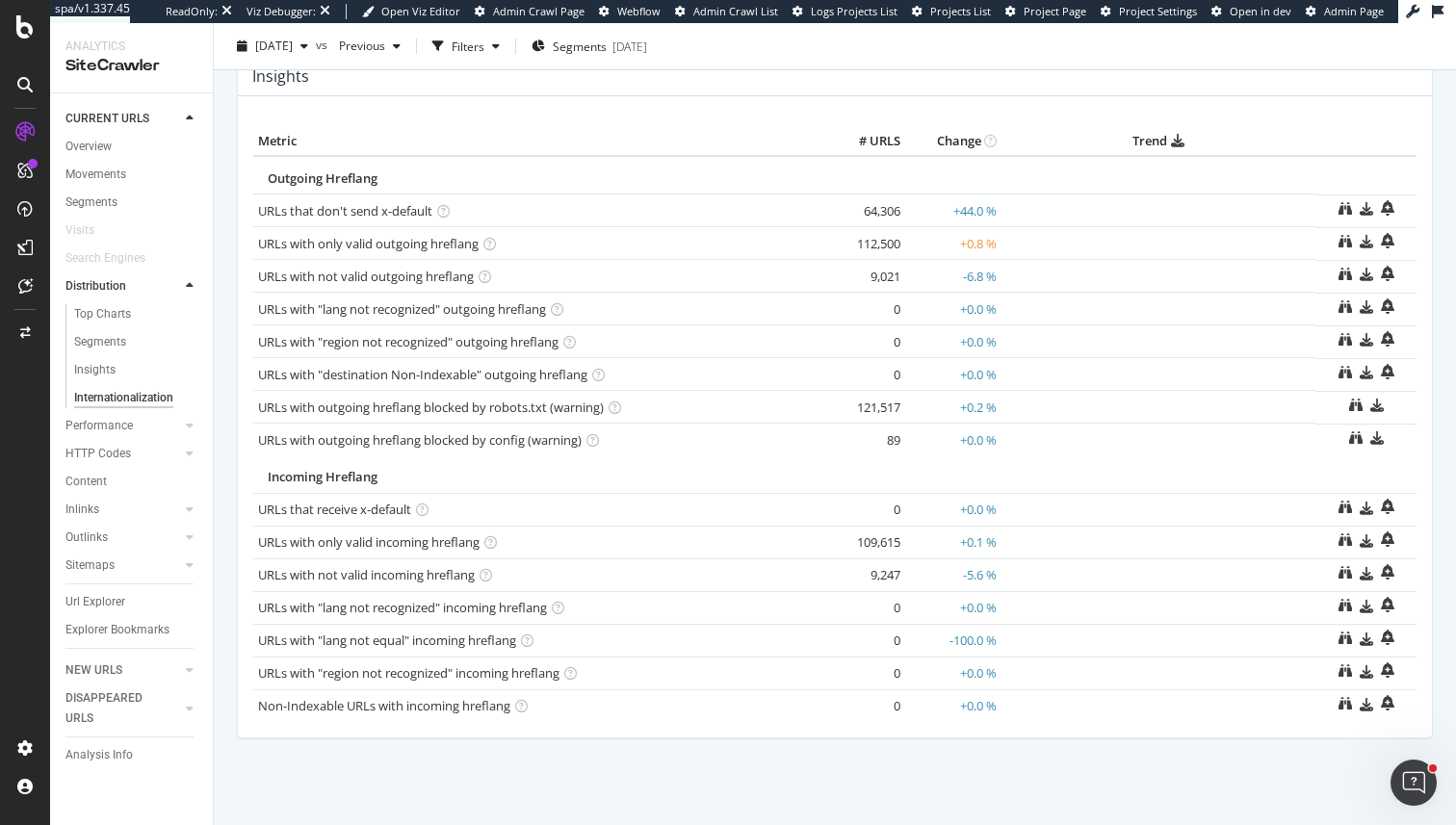
scroll to position [491, 0]
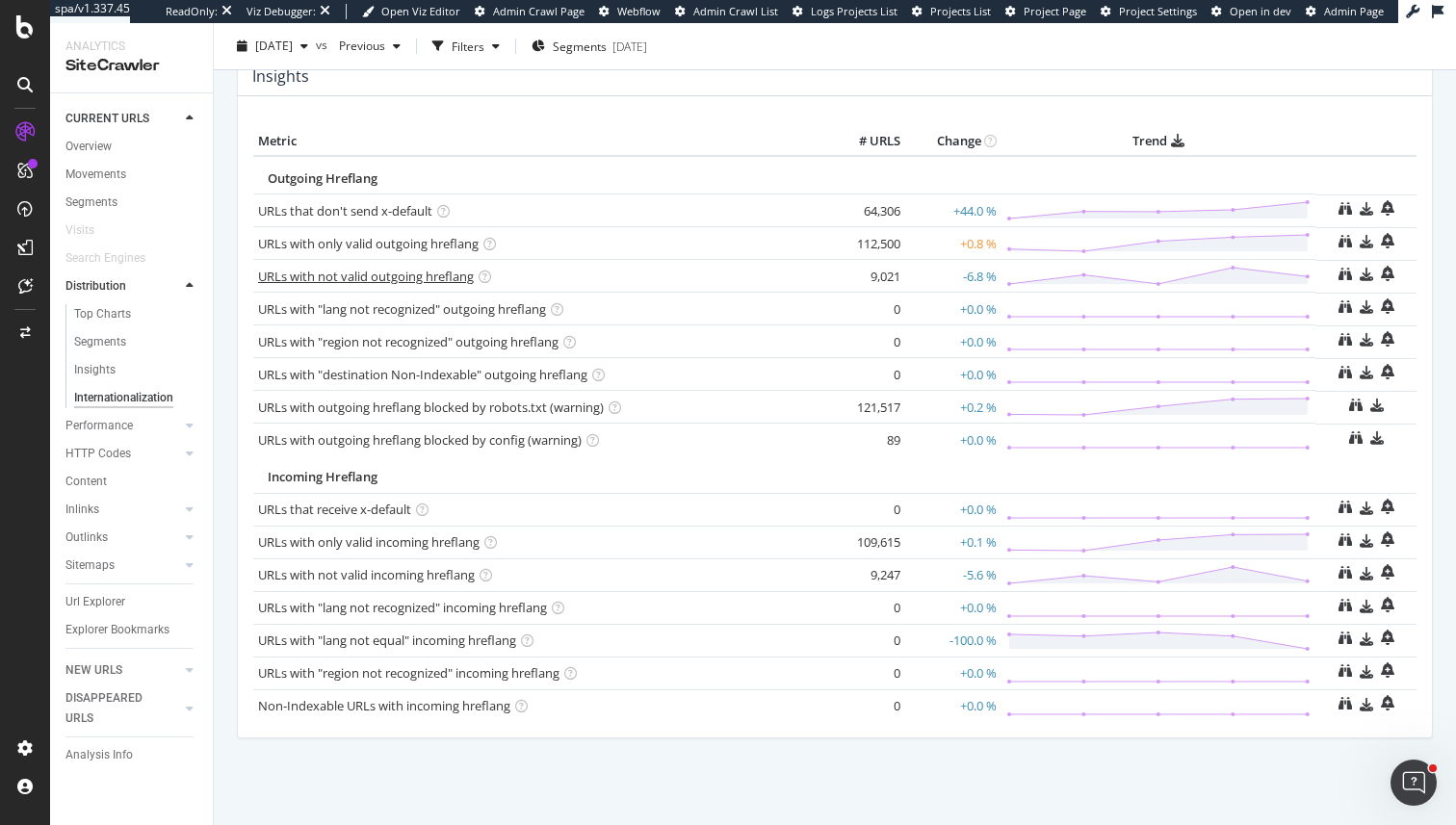
click at [357, 274] on link "URLs with not valid outgoing hreflang" at bounding box center [366, 276] width 216 height 17
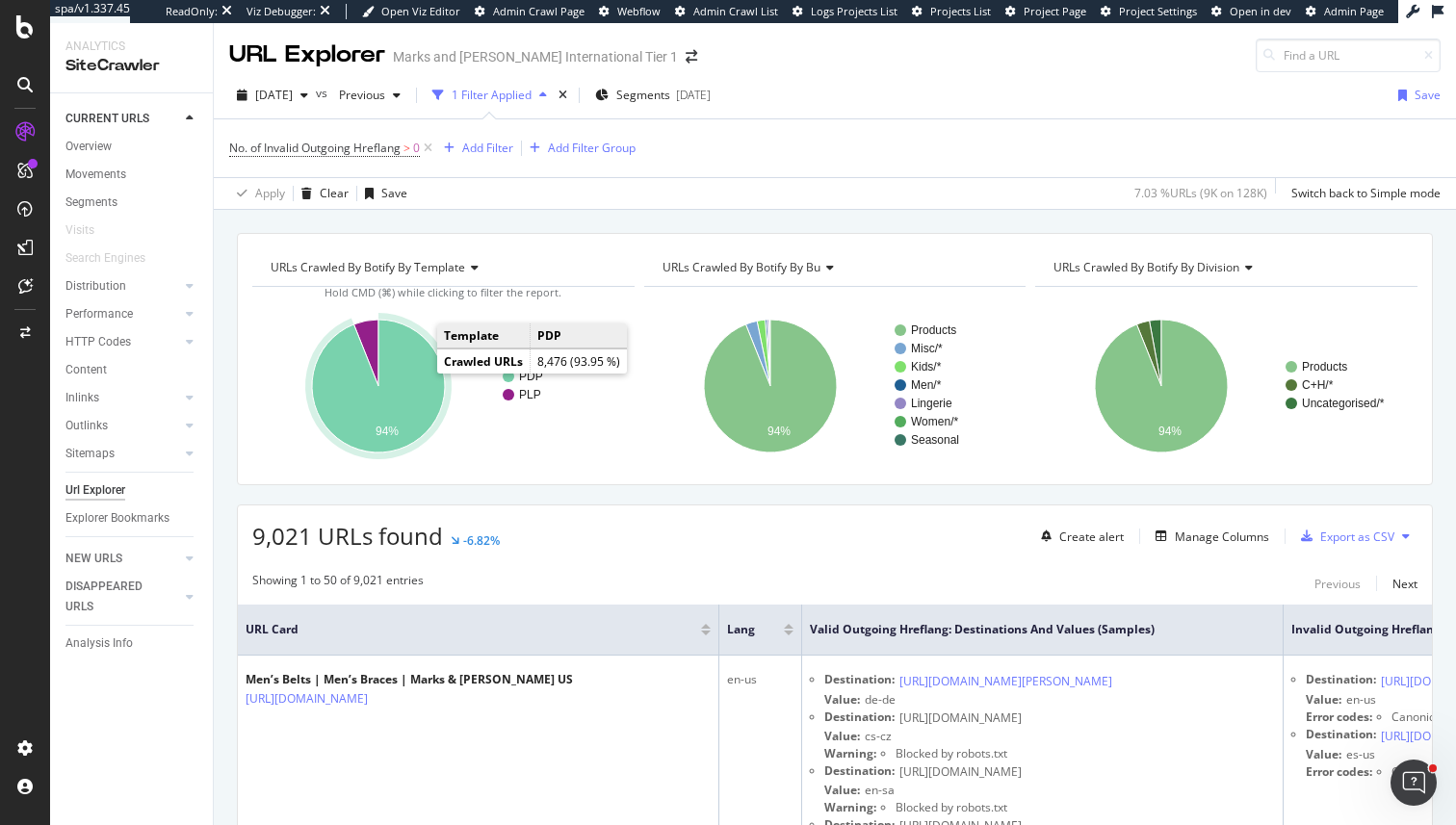
click at [408, 403] on icon "A chart." at bounding box center [379, 386] width 133 height 133
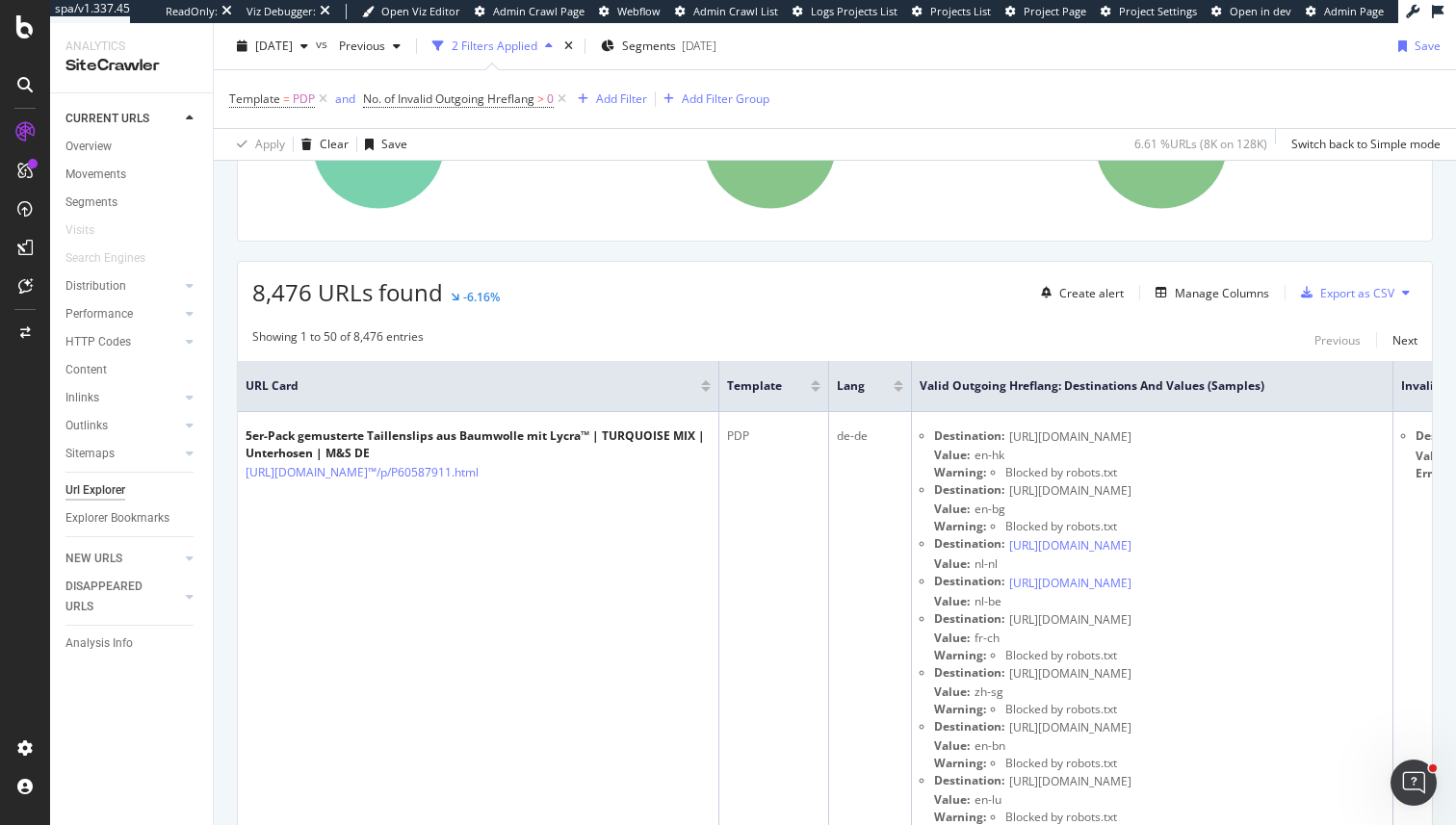
scroll to position [374, 0]
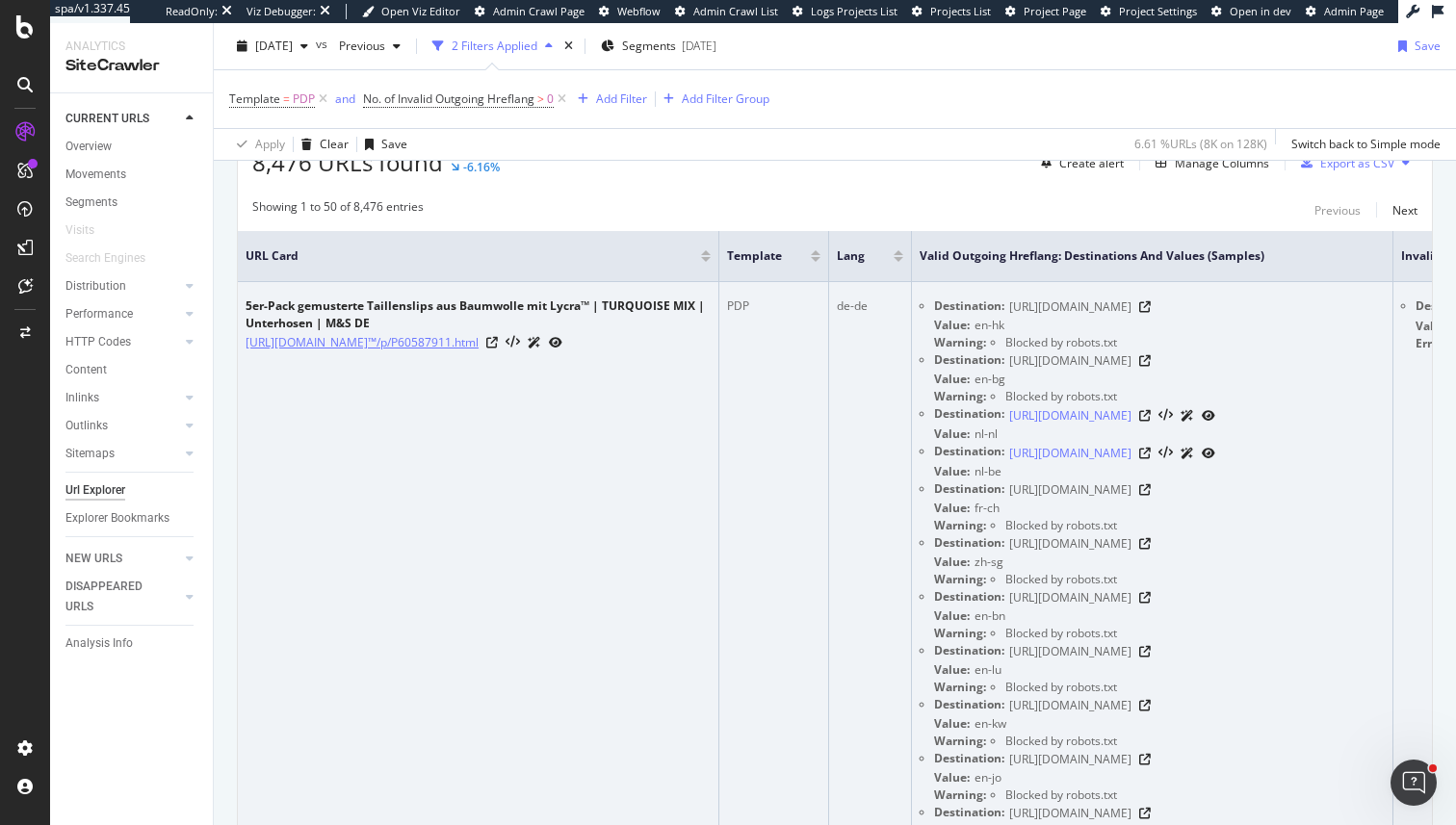
click at [462, 352] on link "https://www.marksandspencer.com/de/5er-pack-gemusterte-taillenslips-aus-baumwol…" at bounding box center [362, 342] width 233 height 19
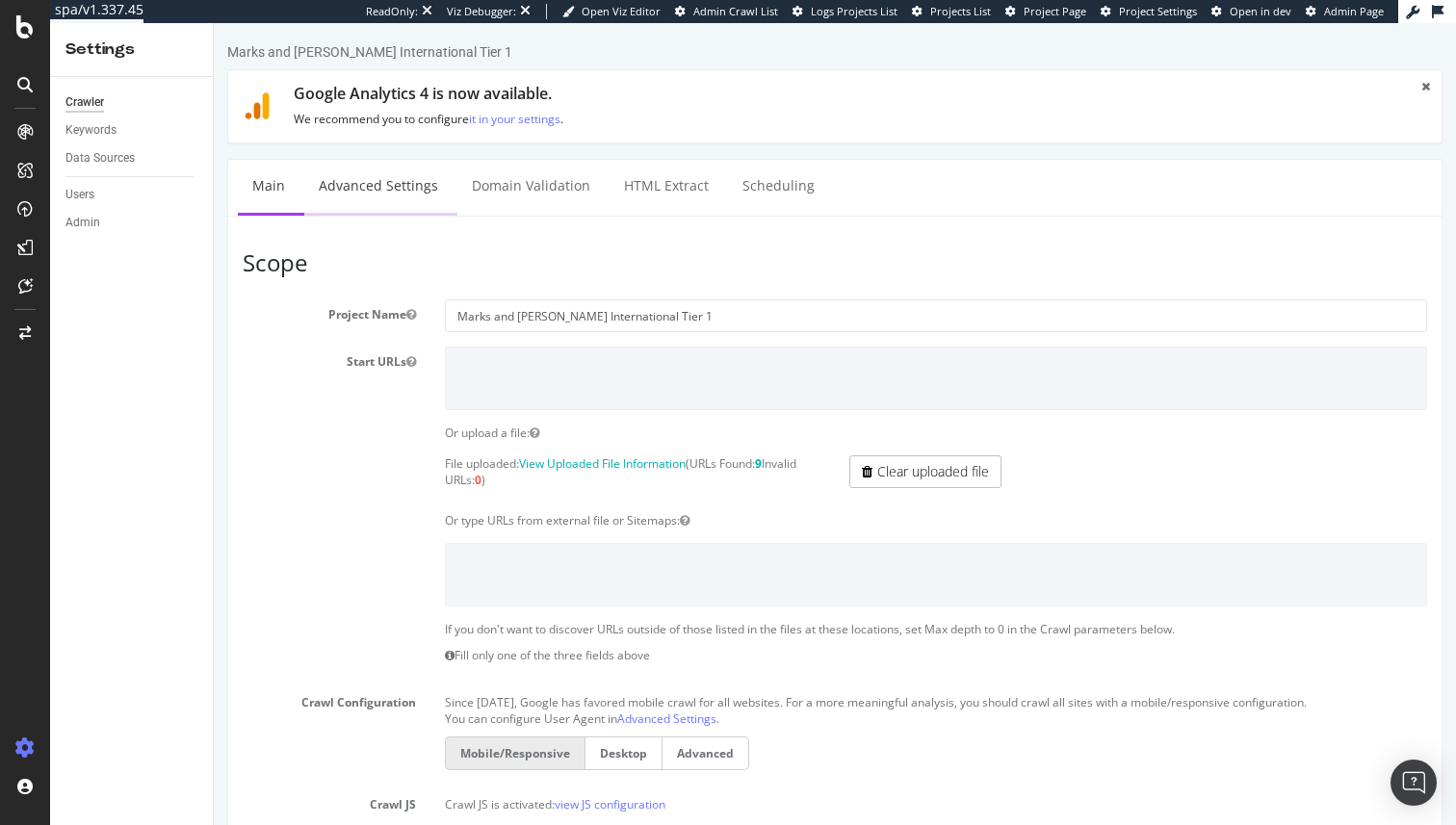
click at [397, 173] on link "Advanced Settings" at bounding box center [379, 185] width 149 height 53
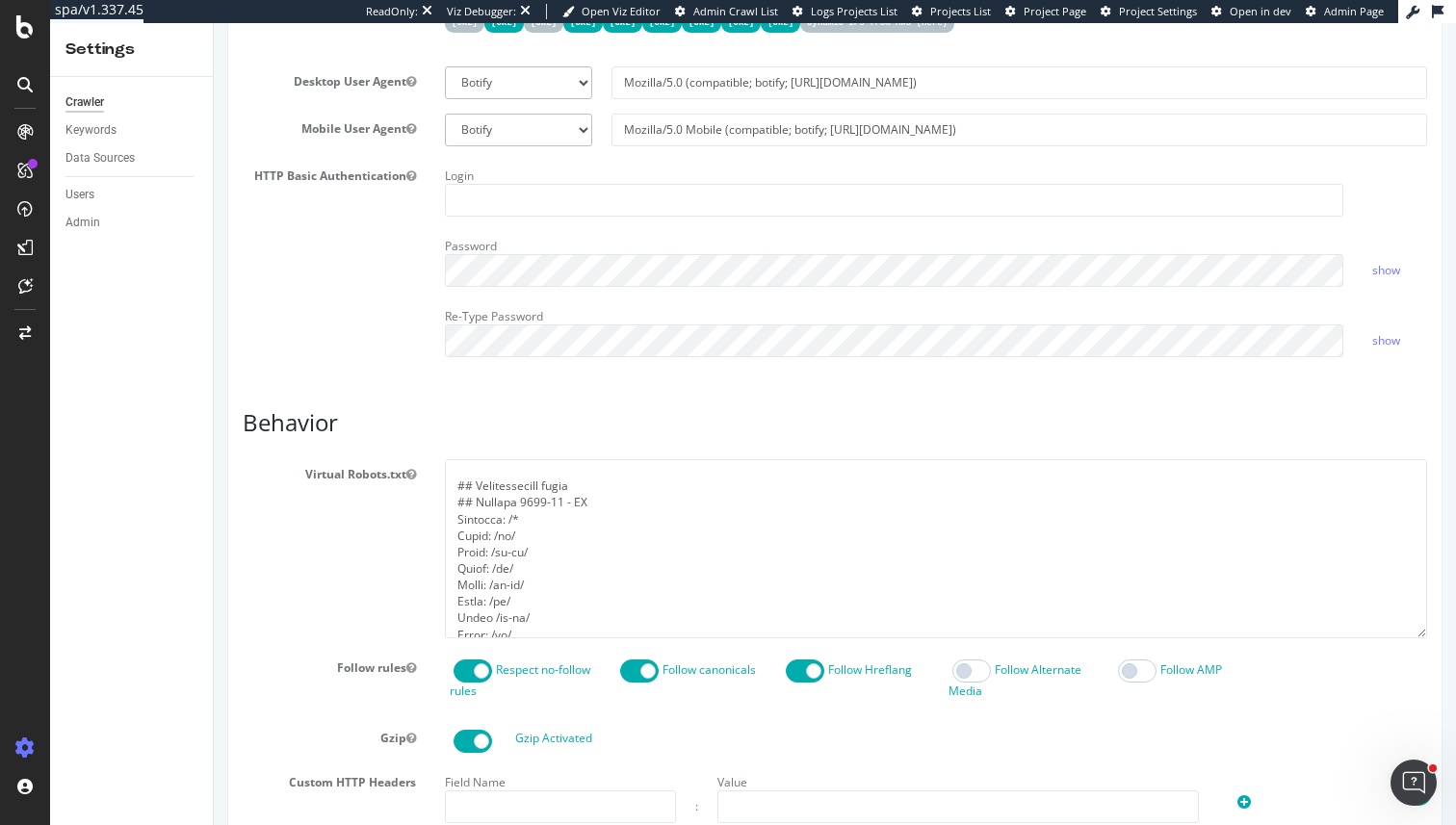
scroll to position [226, 0]
click at [538, 526] on textarea at bounding box center [936, 548] width 983 height 178
drag, startPoint x: 538, startPoint y: 526, endPoint x: 555, endPoint y: 590, distance: 66.2
click at [555, 590] on textarea "To enrich screen reader interactions, please activate Accessibility in Grammarl…" at bounding box center [936, 548] width 983 height 178
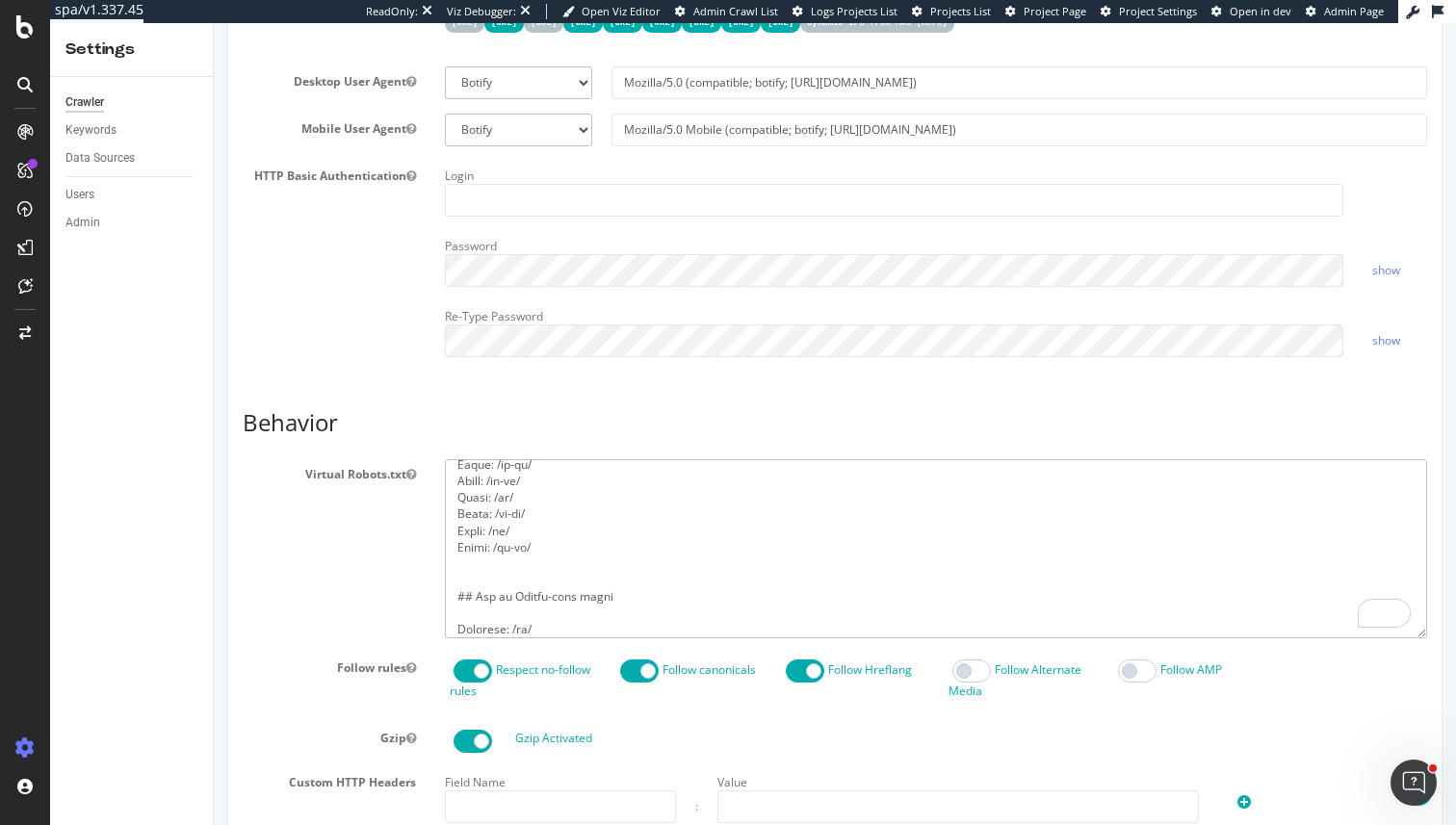
scroll to position [467, 0]
click at [648, 426] on h3 "Behavior" at bounding box center [835, 422] width 1184 height 25
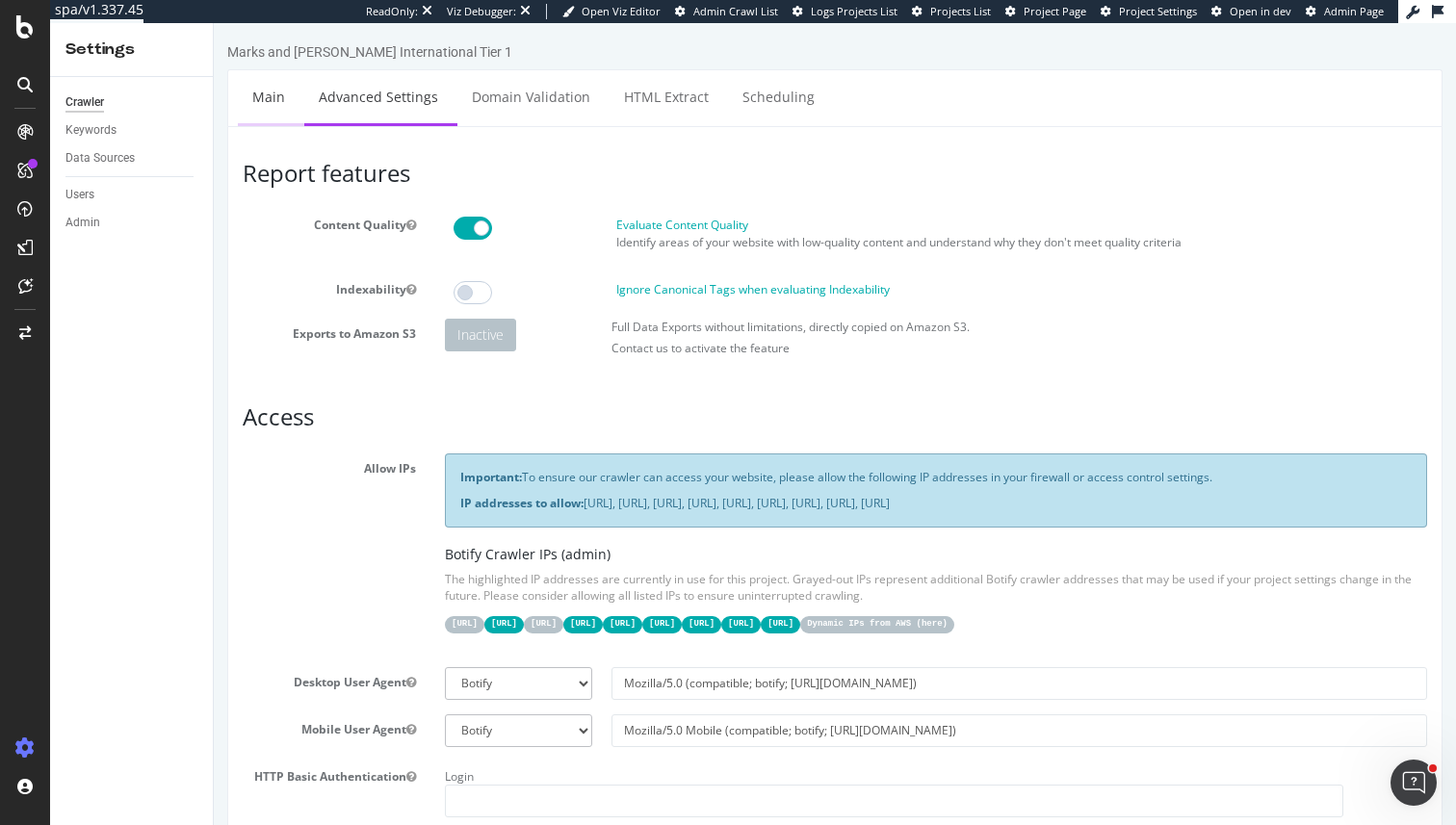
click at [259, 81] on link "Main" at bounding box center [269, 96] width 61 height 53
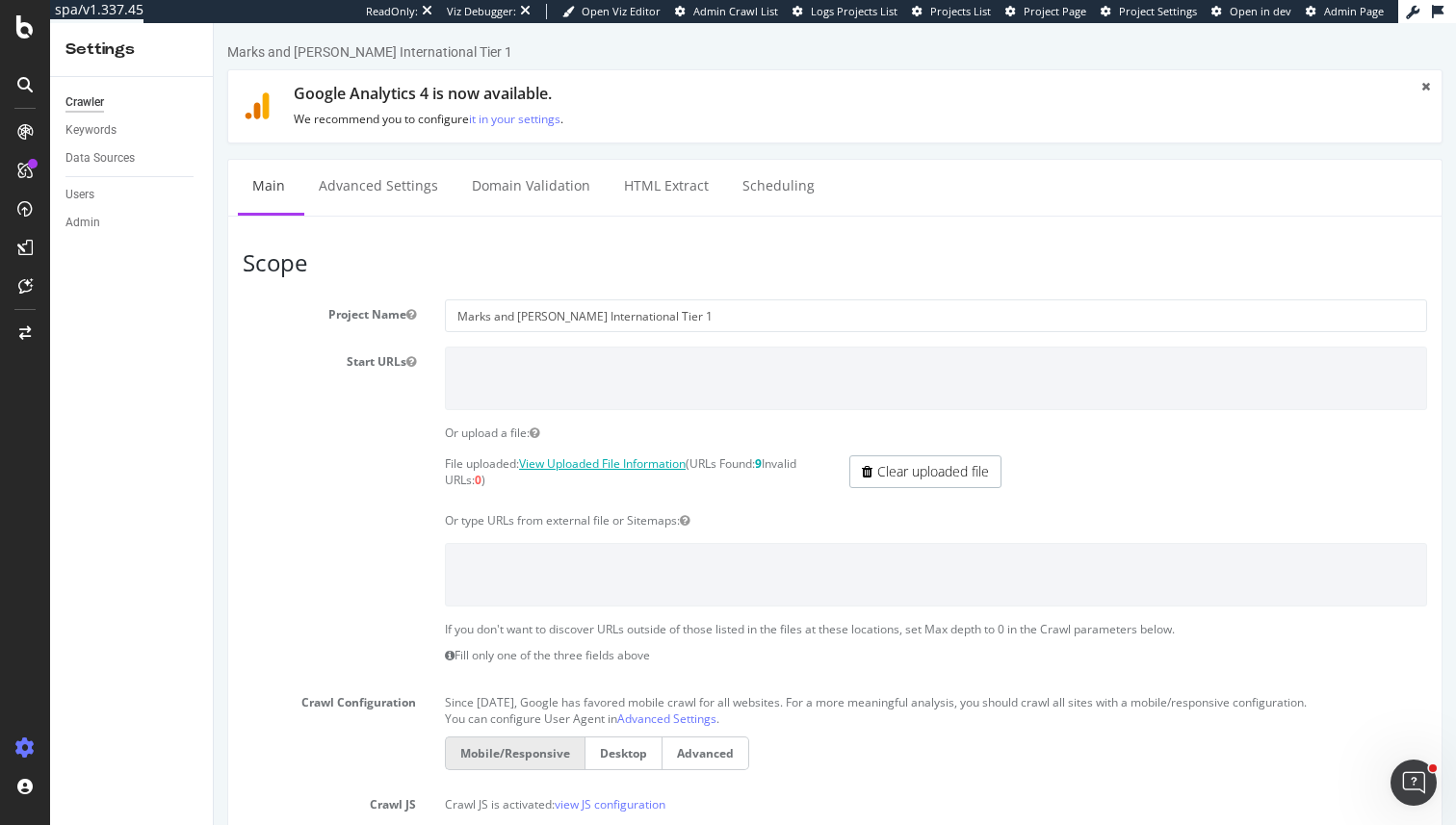
click at [622, 464] on link "View Uploaded File Information" at bounding box center [602, 463] width 167 height 17
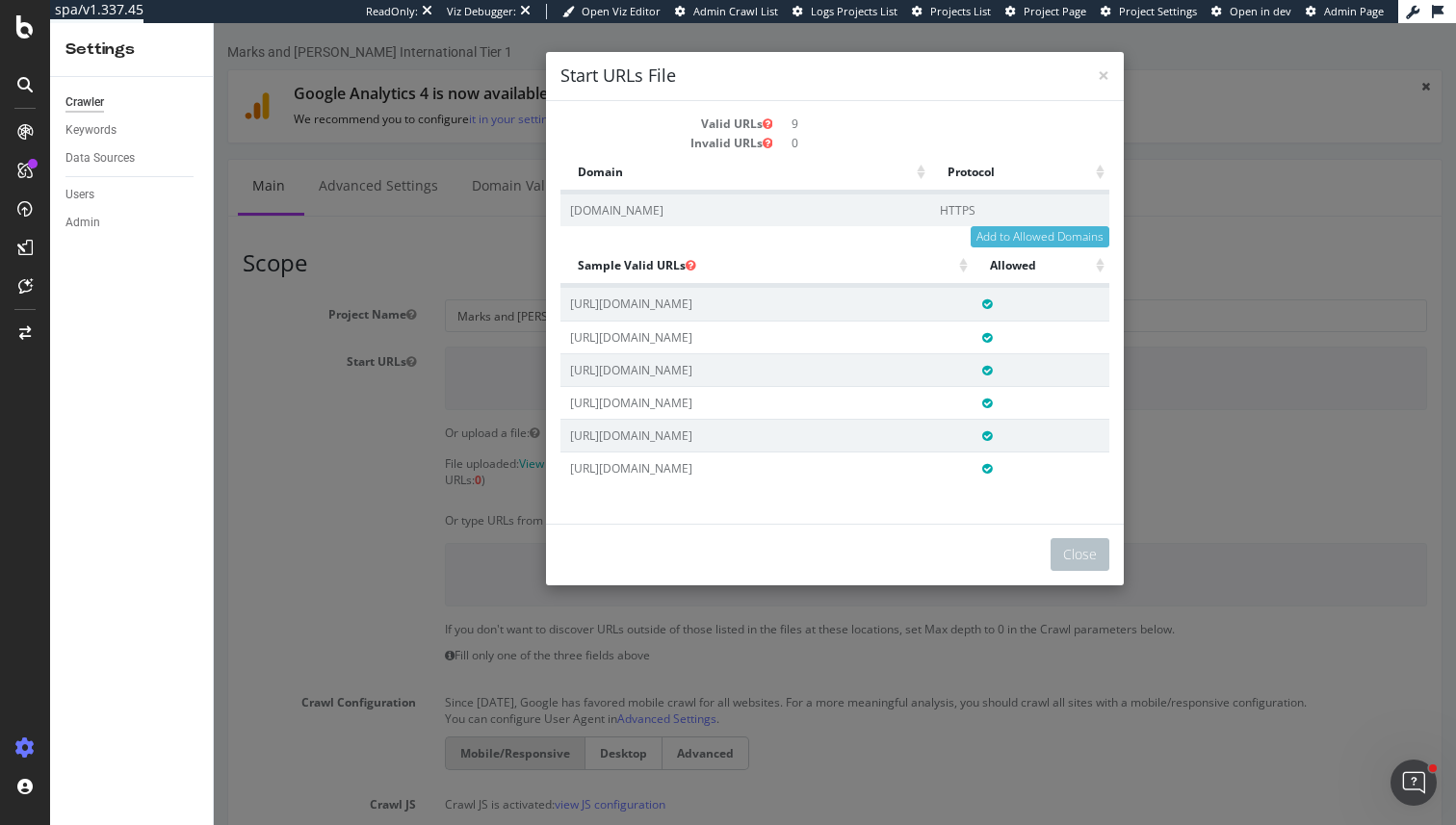
click at [826, 311] on td "[URL][DOMAIN_NAME]" at bounding box center [767, 302] width 413 height 33
click at [1171, 407] on div "× Close Start URLs File Valid URLs 9 Invalid URLs 0 Domain Protocol Domain Prot…" at bounding box center [835, 423] width 1243 height 802
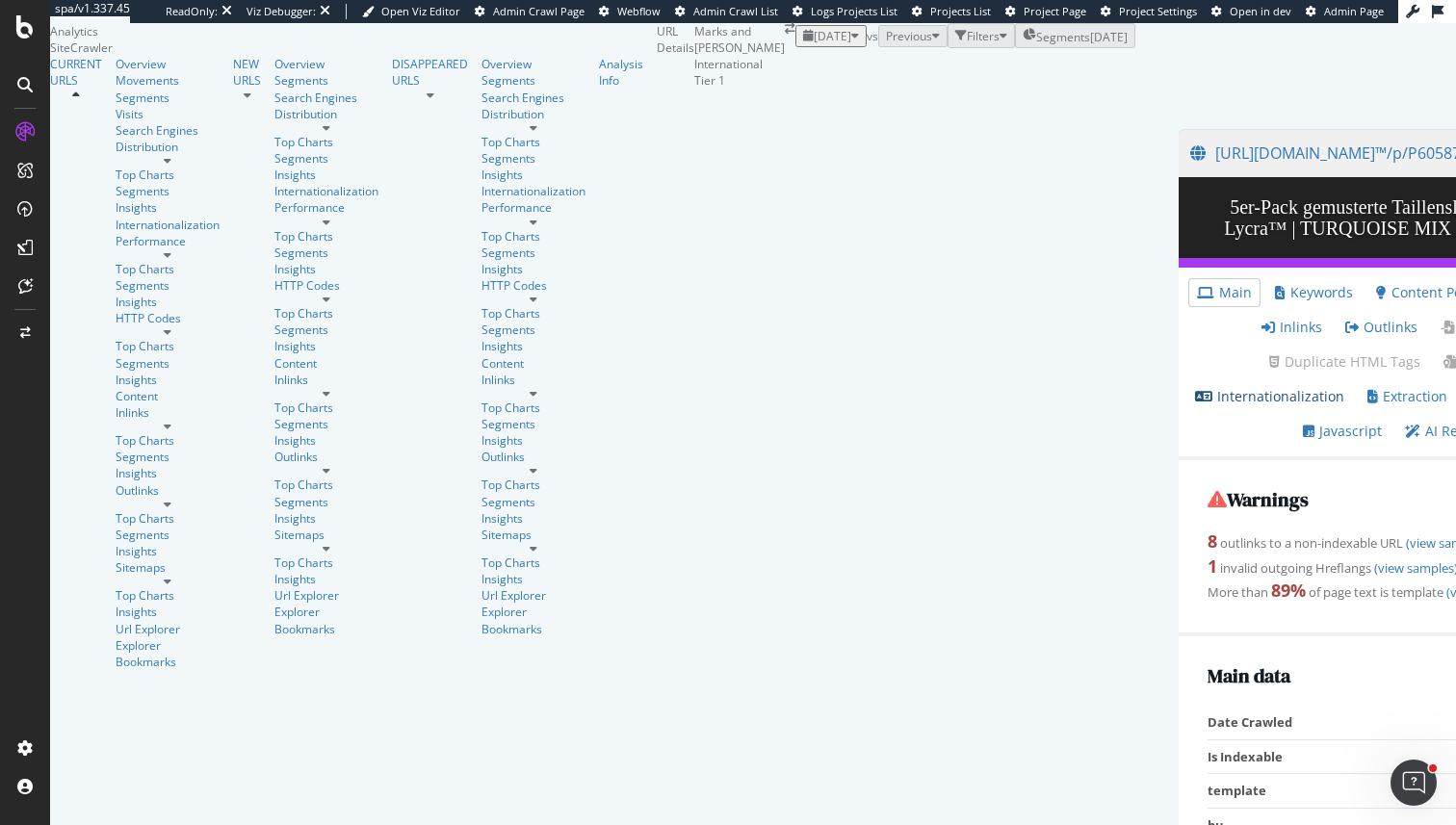
click at [1195, 403] on link "Internationalization" at bounding box center [1270, 396] width 150 height 19
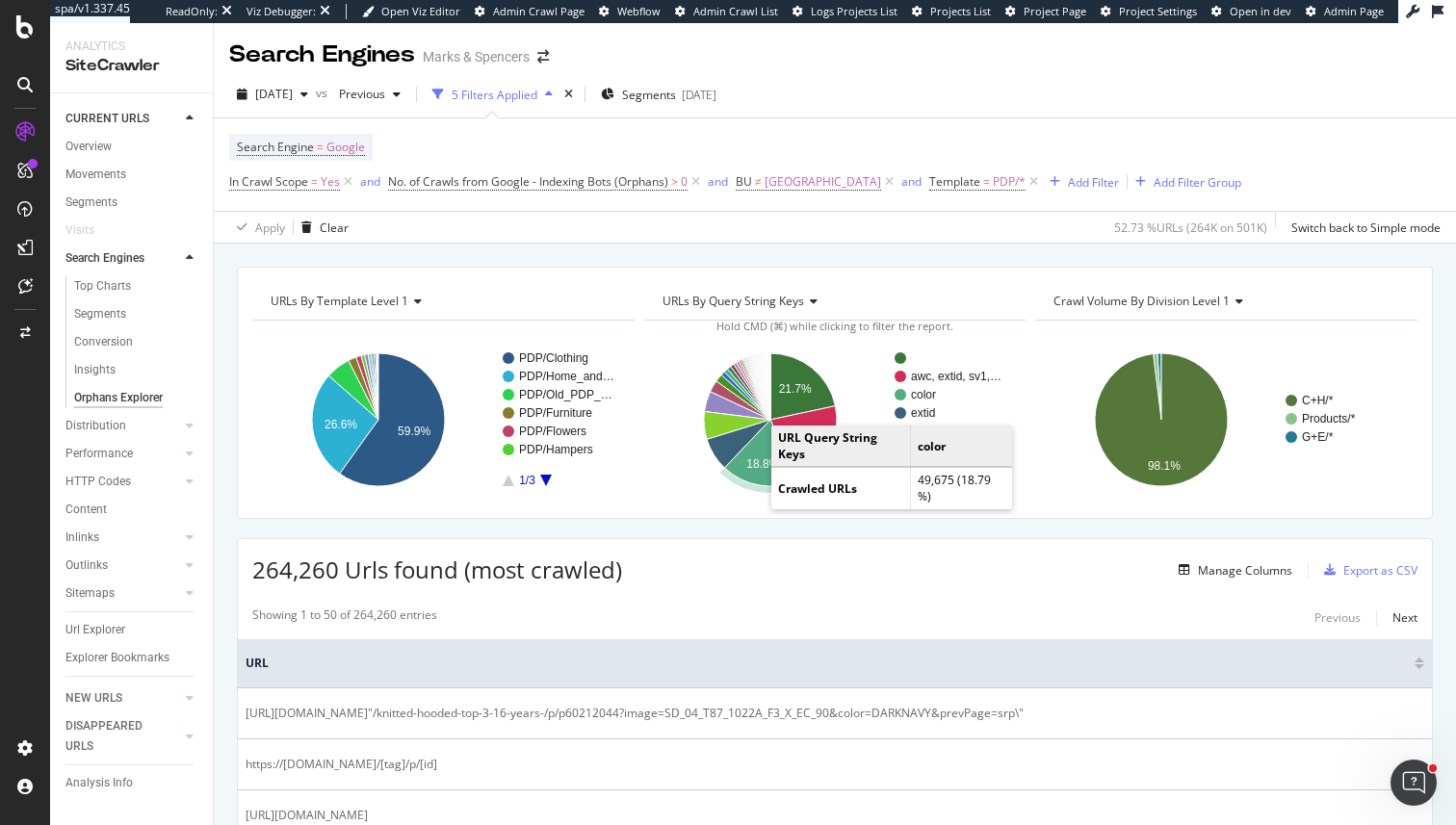
click at [755, 470] on text "18.8%" at bounding box center [763, 464] width 33 height 14
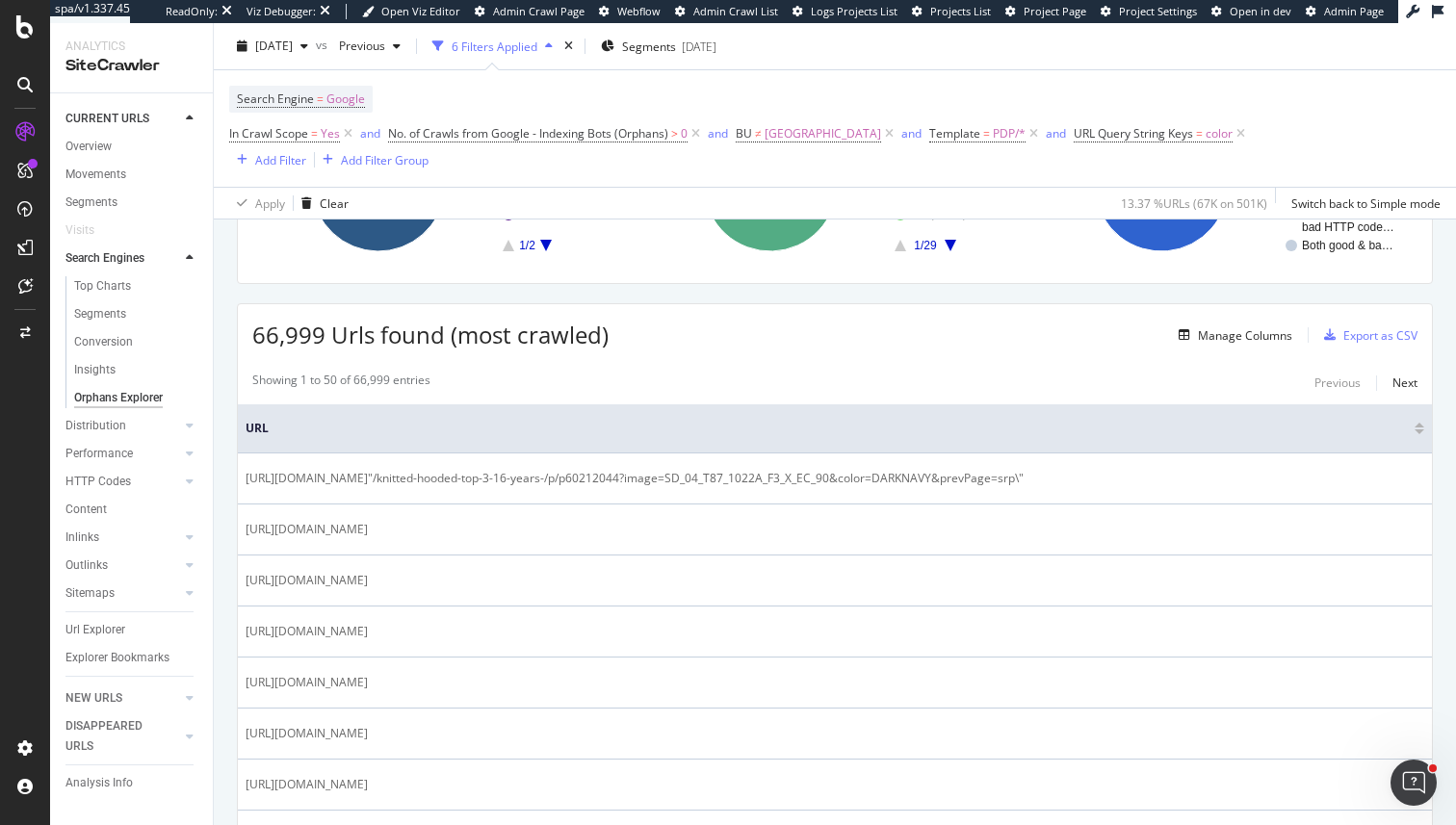
scroll to position [263, 0]
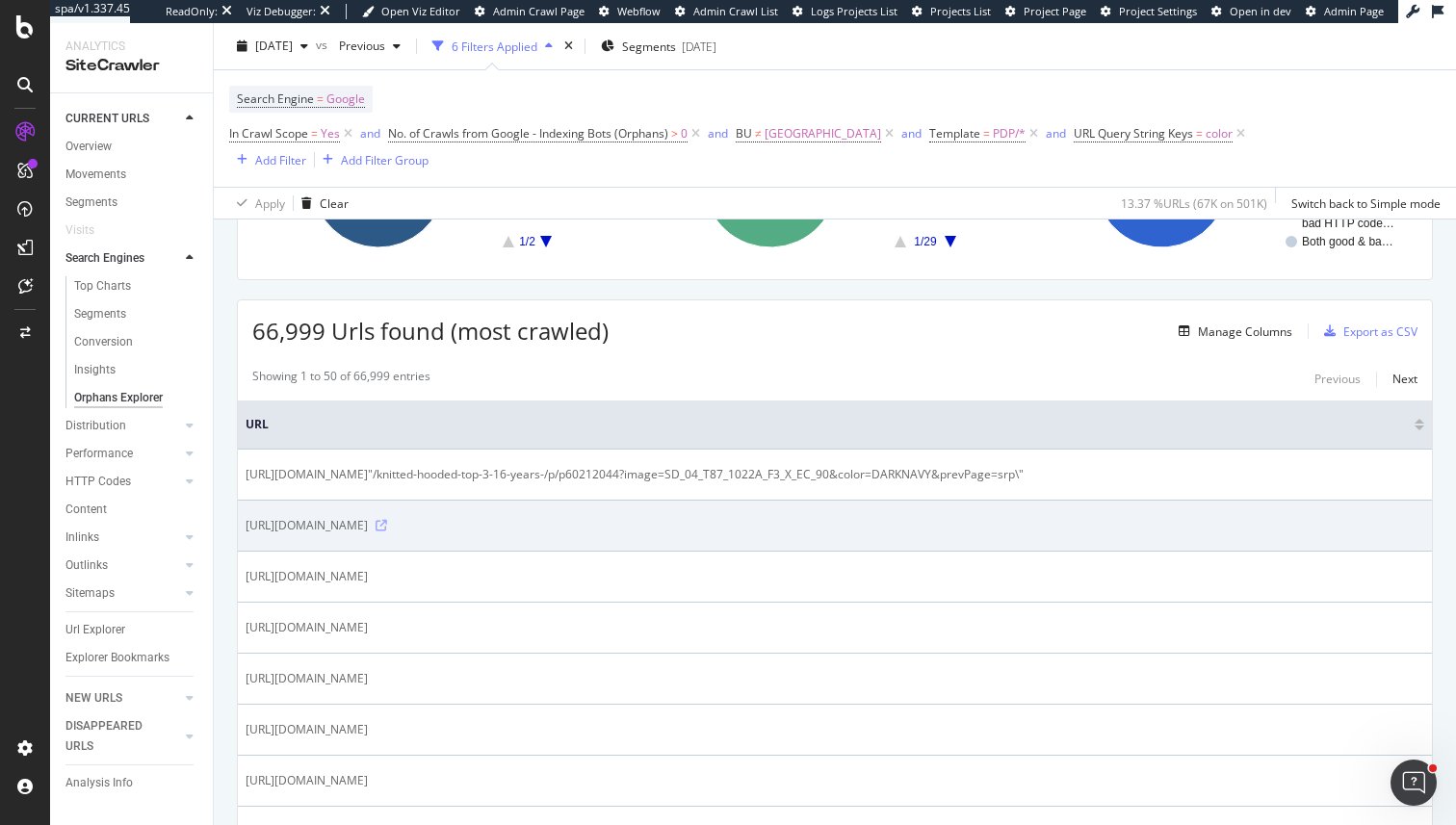
click at [387, 520] on icon at bounding box center [382, 526] width 12 height 12
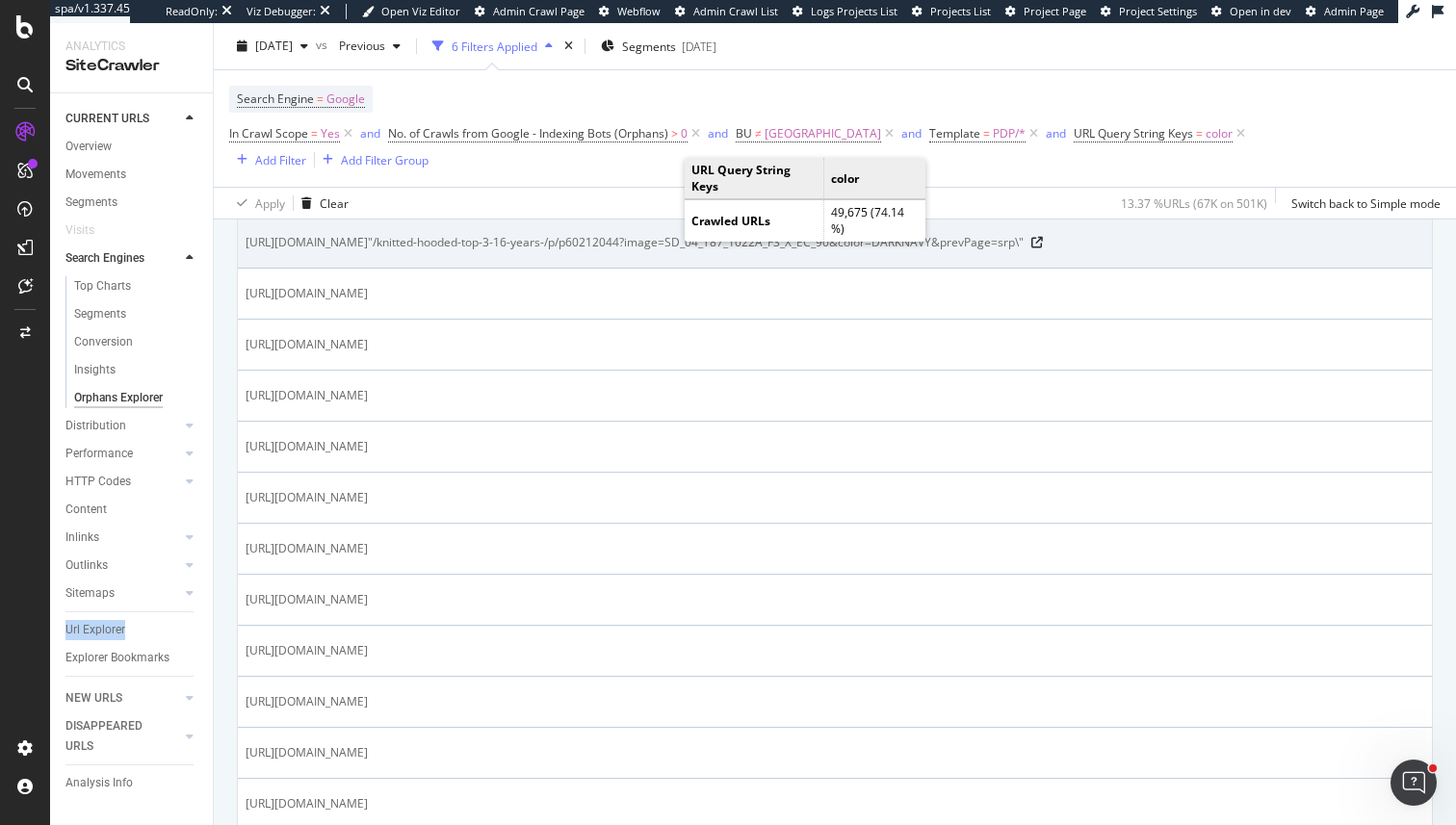
scroll to position [493, 0]
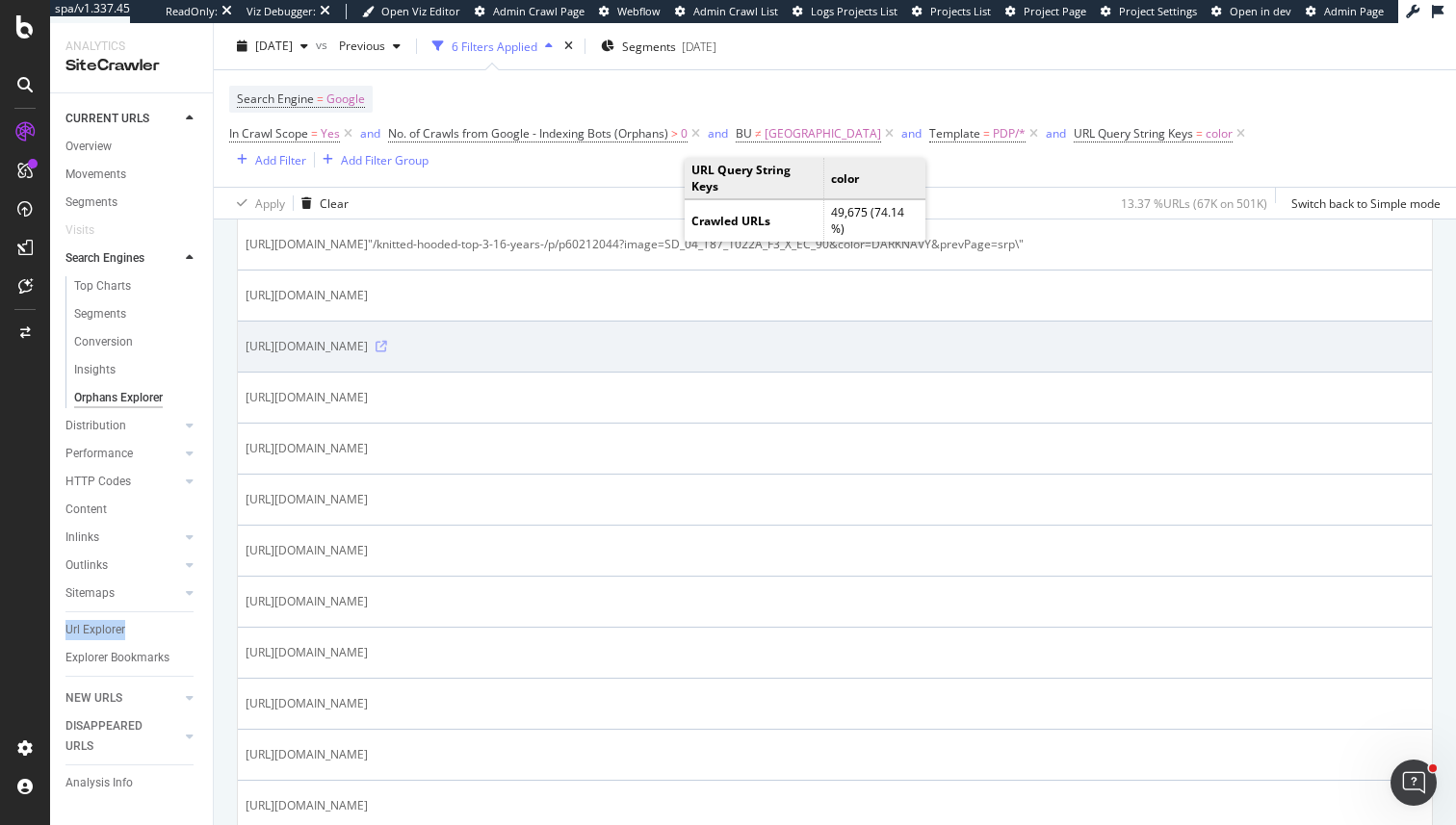
click at [387, 341] on icon at bounding box center [382, 347] width 12 height 12
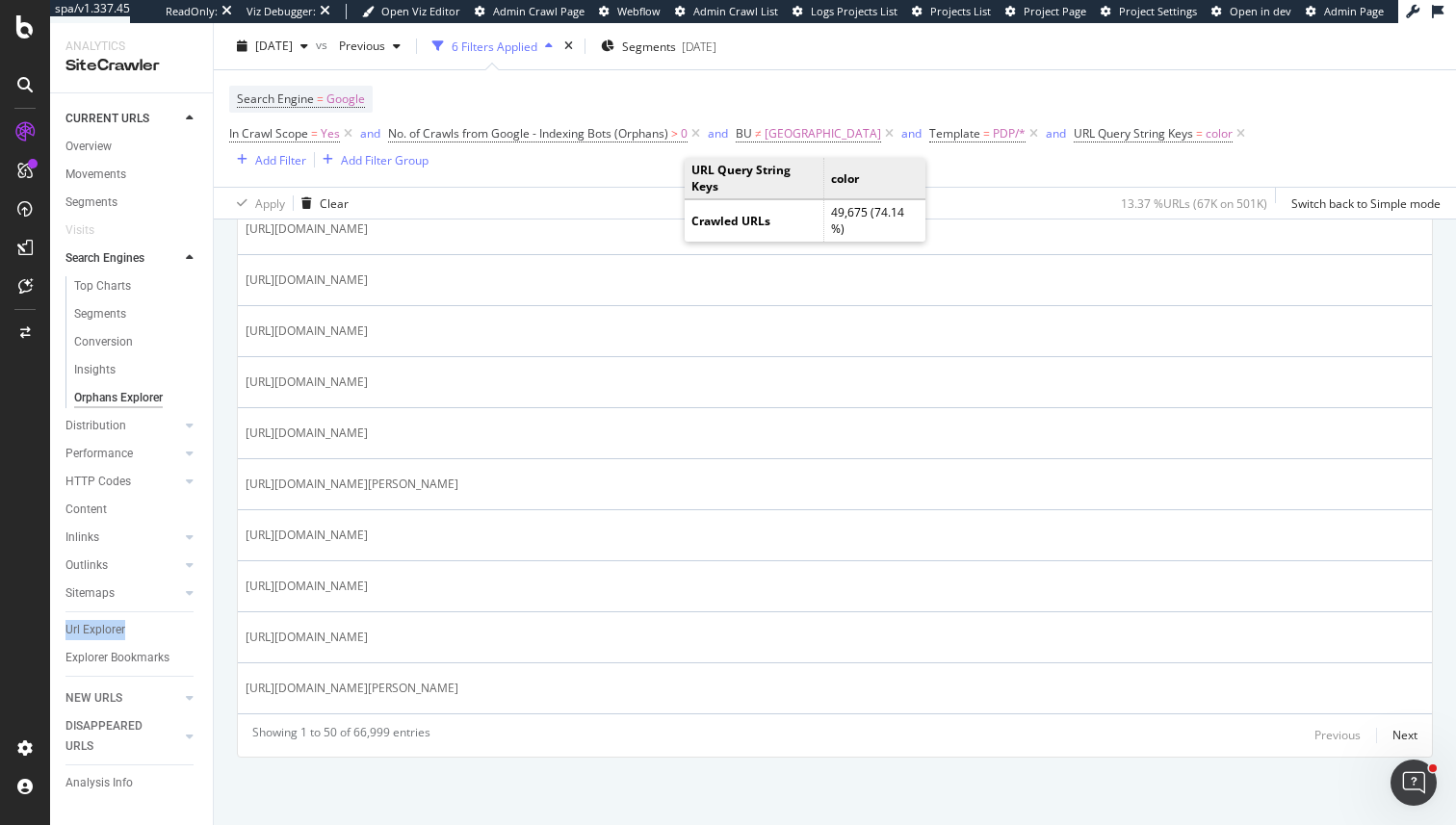
scroll to position [2642, 0]
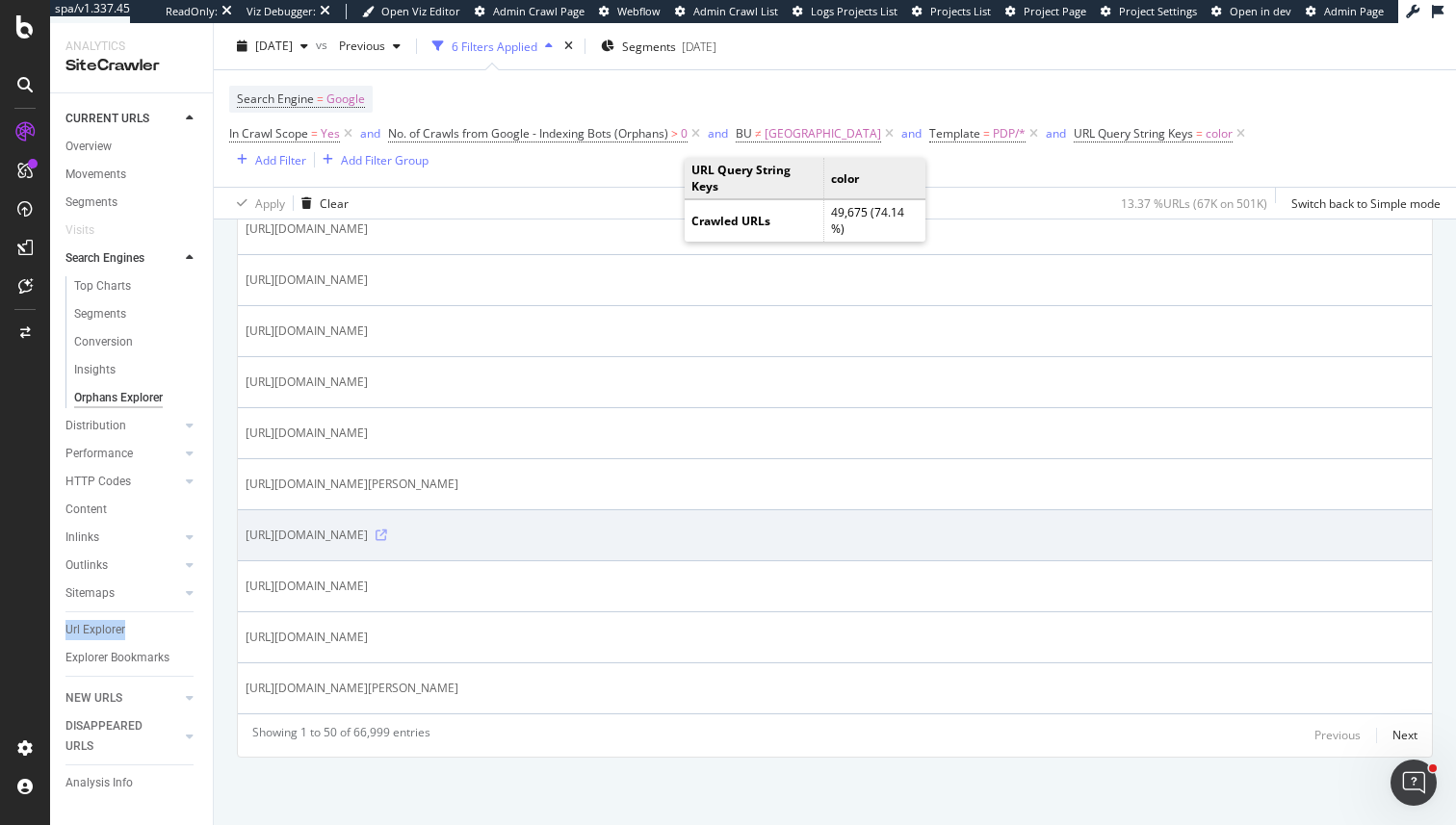
click at [387, 533] on icon at bounding box center [382, 535] width 12 height 12
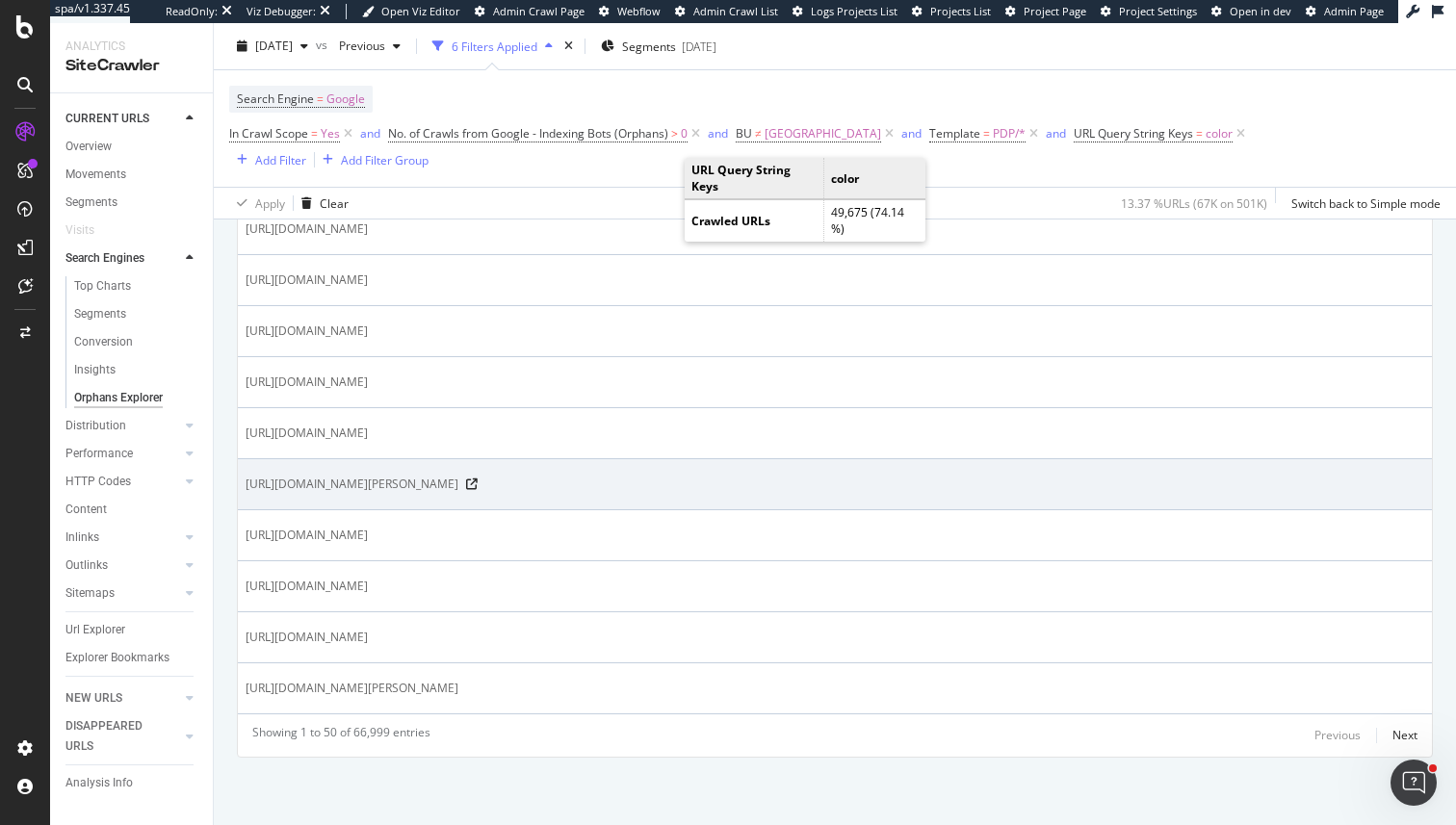
click at [924, 489] on div "https://www.marksandspencer.com/-nls-tommie-velvet/p/clp23041381?color=BLACK" at bounding box center [835, 484] width 1179 height 19
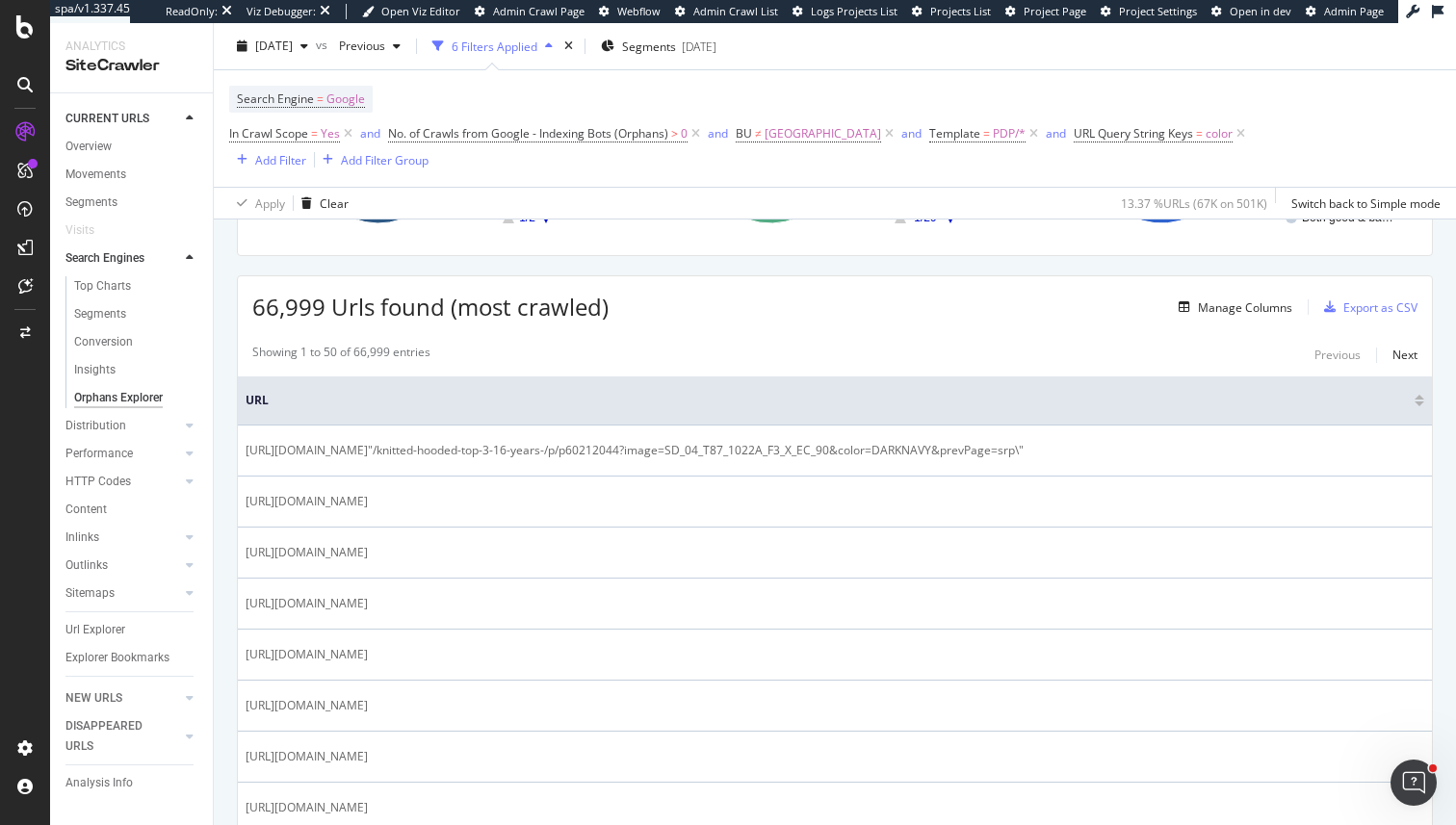
scroll to position [296, 0]
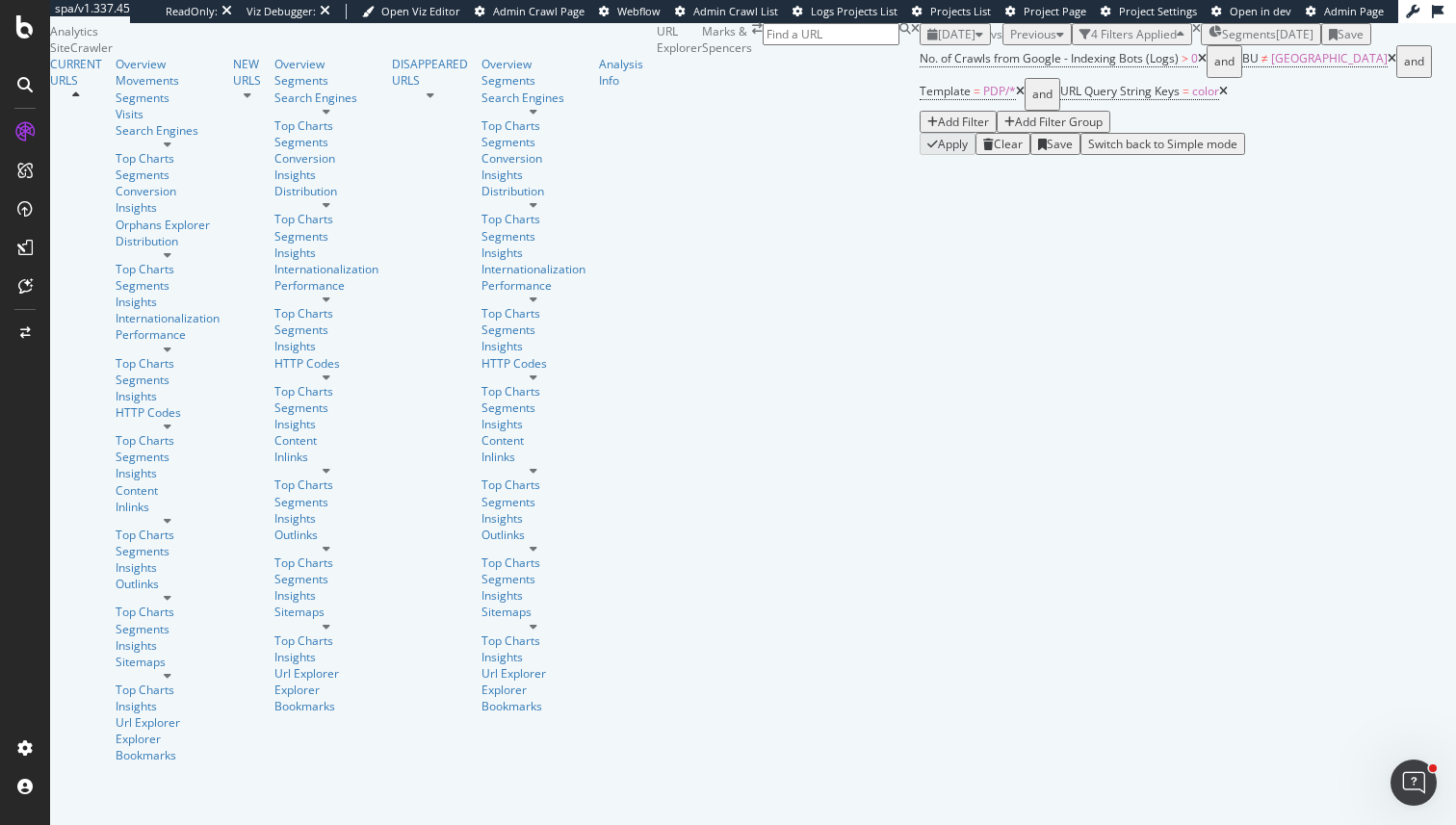
click at [9, 824] on icon "close toast" at bounding box center [4, 833] width 9 height 17
click at [900, 46] on input at bounding box center [831, 34] width 137 height 22
paste input "[URL][DOMAIN_NAME]"
type input "[URL][DOMAIN_NAME]"
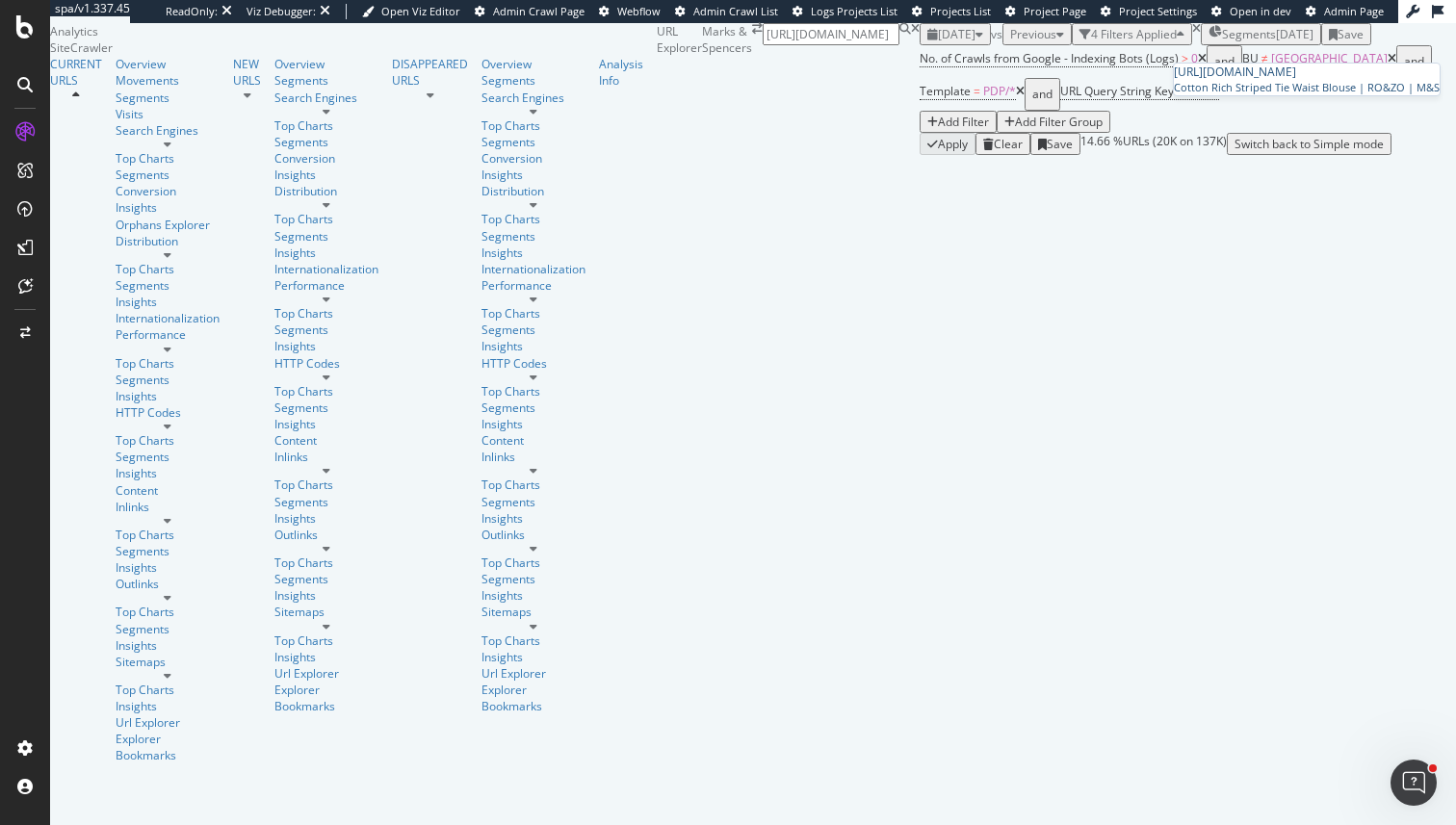
scroll to position [0, 0]
click at [1249, 80] on div "[URL][DOMAIN_NAME]" at bounding box center [1307, 71] width 266 height 17
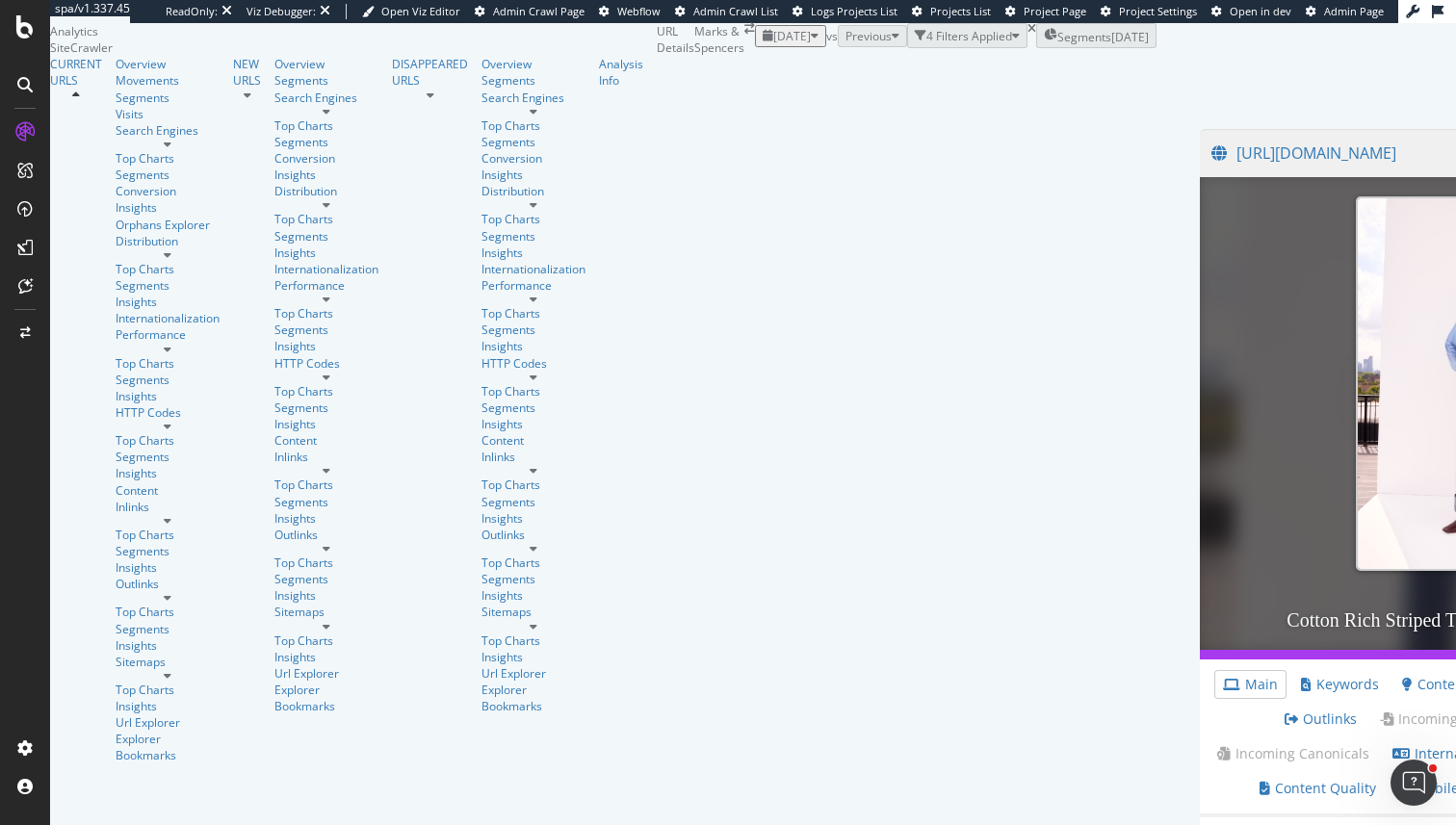
scroll to position [651, 0]
click at [1284, 713] on icon at bounding box center [1291, 720] width 14 height 14
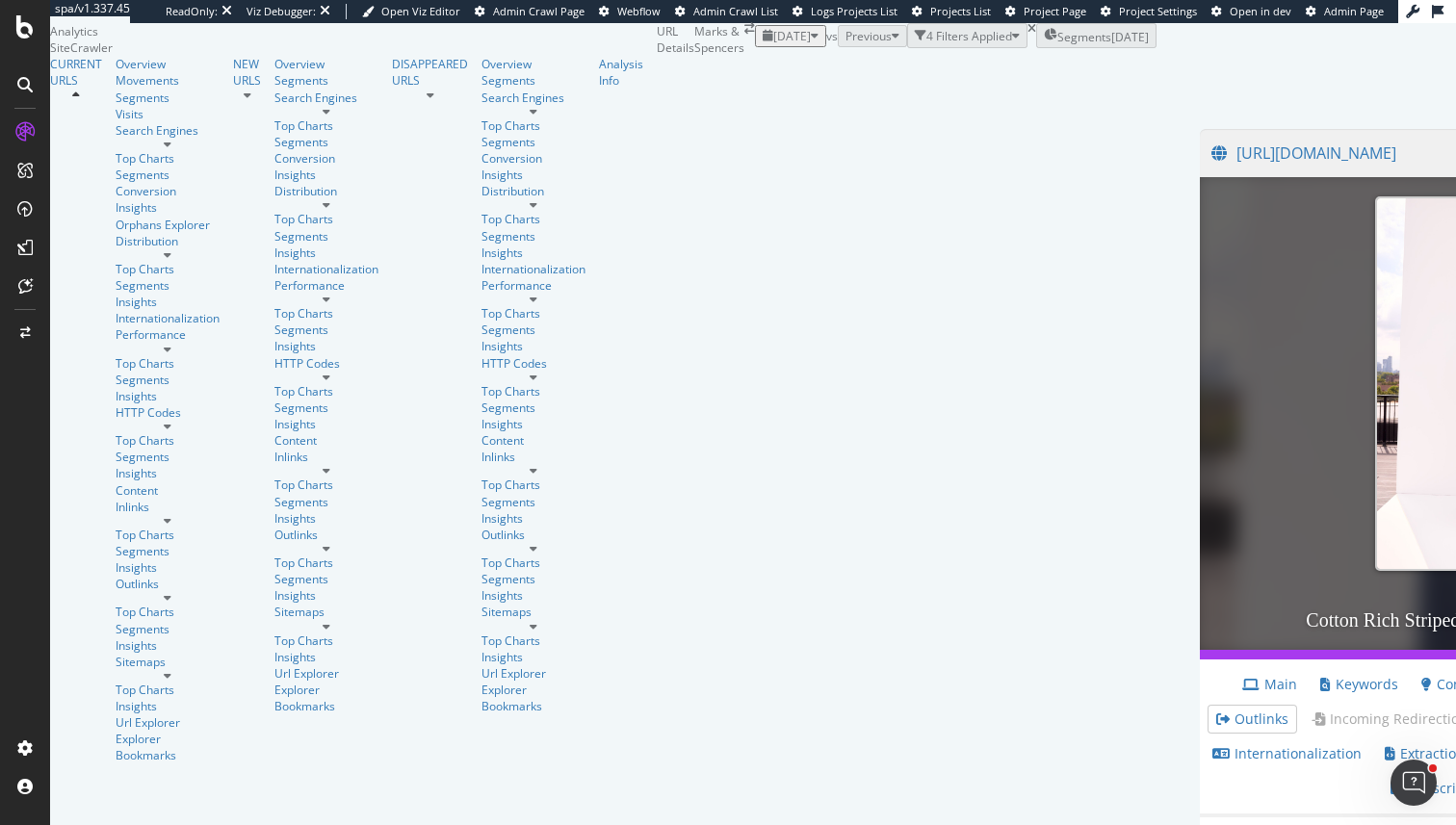
scroll to position [640, 0]
click at [116, 72] on div "Overview" at bounding box center [168, 63] width 104 height 17
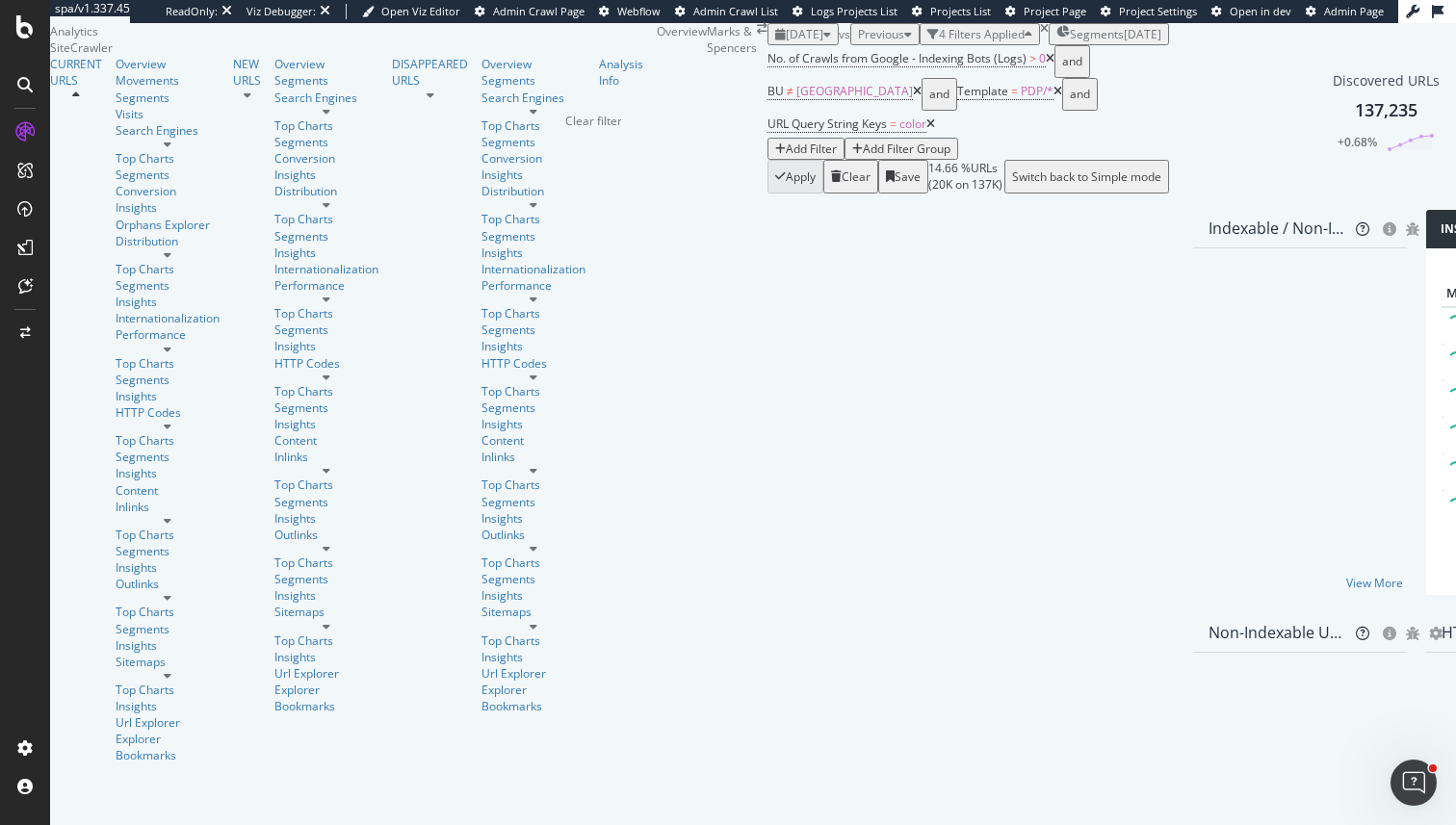
click at [1040, 35] on icon "times" at bounding box center [1044, 29] width 9 height 12
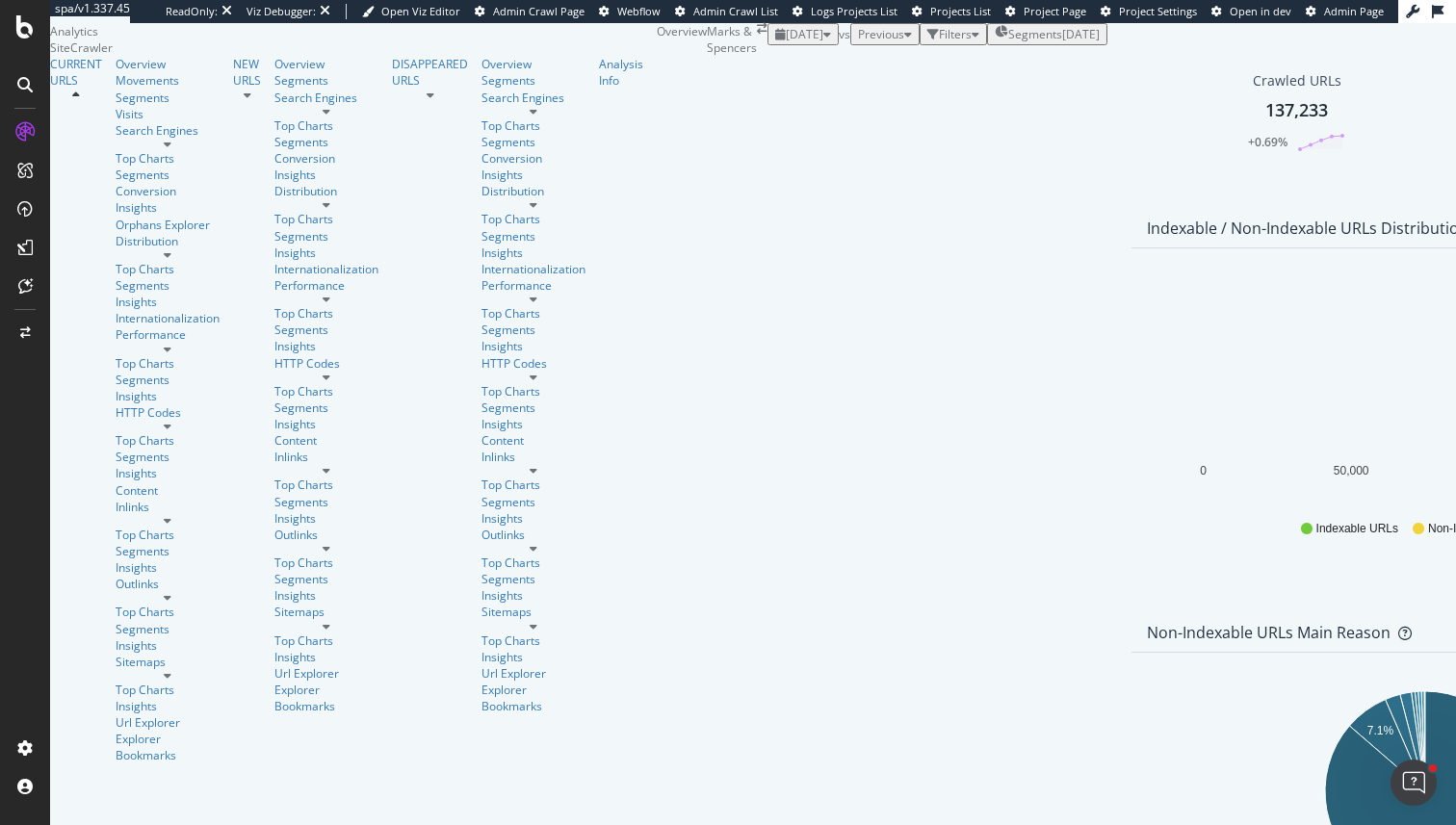
scroll to position [826, 0]
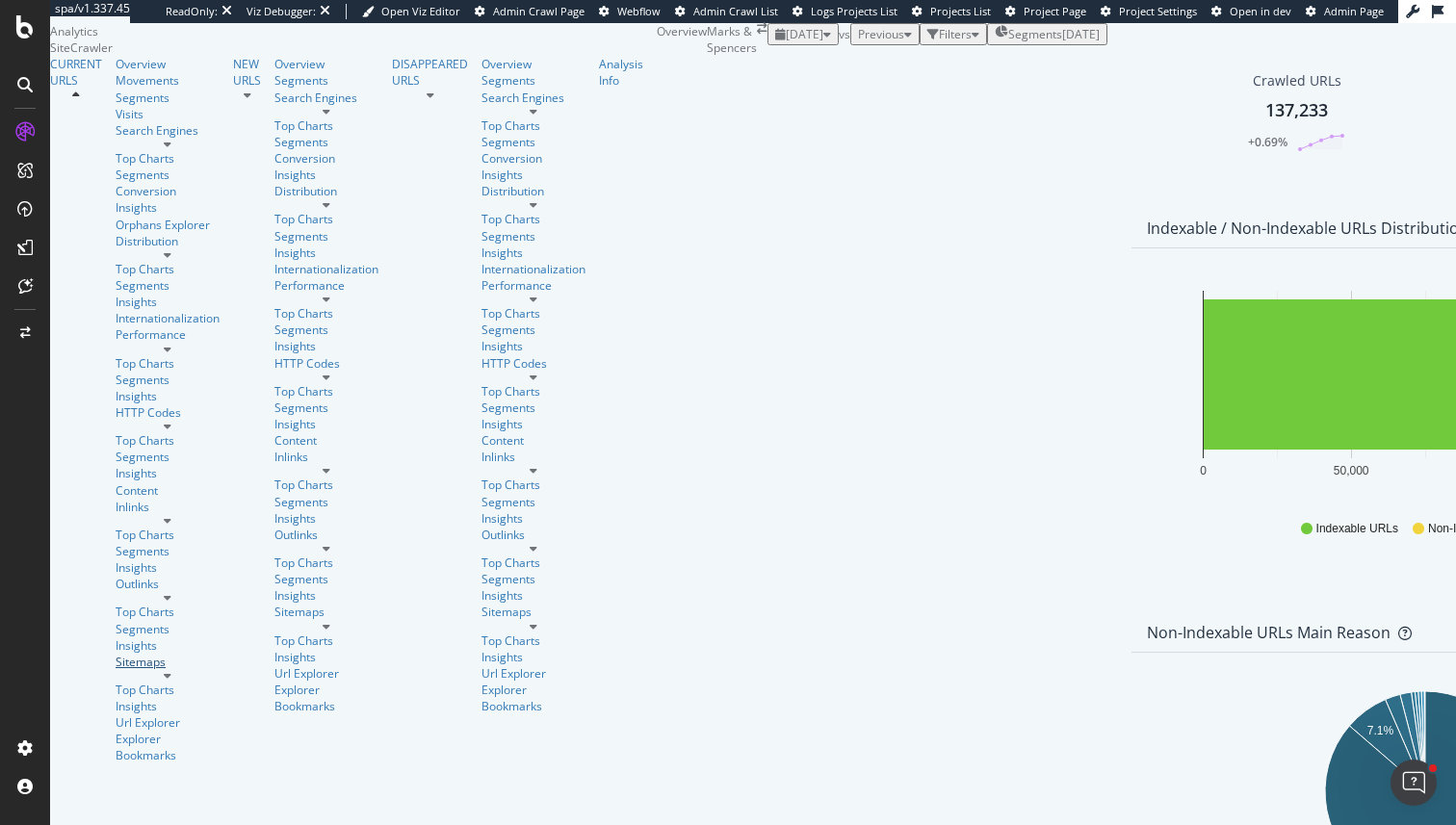
click at [116, 653] on div "Sitemaps" at bounding box center [168, 661] width 104 height 17
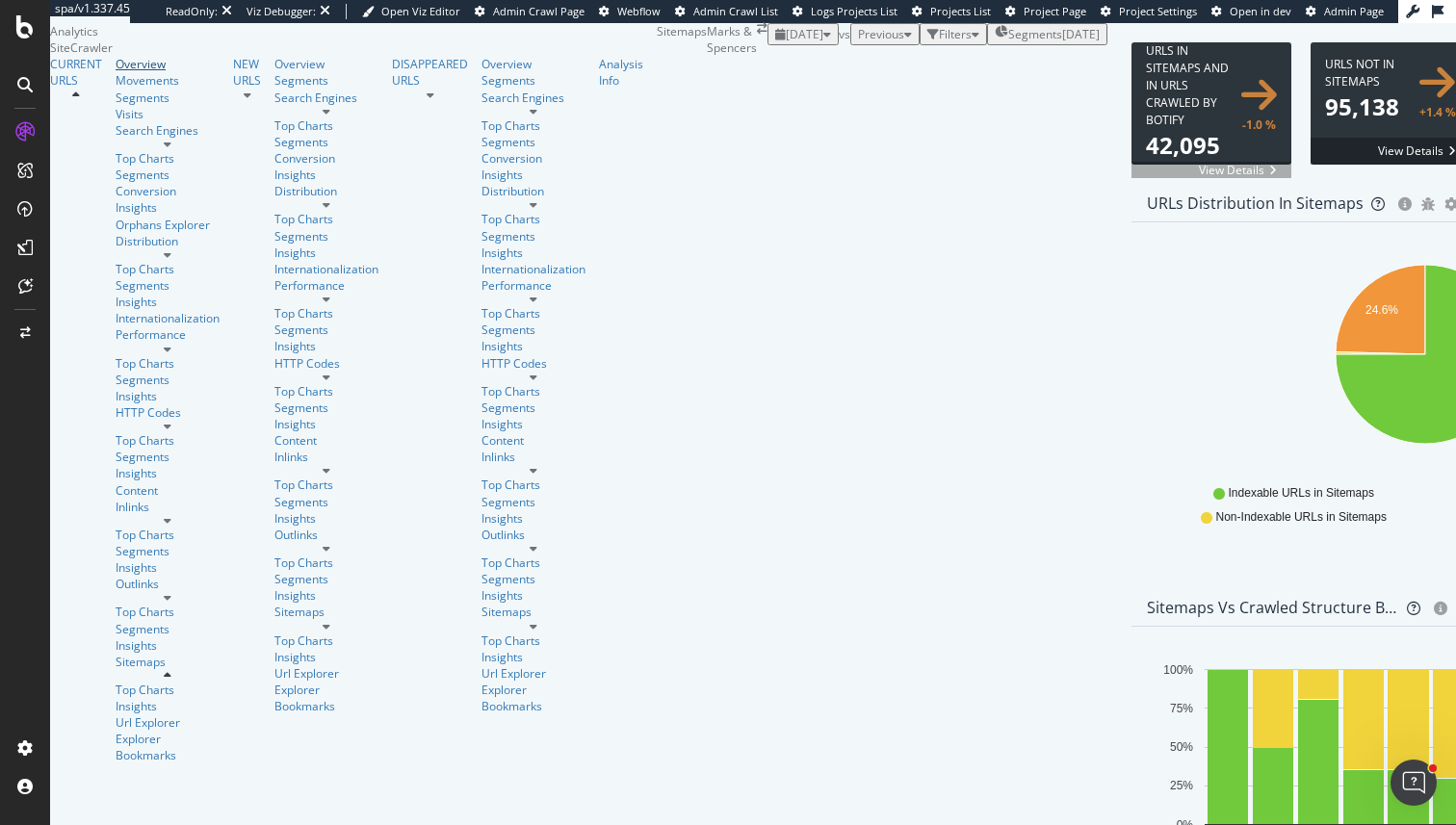
click at [116, 72] on div "Overview" at bounding box center [168, 63] width 104 height 17
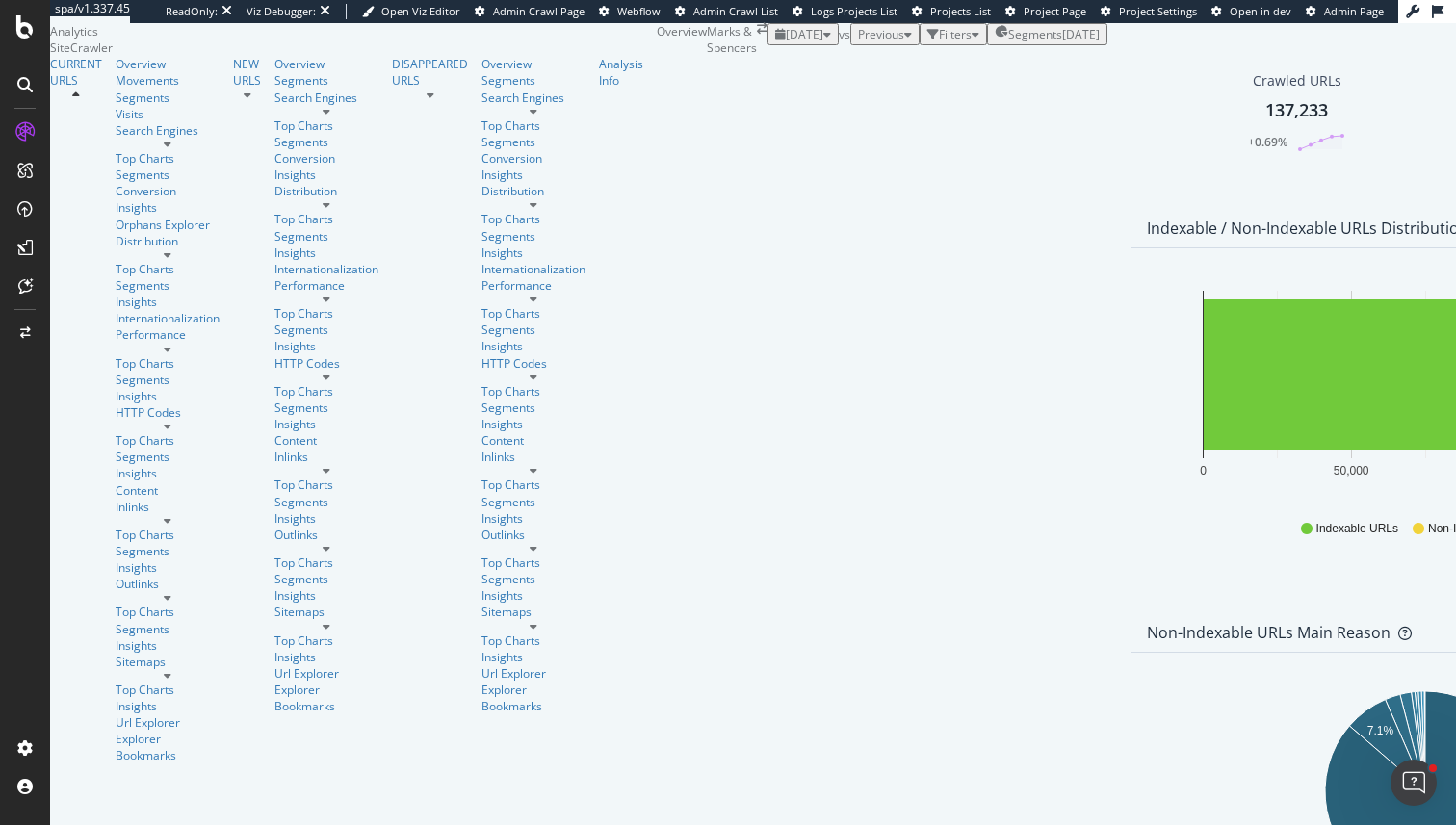
click at [972, 41] on div "button" at bounding box center [976, 35] width 8 height 12
click at [786, 64] on div "Add Filter" at bounding box center [810, 57] width 51 height 17
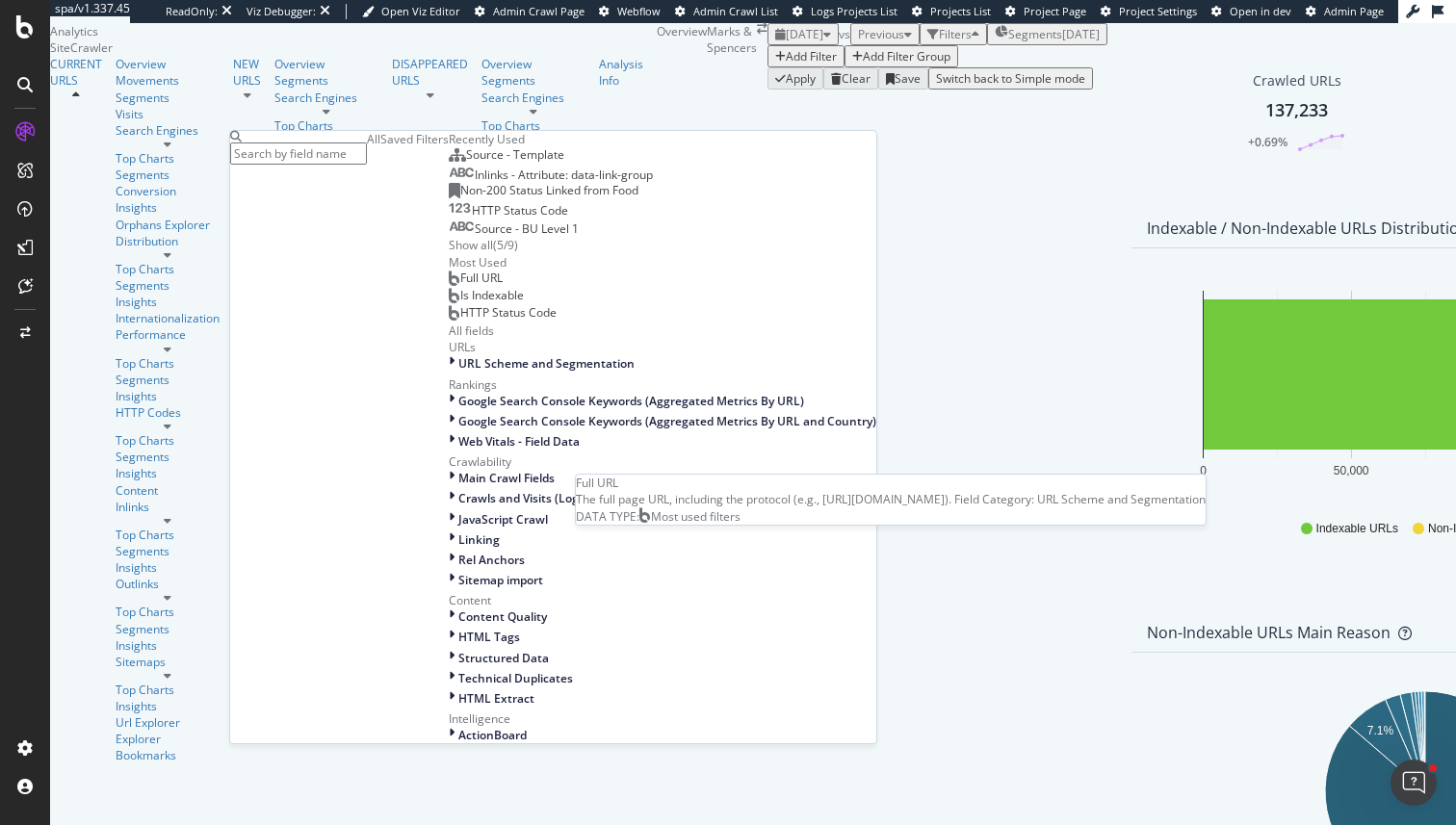
click at [449, 286] on div "Full URL" at bounding box center [476, 279] width 54 height 16
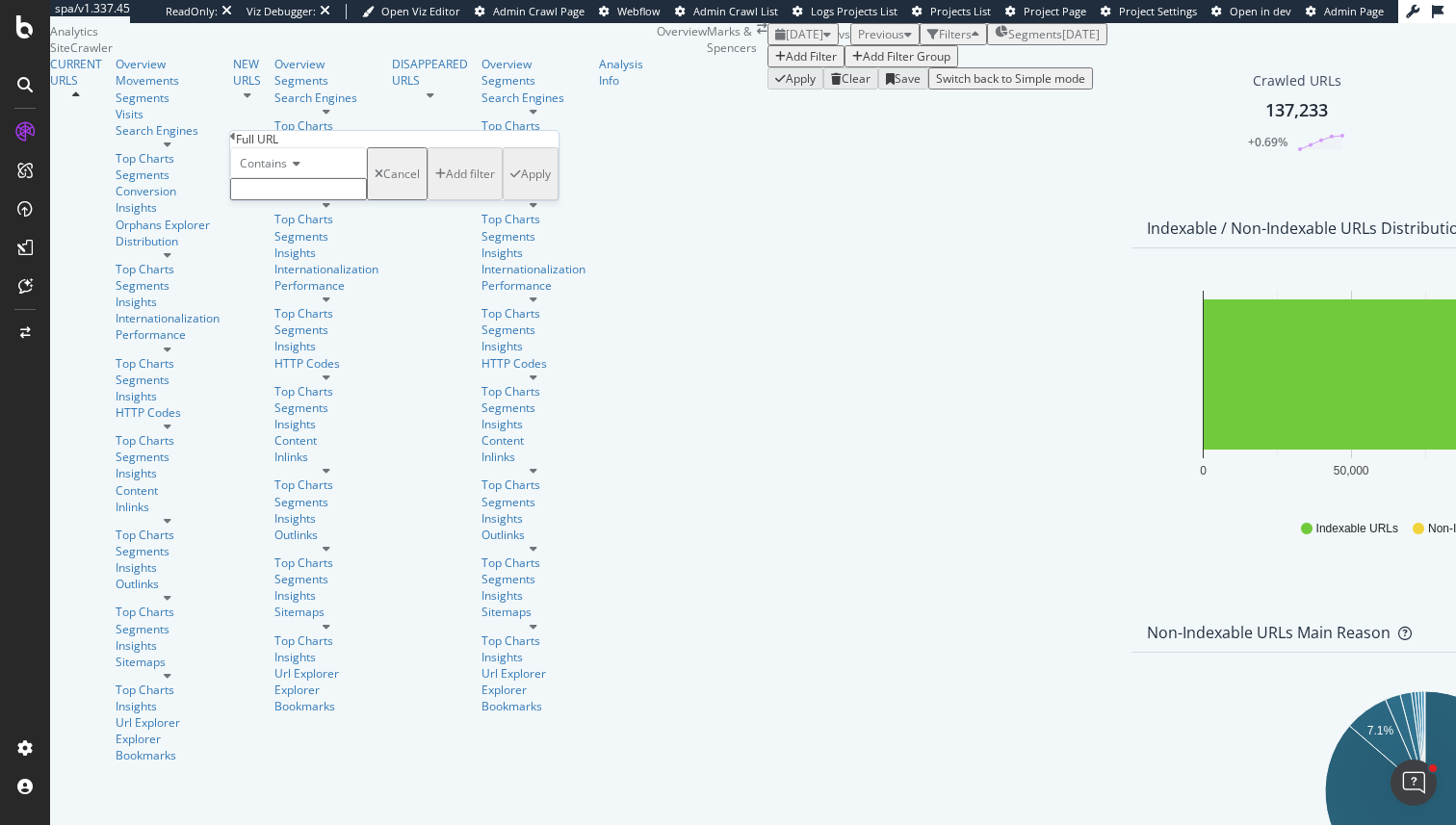
click at [333, 200] on input "text" at bounding box center [299, 189] width 137 height 22
paste input "color="
click at [251, 200] on input "color=" at bounding box center [299, 189] width 137 height 22
type input "?color="
click at [521, 187] on div "Apply" at bounding box center [536, 179] width 30 height 17
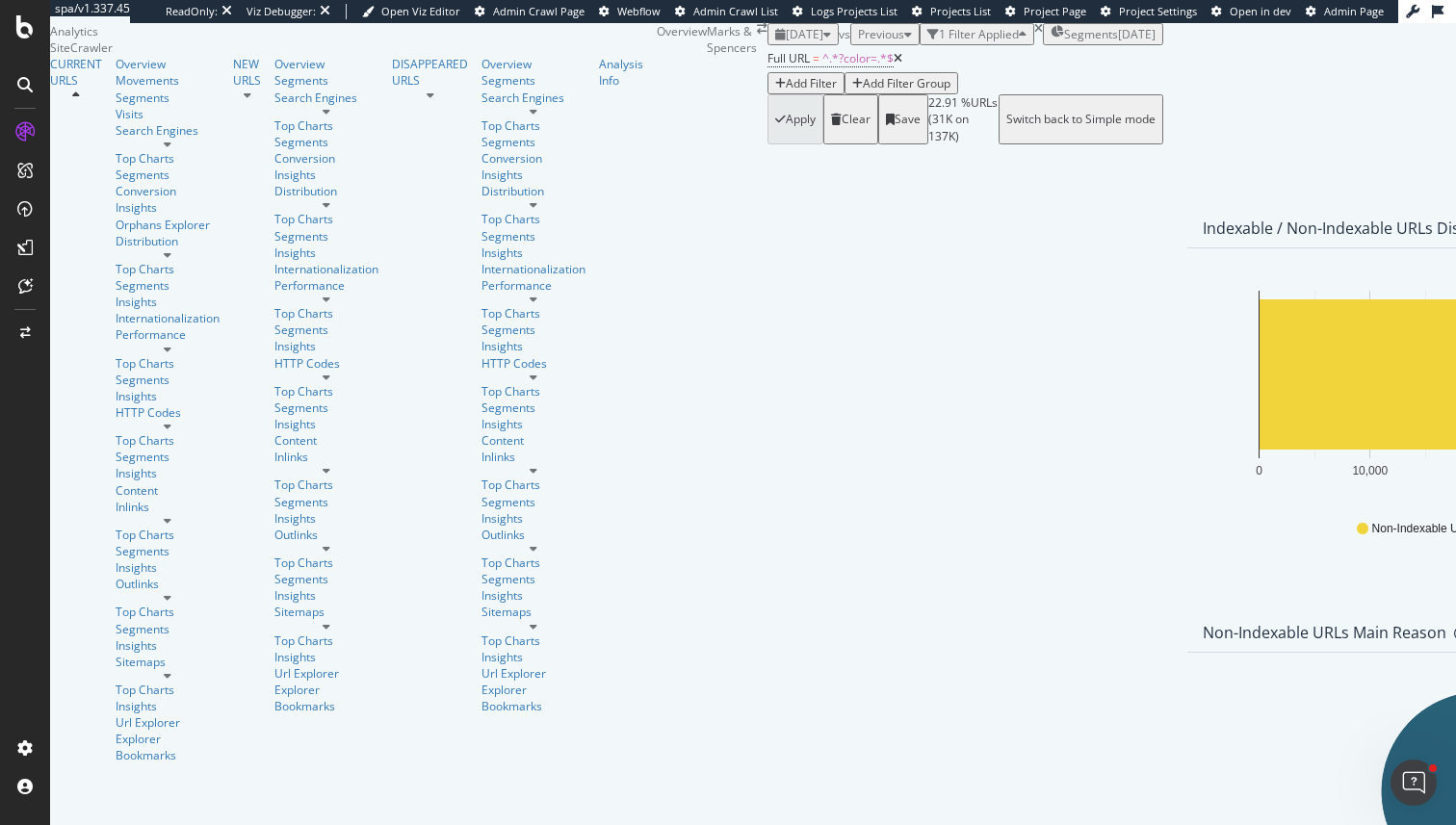
click at [128, 715] on div "Url Explorer" at bounding box center [175, 723] width 117 height 17
click at [116, 715] on div "Url Explorer" at bounding box center [168, 723] width 104 height 17
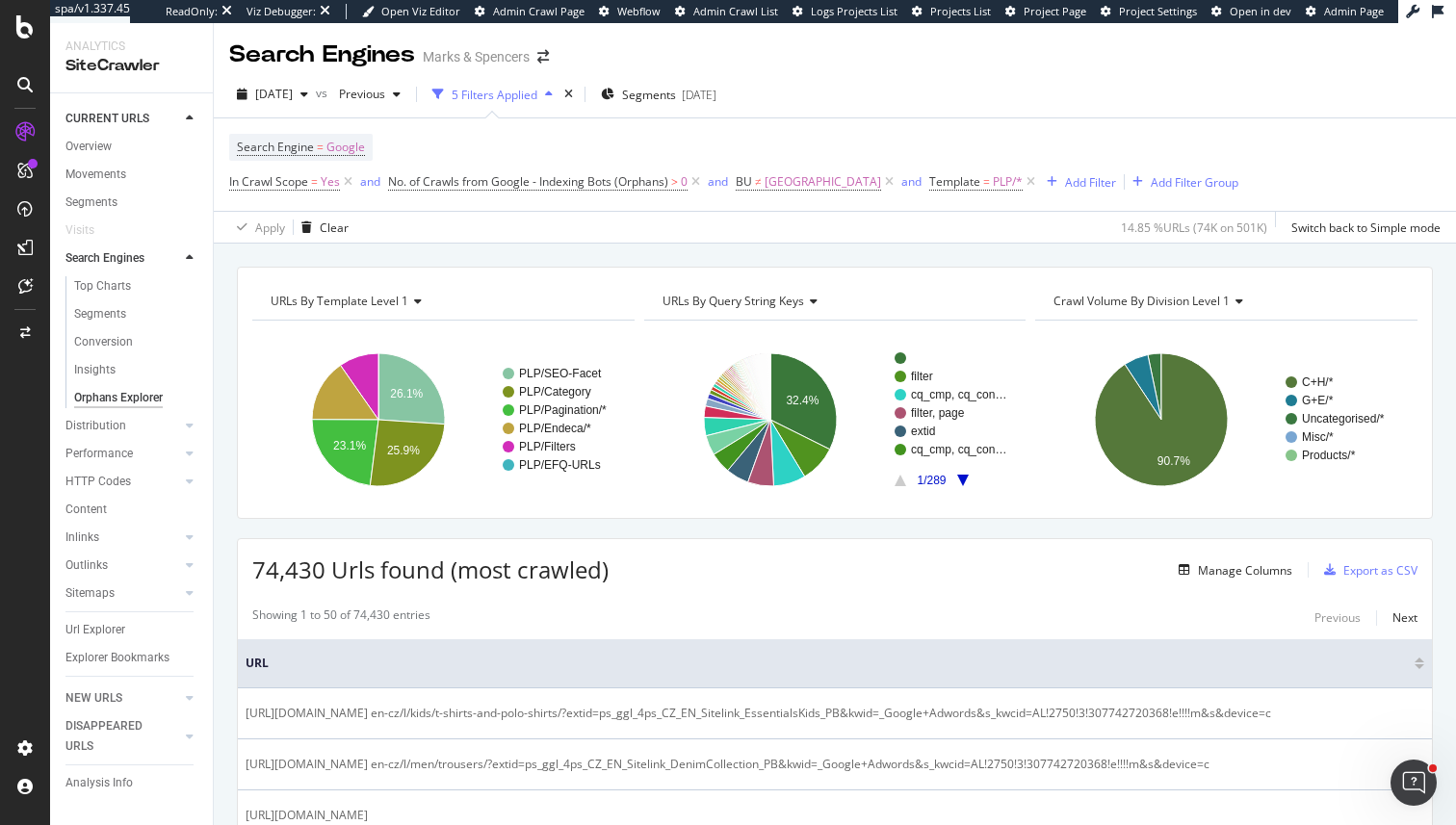
scroll to position [34, 0]
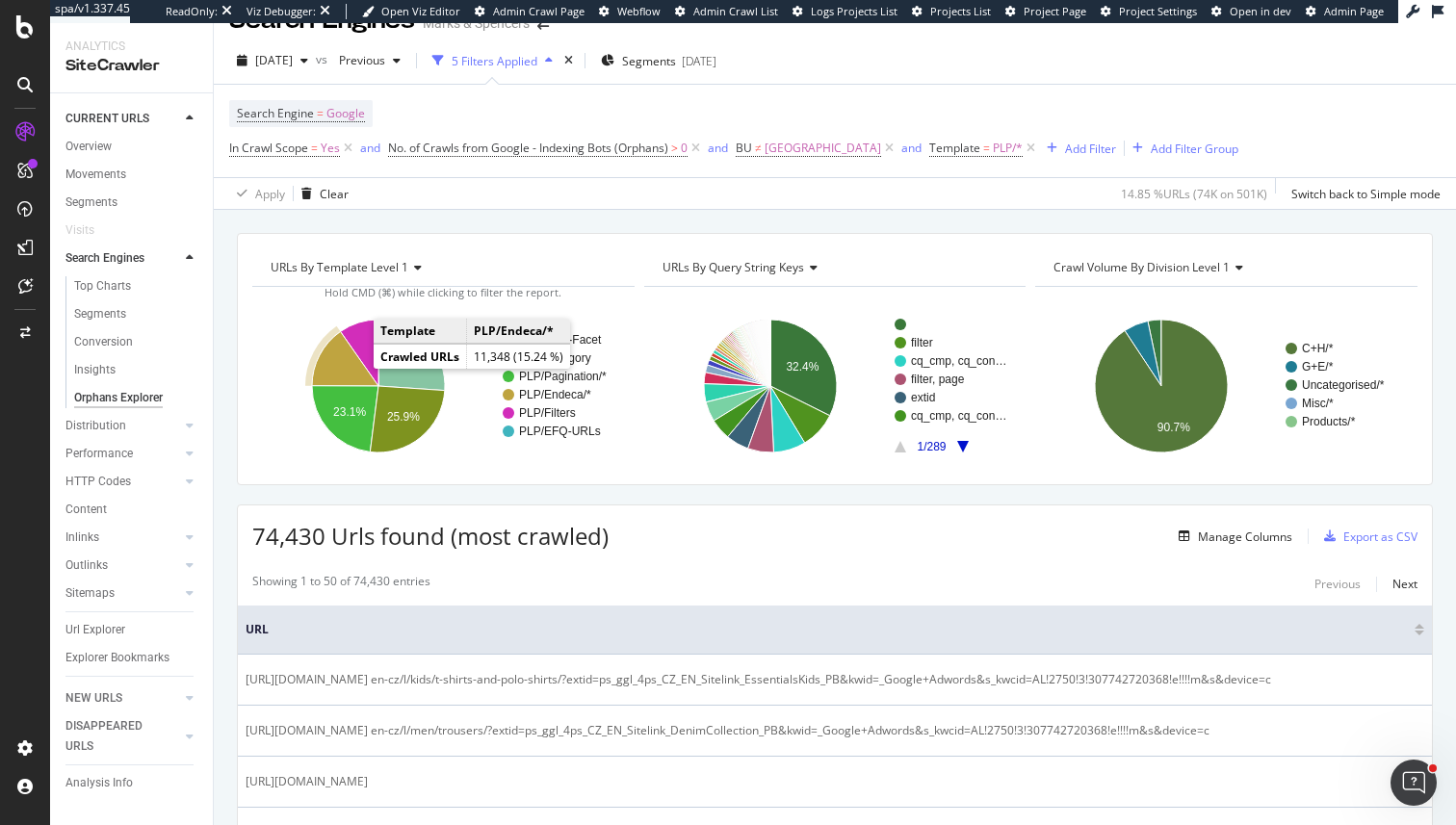
click at [344, 368] on icon "A chart." at bounding box center [345, 359] width 66 height 55
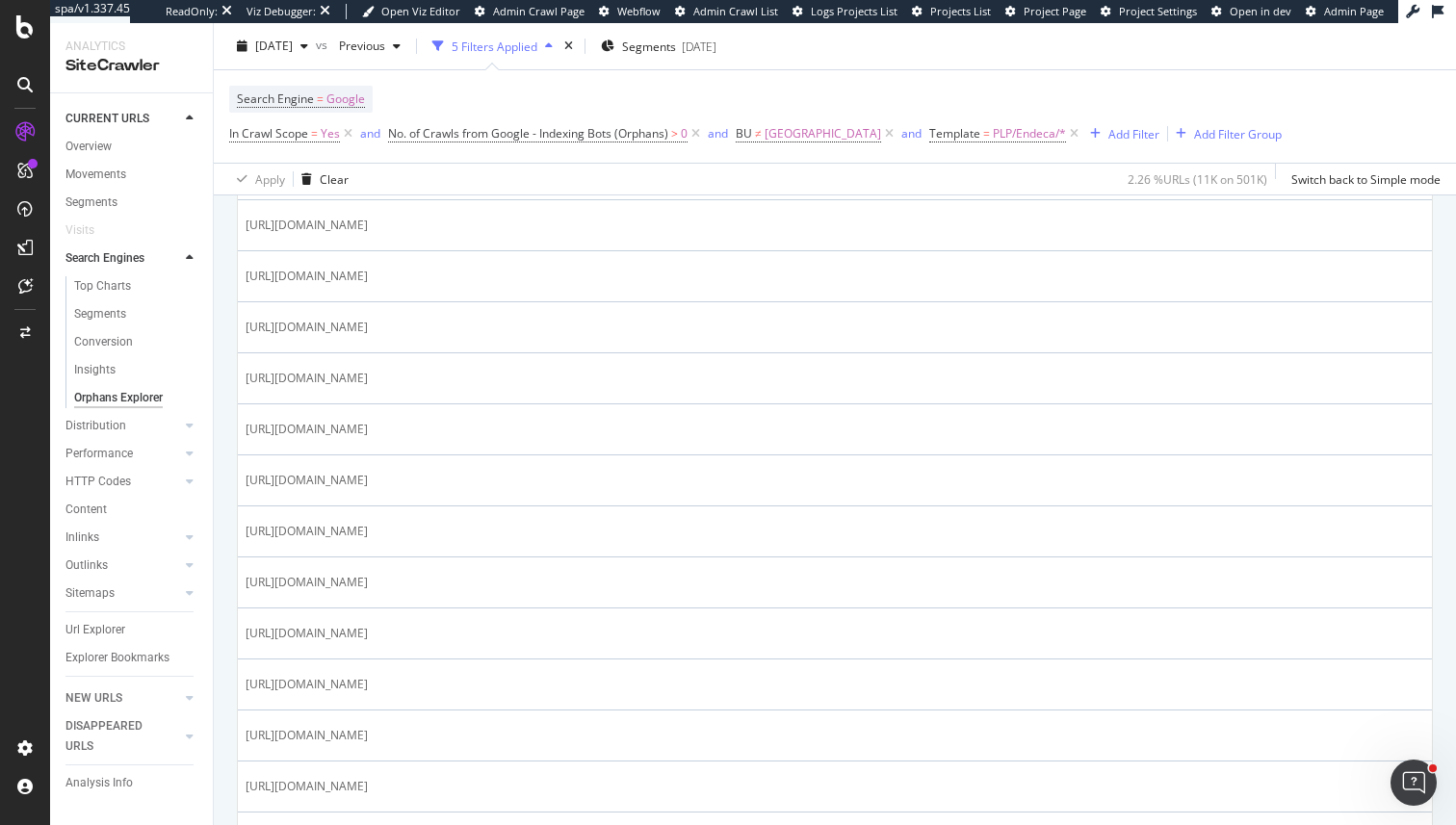
scroll to position [2526, 0]
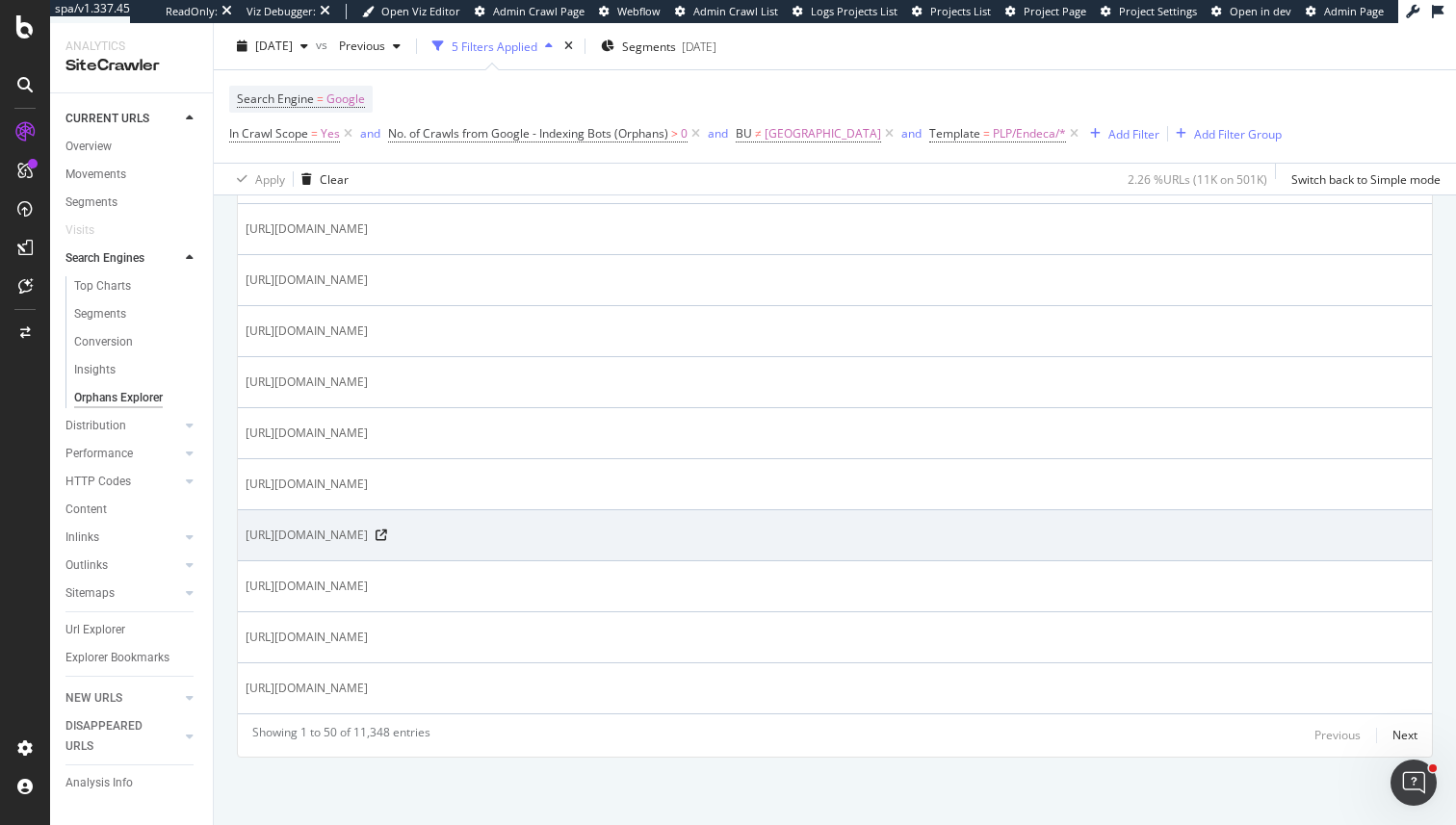
click at [368, 538] on span "[URL][DOMAIN_NAME]" at bounding box center [306, 534] width 122 height 19
drag, startPoint x: 644, startPoint y: 538, endPoint x: 439, endPoint y: 542, distance: 205.0
click at [368, 542] on span "[URL][DOMAIN_NAME]" at bounding box center [306, 534] width 122 height 19
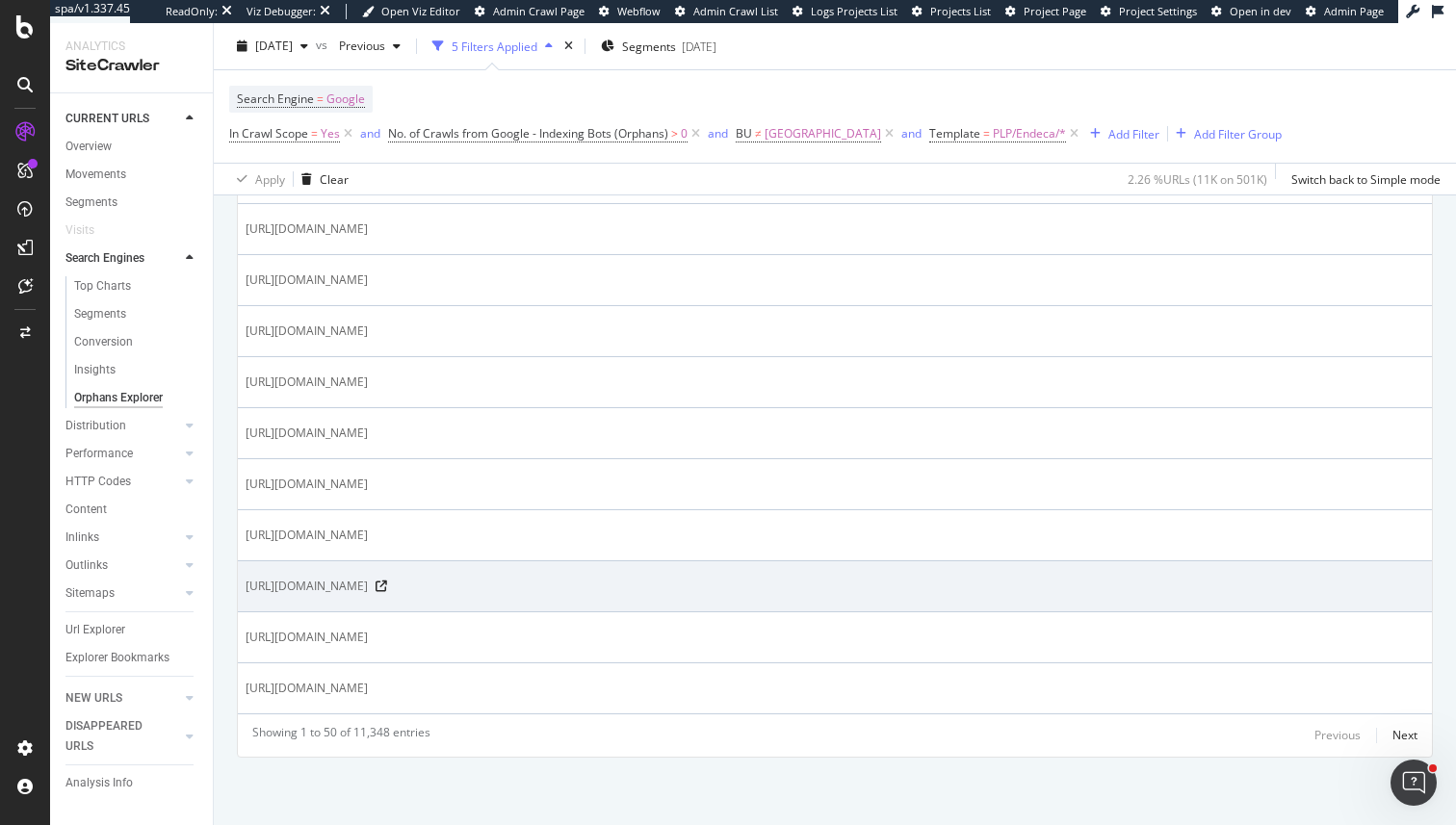
click at [368, 584] on span "[URL][DOMAIN_NAME]" at bounding box center [306, 586] width 122 height 19
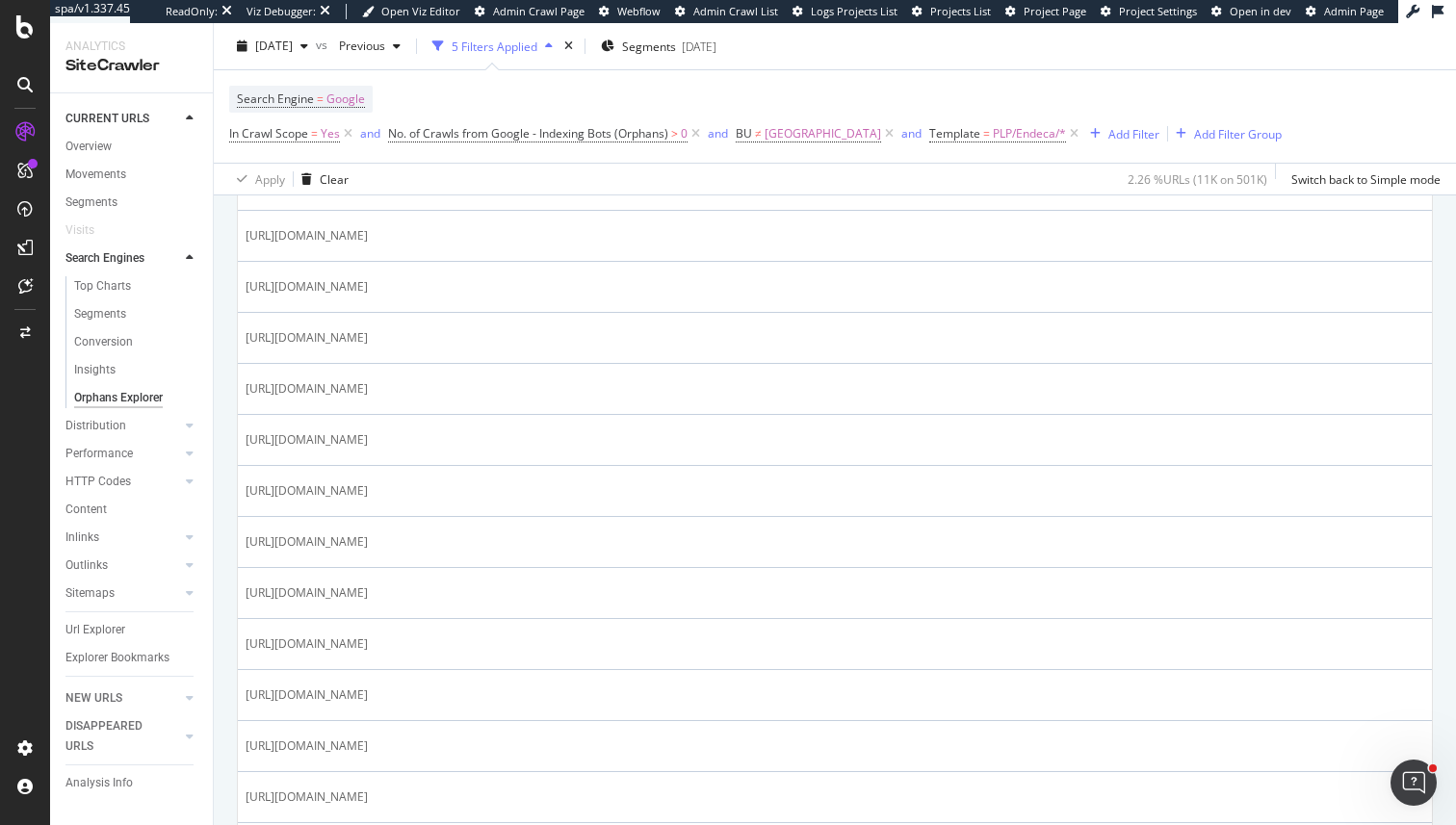
scroll to position [1834, 0]
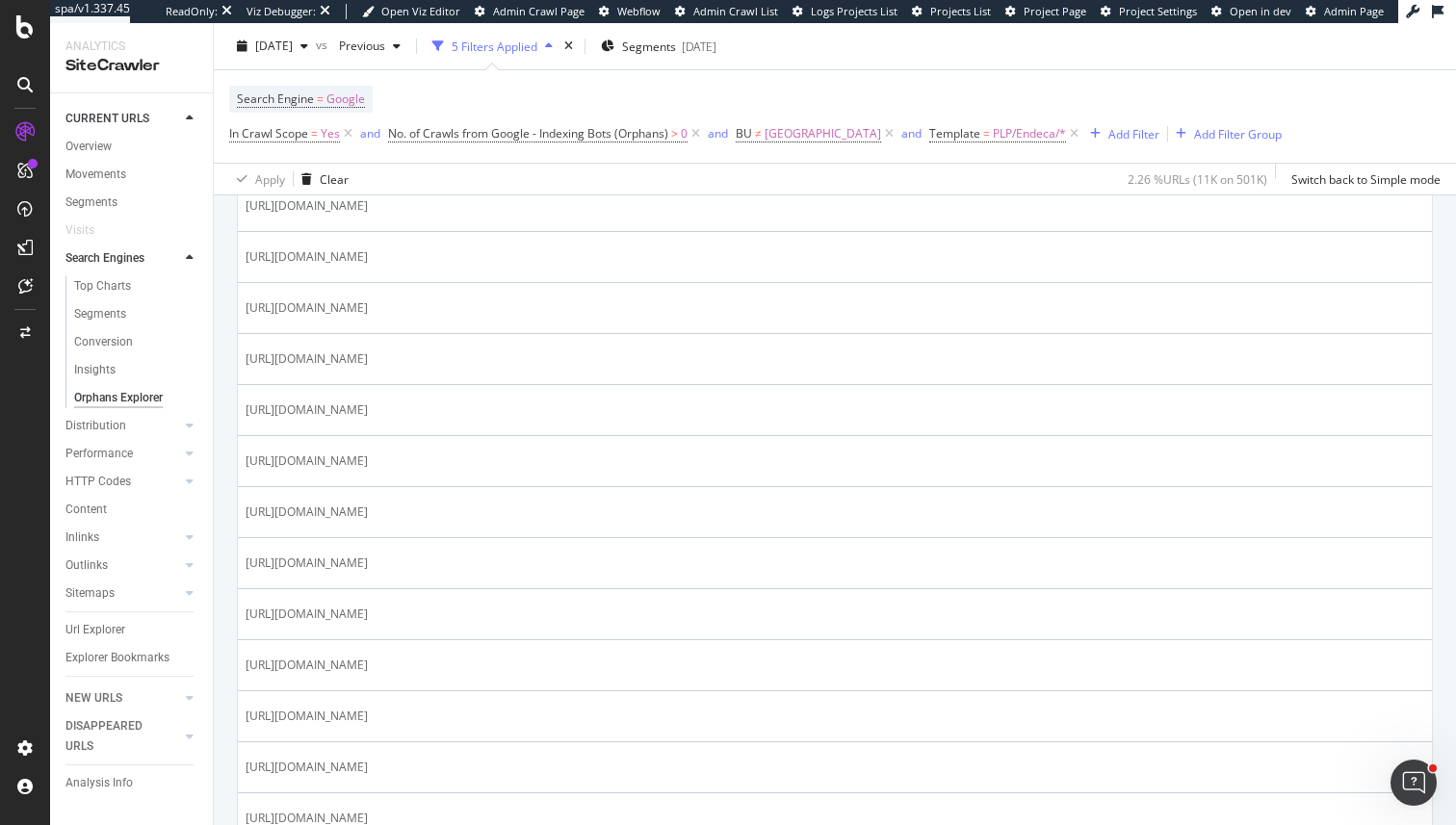
click at [674, 584] on td "[URL][DOMAIN_NAME]" at bounding box center [835, 563] width 1194 height 51
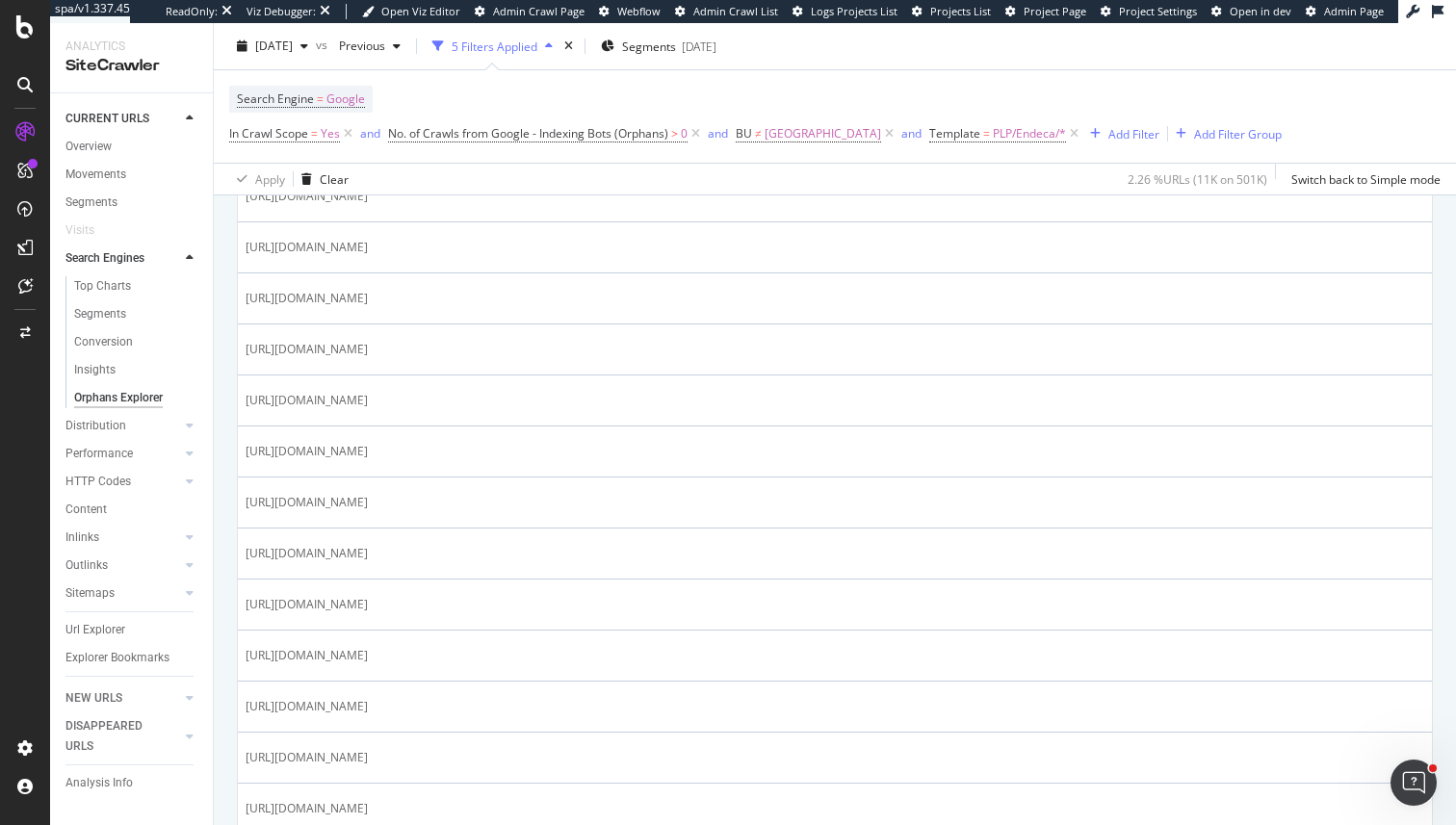
scroll to position [2526, 0]
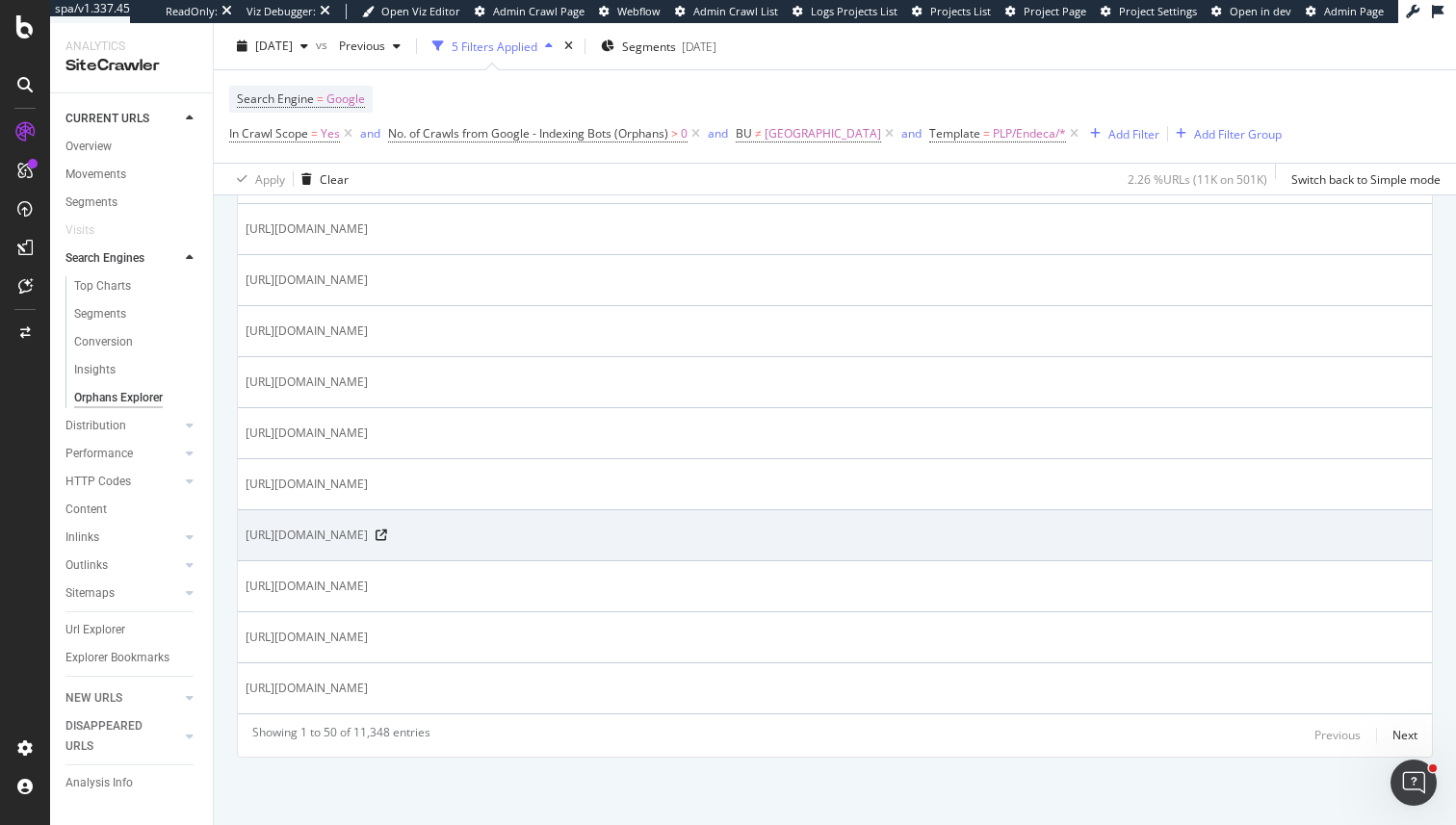
click at [368, 538] on span "[URL][DOMAIN_NAME]" at bounding box center [306, 534] width 122 height 19
drag, startPoint x: 594, startPoint y: 538, endPoint x: 627, endPoint y: 548, distance: 34.5
click at [627, 548] on td "[URL][DOMAIN_NAME]" at bounding box center [835, 535] width 1194 height 51
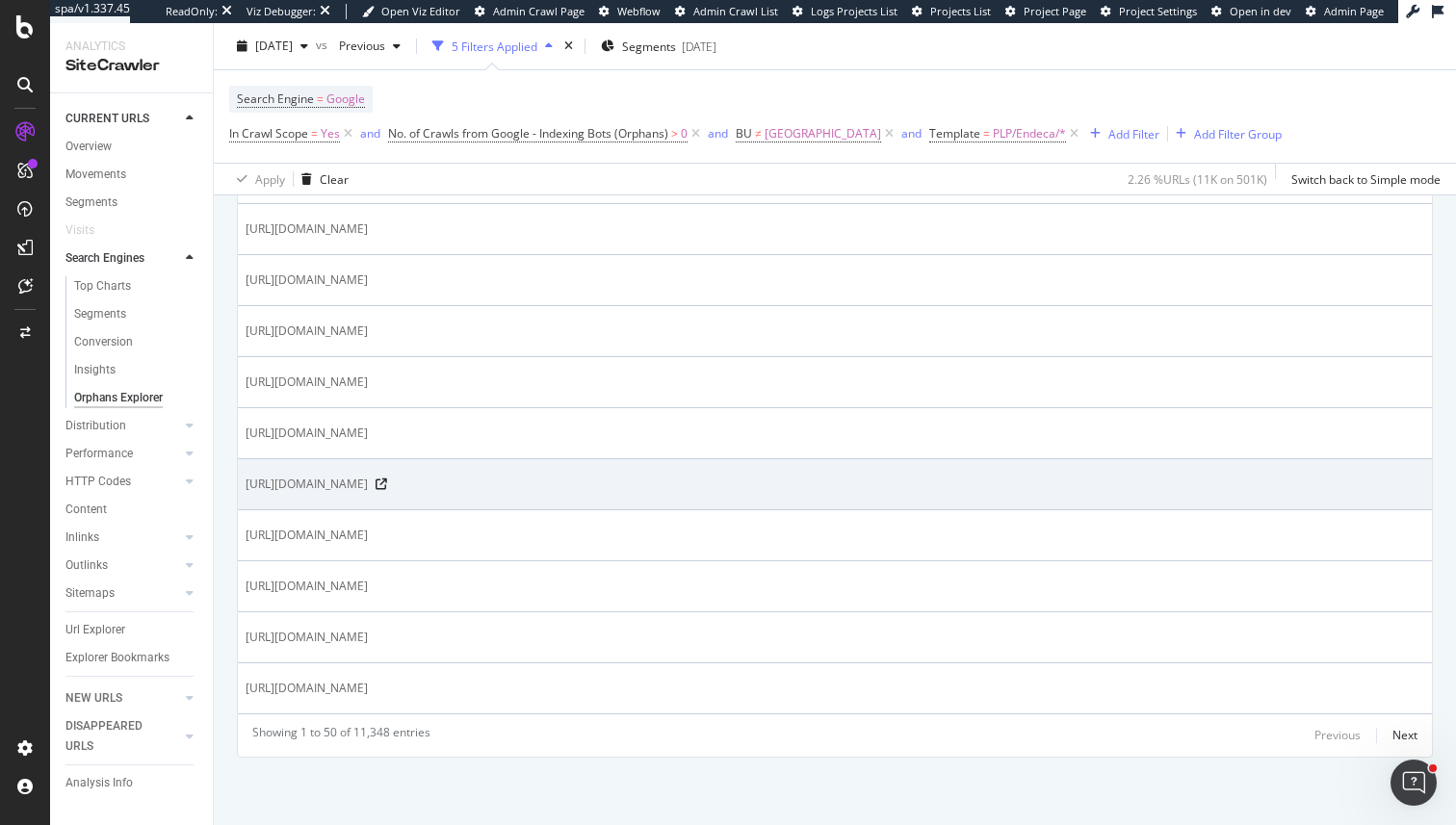
click at [808, 473] on td "[URL][DOMAIN_NAME]" at bounding box center [835, 484] width 1194 height 51
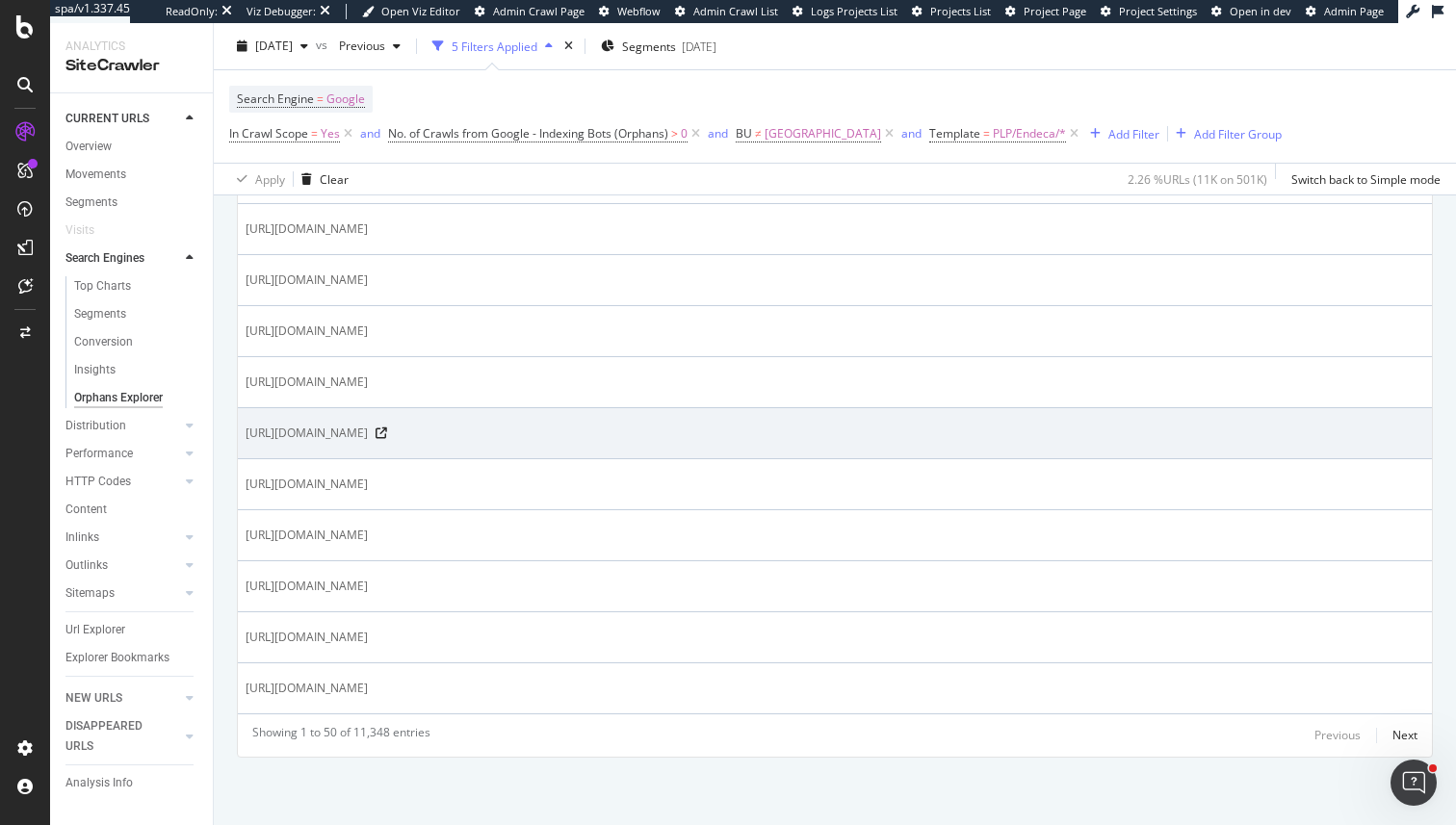
drag, startPoint x: 663, startPoint y: 436, endPoint x: 696, endPoint y: 431, distance: 33.4
click at [368, 431] on span "[URL][DOMAIN_NAME]" at bounding box center [306, 432] width 122 height 19
click at [368, 432] on span "https://www.marksandspencer.com/l/beauty/beauty-accessories/toiletry-bags-n-1i8…" at bounding box center [306, 432] width 122 height 19
click at [387, 433] on icon at bounding box center [382, 433] width 12 height 12
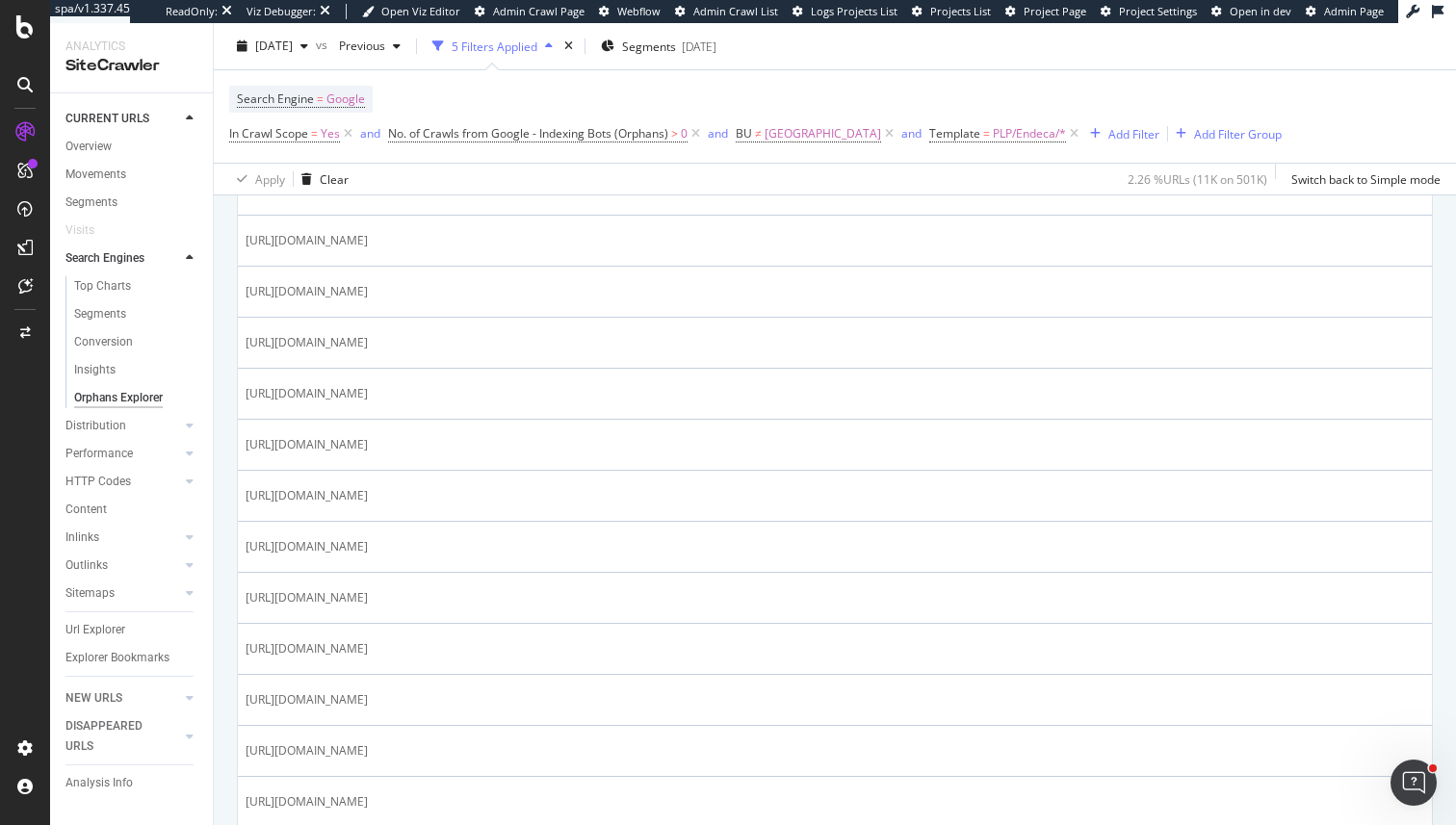
scroll to position [0, 0]
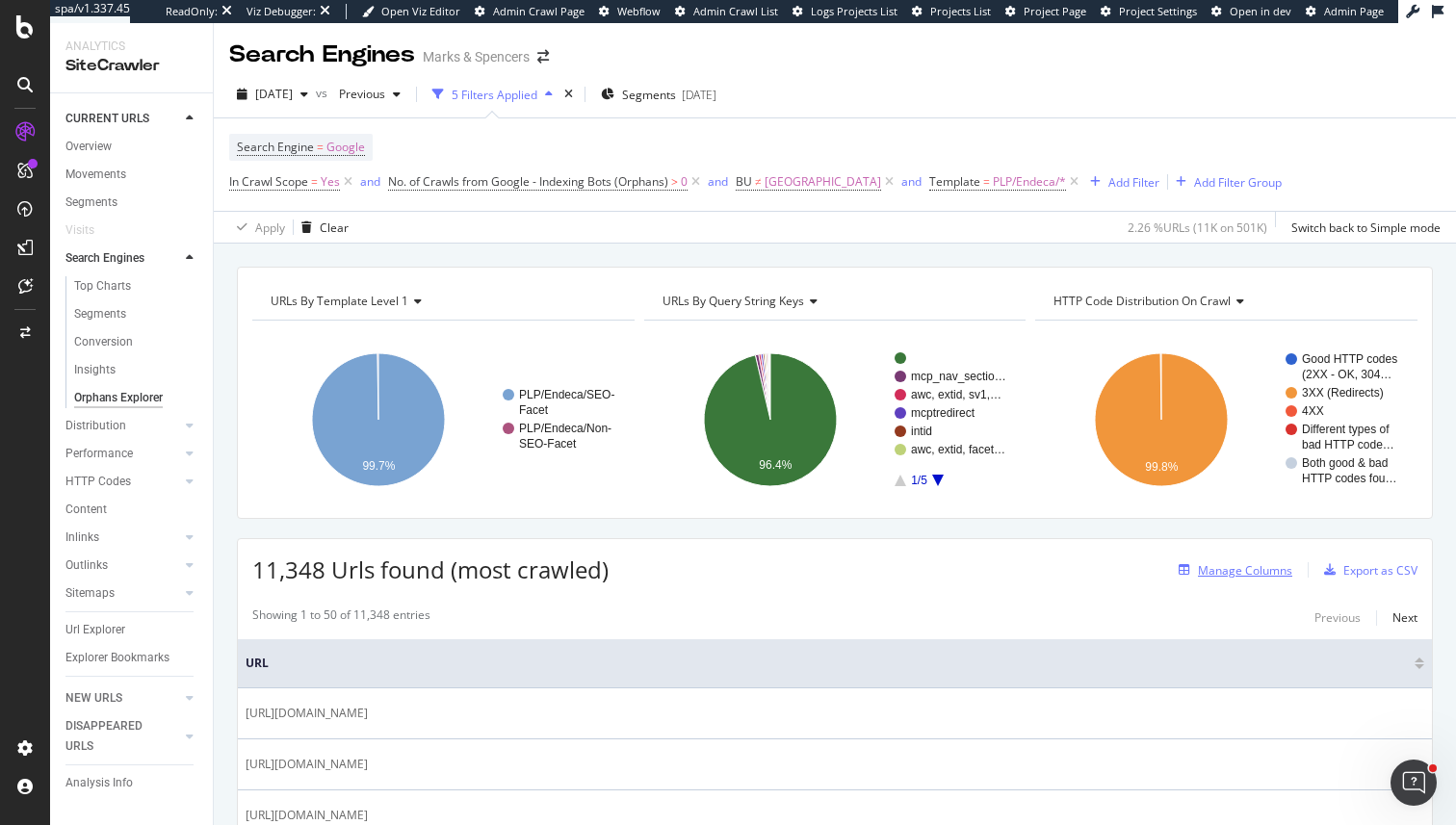
click at [1231, 568] on div "Manage Columns" at bounding box center [1245, 570] width 94 height 17
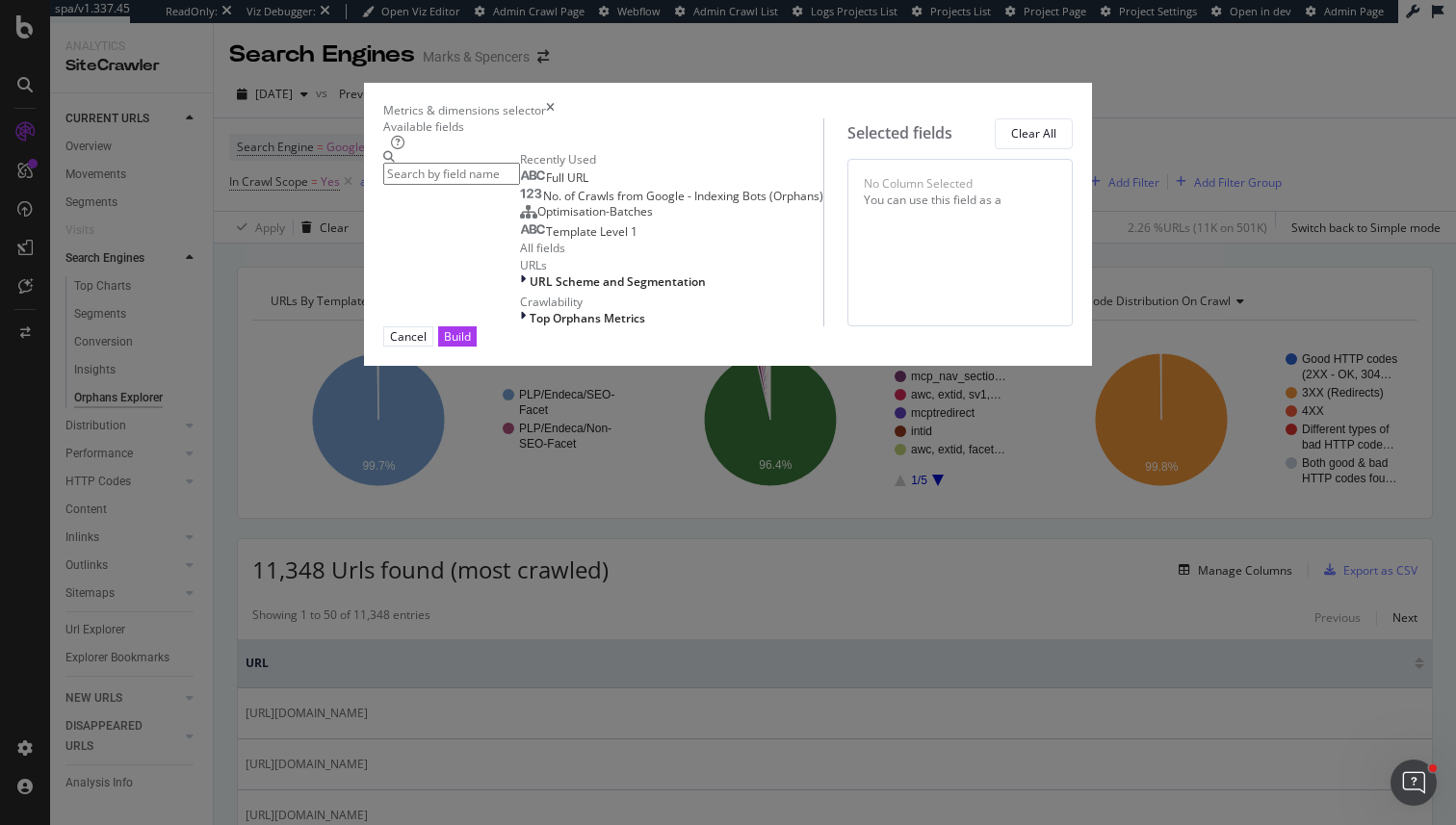
click at [1273, 508] on div "Metrics & dimensions selector Available fields Recently Used Full URL No. of Cr…" at bounding box center [728, 412] width 1456 height 825
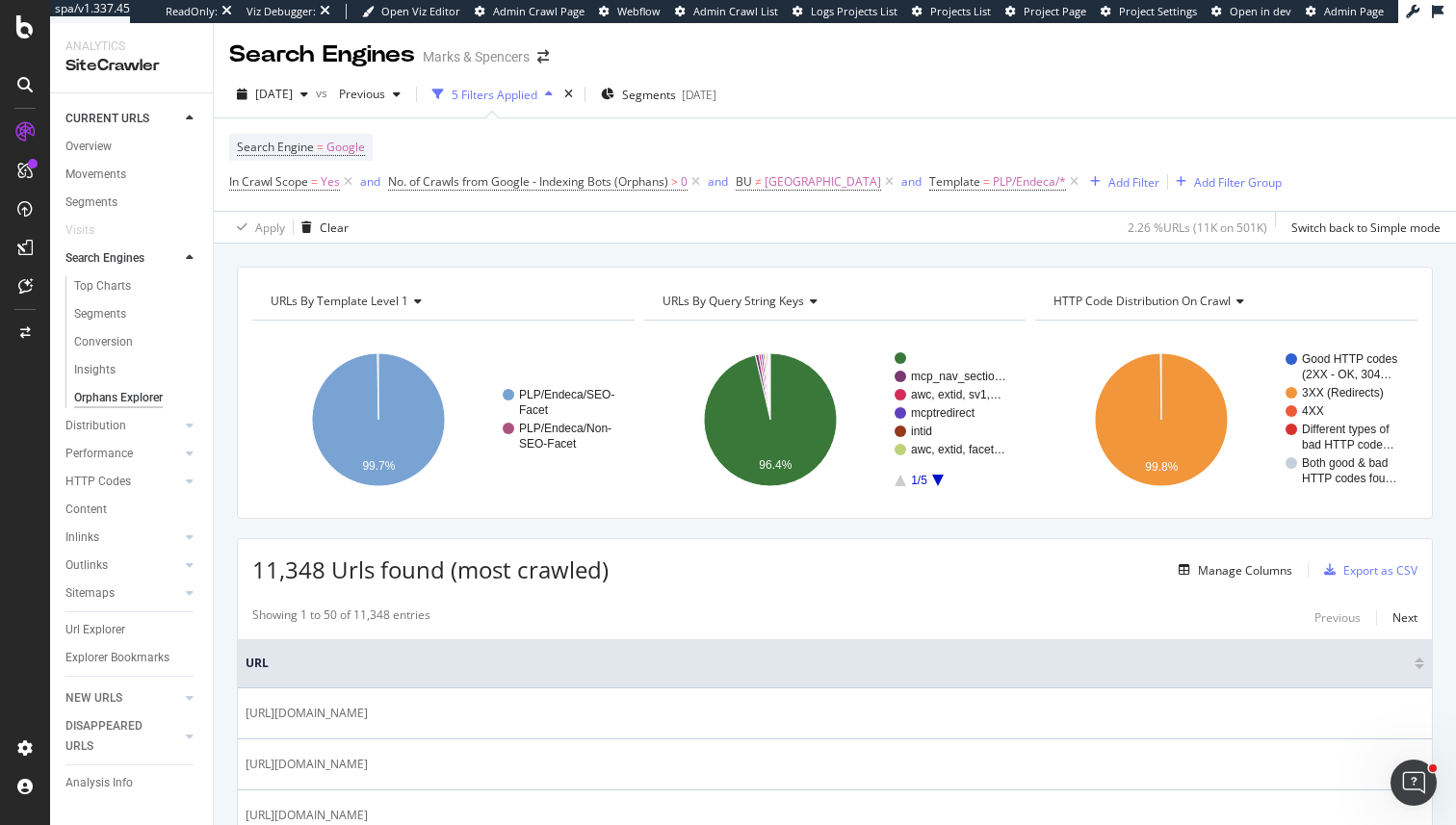
click at [858, 128] on div "Search Engine = Google In Crawl Scope = Yes and No. of Crawls from Google - Ind…" at bounding box center [835, 164] width 1212 height 92
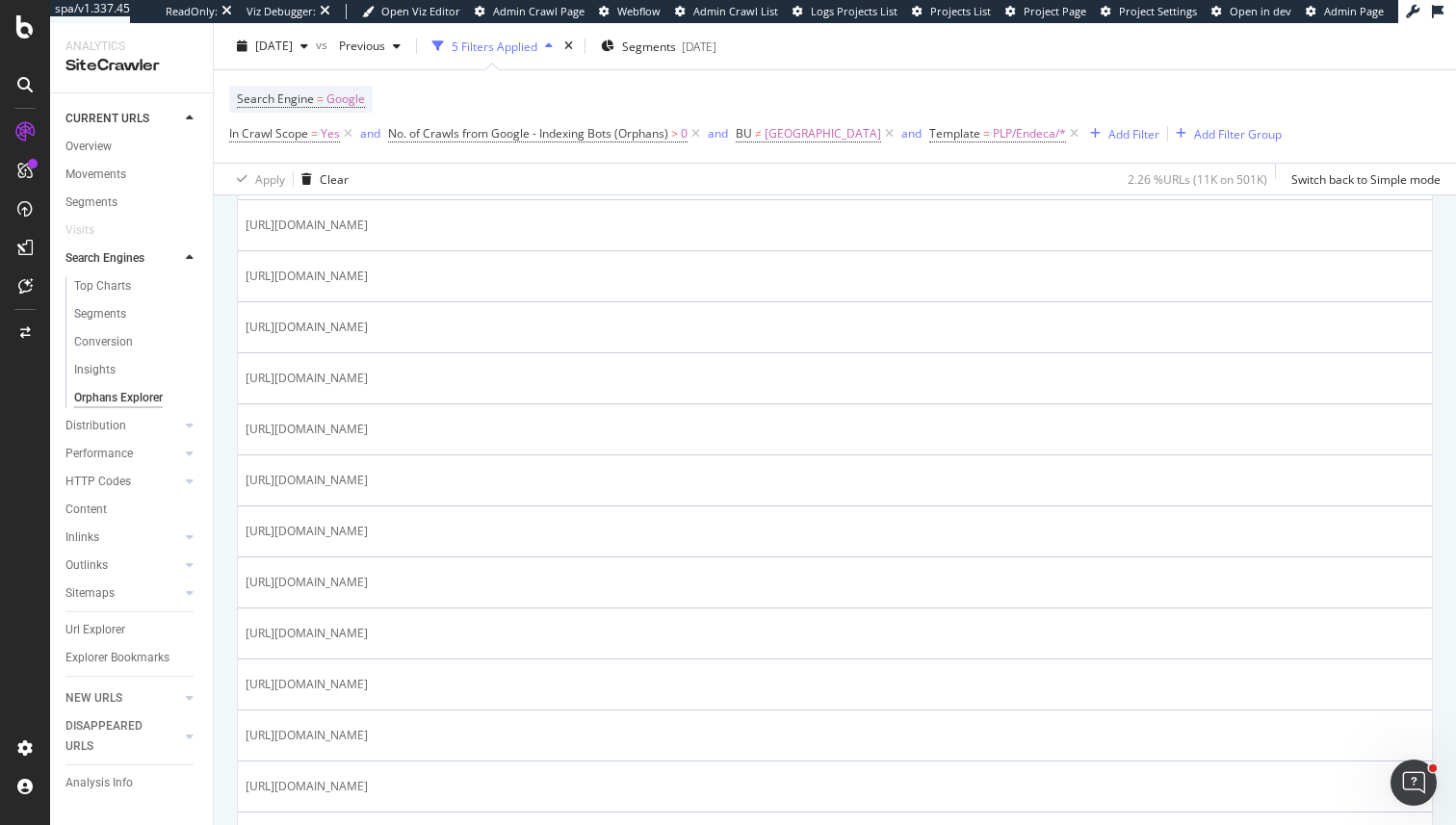
scroll to position [2526, 0]
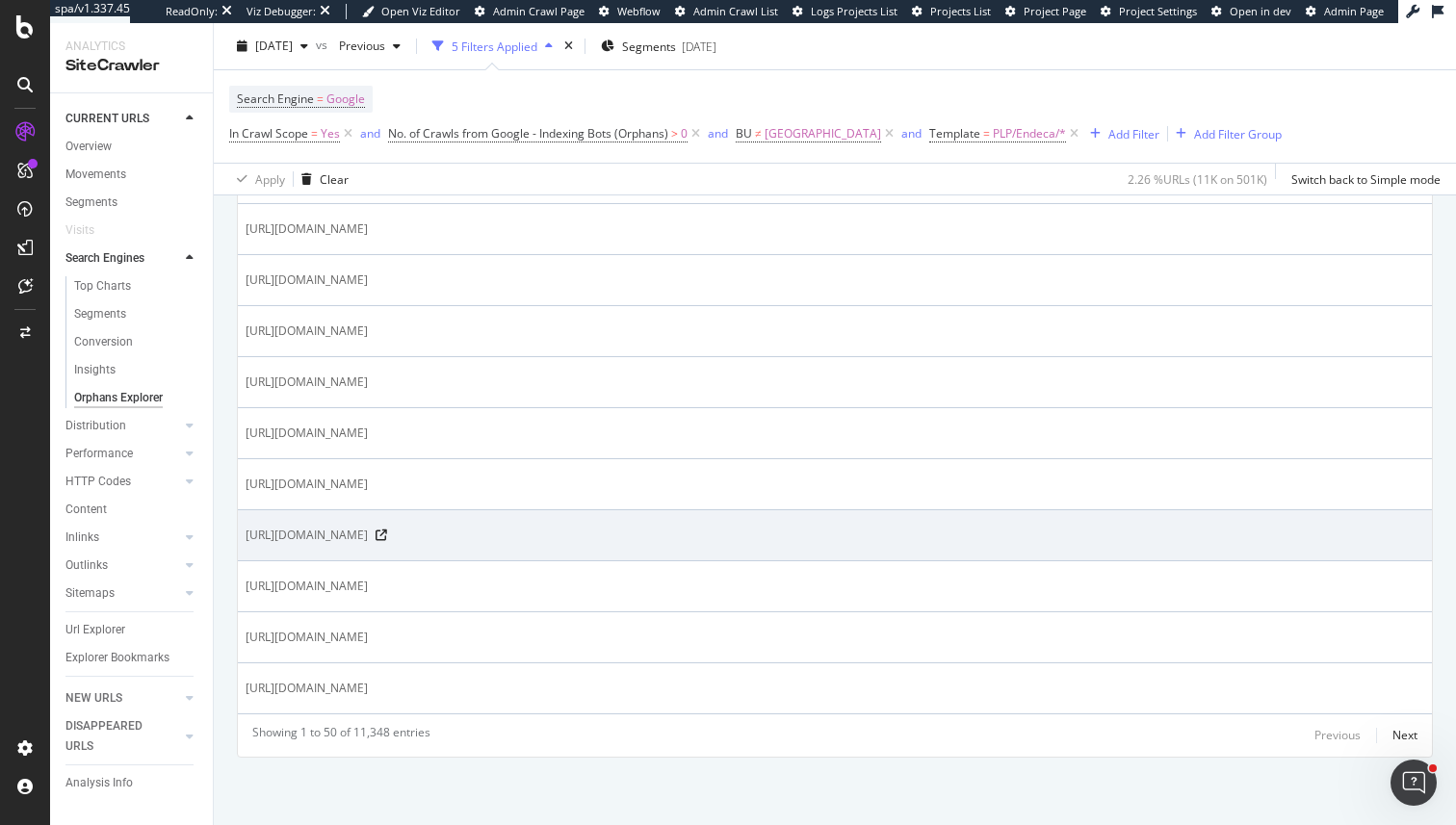
drag, startPoint x: 592, startPoint y: 534, endPoint x: 614, endPoint y: 539, distance: 22.6
click at [368, 539] on span "https://www.marksandspencer.com/l/beauty/contour-and-define/-n-1z0vxko" at bounding box center [306, 534] width 122 height 19
drag, startPoint x: 619, startPoint y: 539, endPoint x: 592, endPoint y: 542, distance: 27.2
click at [368, 542] on span "https://www.marksandspencer.com/l/beauty/contour-and-define/-n-1z0vxko" at bounding box center [306, 534] width 122 height 19
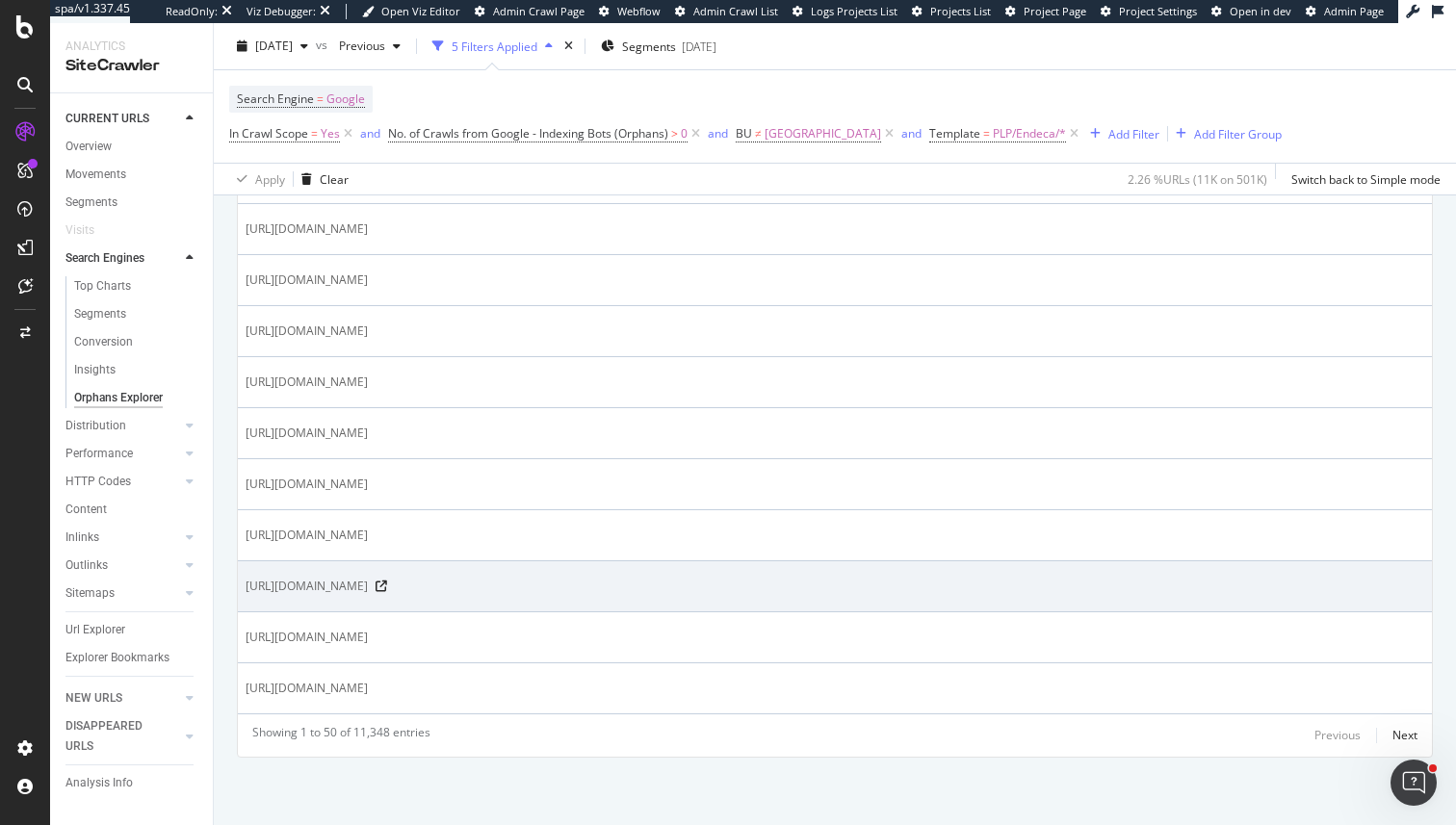
drag, startPoint x: 635, startPoint y: 588, endPoint x: 615, endPoint y: 588, distance: 20.0
click at [368, 588] on span "https://www.marksandspencer.com/l/beauty/diego-dalla-palma/nails-n-bzv2z?extid=…" at bounding box center [306, 586] width 122 height 19
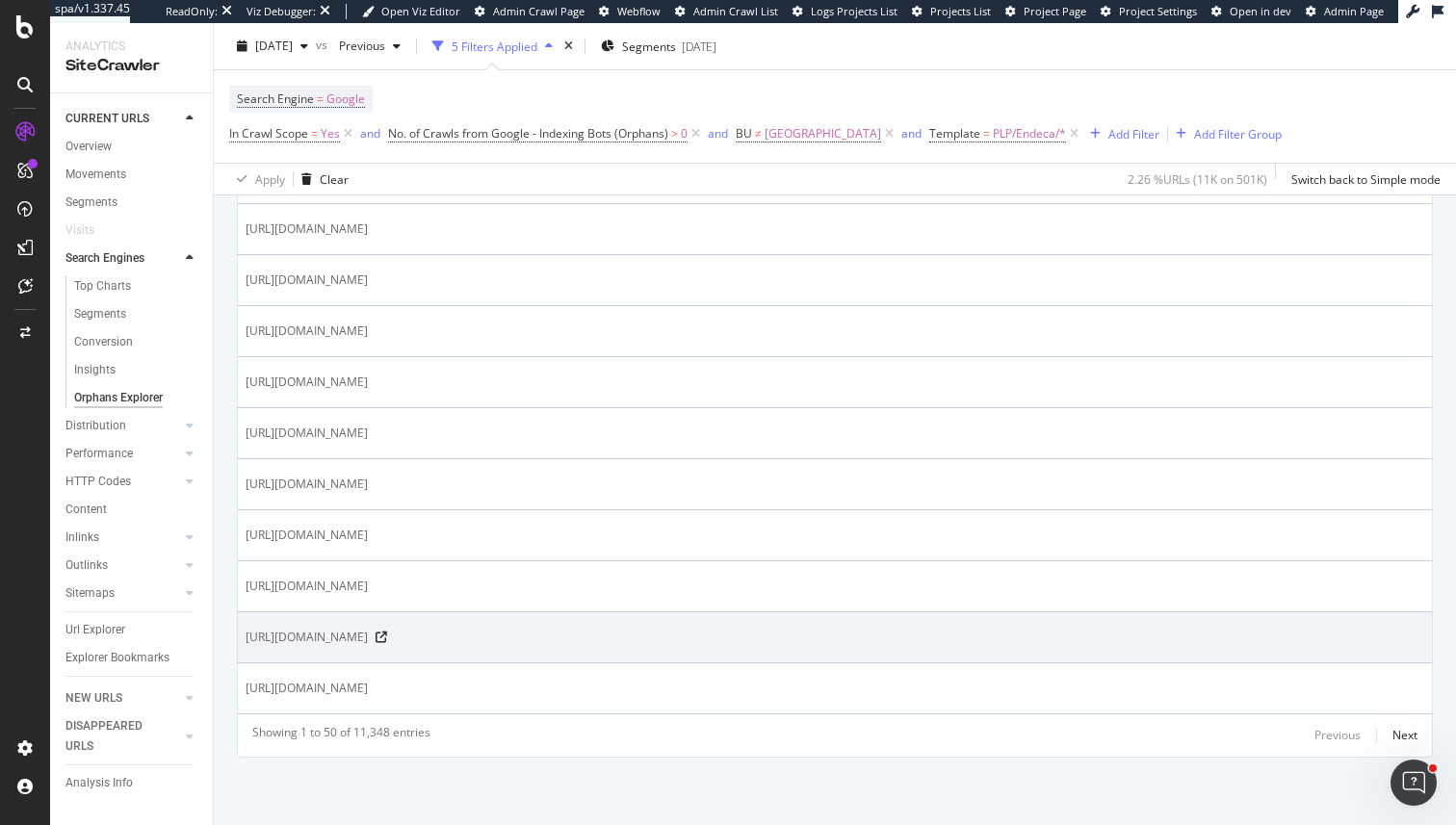
click at [763, 625] on td "https://www.marksandspencer.com/l/beauty/diego-dalla-palma/nails-n-bzv2z?extid=…" at bounding box center [835, 638] width 1194 height 51
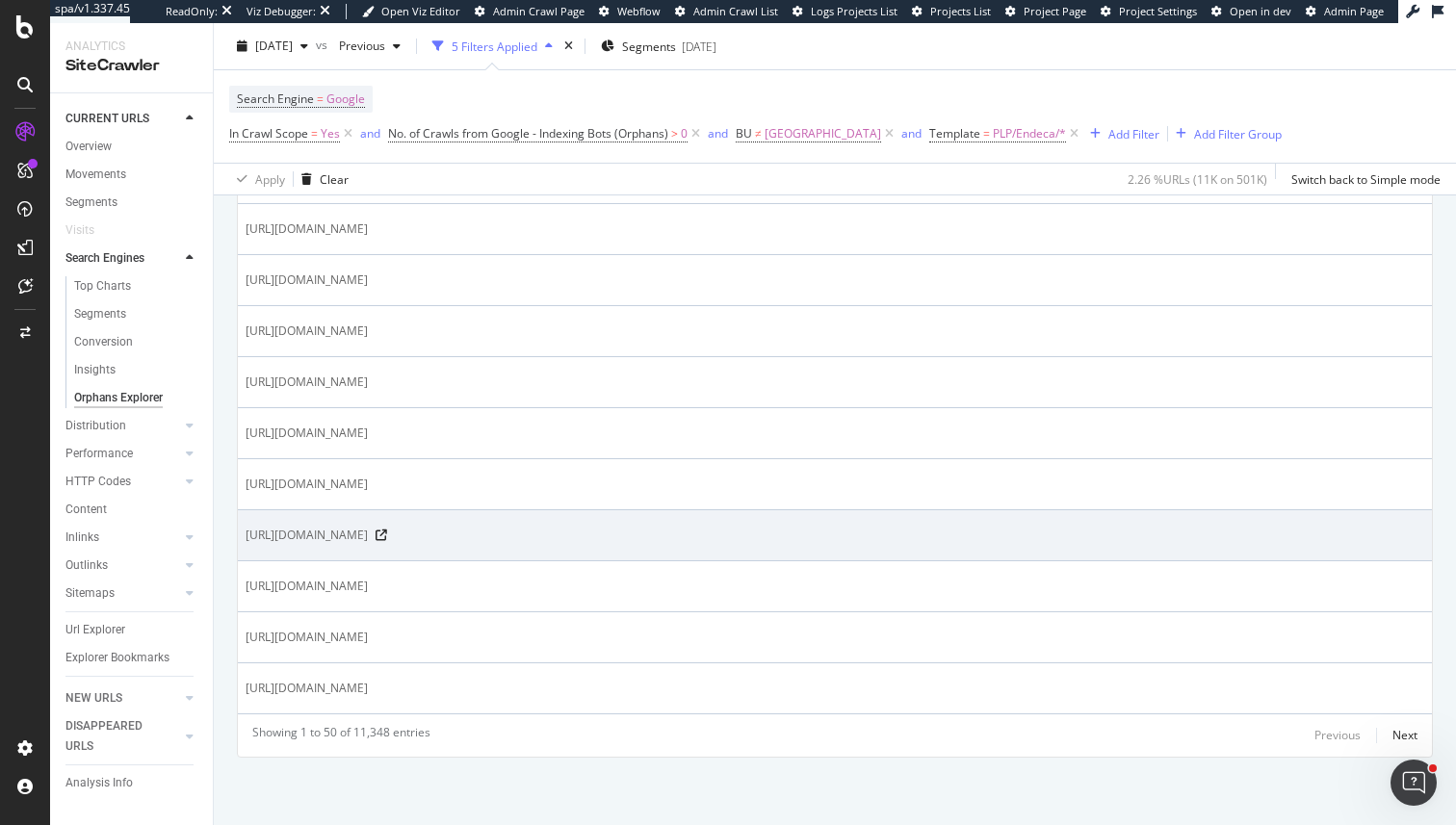
drag, startPoint x: 613, startPoint y: 536, endPoint x: 594, endPoint y: 537, distance: 19.0
click at [368, 537] on span "https://www.marksandspencer.com/l/beauty/contour-and-define/-n-1z0vxko" at bounding box center [306, 534] width 122 height 19
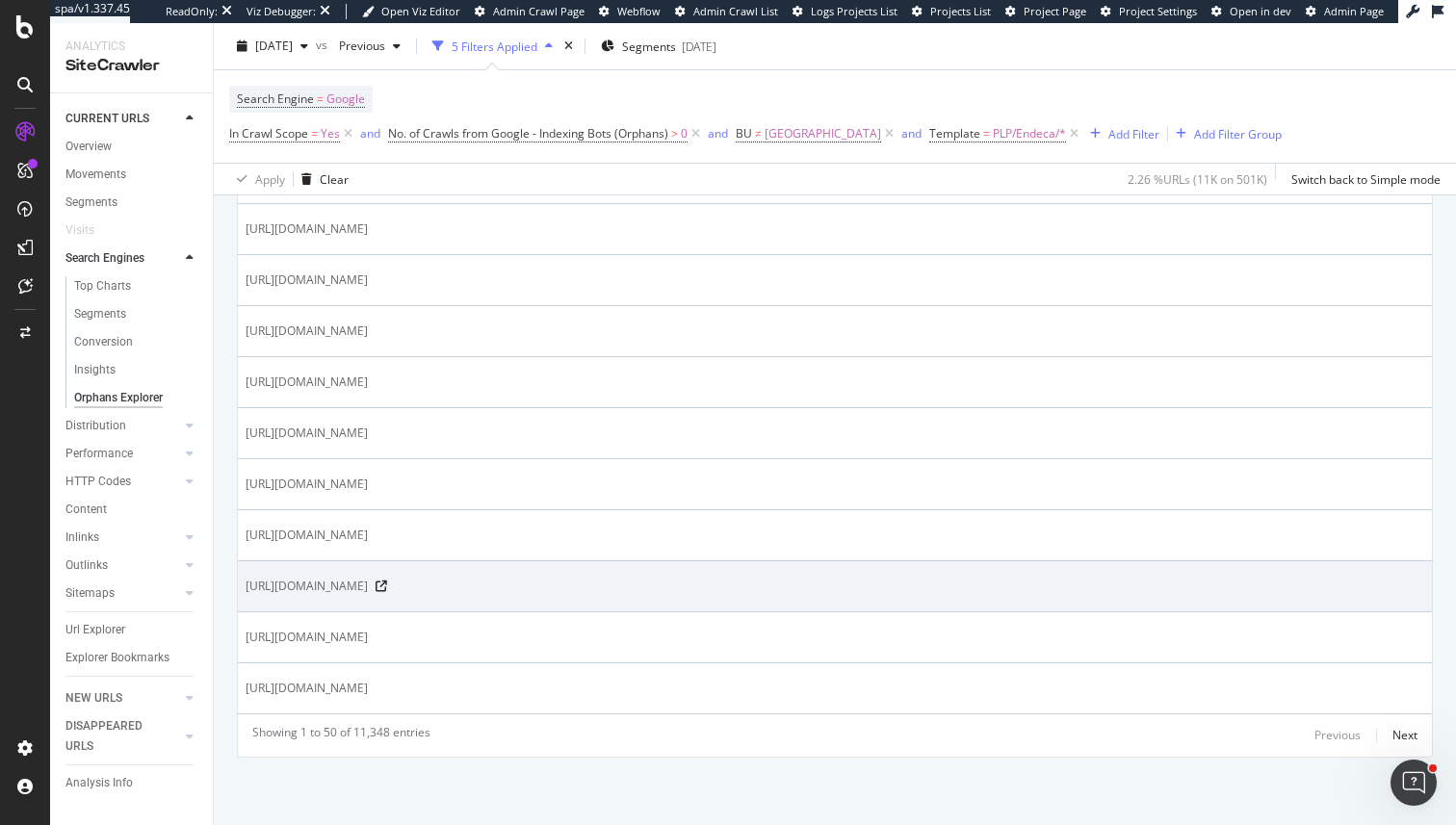
click at [368, 590] on span "https://www.marksandspencer.com/l/beauty/diego-dalla-palma/nails-n-bzv2z?extid=…" at bounding box center [306, 586] width 122 height 19
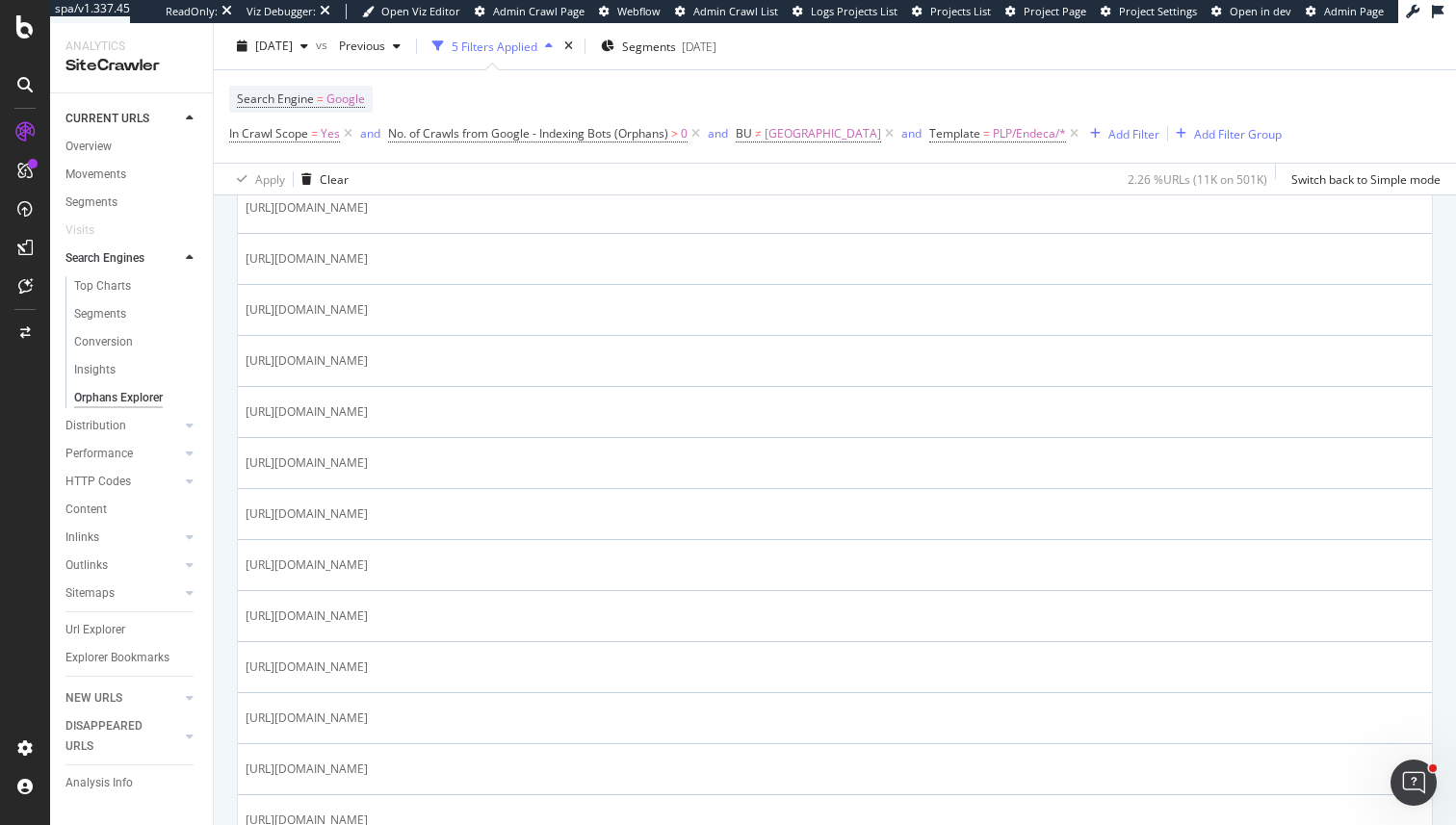
scroll to position [1698, 0]
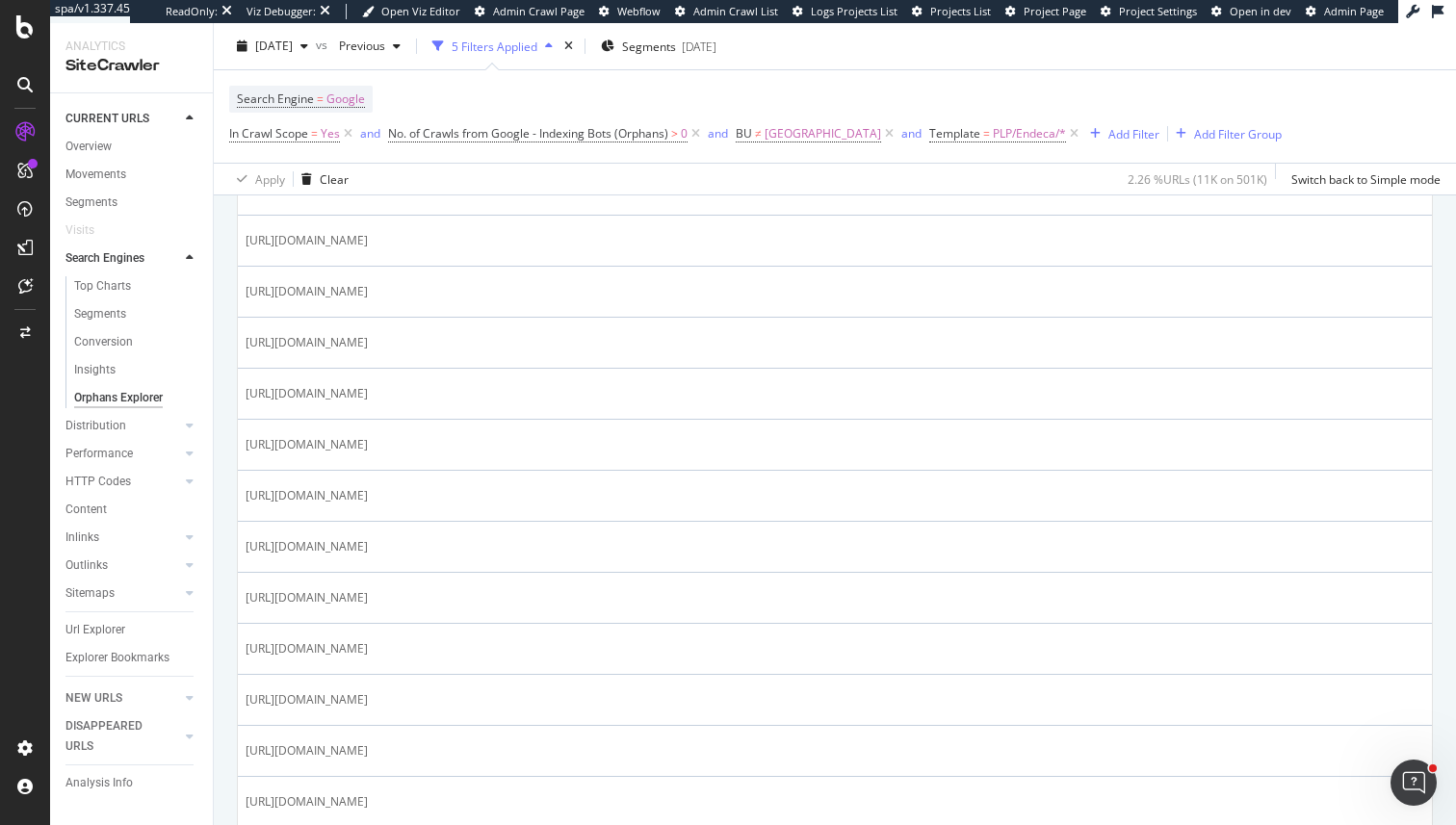
click at [368, 590] on span "https://www.marksandspencer.com/l/beauty/aveda/color-conserve-n-b35bzt?extid=ps…" at bounding box center [306, 597] width 122 height 19
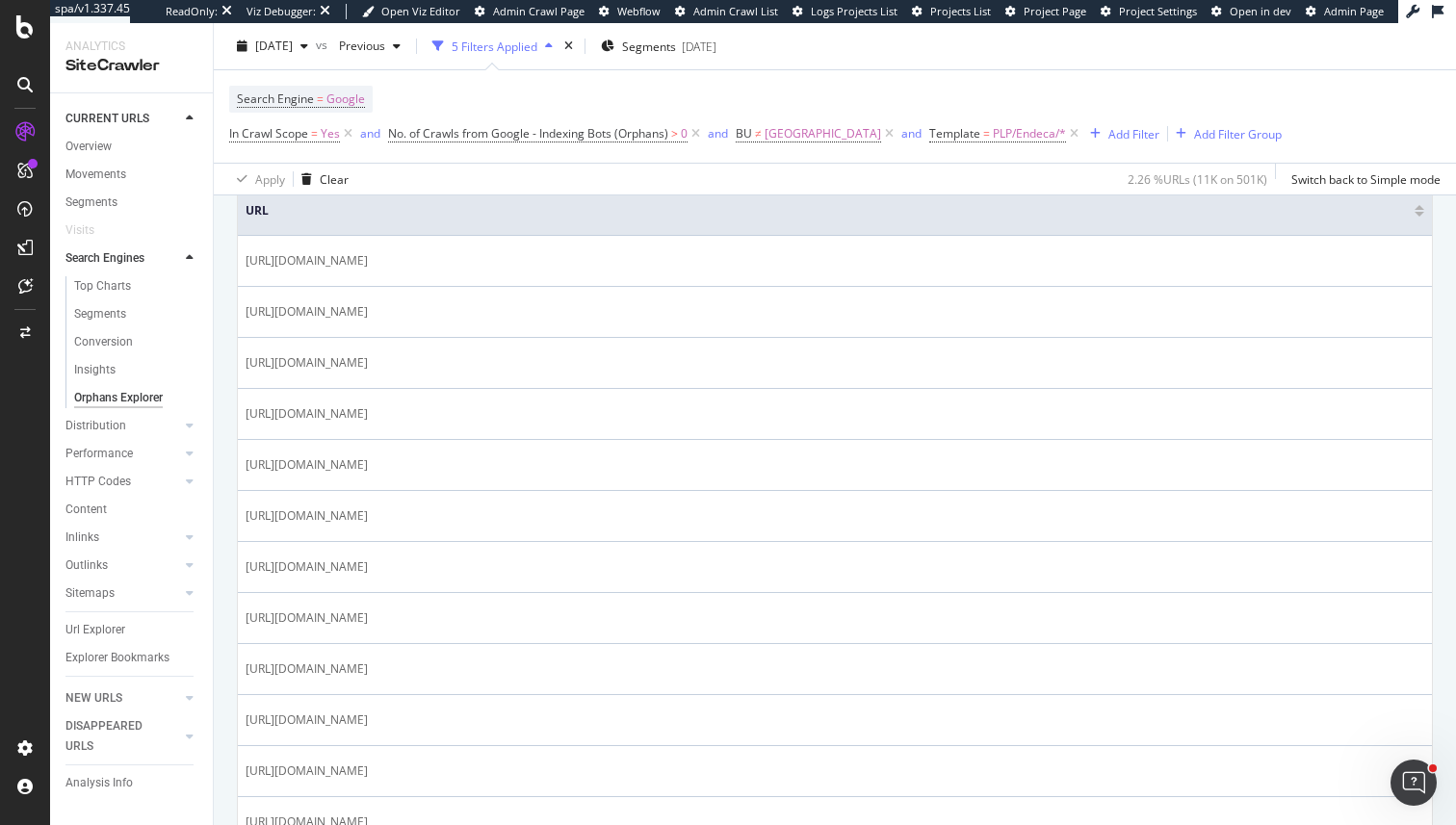
click at [705, 590] on td "https://www.marksandspencer.com/ar-sa/l/women/trends-n-collections/women-top-pi…" at bounding box center [835, 567] width 1194 height 51
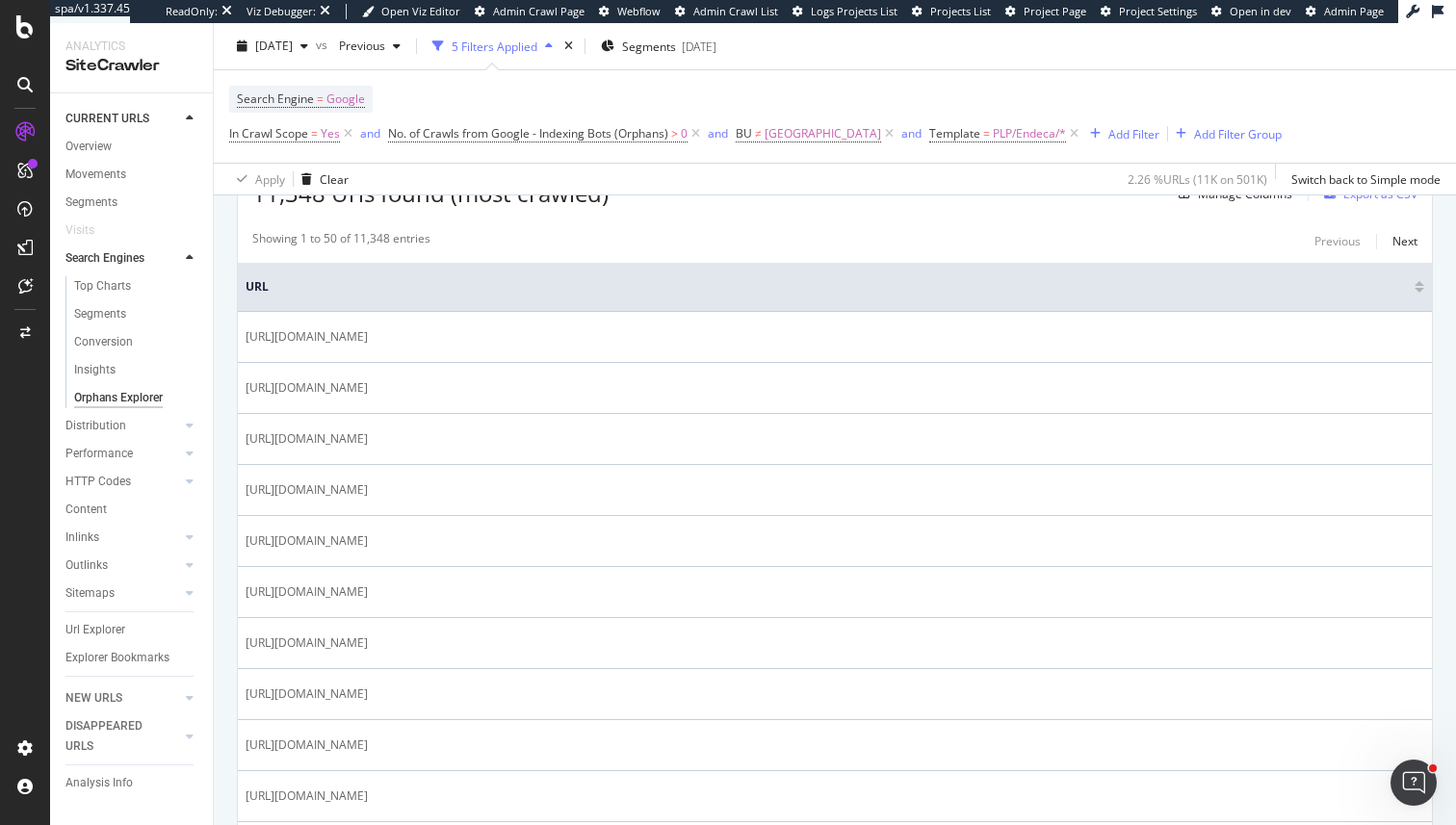
scroll to position [374, 0]
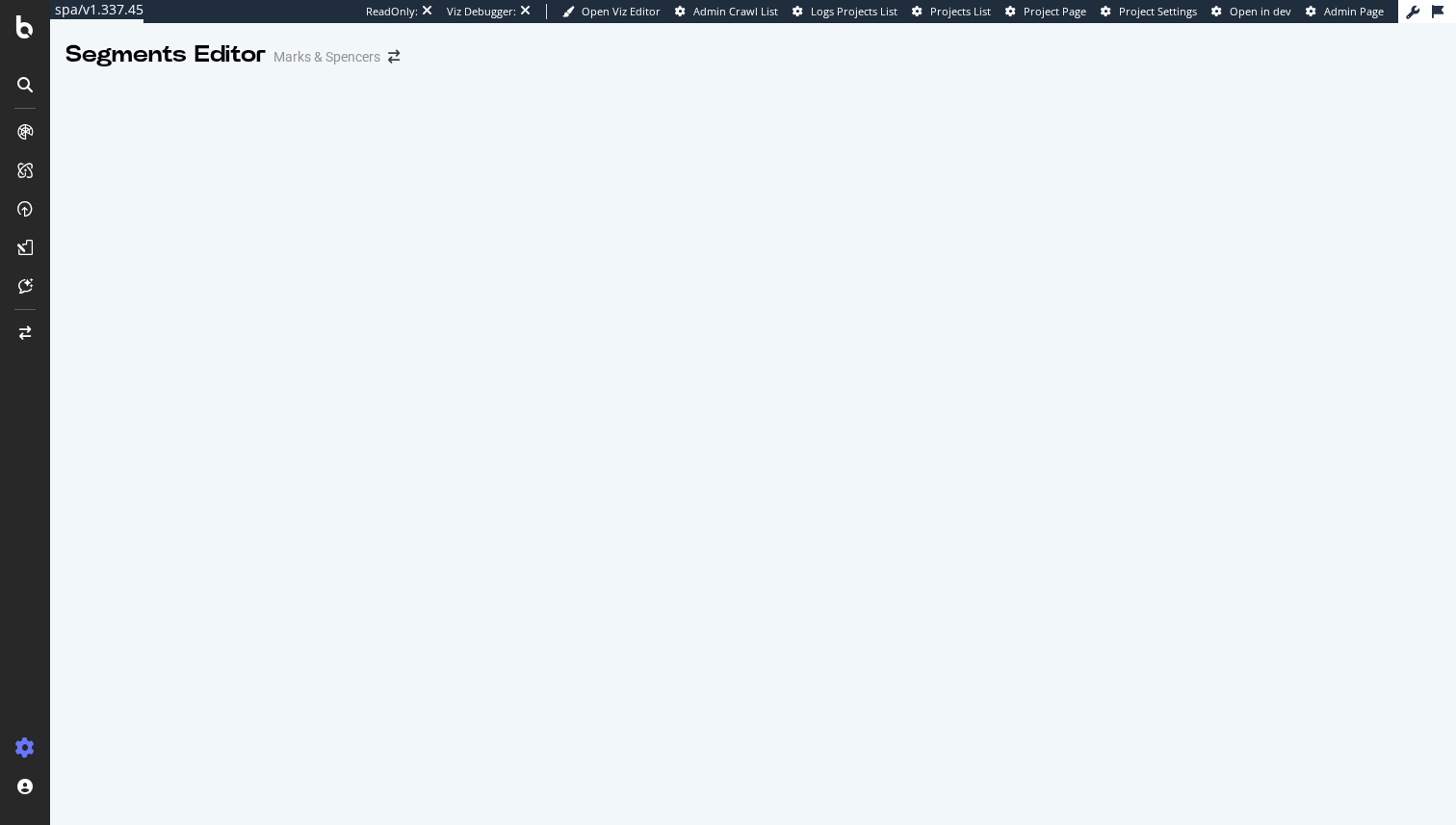
click at [332, 412] on div at bounding box center [753, 452] width 1406 height 747
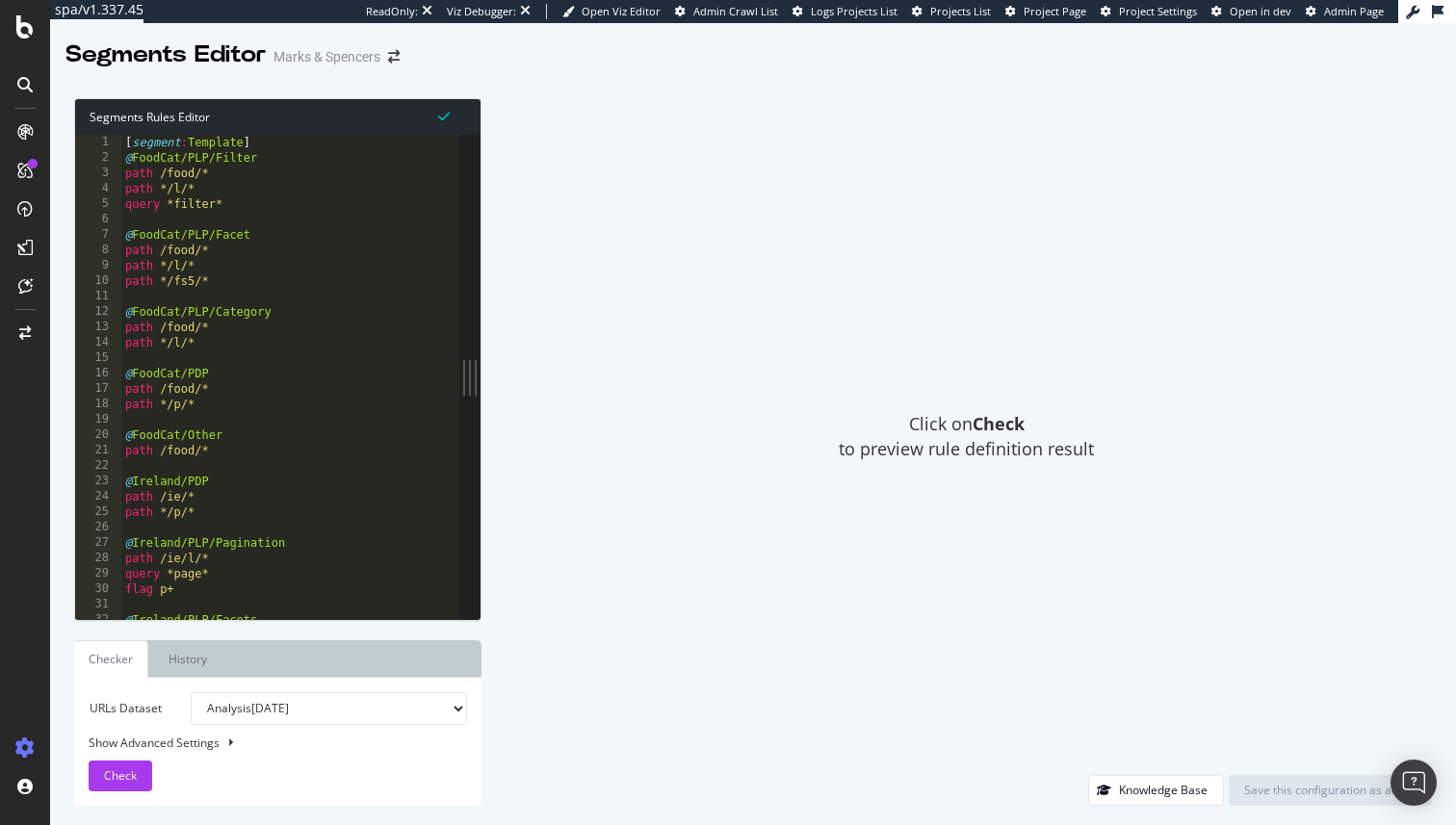
type textarea "path /food/*"
click at [303, 389] on div "[ segment : Template ] @ FoodCat/PLP/Filter path /food/* path */l/* query *filt…" at bounding box center [461, 393] width 681 height 516
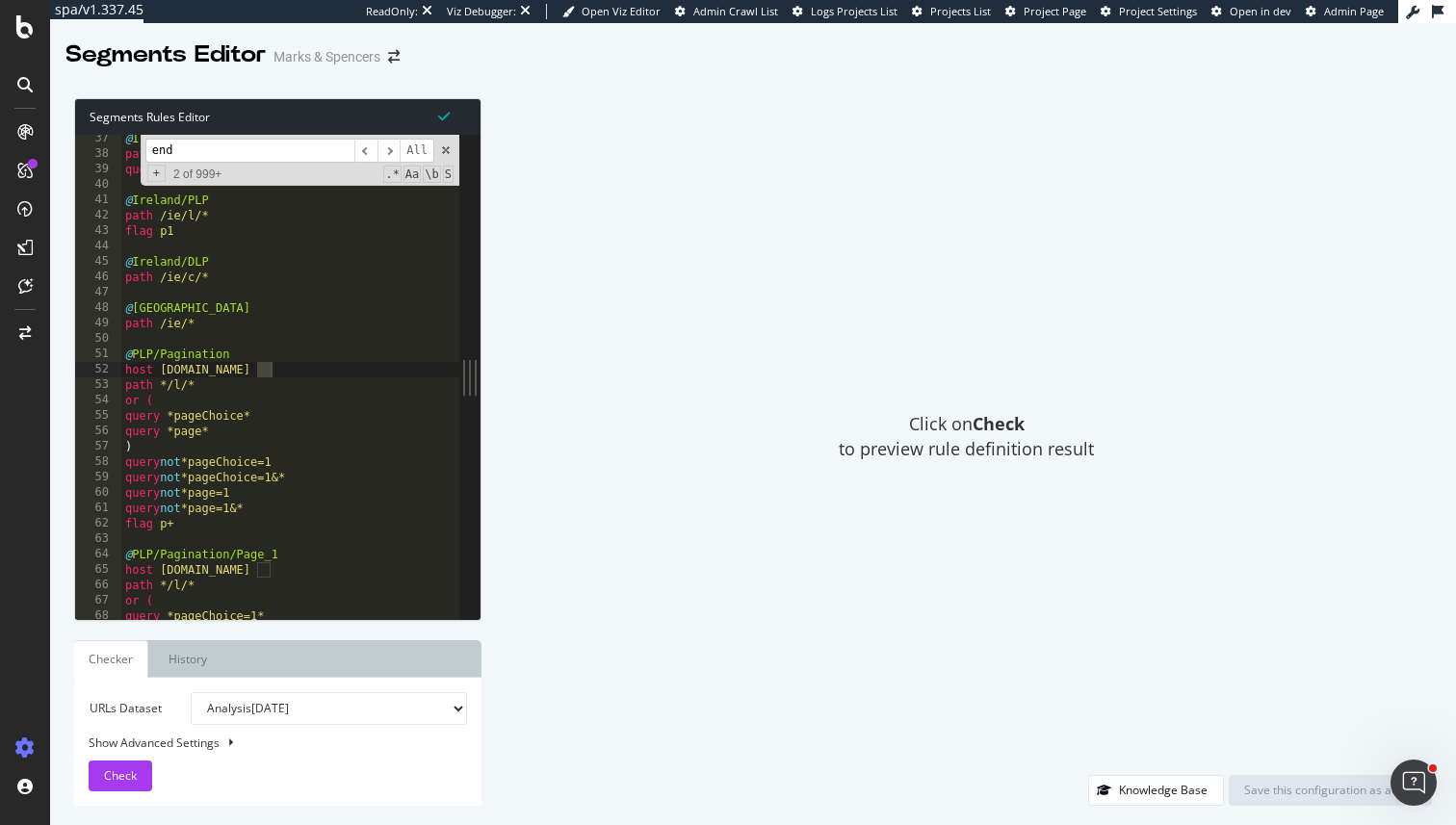
scroll to position [219, 0]
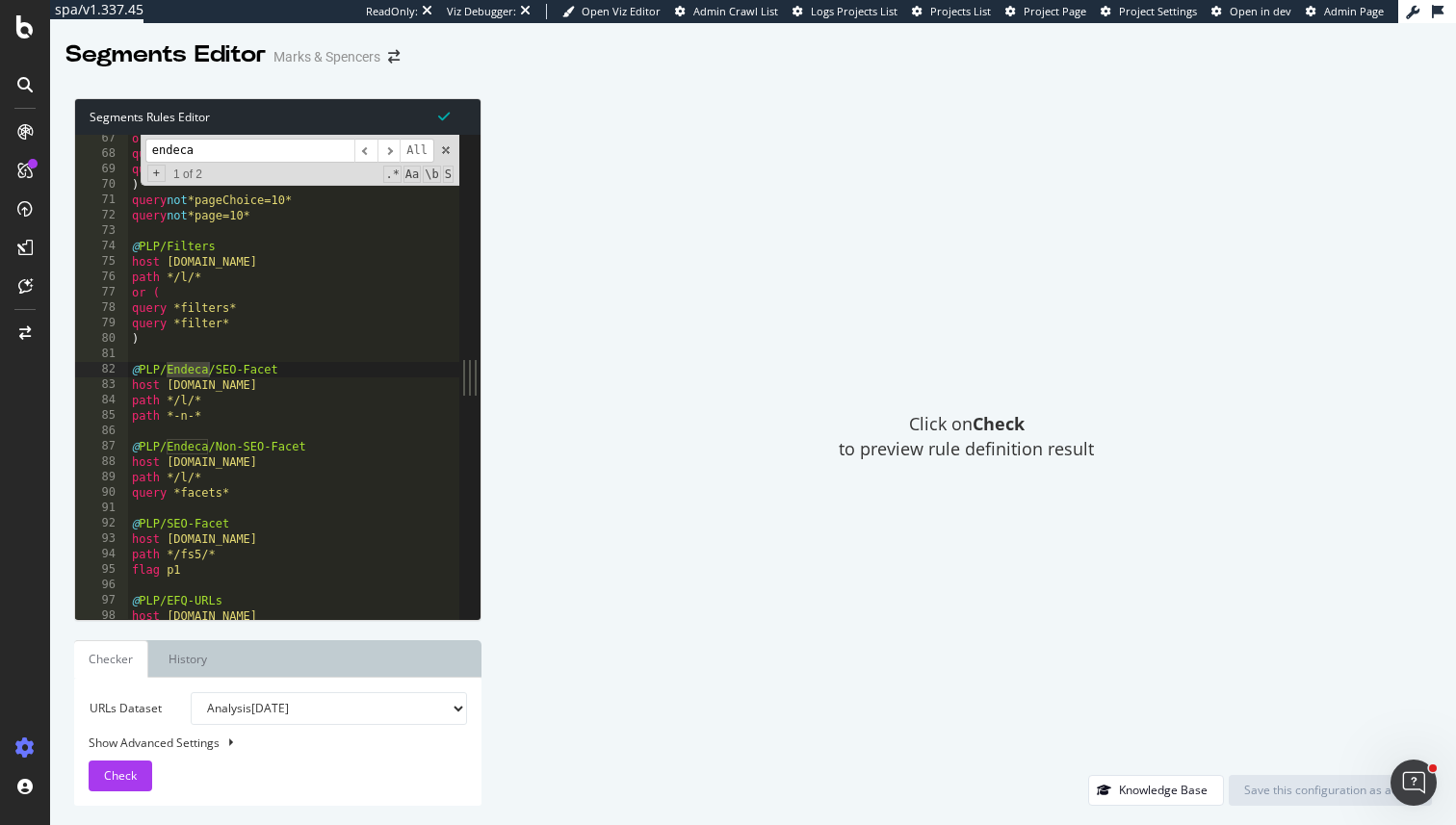
type input "endeca"
type textarea "path *-n-*"
drag, startPoint x: 208, startPoint y: 420, endPoint x: 124, endPoint y: 417, distance: 84.1
click at [124, 417] on div "path *-n-* 67 68 69 70 71 72 73 74 75 76 77 78 79 80 81 82 83 84 85 86 87 88 89…" at bounding box center [267, 377] width 384 height 484
click at [220, 156] on input "endeca" at bounding box center [250, 151] width 209 height 24
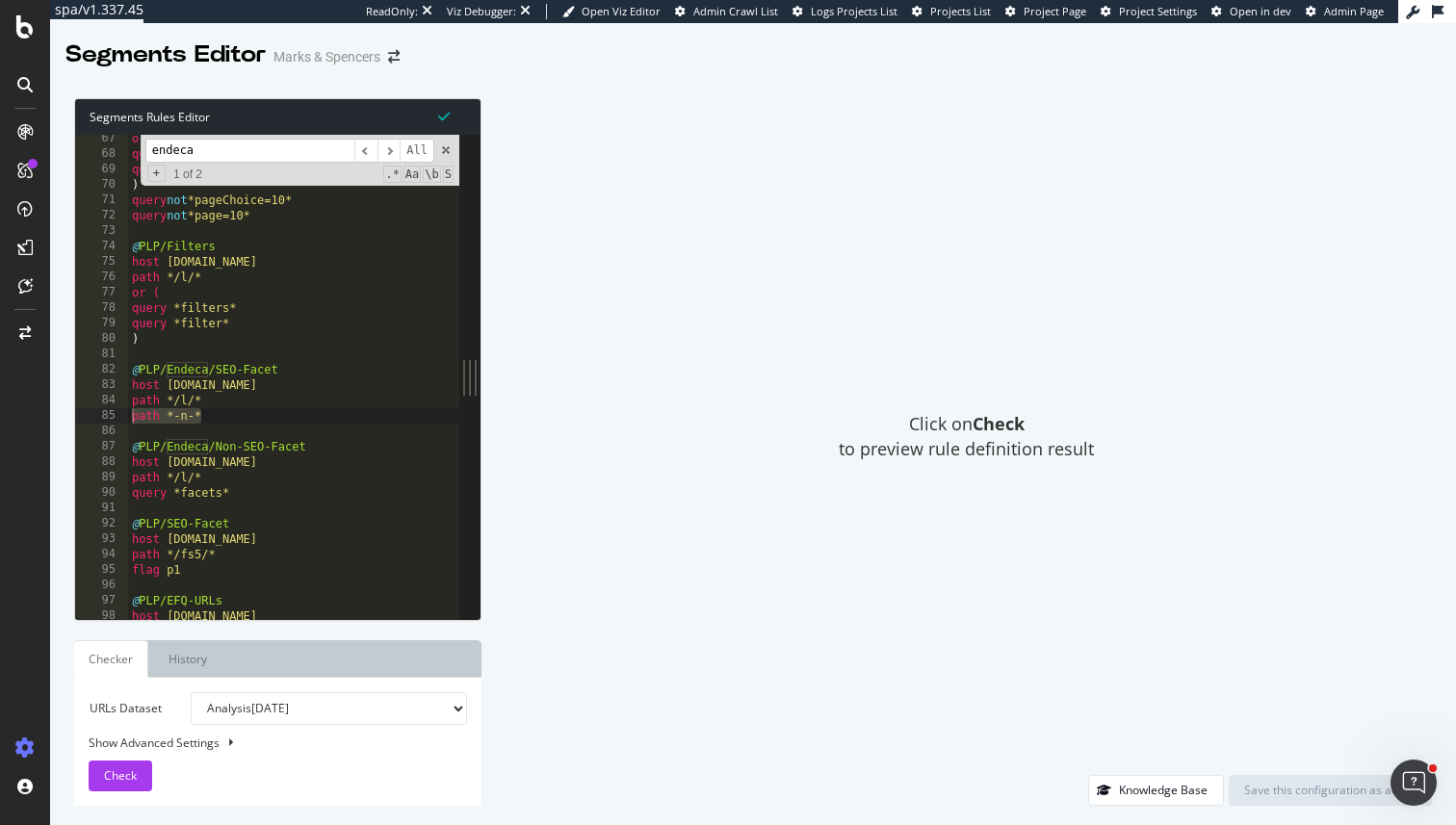
click at [220, 156] on input "endeca" at bounding box center [250, 151] width 209 height 24
click at [228, 409] on div "or ( query *pageChoice=1* query *page=1 ) query not *pageChoice=10* query not *…" at bounding box center [468, 388] width 681 height 516
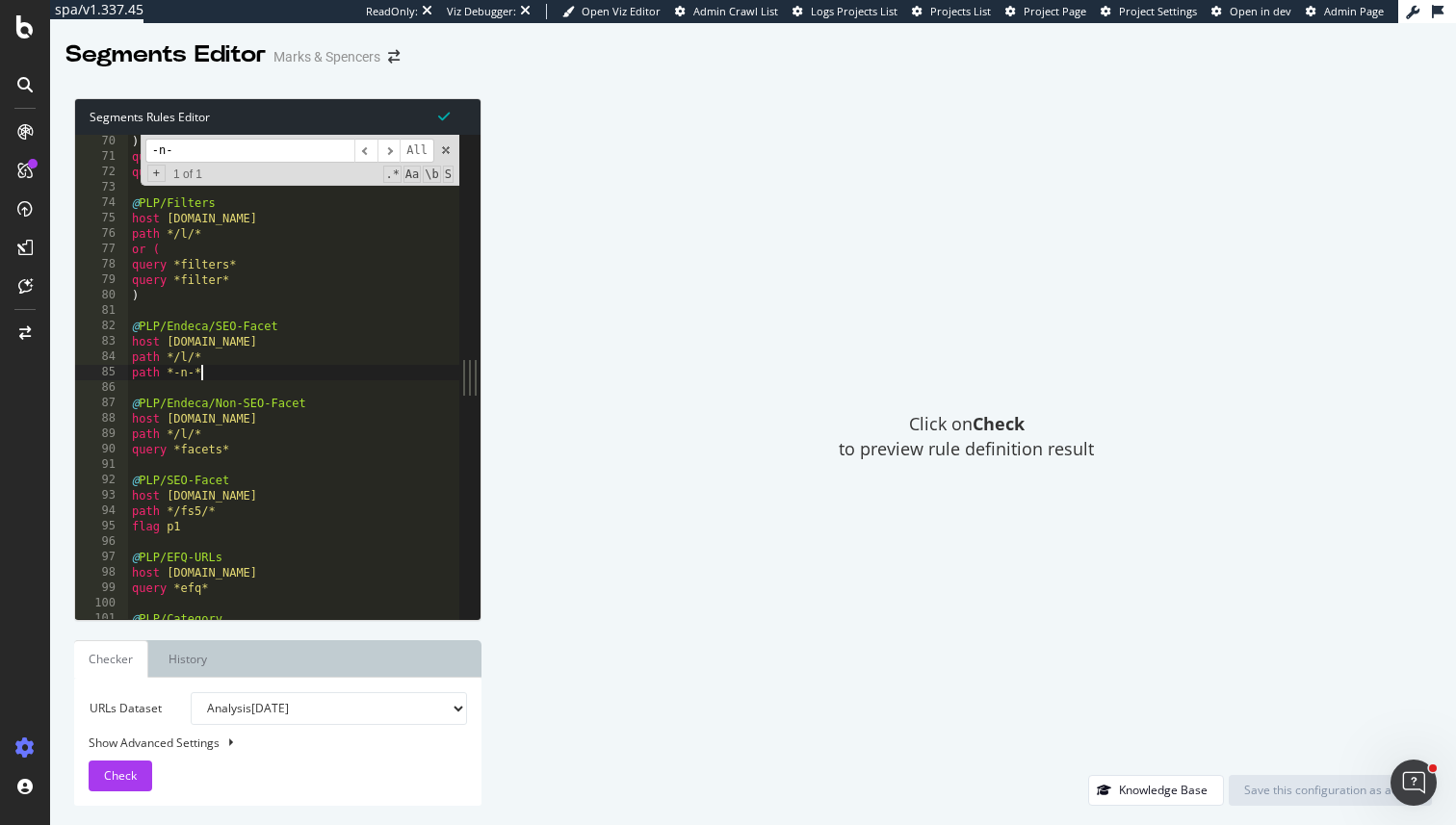
scroll to position [233, 0]
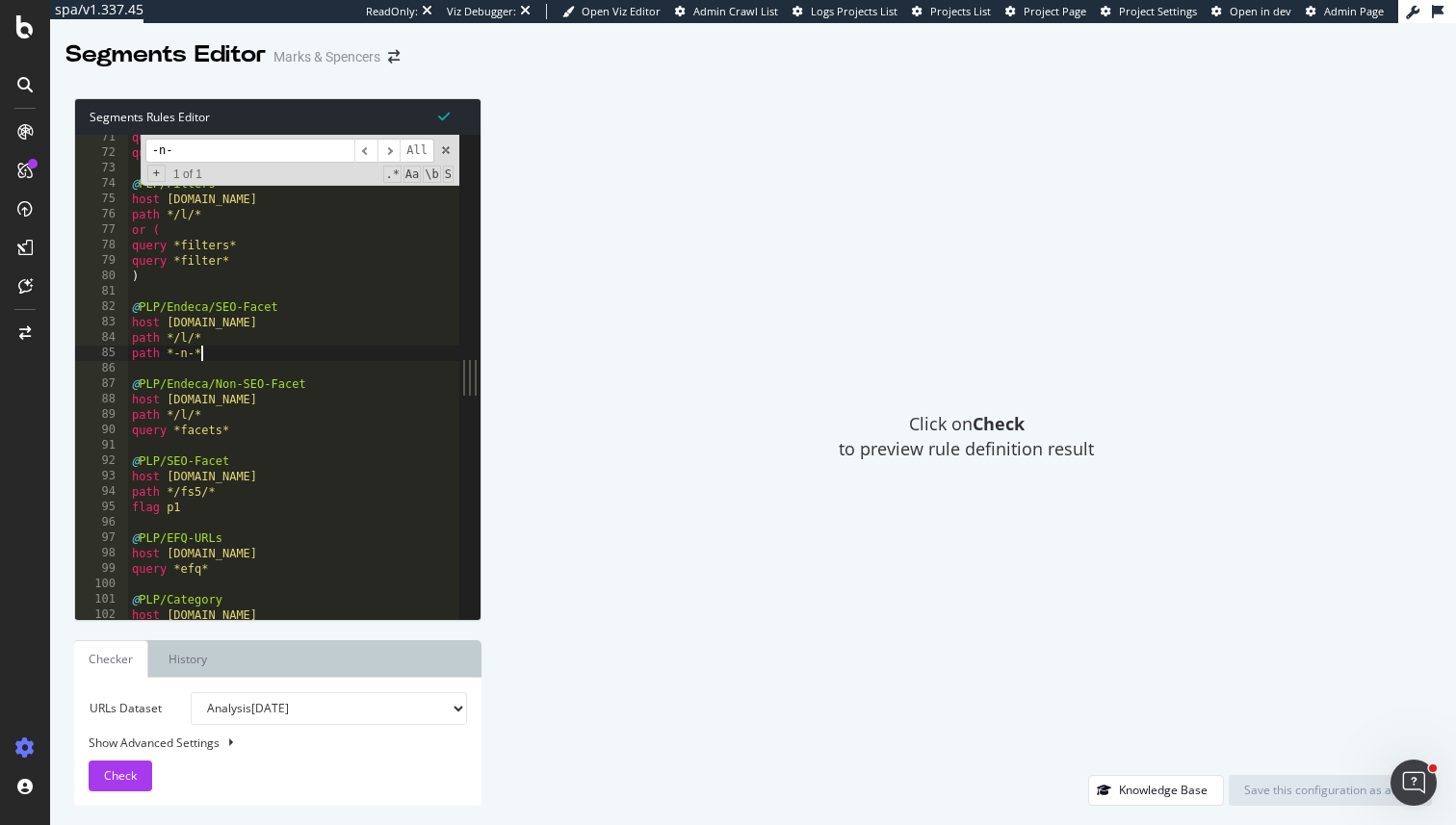
click at [185, 150] on input "-n-" at bounding box center [250, 151] width 209 height 24
type input "endeca"
click at [318, 340] on div "query not *pageChoice=10* query not *page=10* @ PLP/Filters host www.marksandsp…" at bounding box center [468, 388] width 681 height 516
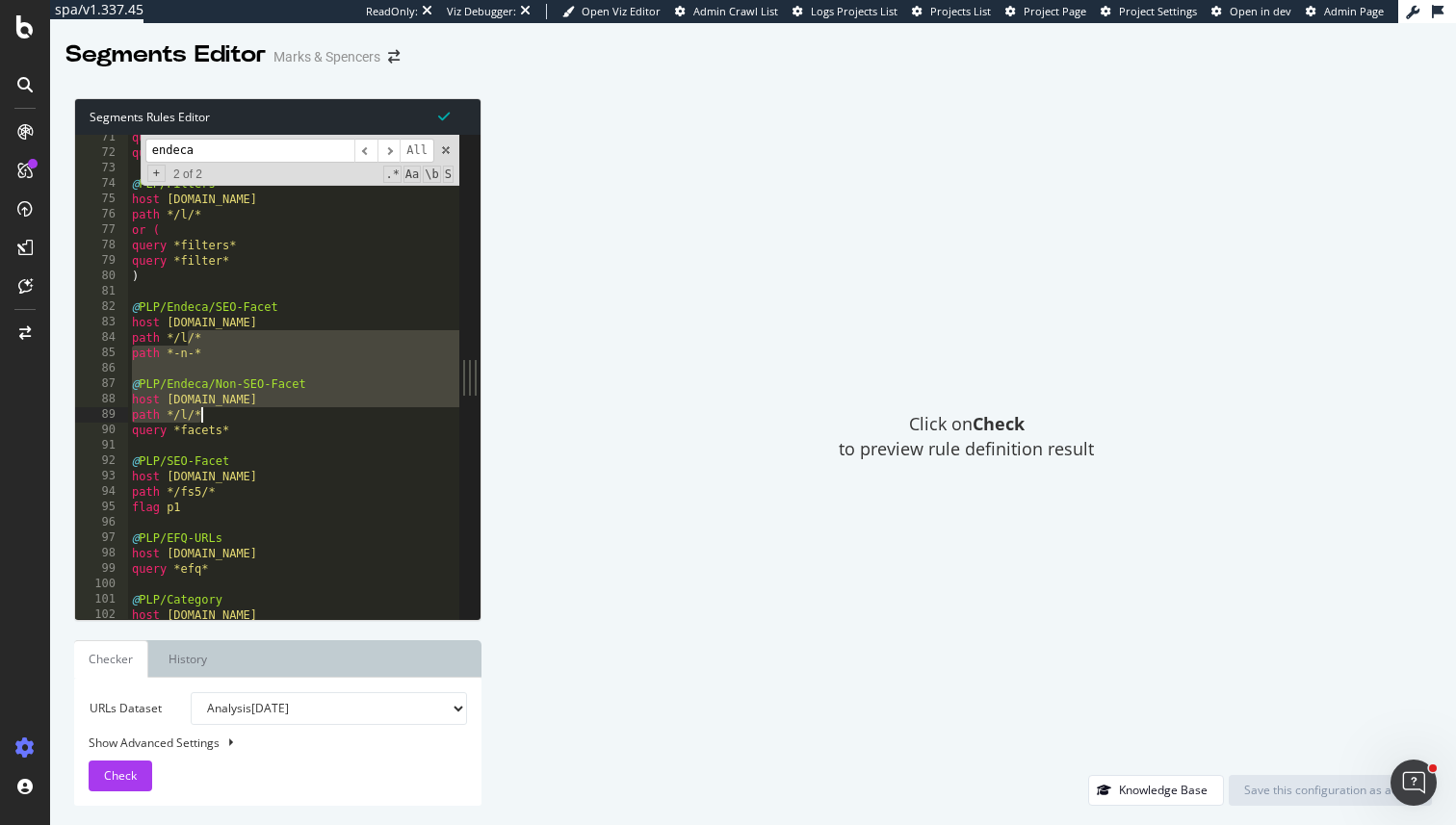
drag, startPoint x: 318, startPoint y: 340, endPoint x: 317, endPoint y: 417, distance: 77.0
click at [318, 417] on div "query not *pageChoice=10* query not *page=10* @ PLP/Filters host www.marksandsp…" at bounding box center [468, 388] width 681 height 516
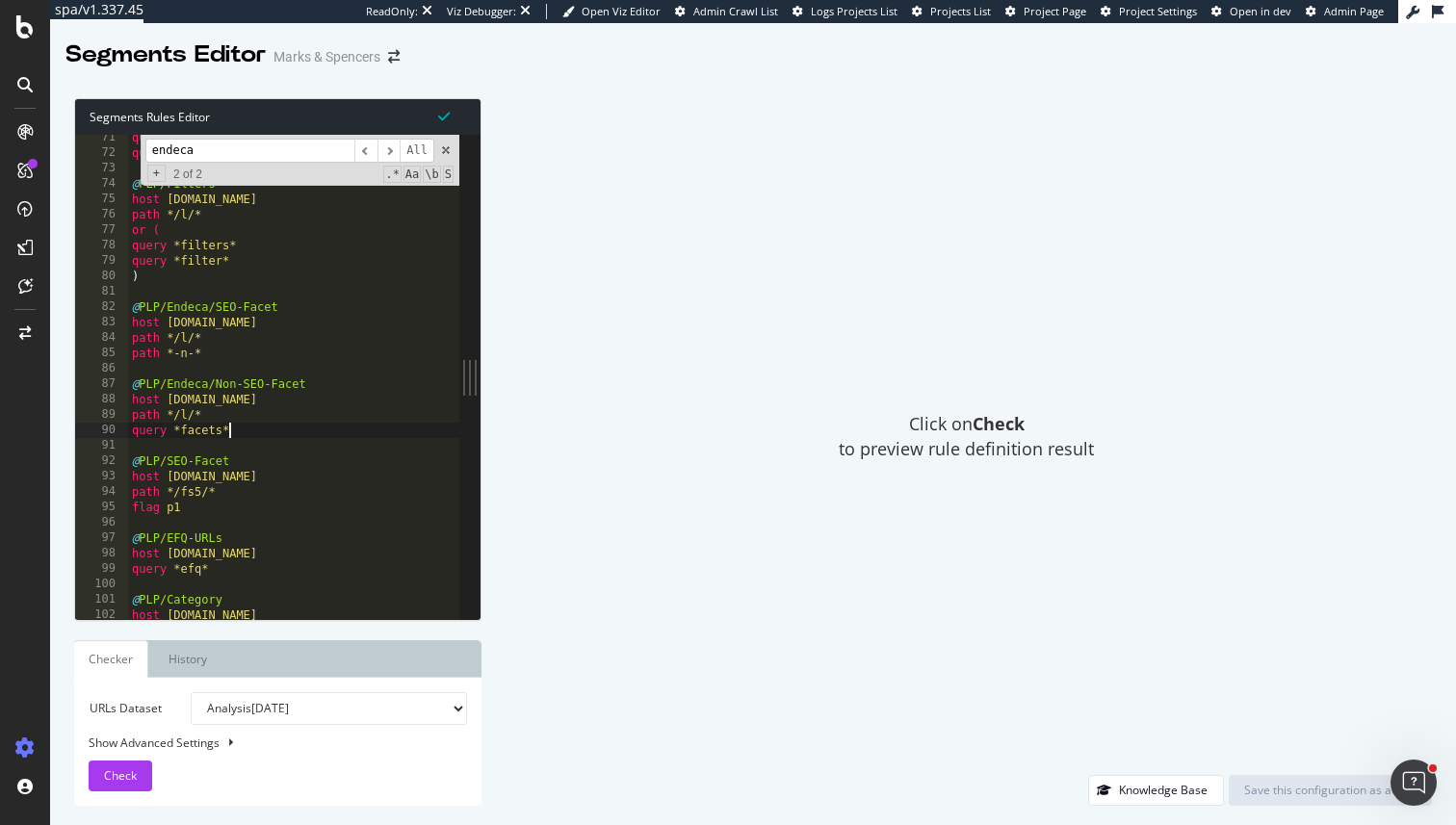
click at [317, 432] on div "query not *pageChoice=10* query not *page=10* @ PLP/Filters host www.marksandsp…" at bounding box center [468, 388] width 681 height 516
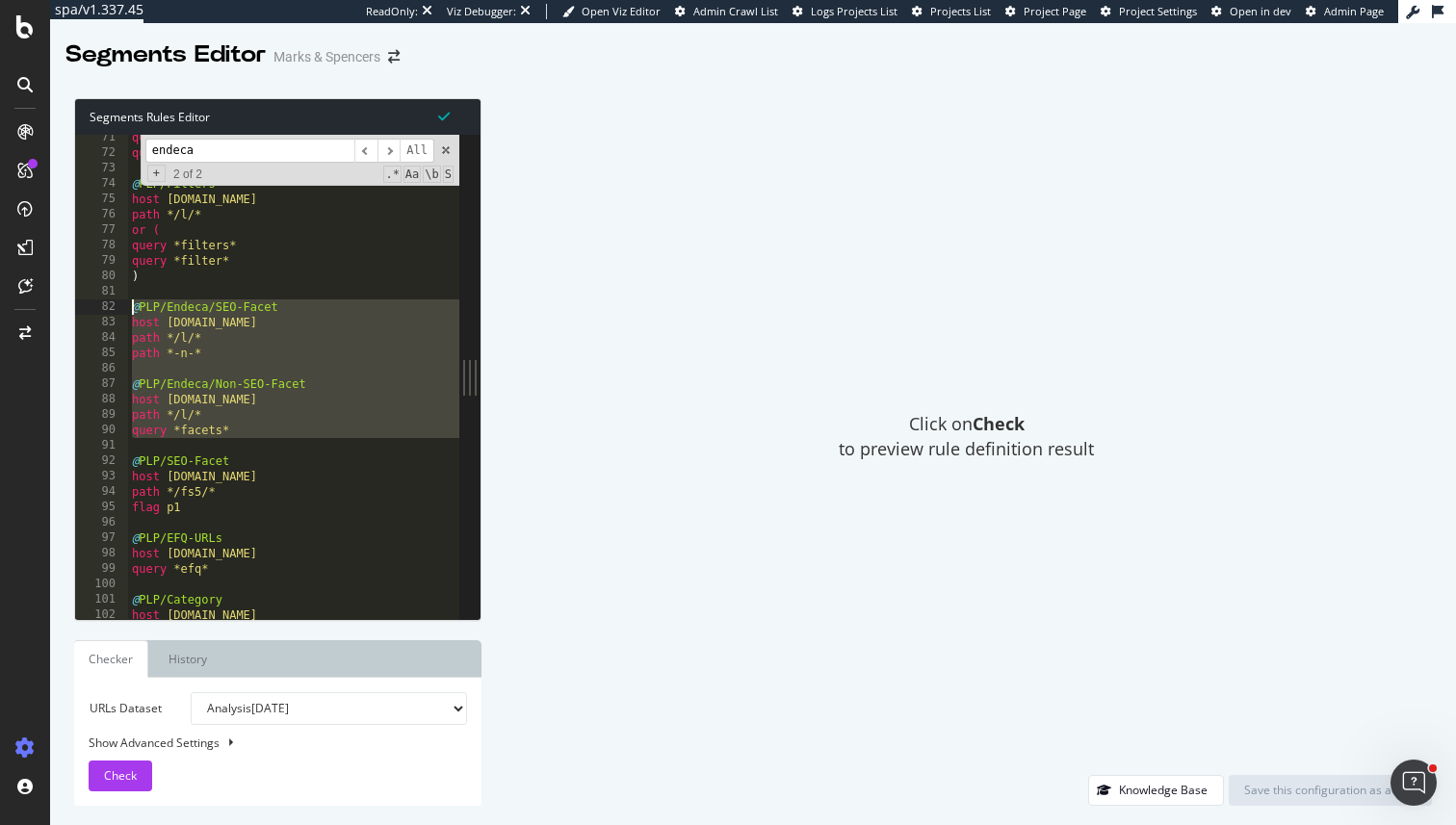
drag, startPoint x: 317, startPoint y: 432, endPoint x: 313, endPoint y: 305, distance: 127.1
click at [313, 305] on div "query not *pageChoice=10* query not *page=10* @ PLP/Filters host www.marksandsp…" at bounding box center [468, 388] width 681 height 516
click at [222, 350] on div "query not *pageChoice=10* query not *page=10* @ PLP/Filters host www.marksandsp…" at bounding box center [468, 388] width 681 height 516
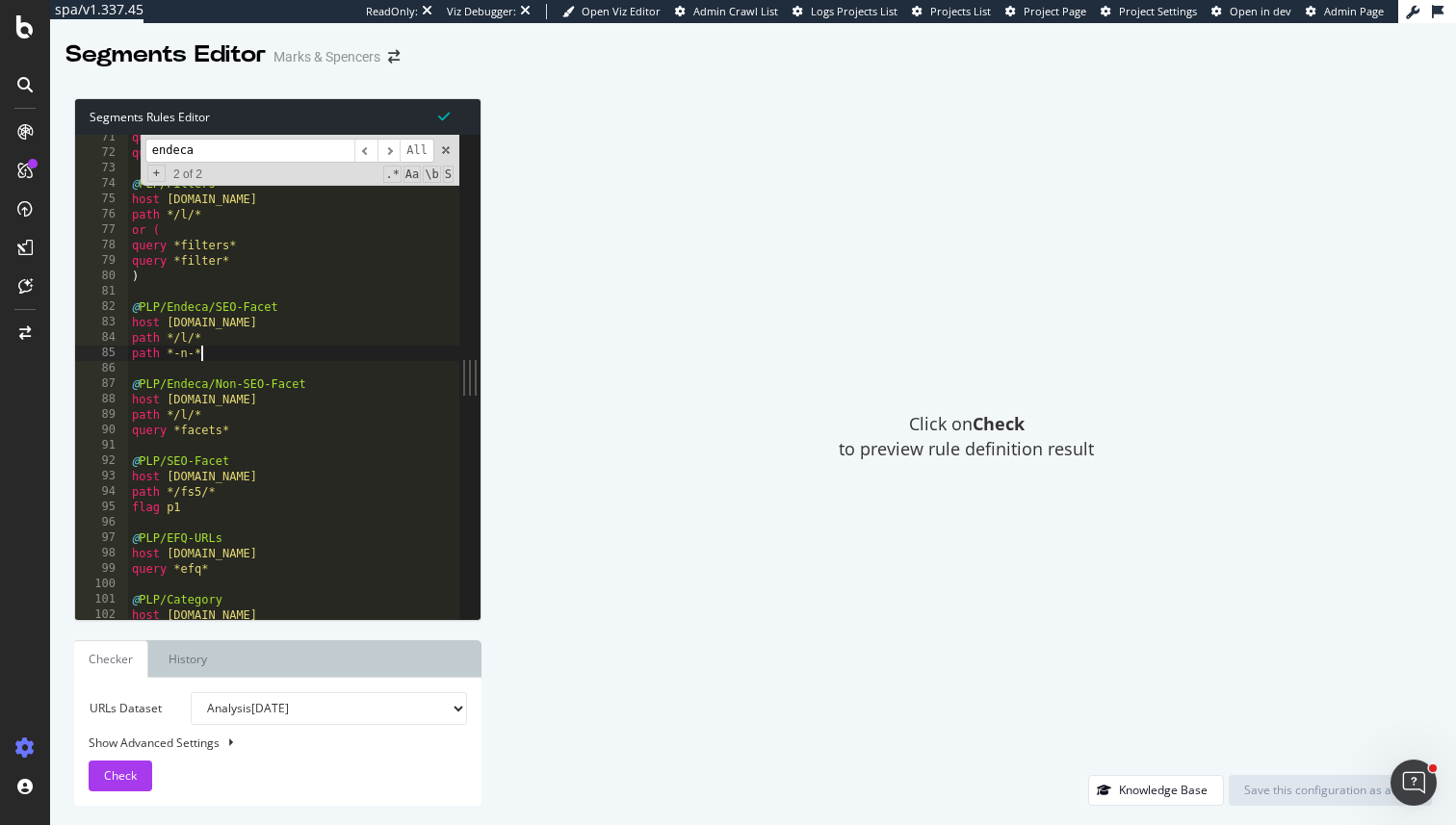
click at [286, 436] on div "query not *pageChoice=10* query not *page=10* @ PLP/Filters host www.marksandsp…" at bounding box center [468, 388] width 681 height 516
click at [205, 436] on div "query not *pageChoice=10* query not *page=10* @ PLP/Filters host www.marksandsp…" at bounding box center [468, 388] width 681 height 516
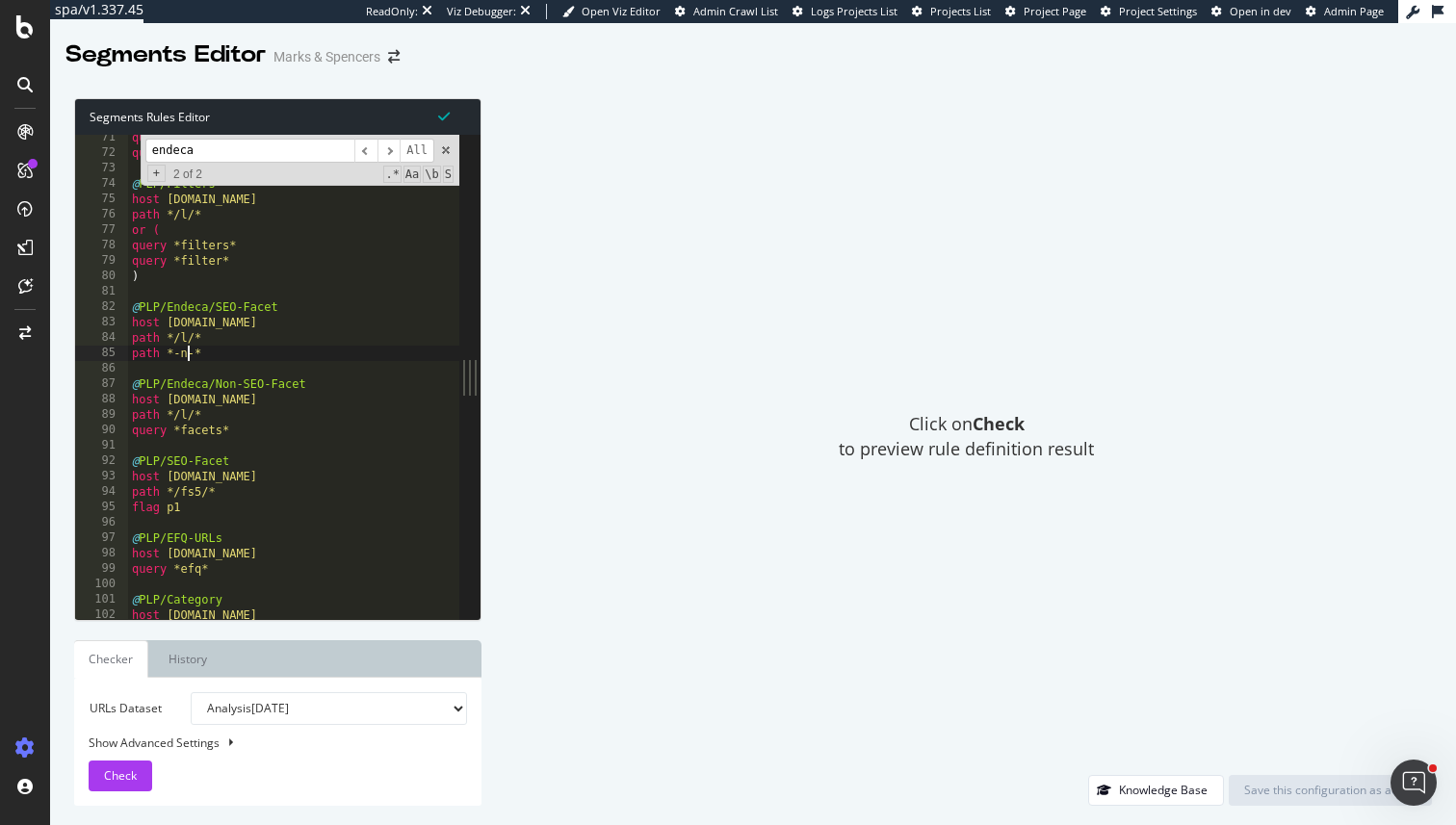
click at [188, 352] on div "query not *pageChoice=10* query not *page=10* @ PLP/Filters host www.marksandsp…" at bounding box center [468, 388] width 681 height 516
type textarea "path *-n-*"
click at [181, 354] on div "query not *pageChoice=10* query not *page=10* @ PLP/Filters host www.marksandsp…" at bounding box center [468, 388] width 681 height 516
drag, startPoint x: 174, startPoint y: 354, endPoint x: 199, endPoint y: 356, distance: 25.1
click at [199, 356] on div "query not *pageChoice=10* query not *page=10* @ PLP/Filters host www.marksandsp…" at bounding box center [468, 388] width 681 height 516
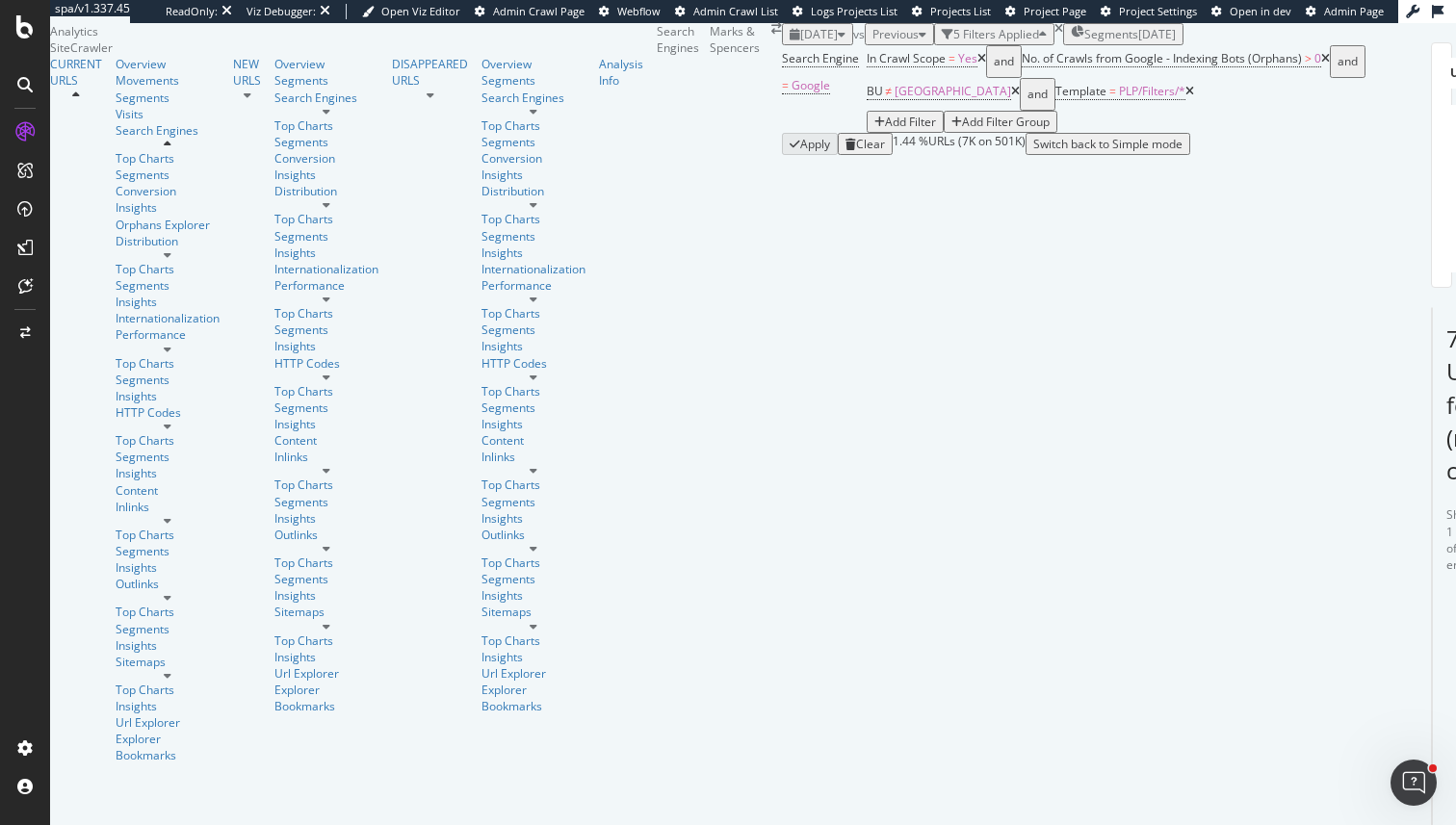
scroll to position [424, 0]
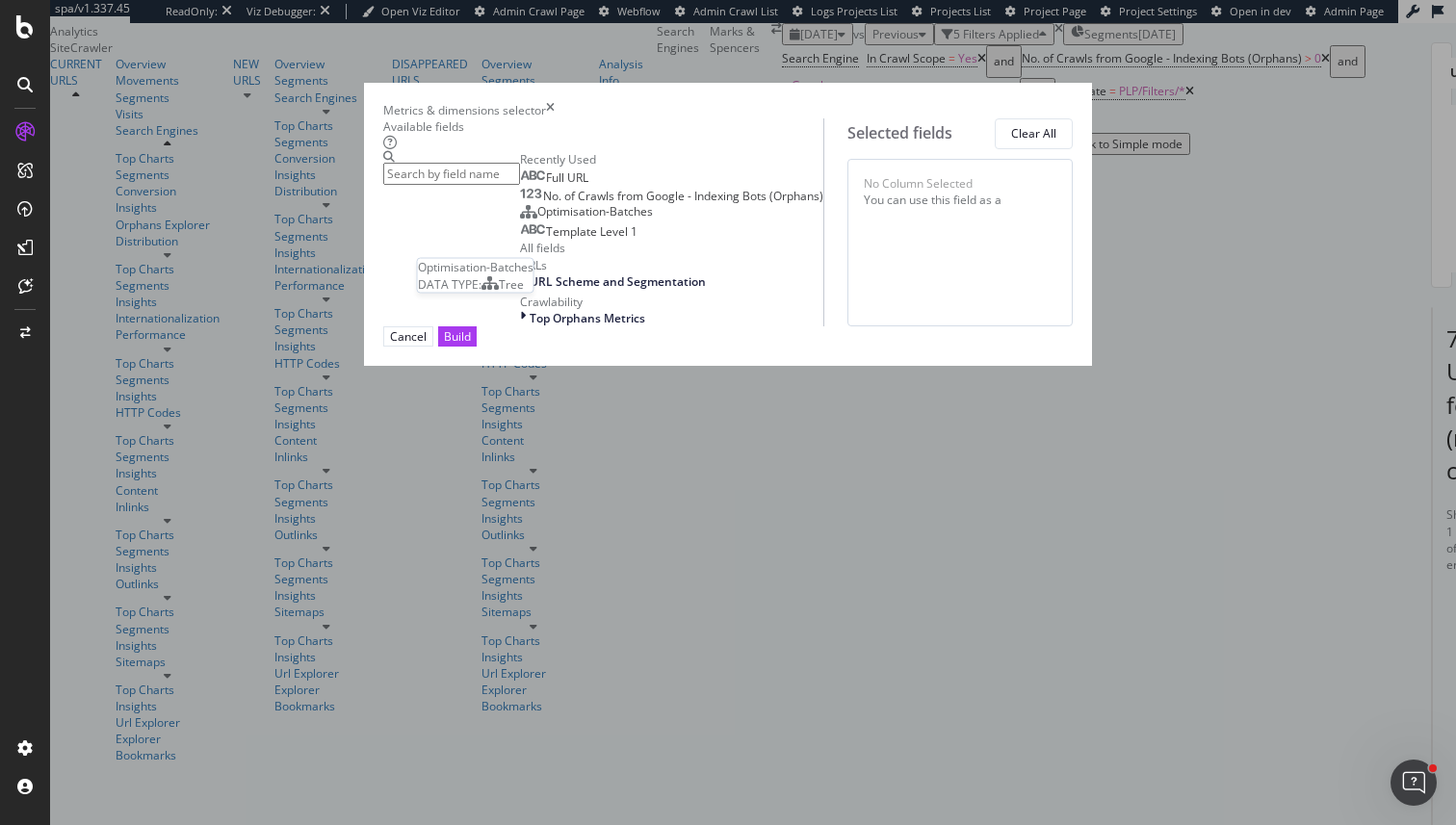
click at [544, 204] on span "No. of Crawls from Google - Indexing Bots (Orphans)" at bounding box center [683, 195] width 281 height 17
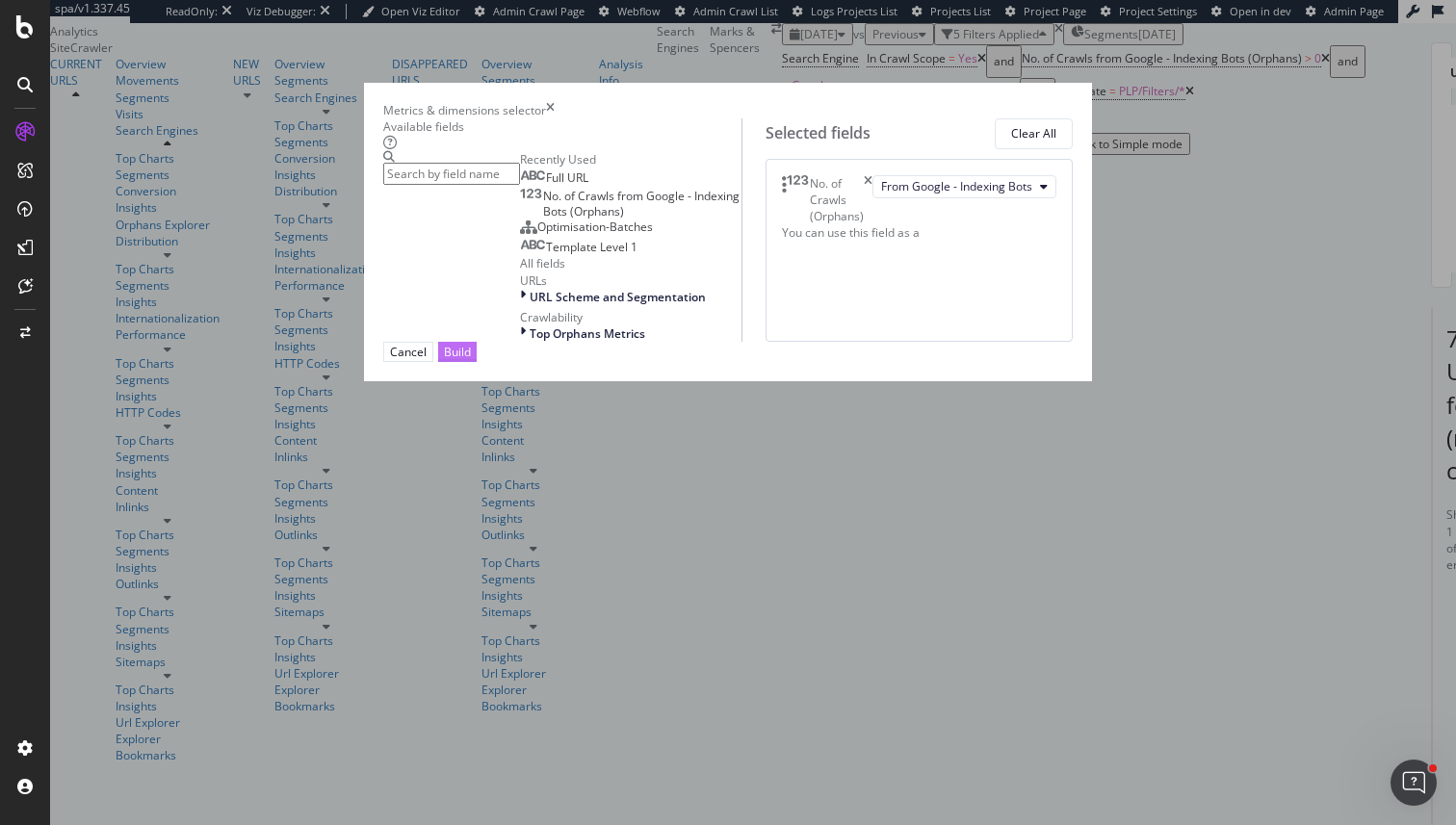
click at [477, 362] on button "Build" at bounding box center [457, 352] width 39 height 20
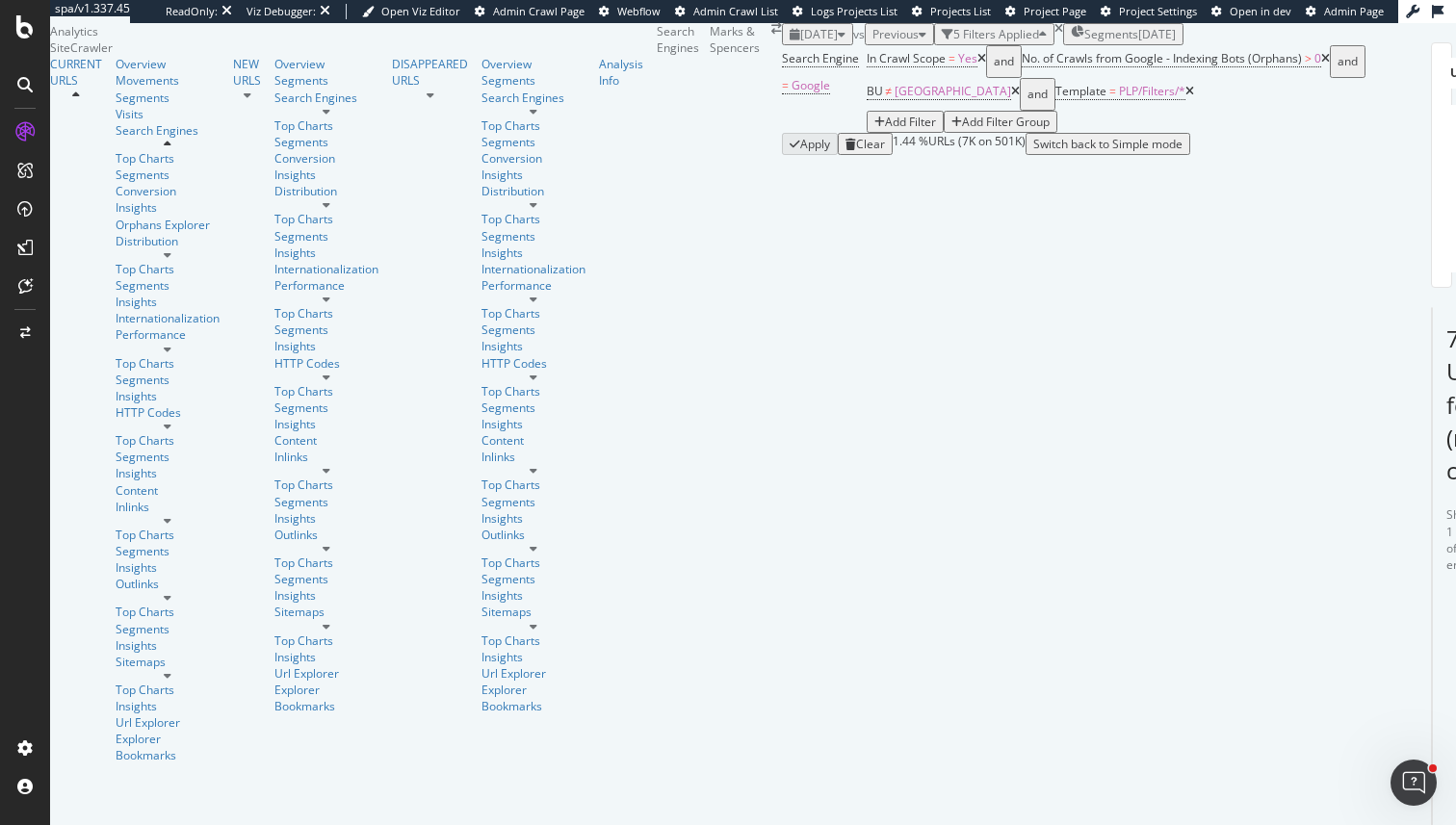
scroll to position [263, 0]
drag, startPoint x: 497, startPoint y: 530, endPoint x: 541, endPoint y: 496, distance: 55.6
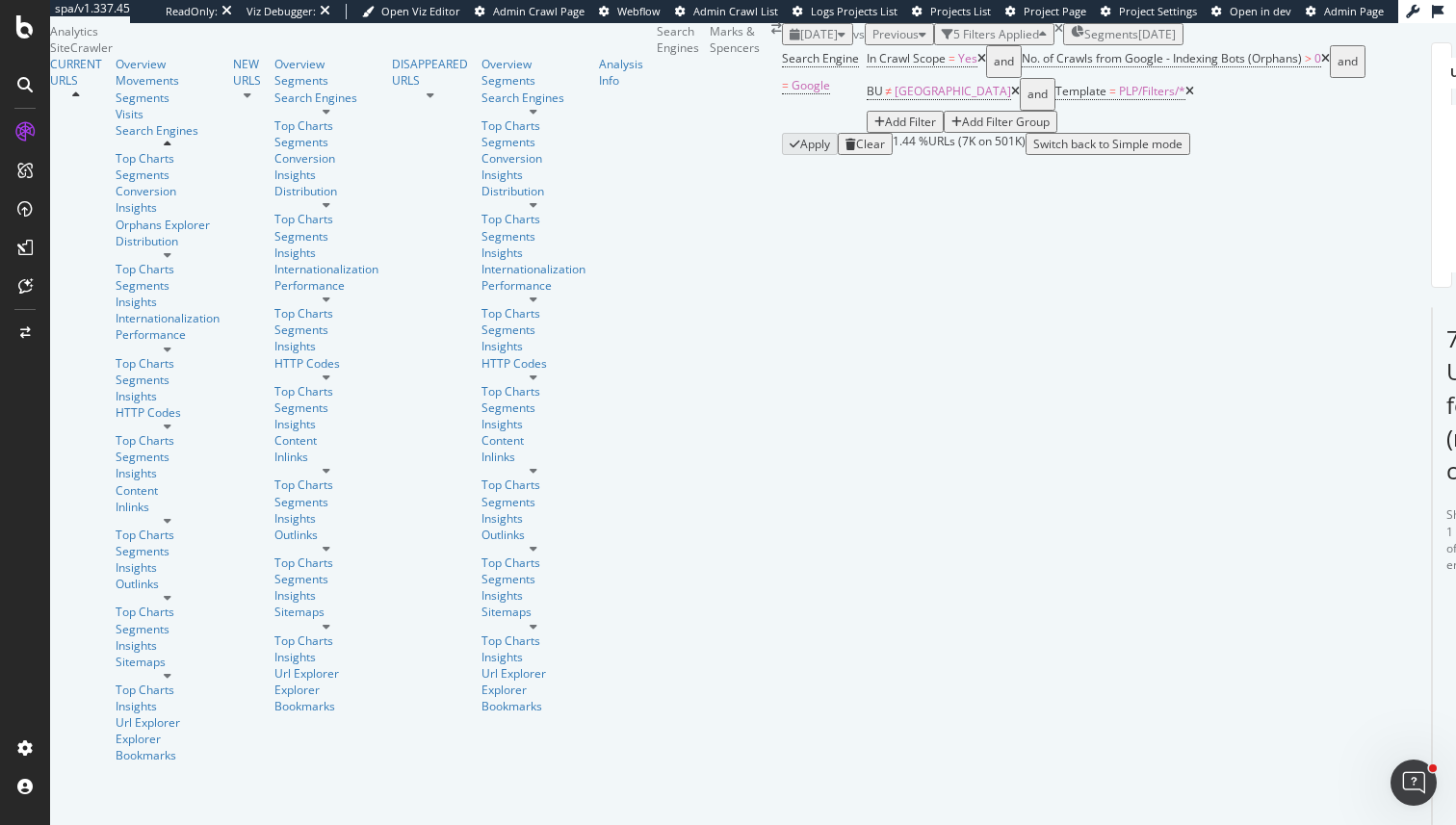
click at [1432, 462] on div "7,217 Urls found (most crawled) Manage Columns Export as CSV" at bounding box center [1446, 398] width 29 height 179
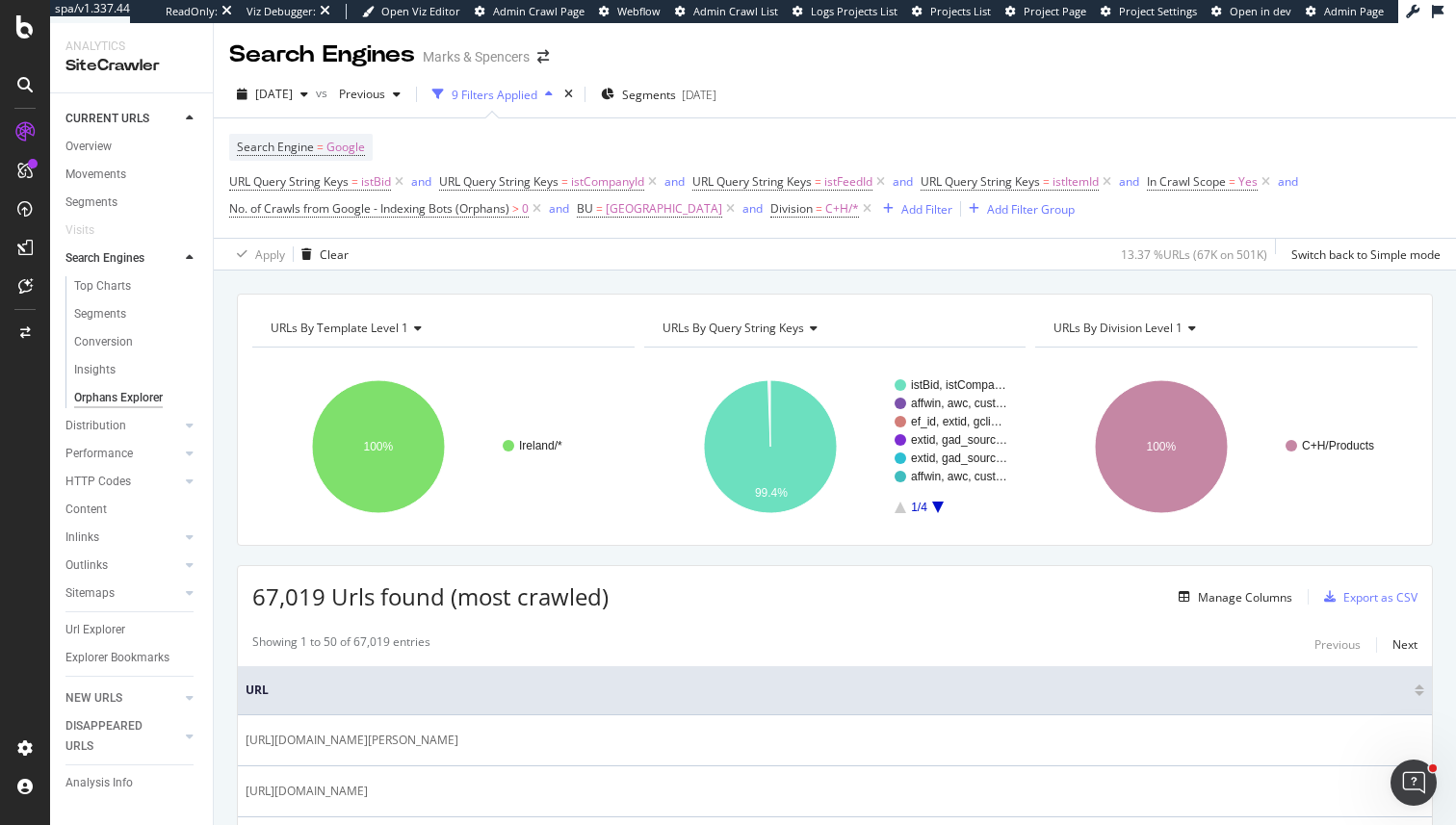
scroll to position [25, 0]
